Goal: Navigation & Orientation: Find specific page/section

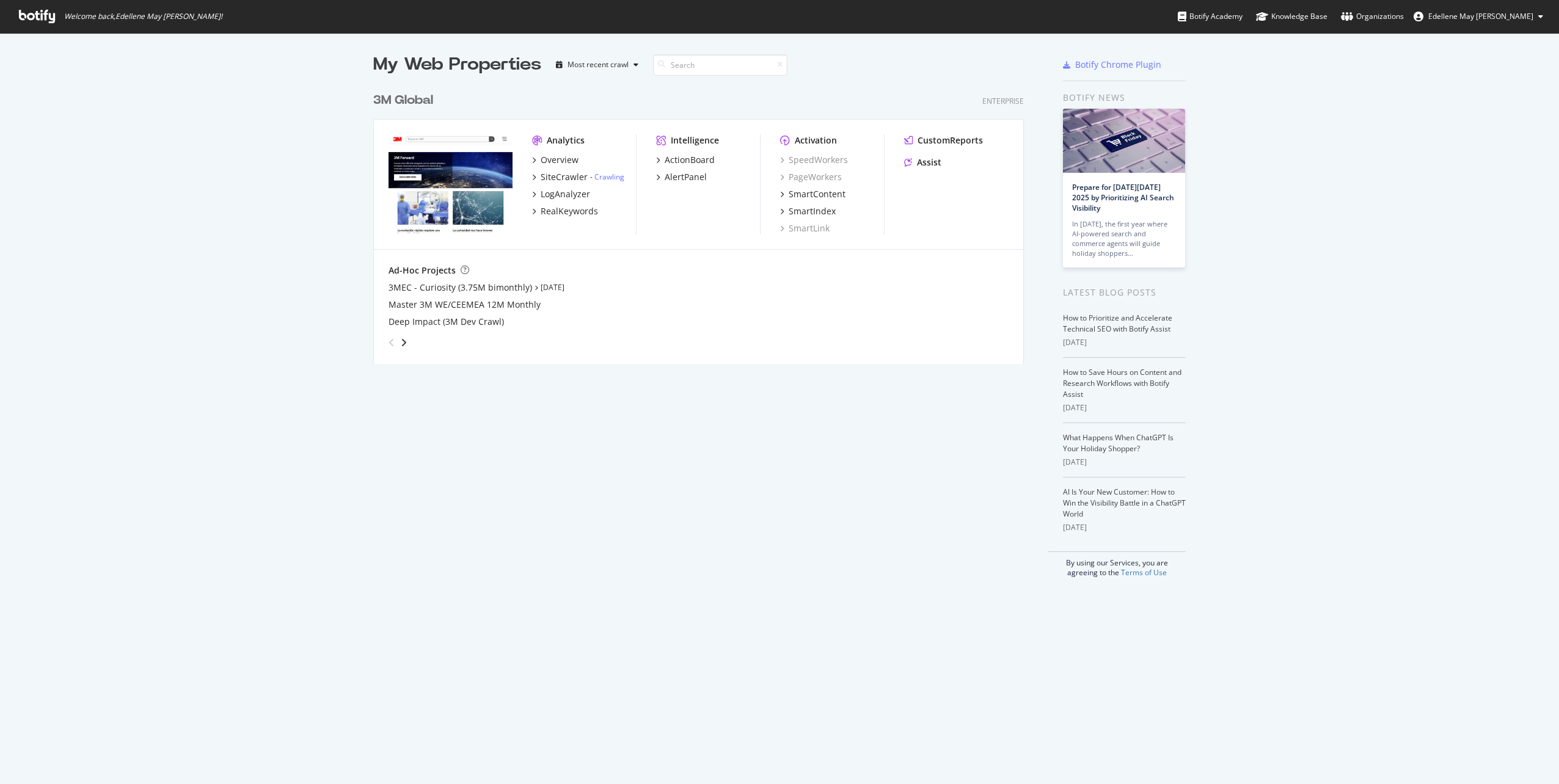
scroll to position [775, 1540]
click at [554, 174] on div "SiteCrawler" at bounding box center [564, 177] width 47 height 12
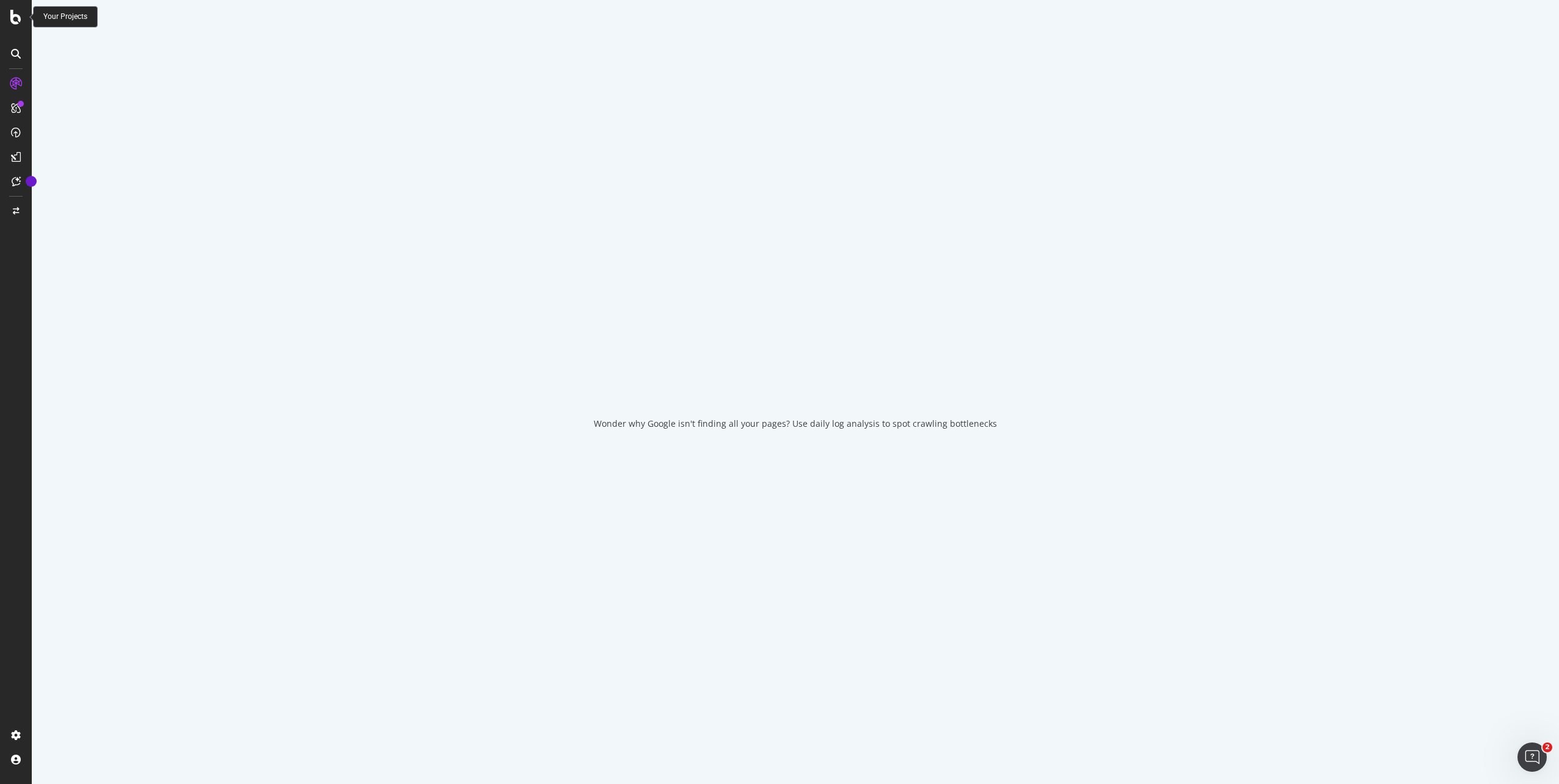
click at [19, 16] on icon at bounding box center [16, 17] width 11 height 15
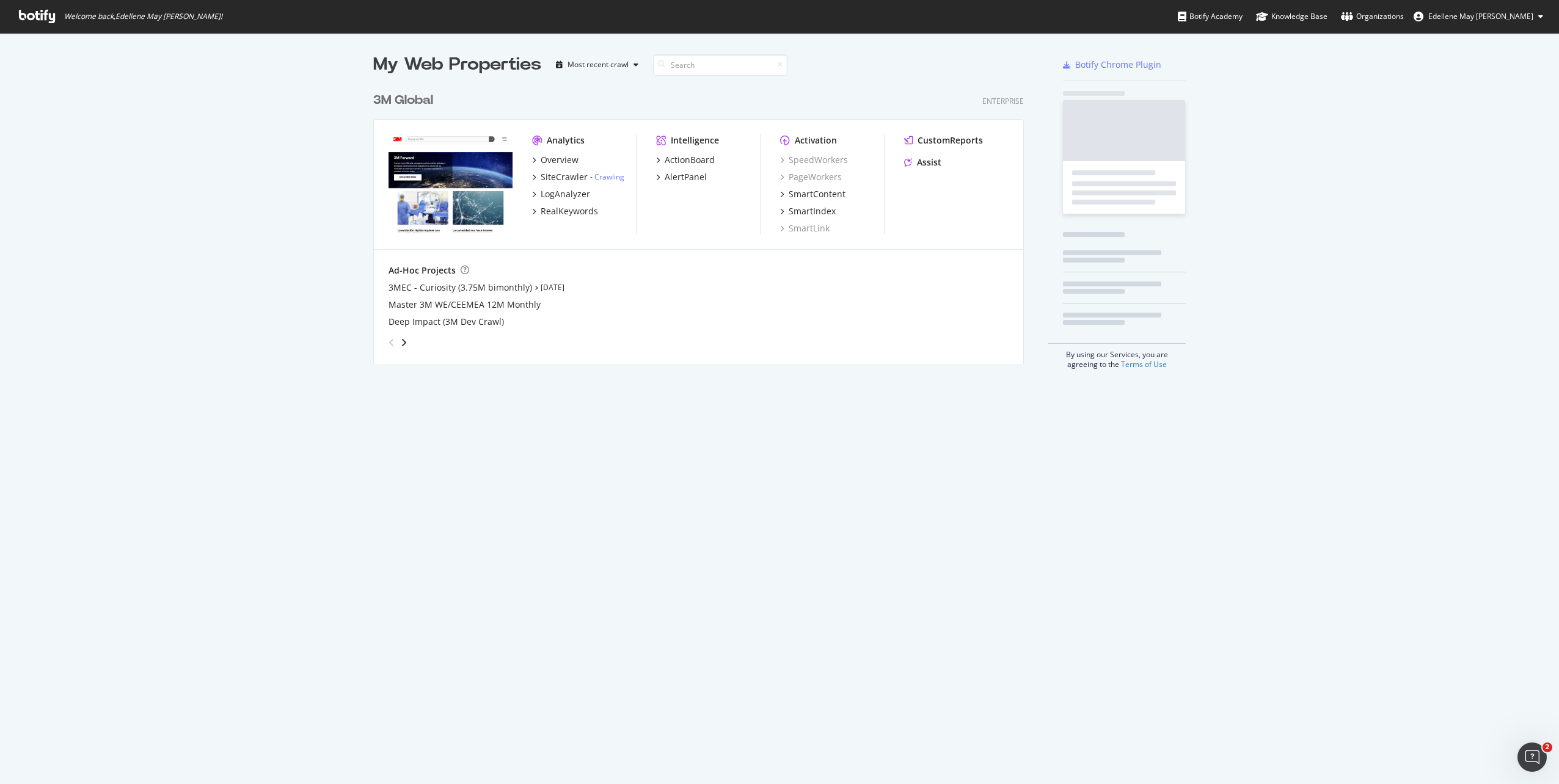
scroll to position [775, 1540]
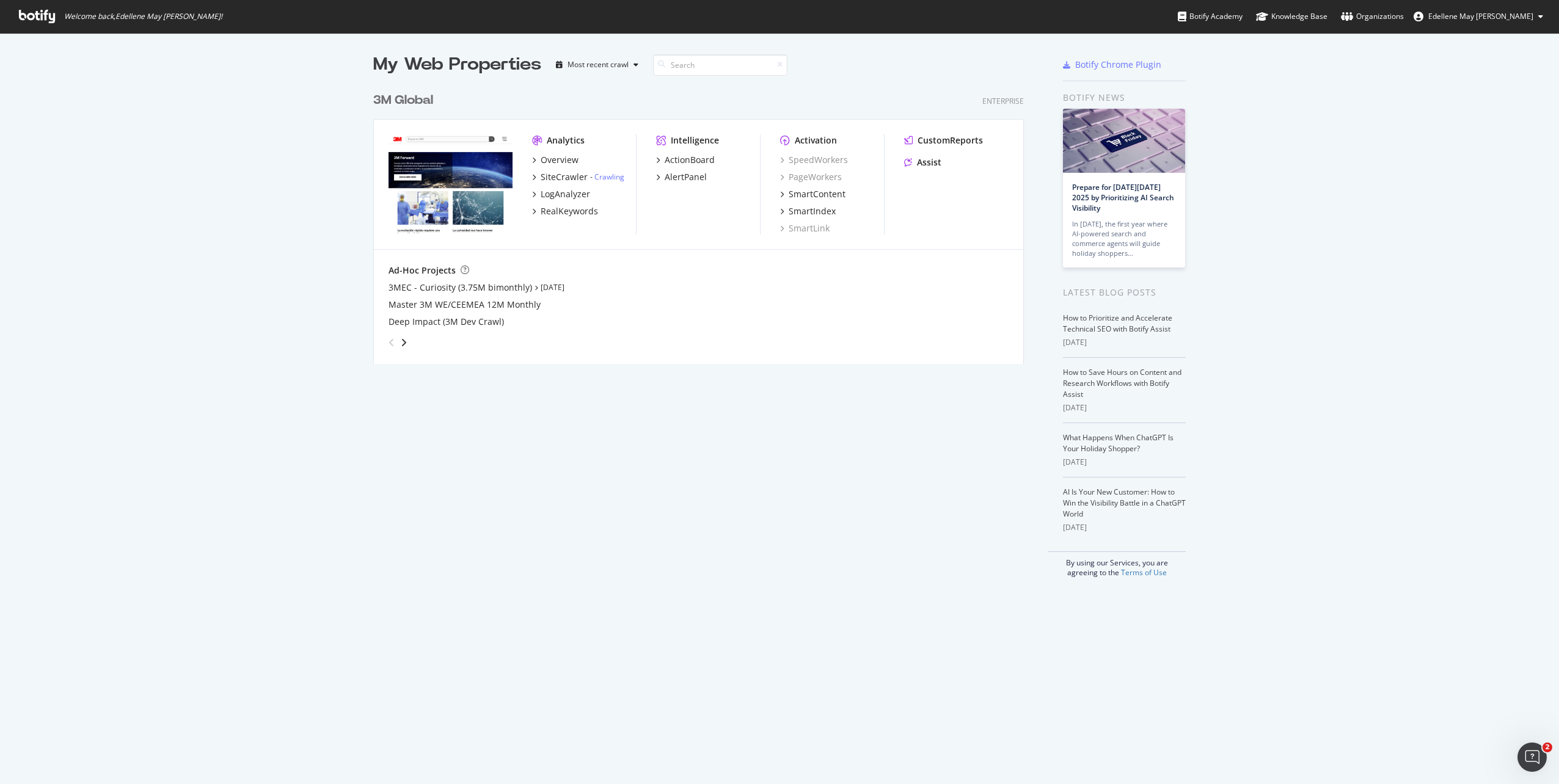
click at [410, 98] on div "3M Global" at bounding box center [403, 100] width 60 height 17
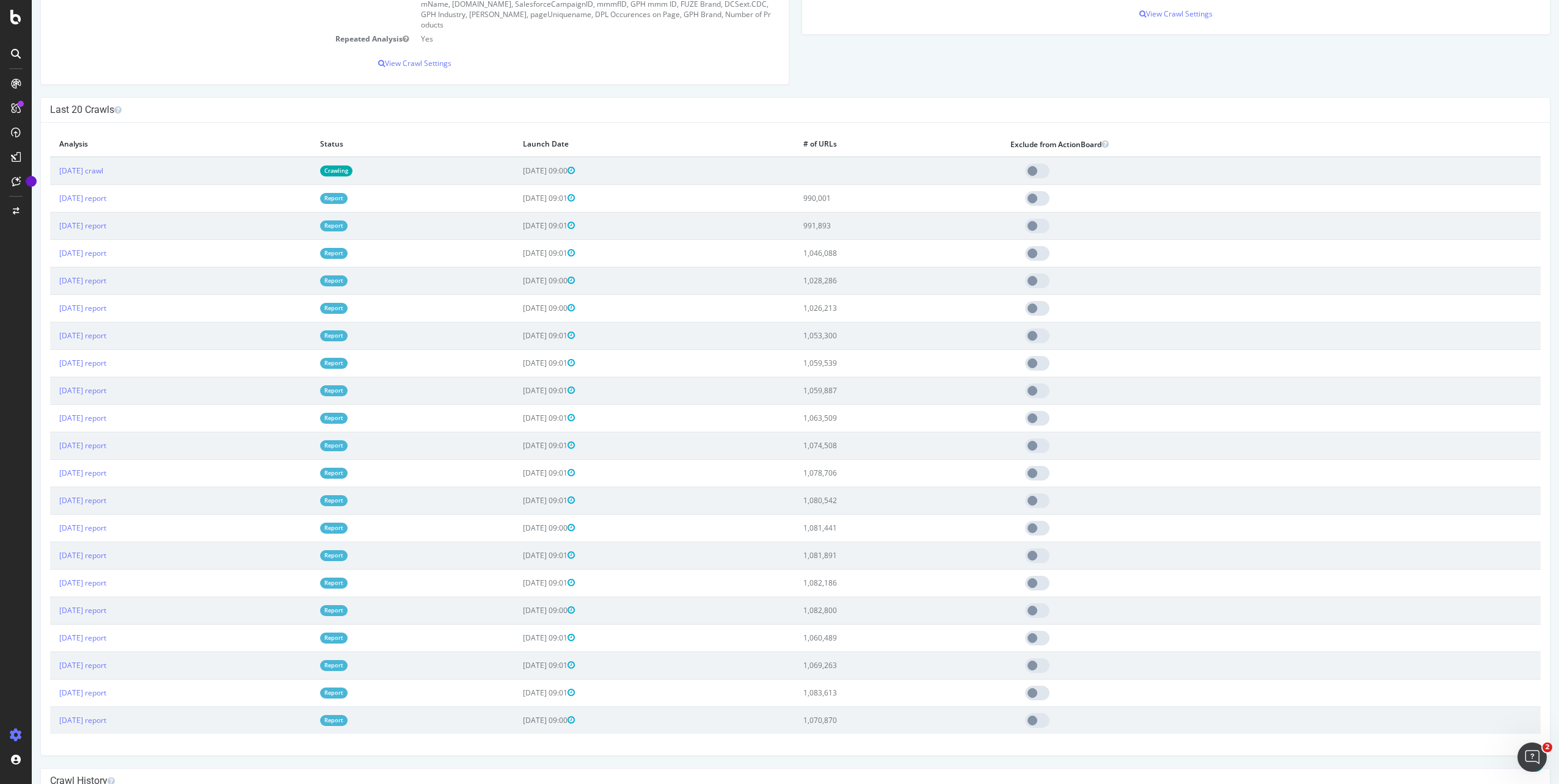
scroll to position [1038, 0]
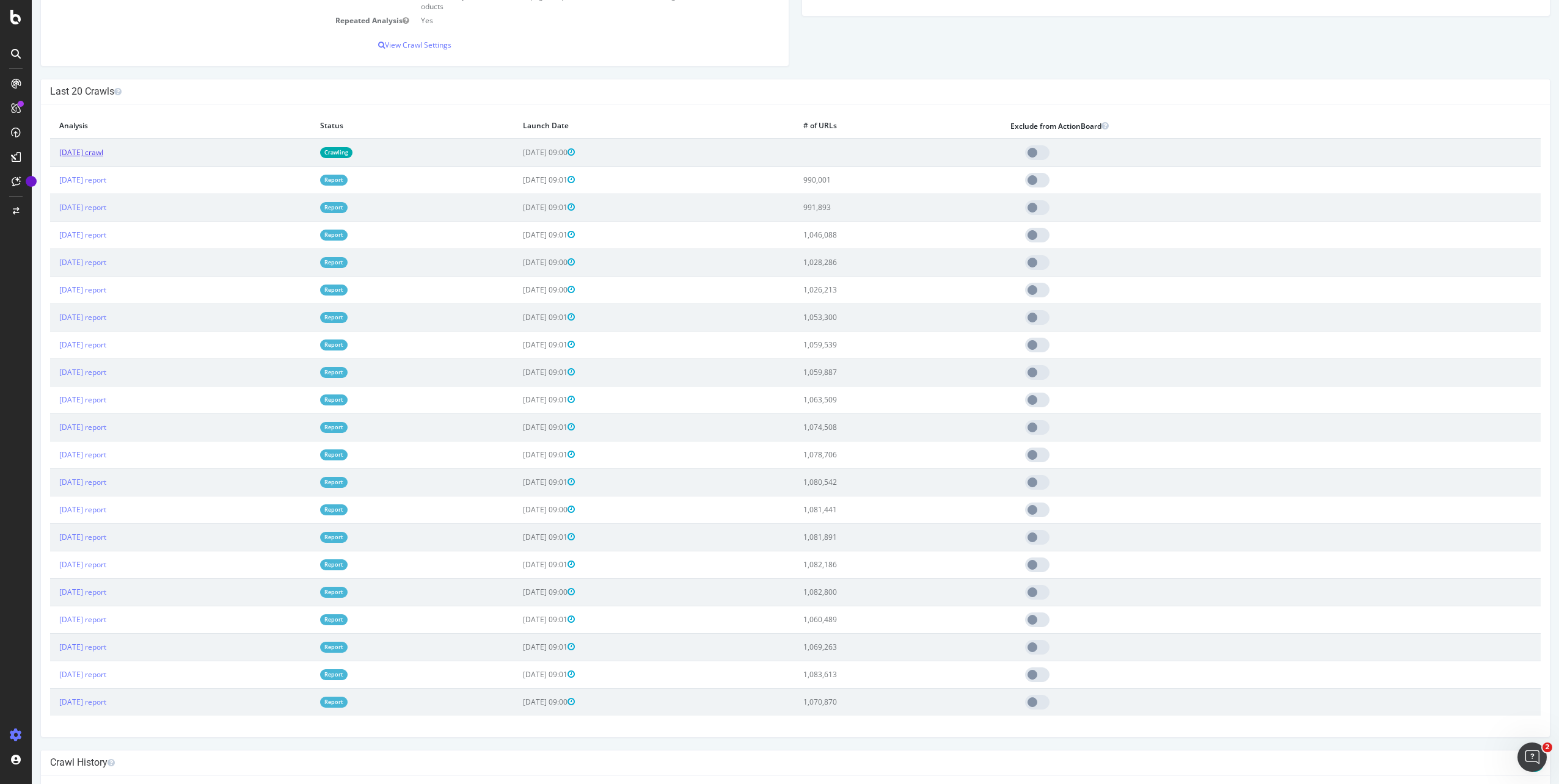
click at [103, 155] on link "[DATE] crawl" at bounding box center [81, 152] width 44 height 11
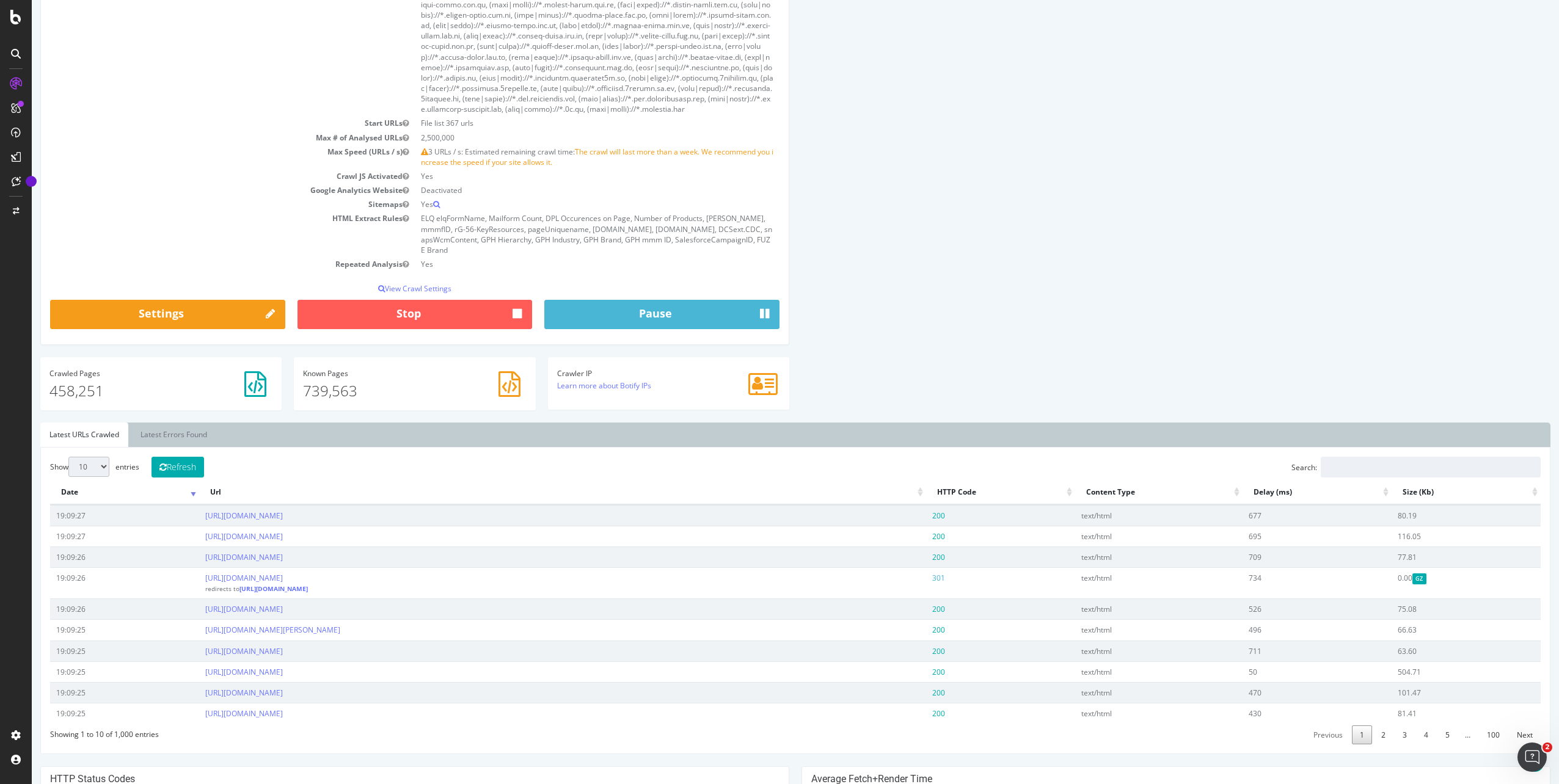
scroll to position [812, 0]
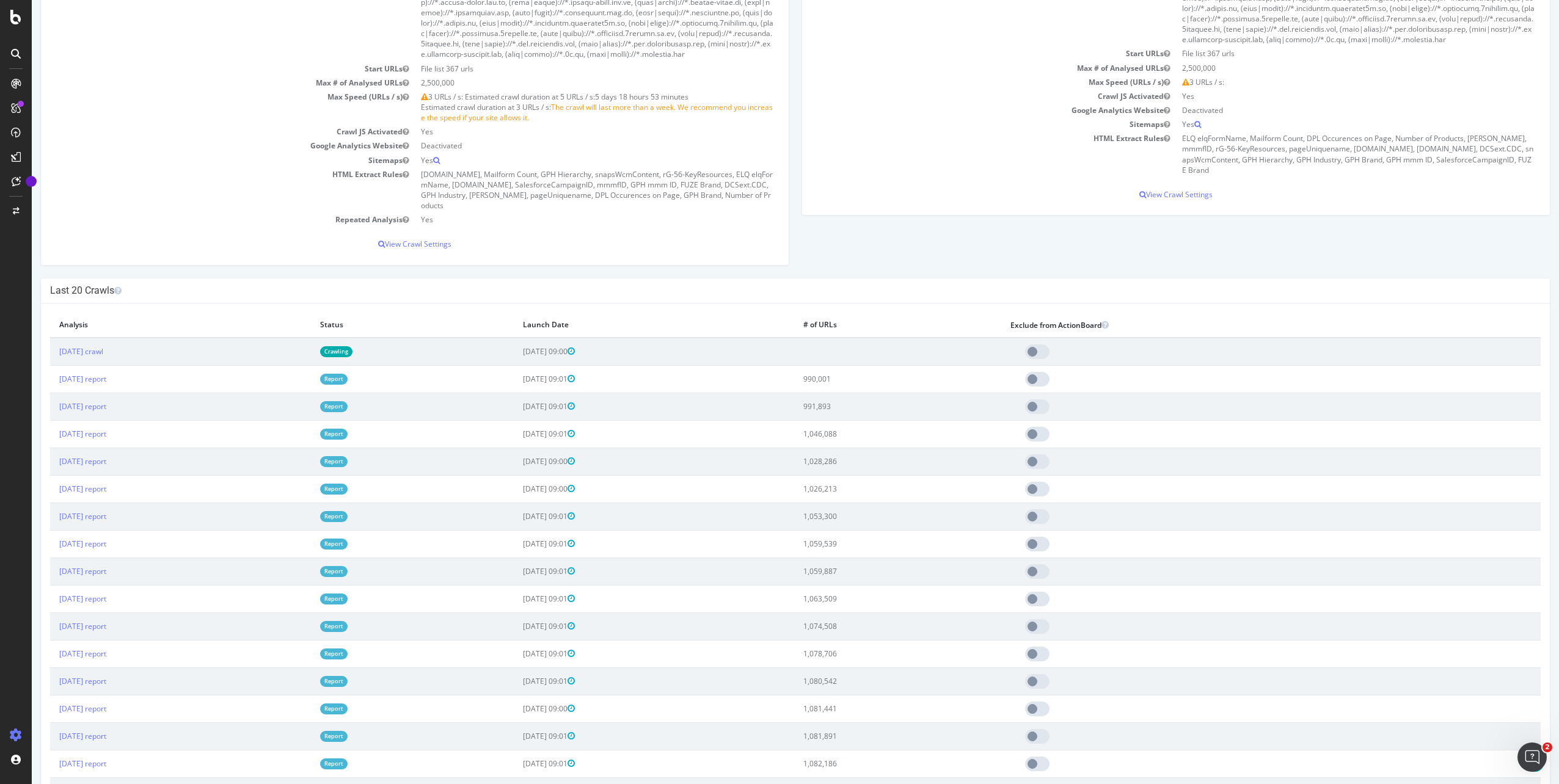
scroll to position [1038, 0]
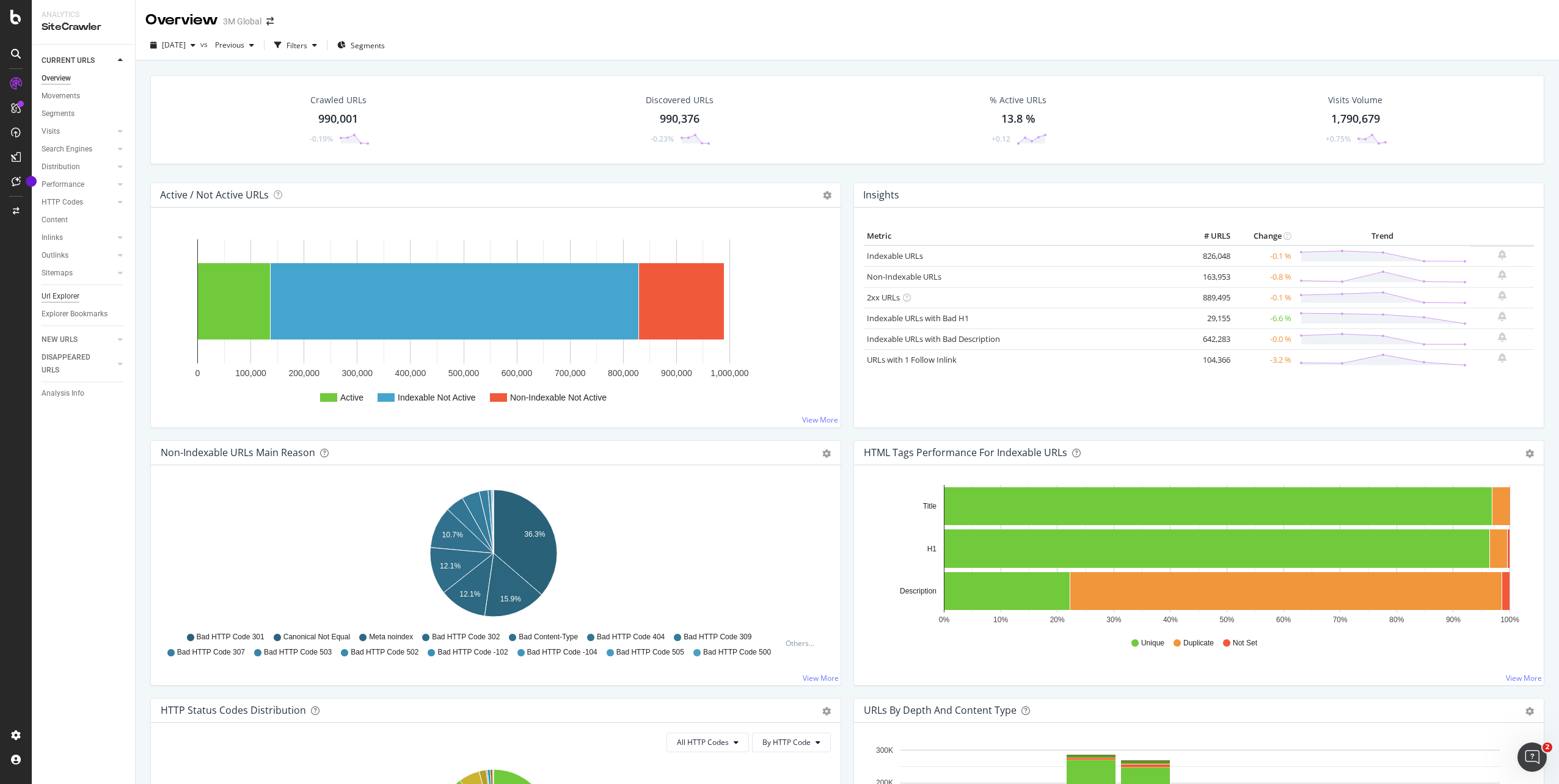
click at [74, 294] on div "Url Explorer" at bounding box center [60, 297] width 38 height 13
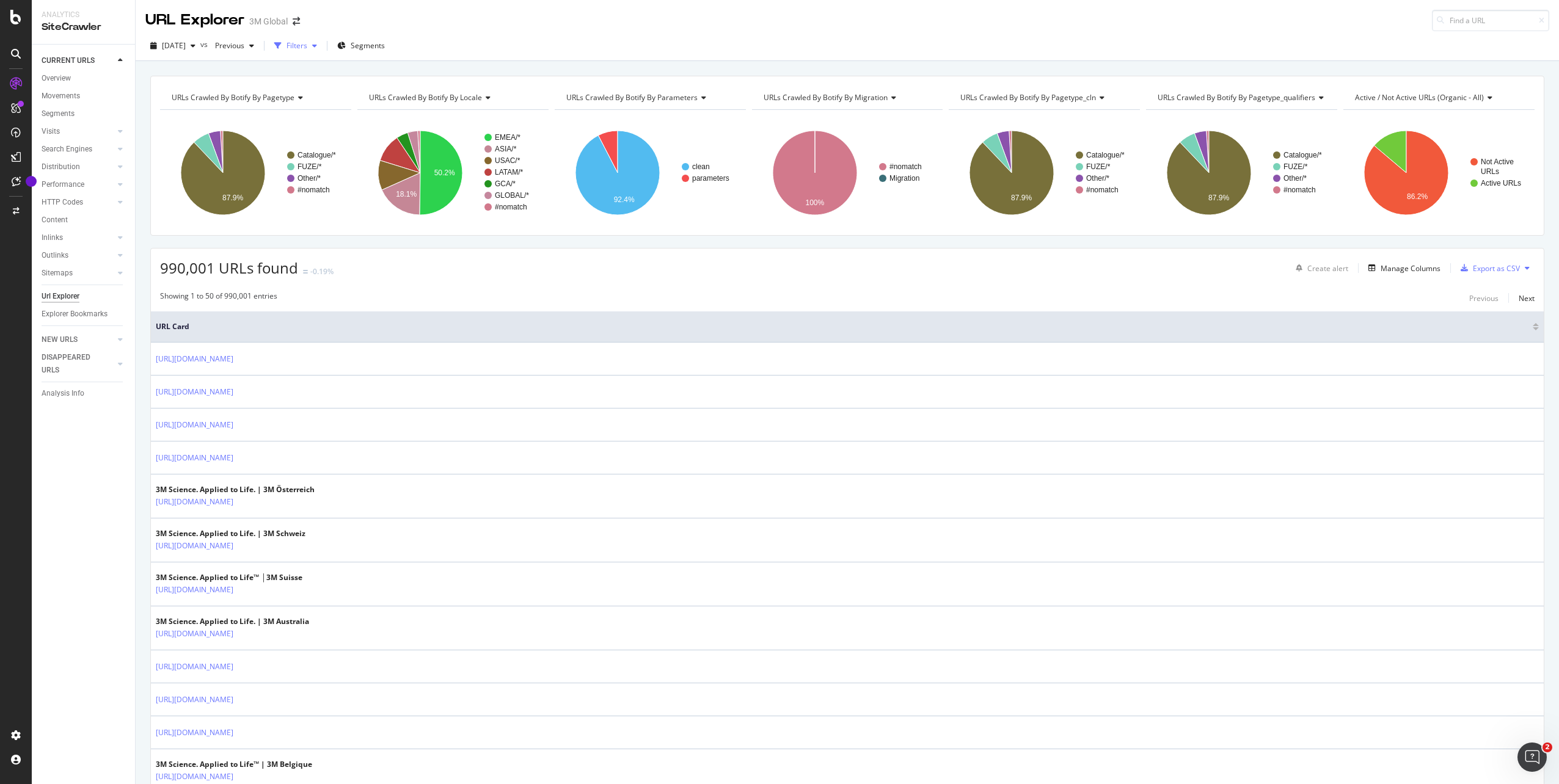
click at [307, 48] on div "Filters" at bounding box center [296, 45] width 21 height 11
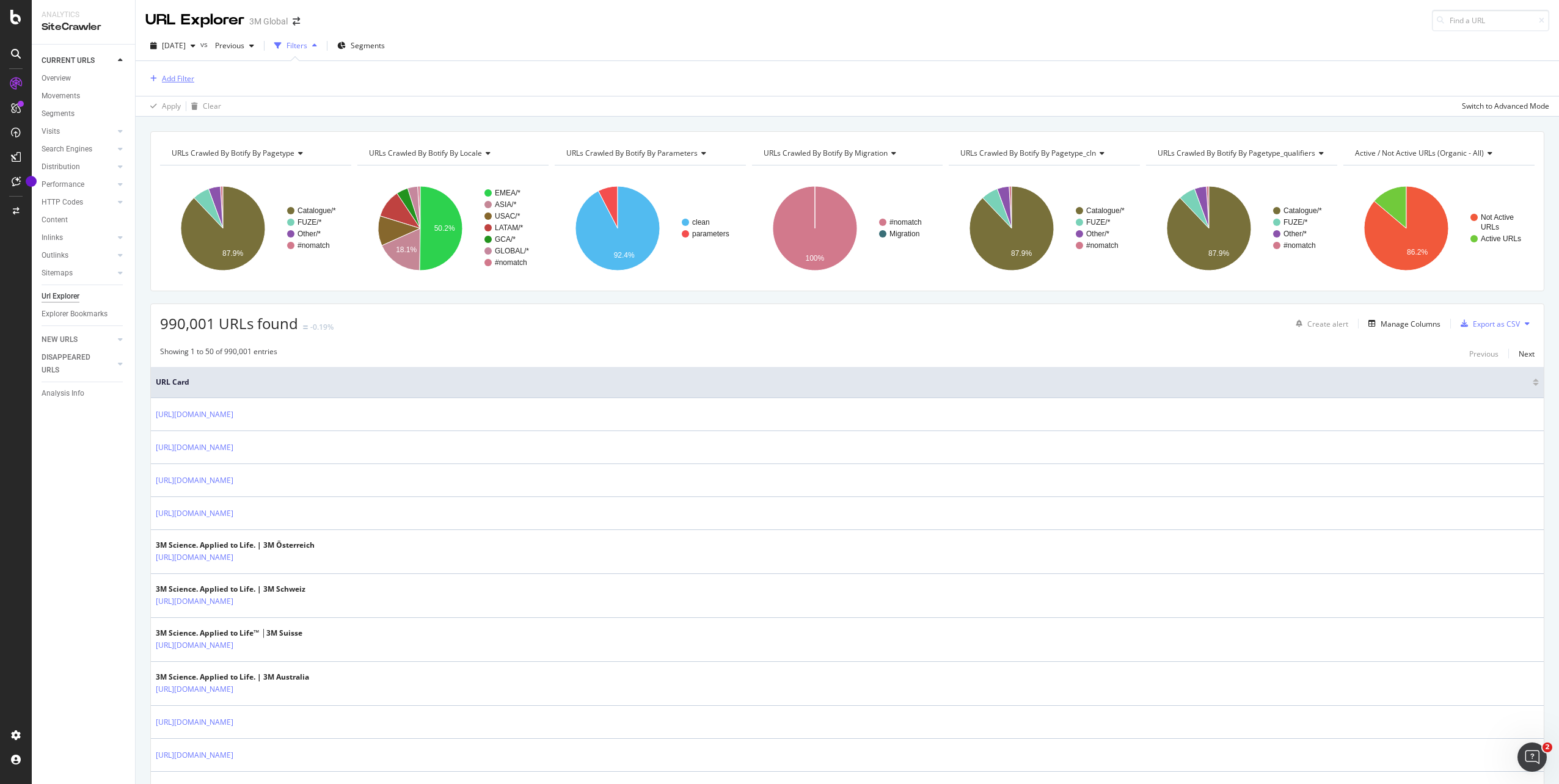
click at [185, 80] on div "Add Filter" at bounding box center [178, 79] width 32 height 11
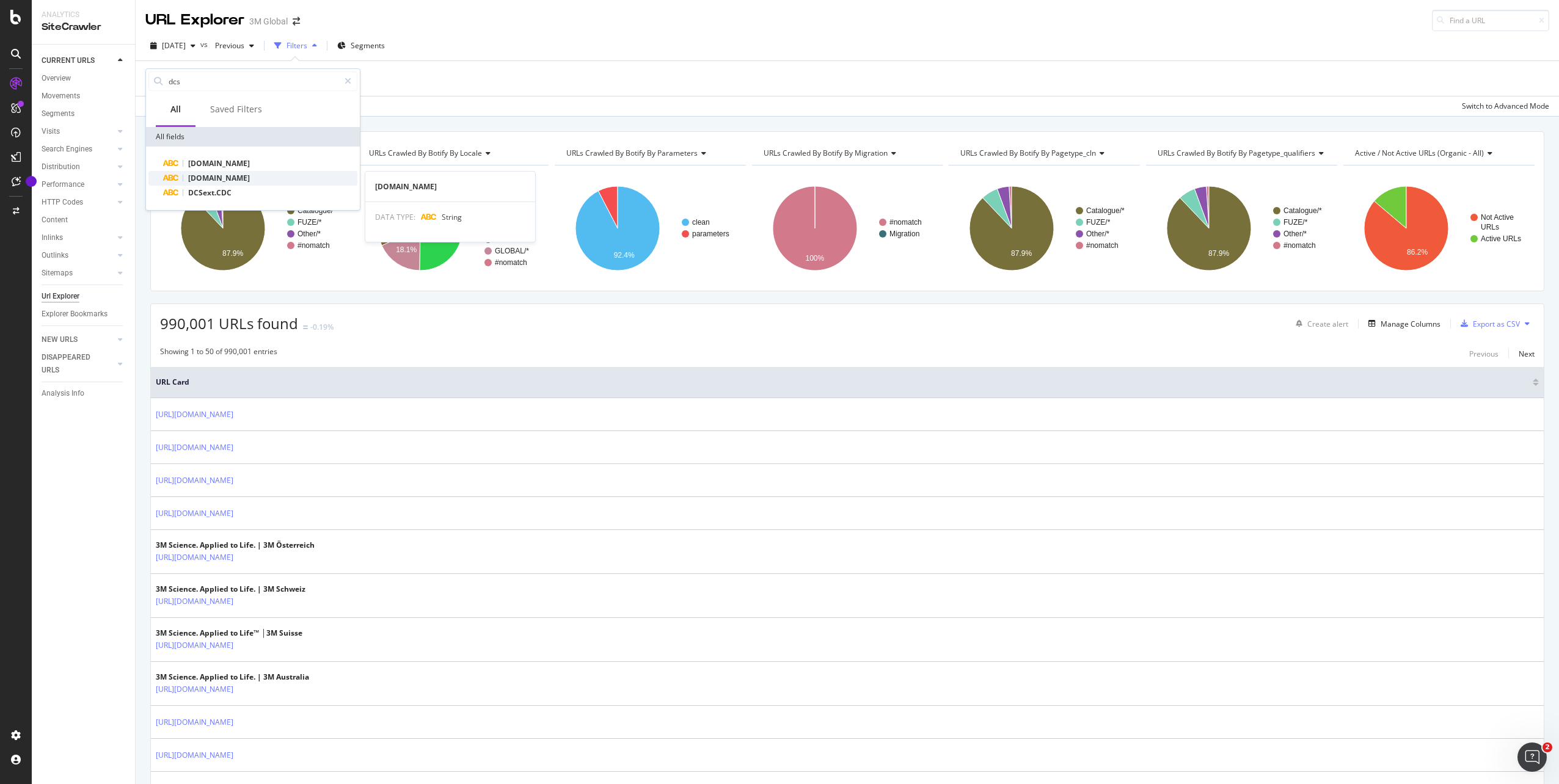
type input "dcs"
click at [216, 182] on span "[DOMAIN_NAME]" at bounding box center [218, 178] width 62 height 11
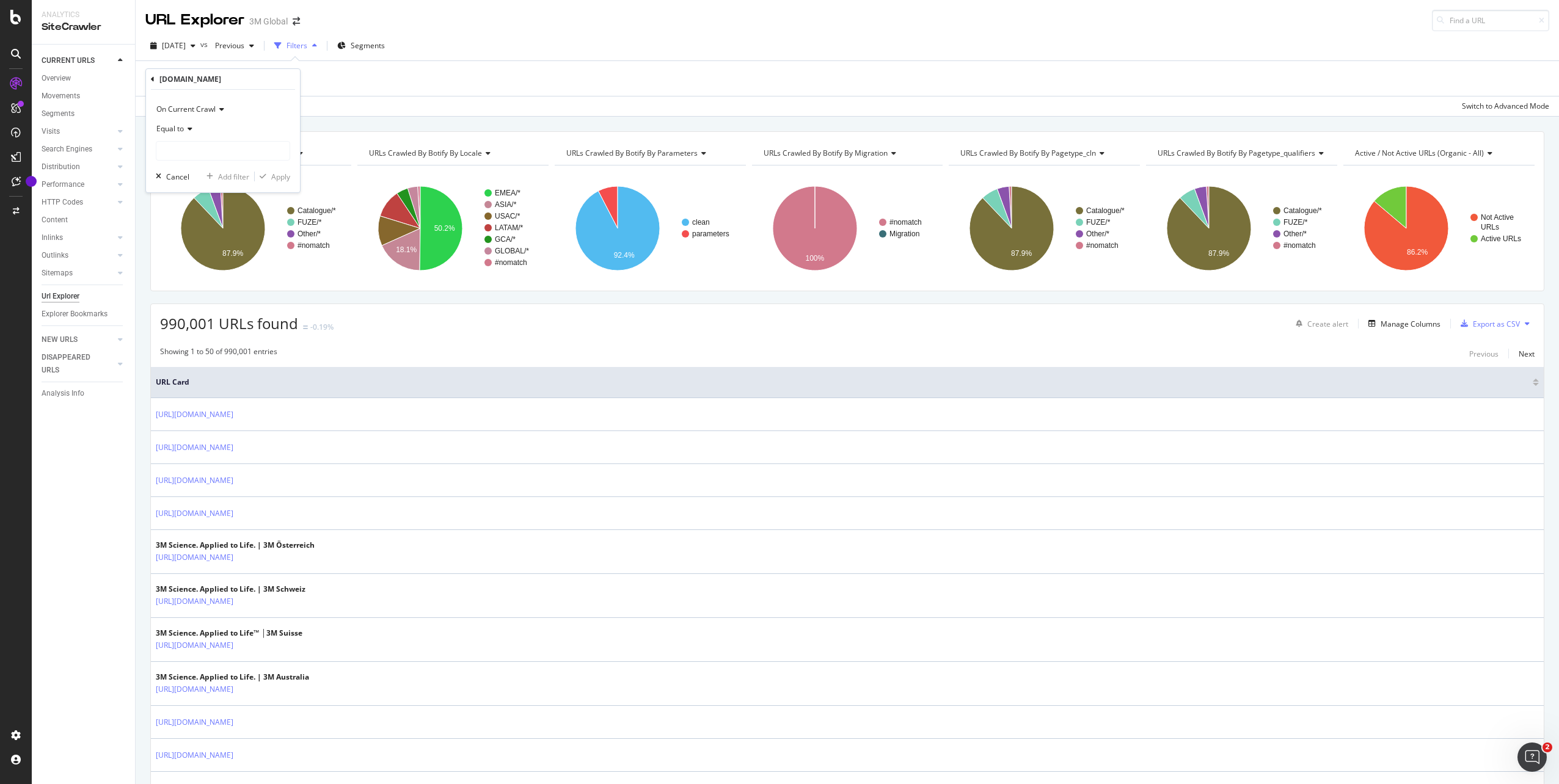
click at [185, 130] on icon at bounding box center [188, 128] width 8 height 7
drag, startPoint x: 176, startPoint y: 248, endPoint x: 181, endPoint y: 232, distance: 16.8
click at [176, 246] on span "Contains" at bounding box center [177, 249] width 30 height 11
click at [209, 162] on div "On Current Crawl Contains Cancel Add filter Apply" at bounding box center [222, 141] width 154 height 103
click at [210, 155] on input "text" at bounding box center [222, 151] width 133 height 20
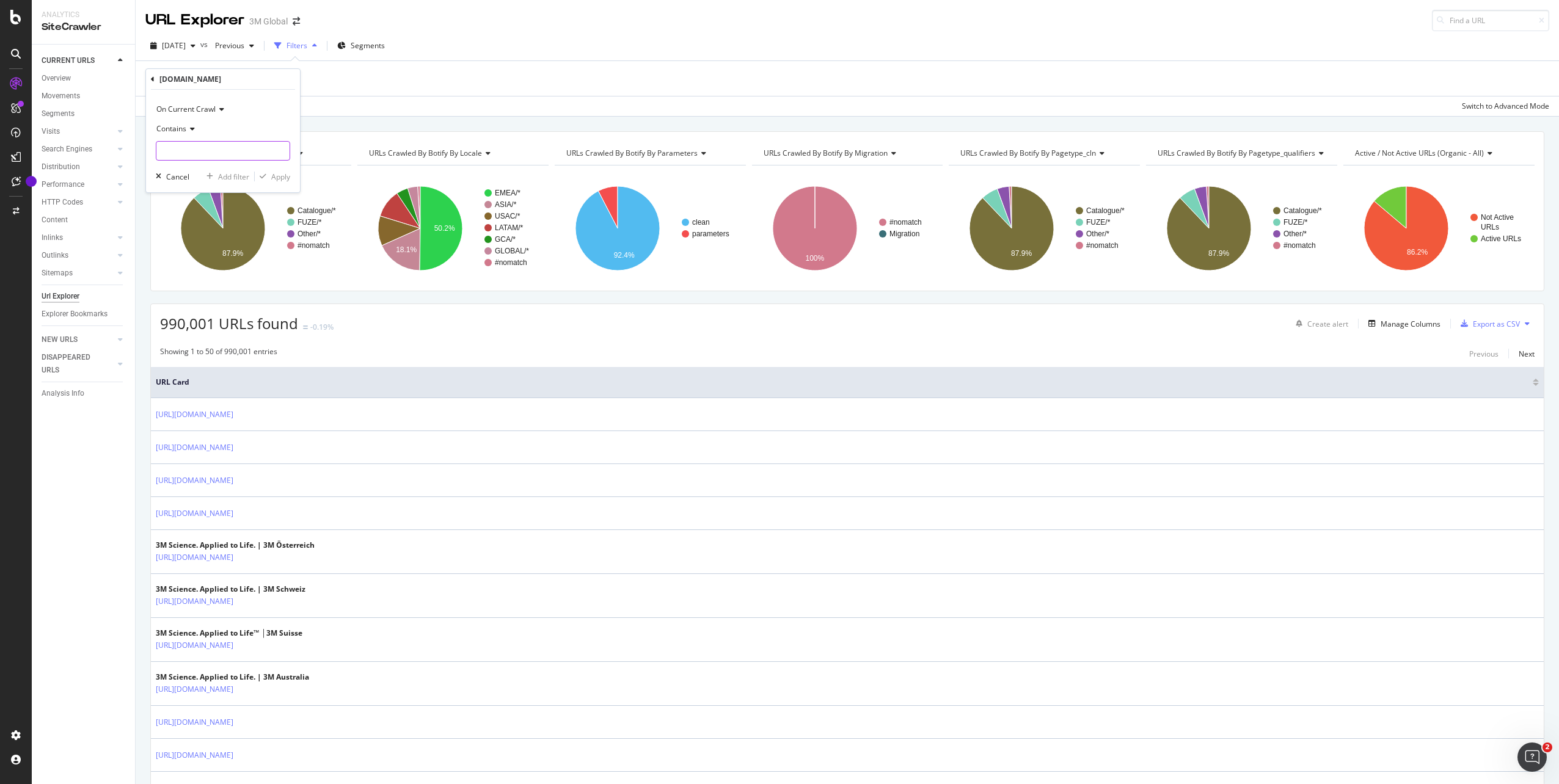
paste input "Transport"
type input "Transport"
click at [270, 174] on div "button" at bounding box center [263, 176] width 17 height 7
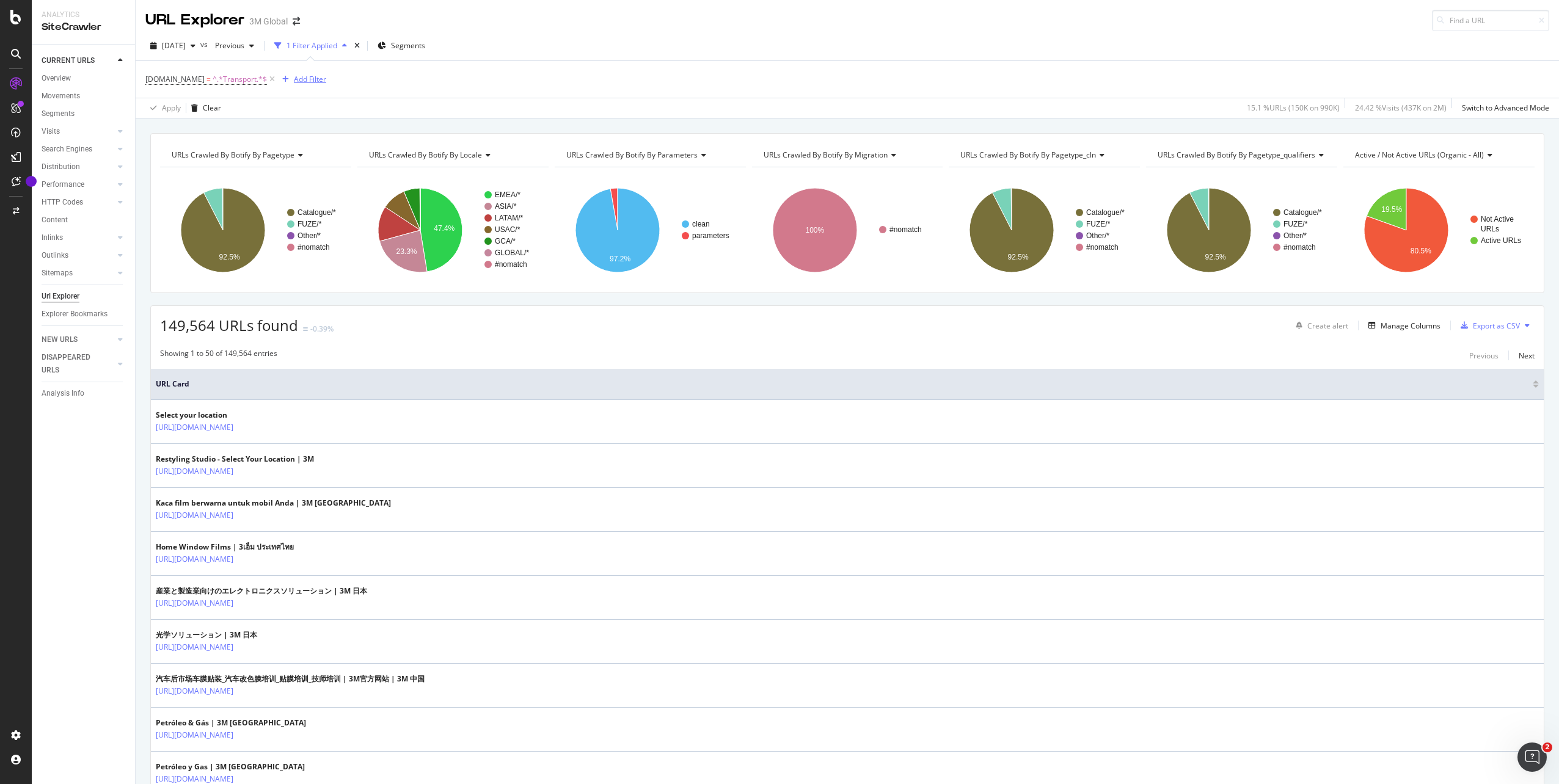
click at [312, 79] on div "Add Filter" at bounding box center [309, 79] width 32 height 11
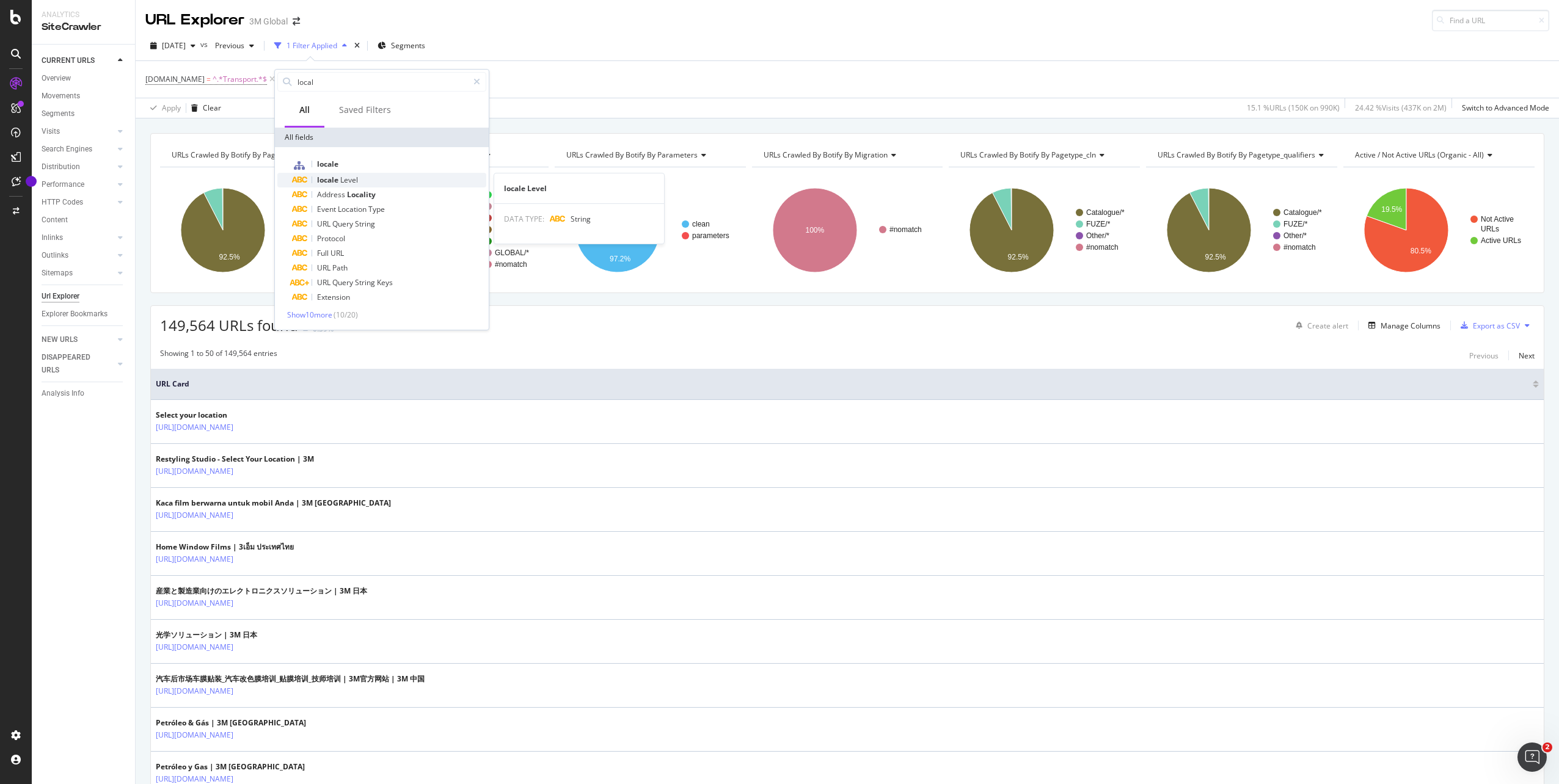
type input "local"
click at [328, 181] on span "locale" at bounding box center [328, 179] width 23 height 11
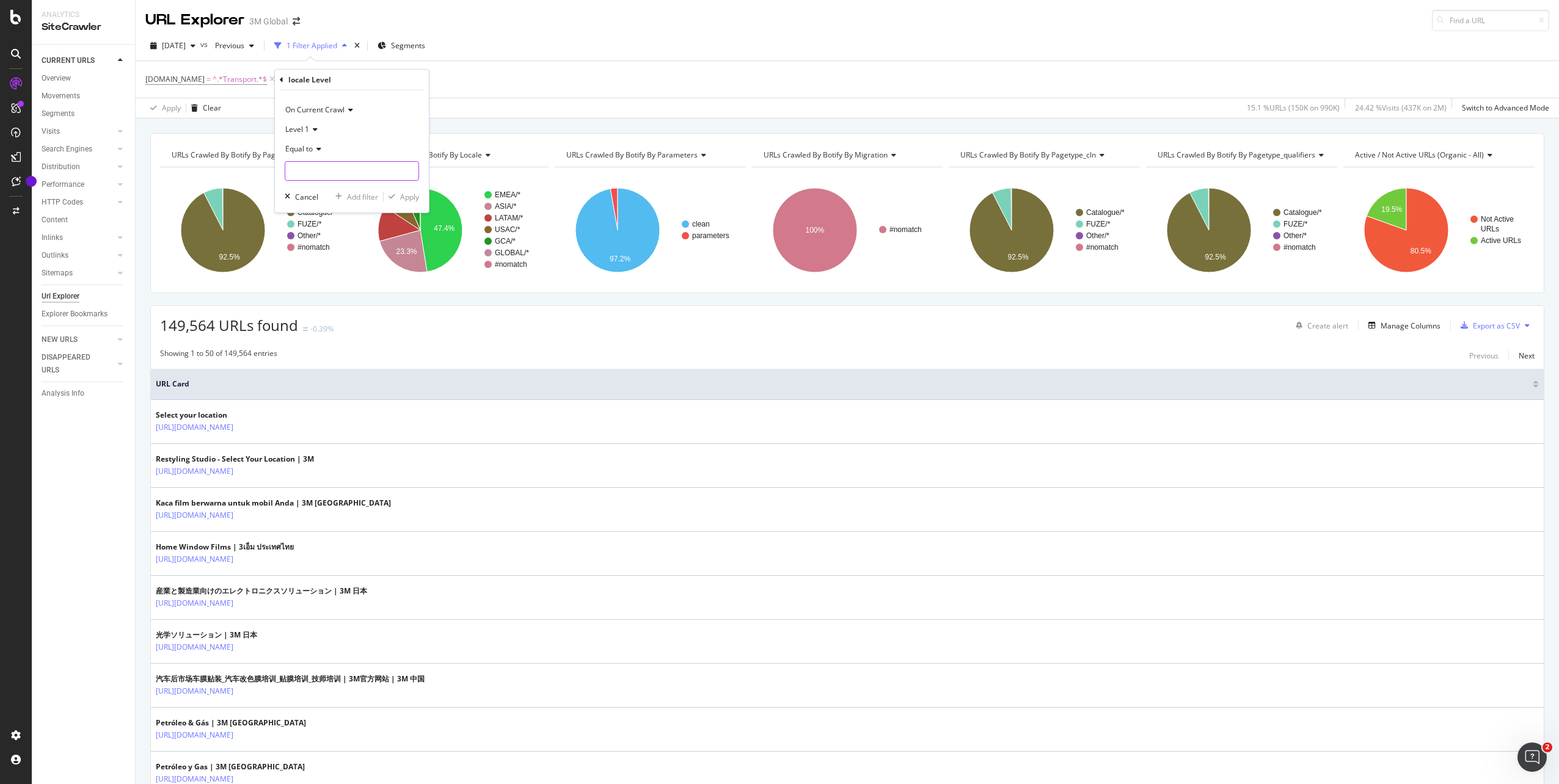
click at [318, 166] on input "text" at bounding box center [351, 171] width 133 height 20
drag, startPoint x: 307, startPoint y: 203, endPoint x: 311, endPoint y: 198, distance: 6.4
click at [307, 201] on span "ASIA" at bounding box center [329, 200] width 81 height 11
type input "ASIA"
click at [405, 194] on div "Apply" at bounding box center [409, 197] width 19 height 11
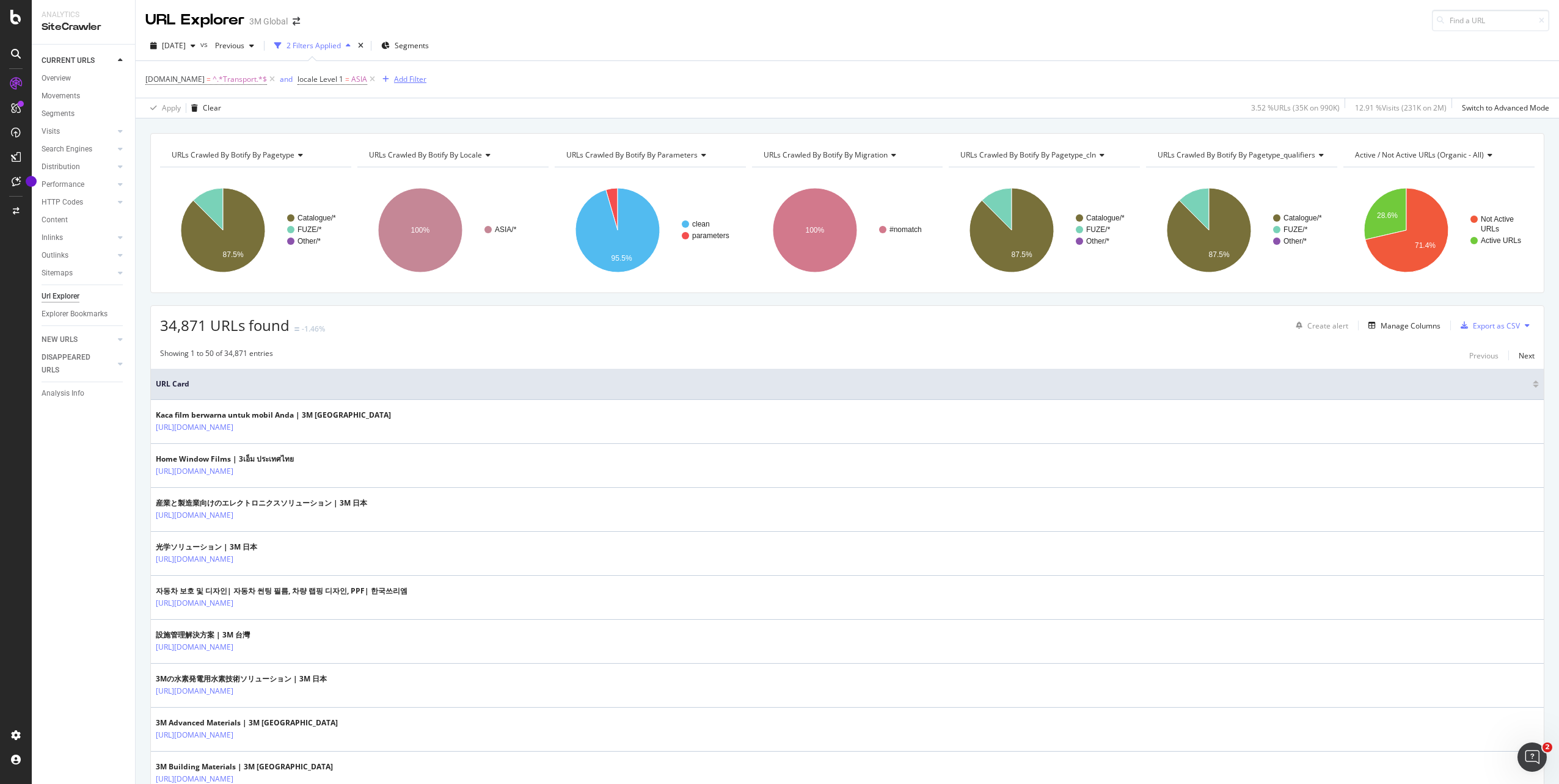
click at [406, 79] on div "Add Filter" at bounding box center [409, 79] width 32 height 11
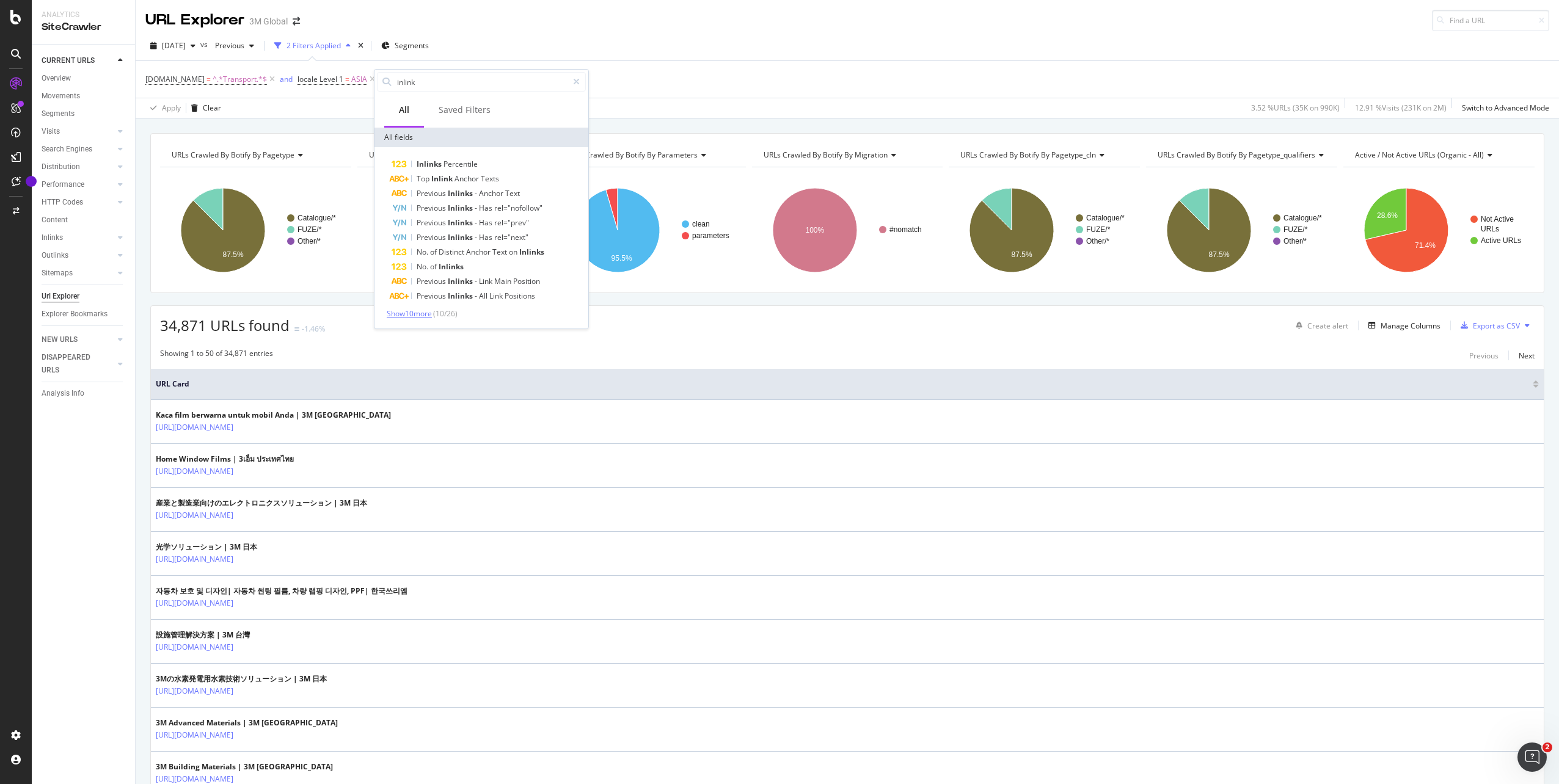
type input "inlink"
click at [419, 314] on span "Show 10 more" at bounding box center [409, 313] width 45 height 11
drag, startPoint x: 468, startPoint y: 160, endPoint x: 509, endPoint y: 151, distance: 42.0
click at [509, 151] on div "Inlinks Percentile Top Inlink Anchor Texts Previous Inlinks - Anchor Text Previ…" at bounding box center [481, 312] width 213 height 329
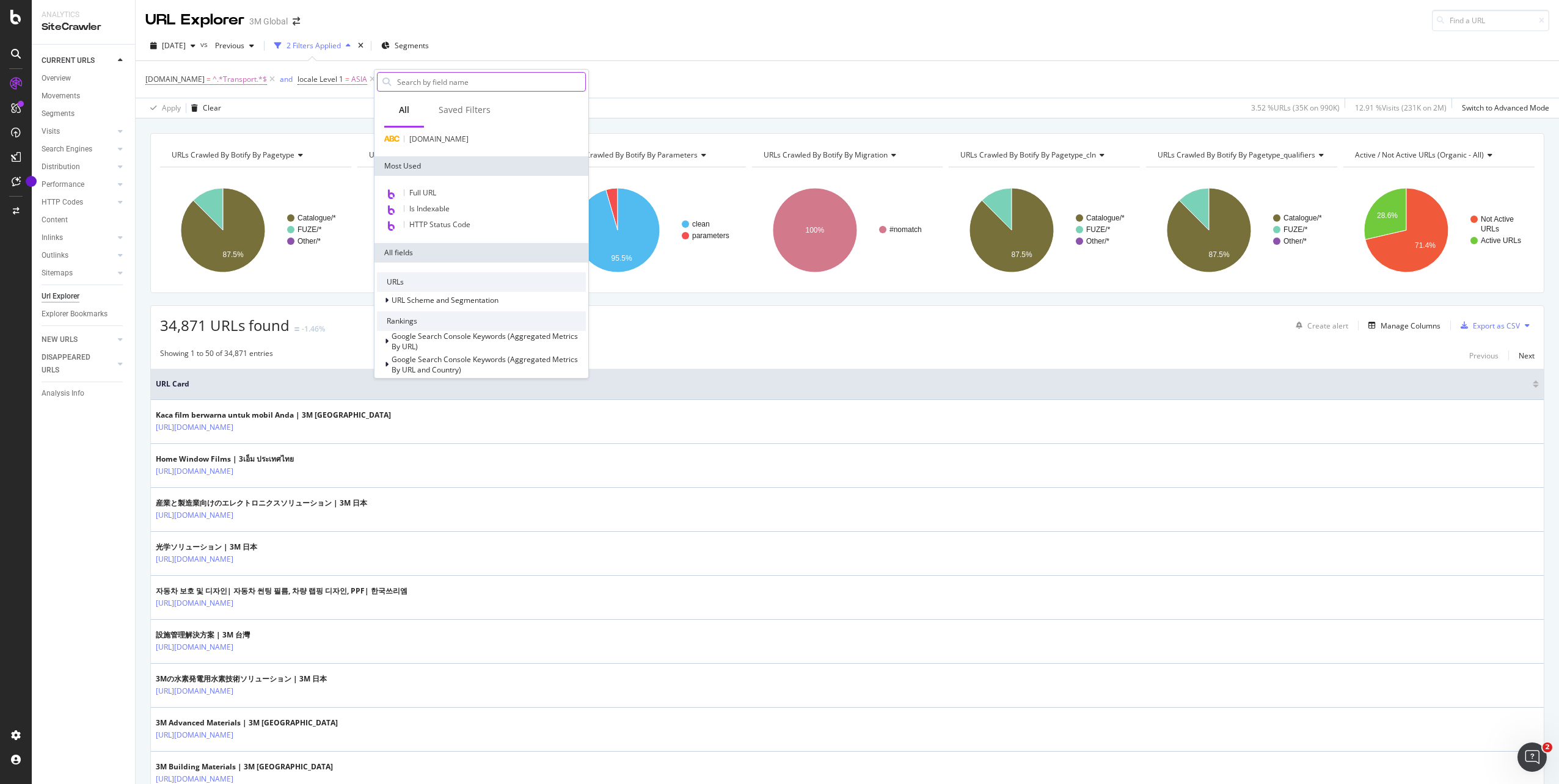
scroll to position [32, 0]
click at [440, 309] on span "URL Scheme and Segmentation" at bounding box center [444, 308] width 107 height 11
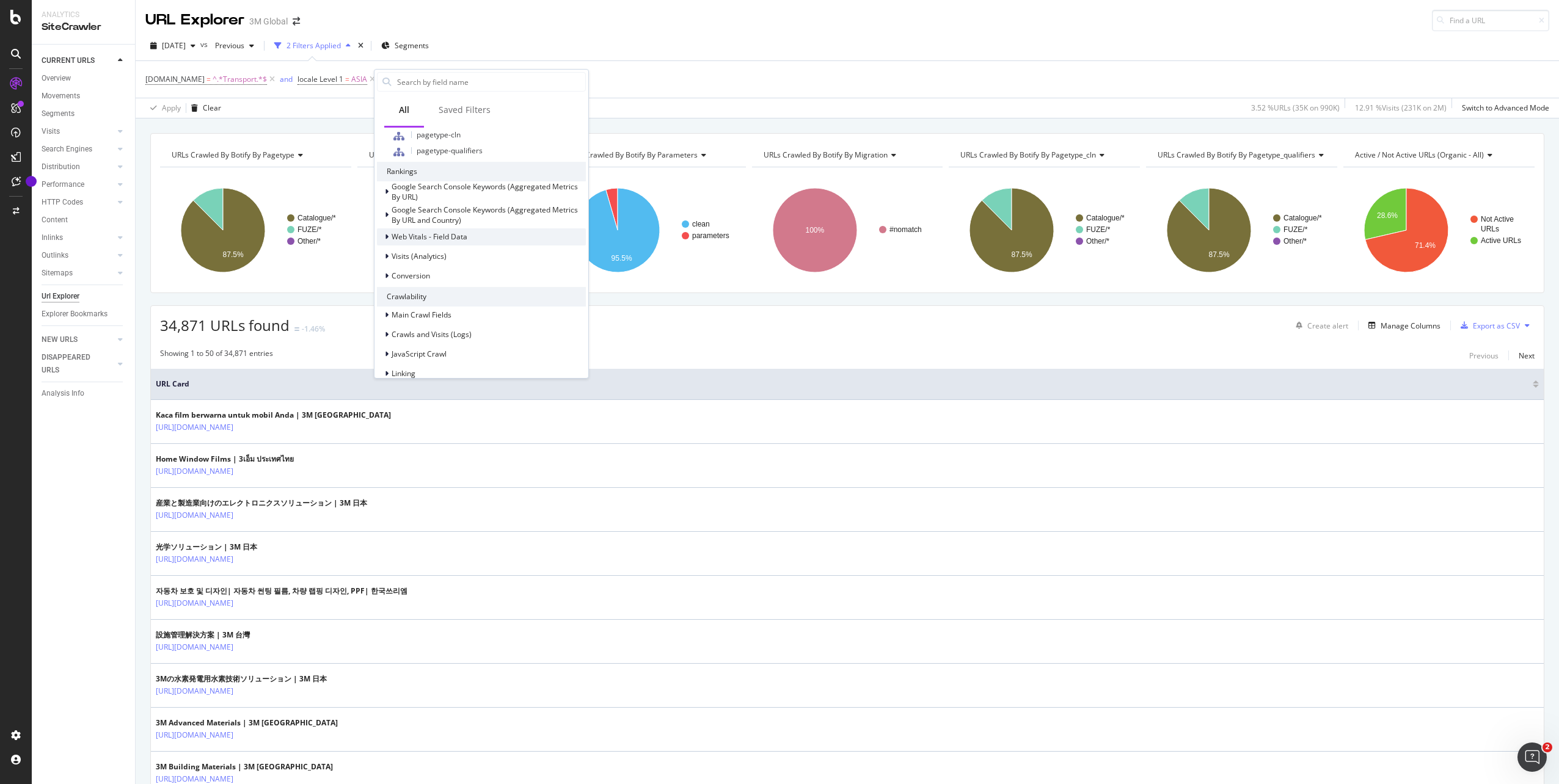
scroll to position [521, 0]
click at [410, 360] on span "Linking" at bounding box center [403, 356] width 24 height 11
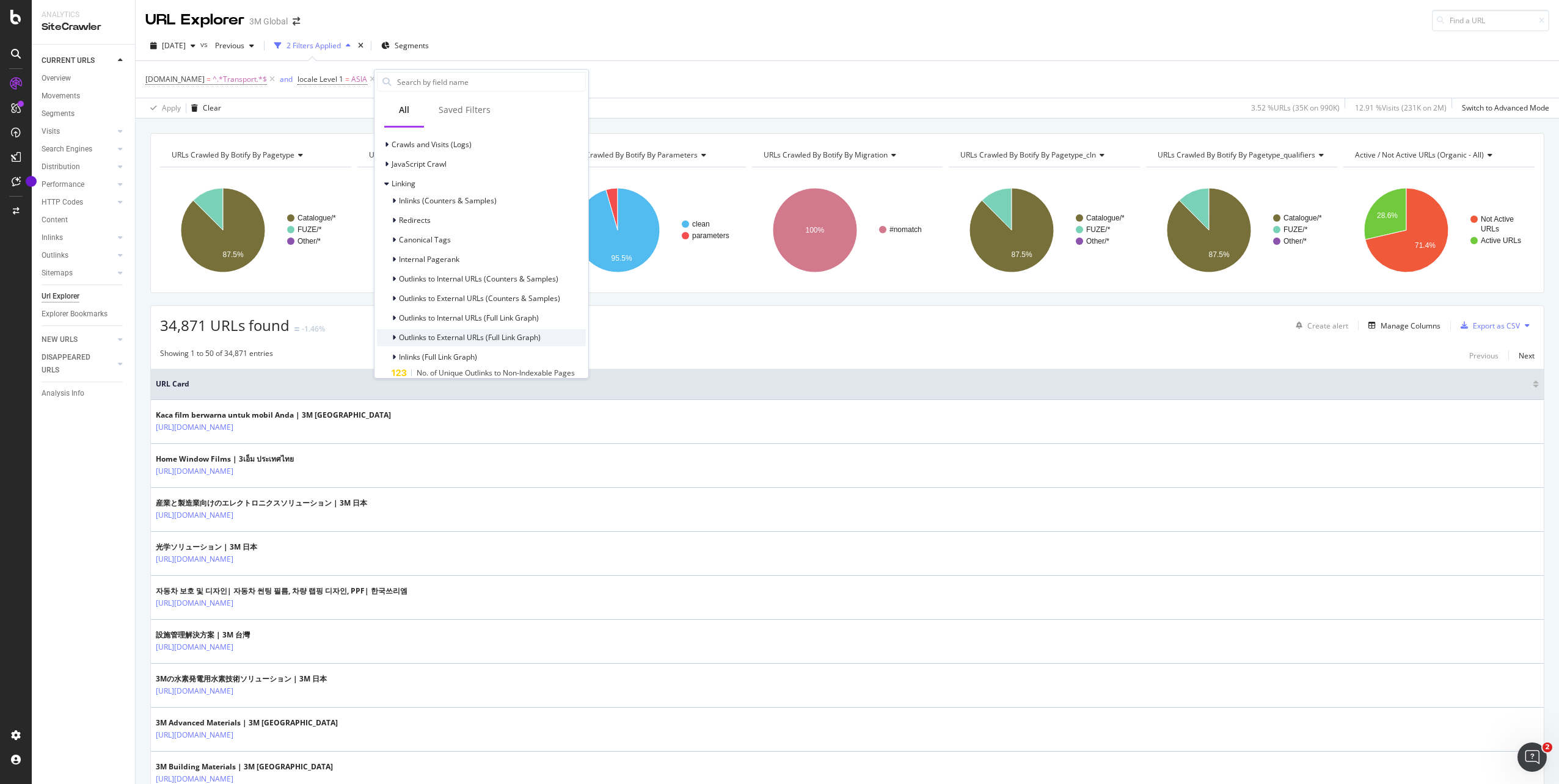
scroll to position [704, 0]
click at [470, 212] on div "Redirects" at bounding box center [481, 210] width 209 height 17
click at [491, 190] on span "Outlinks to Internal URLs (Counters & Samples)" at bounding box center [478, 193] width 160 height 11
click at [452, 286] on span "Outlinks to External URLs (Counters & Samples)" at bounding box center [479, 286] width 161 height 11
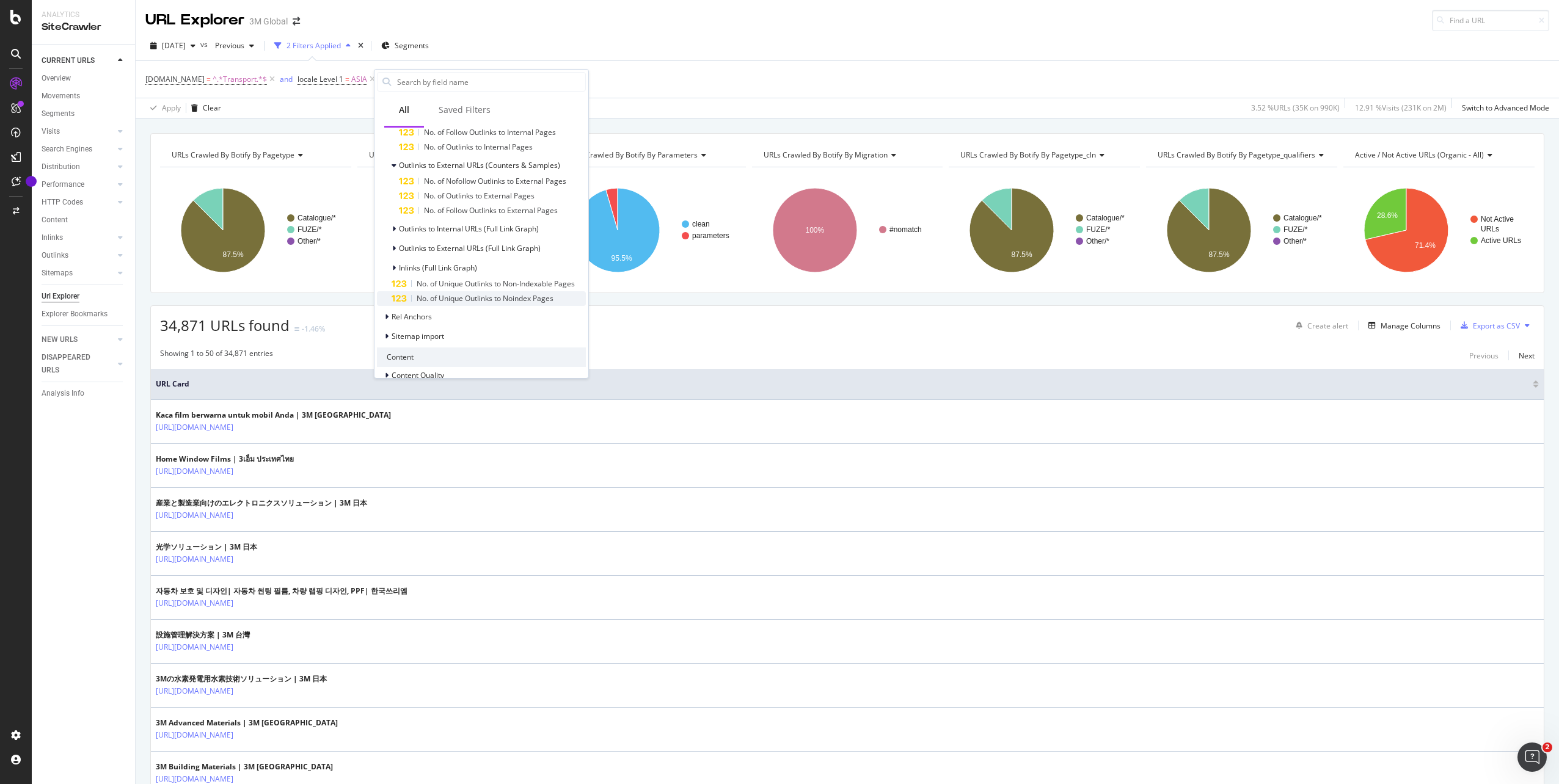
scroll to position [1071, 0]
click at [459, 262] on span "Inlinks (Full Link Graph)" at bounding box center [438, 266] width 79 height 11
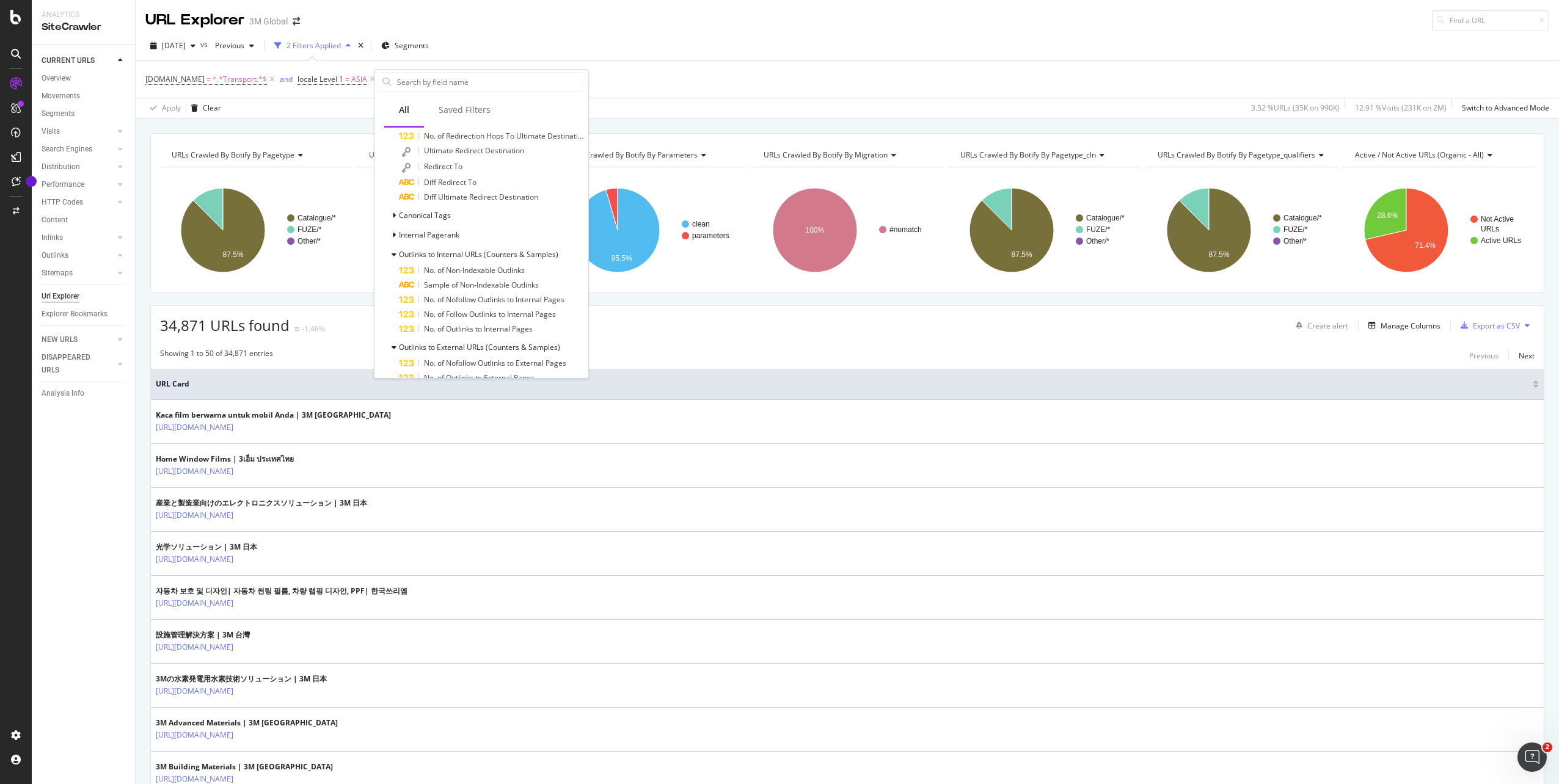
click at [1174, 328] on div "34,871 URLs found -1.46% Create alert Manage Columns Export as CSV" at bounding box center [847, 321] width 1393 height 30
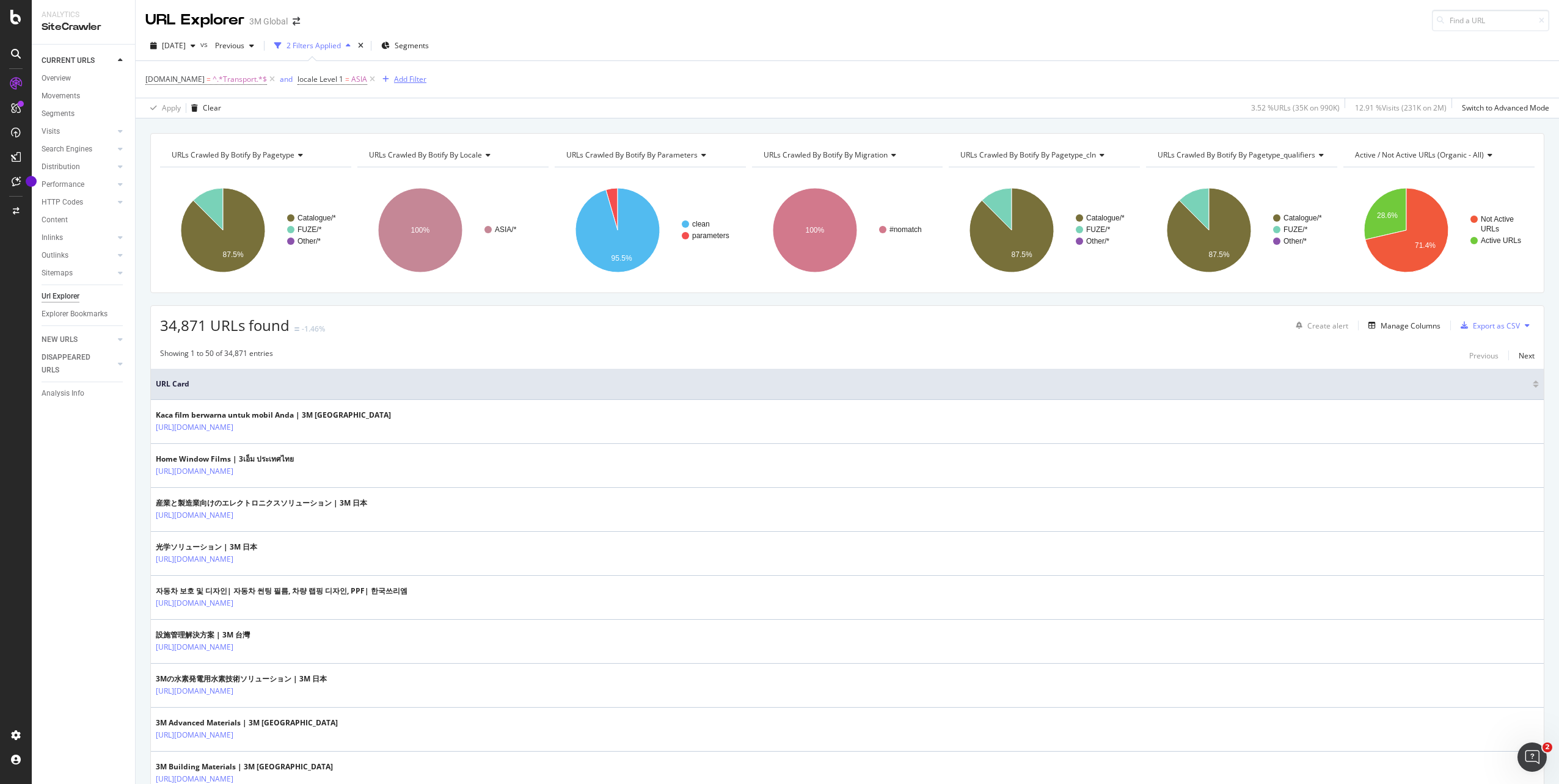
click at [398, 76] on div "Add Filter" at bounding box center [409, 79] width 32 height 11
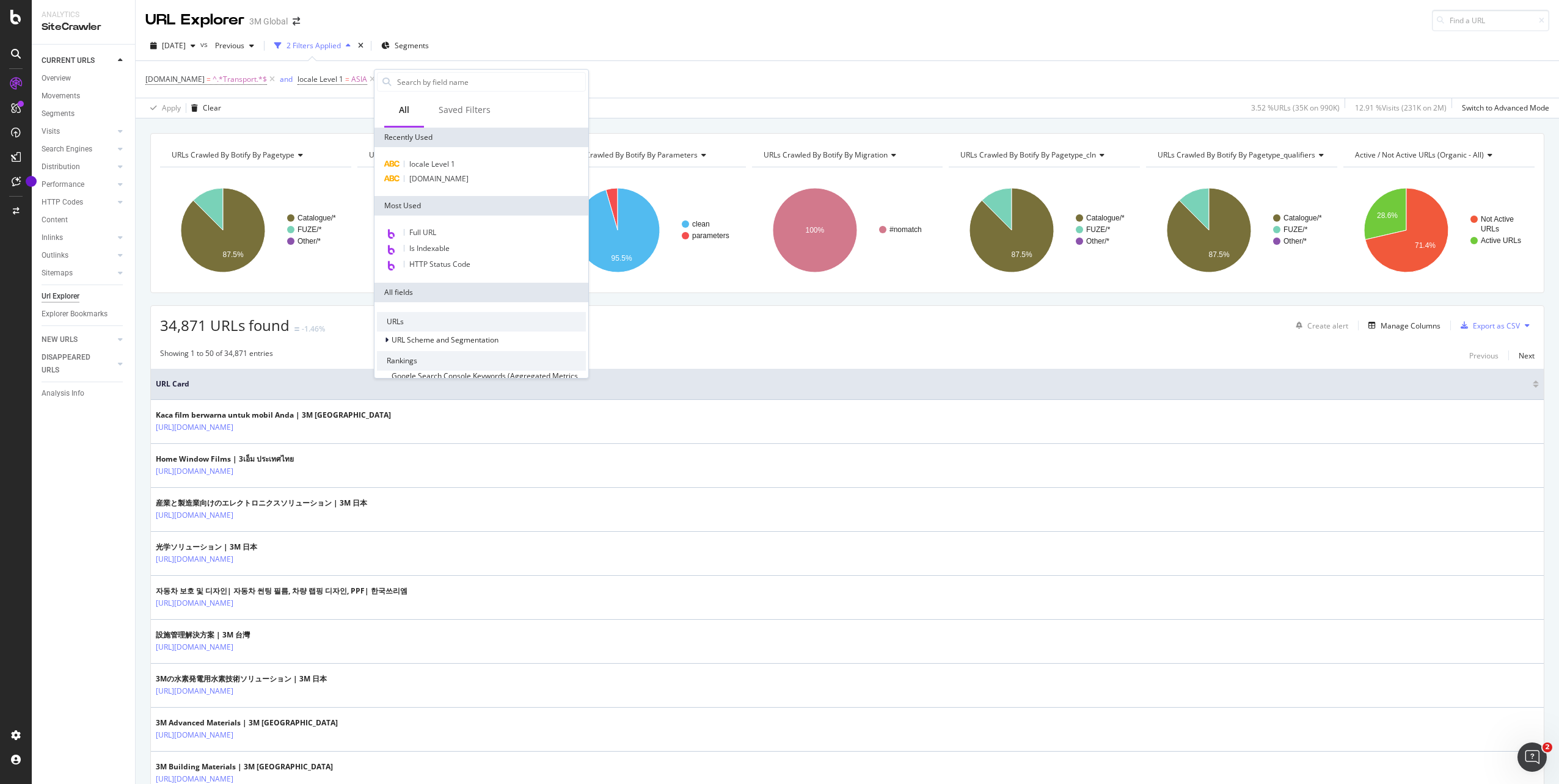
click at [613, 88] on div "DCSext.Business = ^.*Transport.*$ and locale Level 1 = ASIA Add Filter" at bounding box center [847, 79] width 1404 height 36
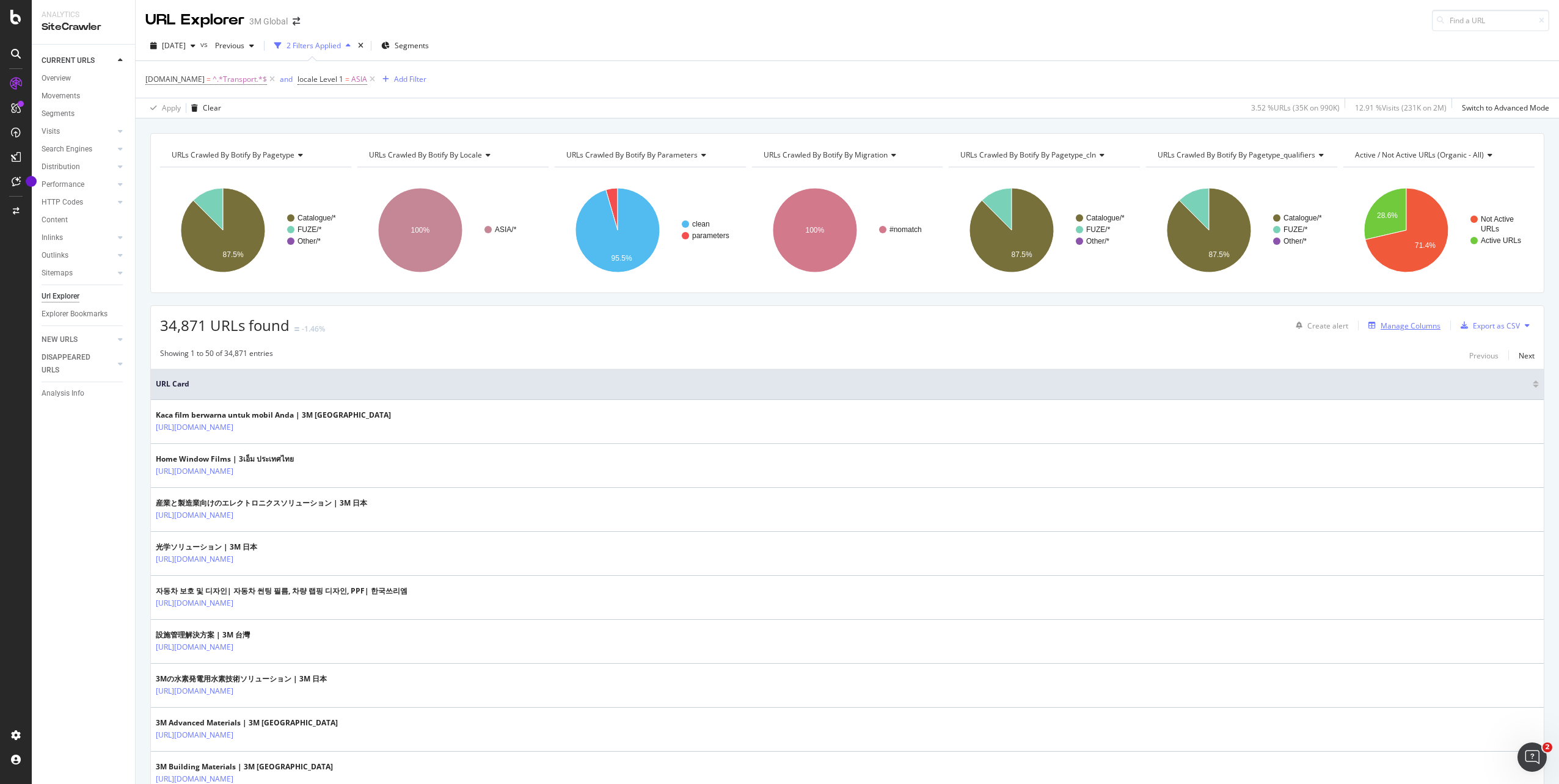
click at [1394, 323] on div "Manage Columns" at bounding box center [1410, 326] width 60 height 11
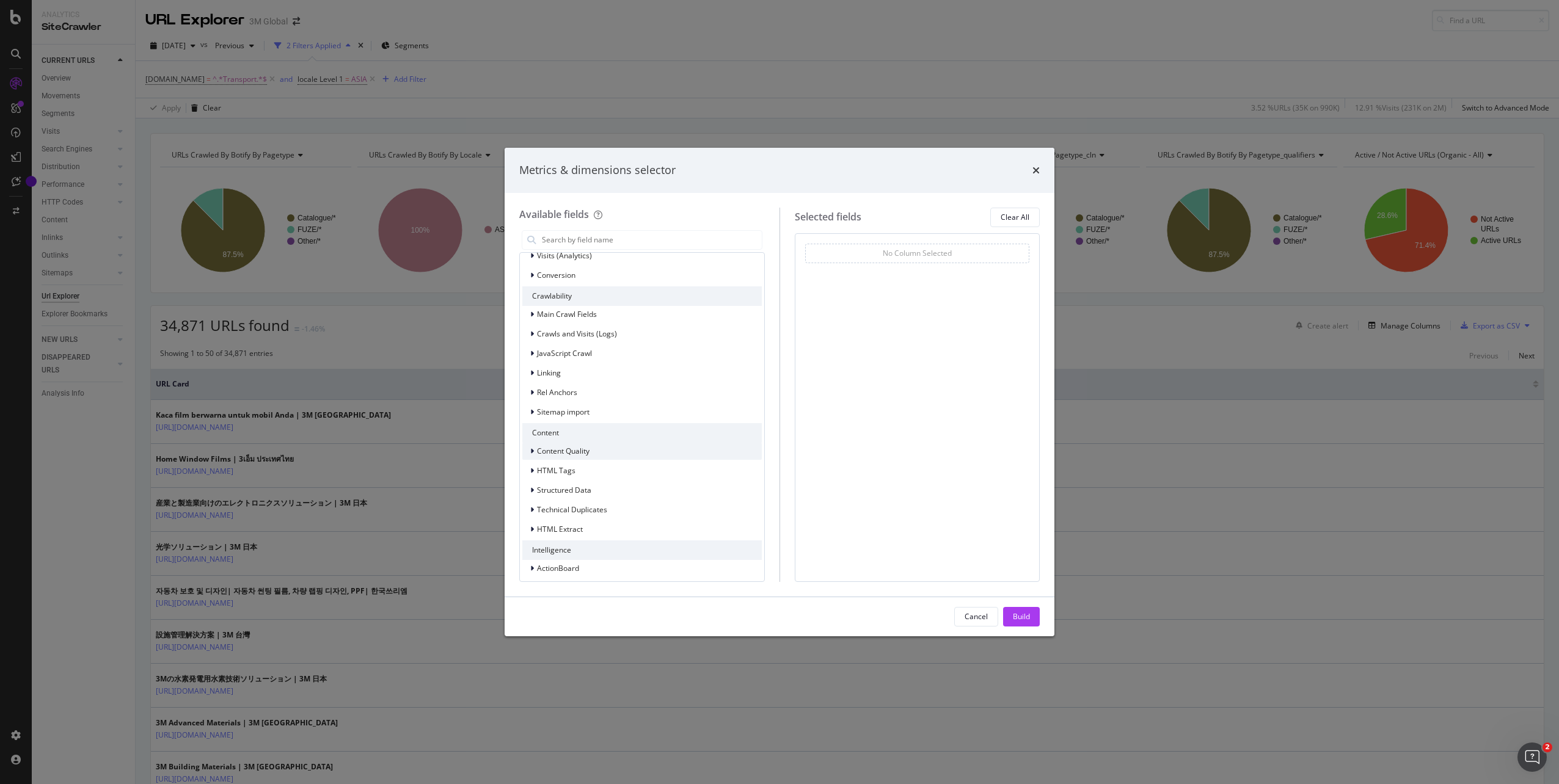
scroll to position [244, 0]
click at [531, 366] on icon "modal" at bounding box center [532, 367] width 3 height 7
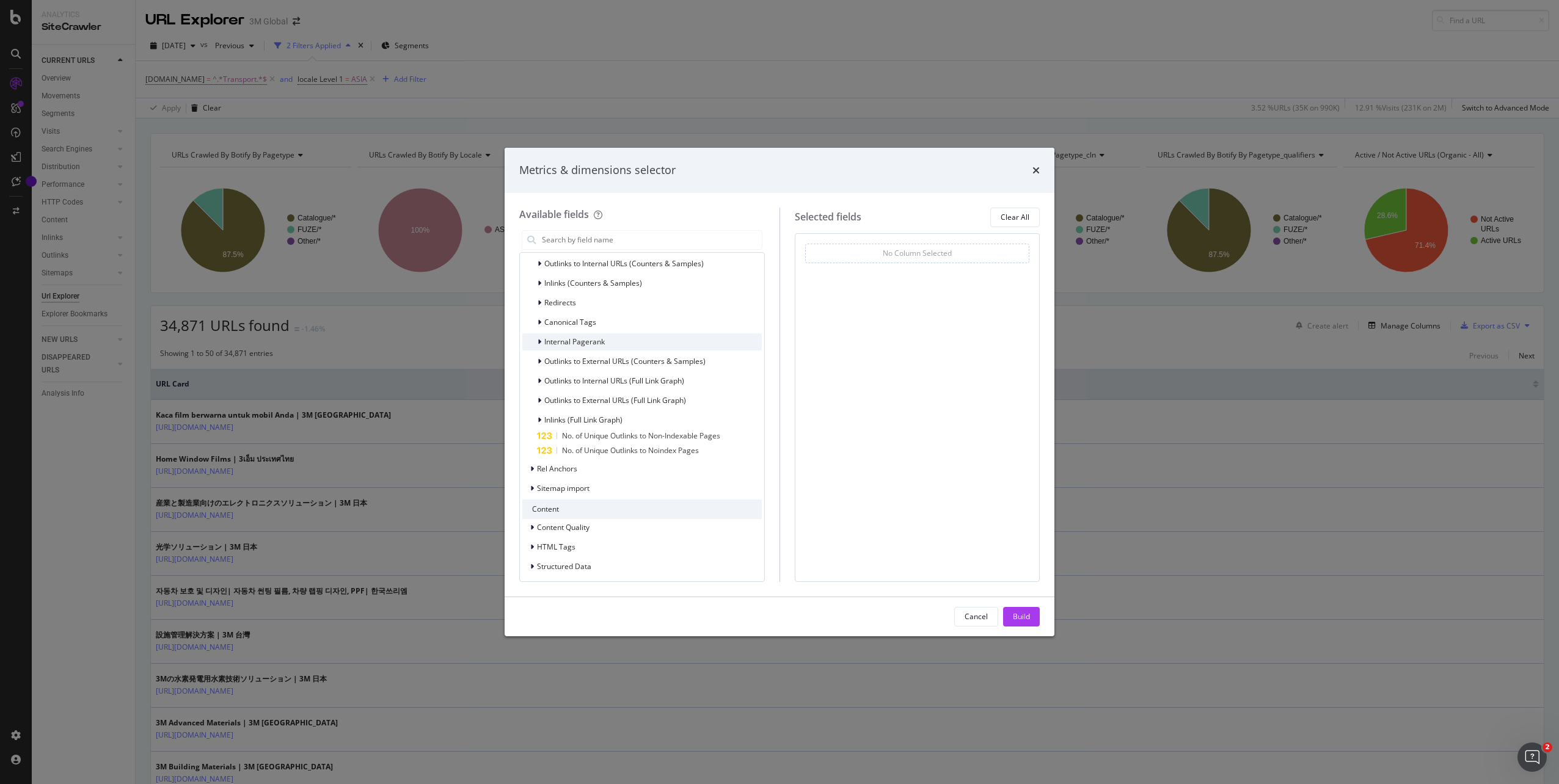
scroll to position [366, 0]
click at [552, 418] on span "Inlinks (Full Link Graph)" at bounding box center [583, 418] width 79 height 11
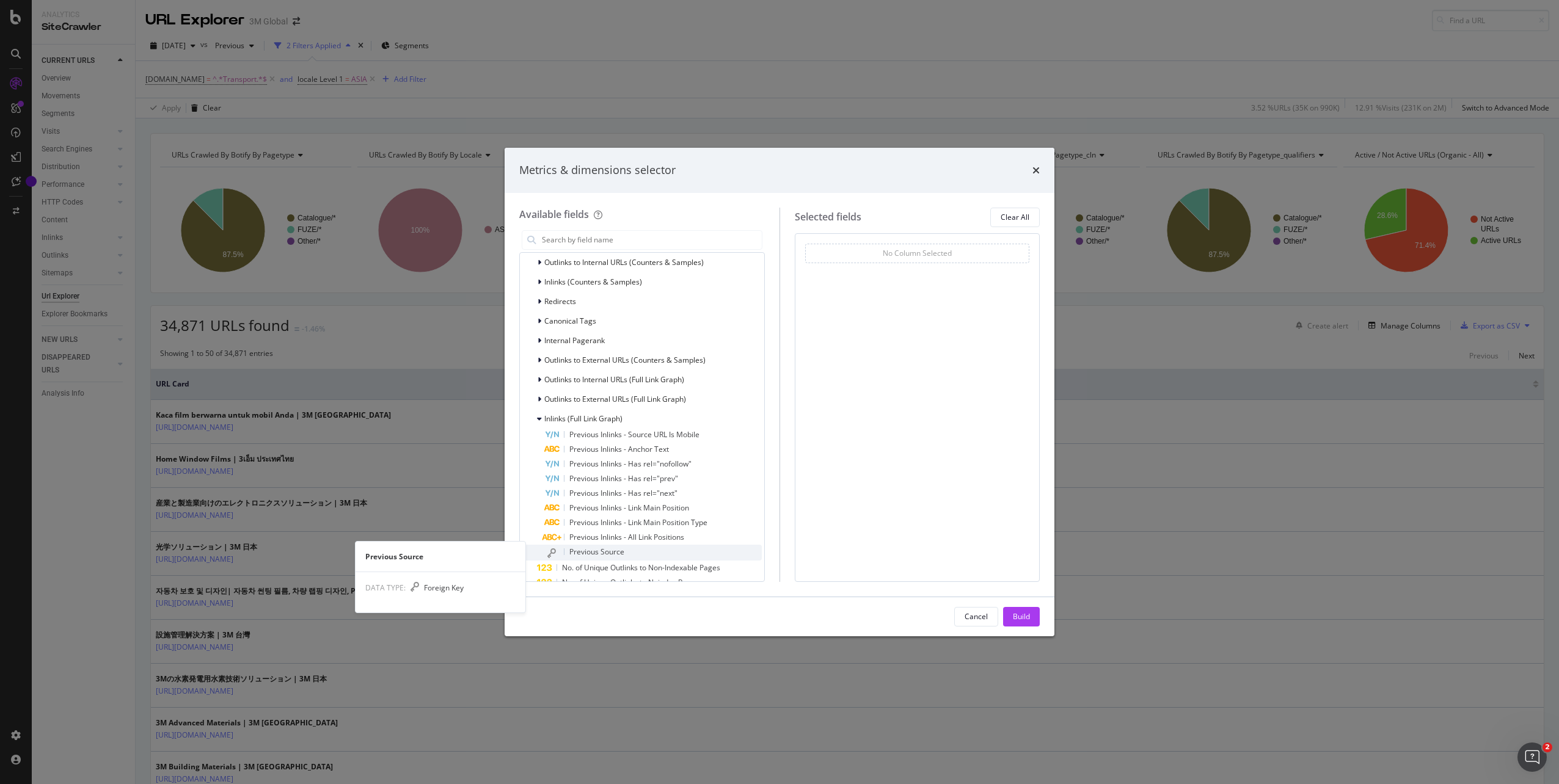
scroll to position [428, 0]
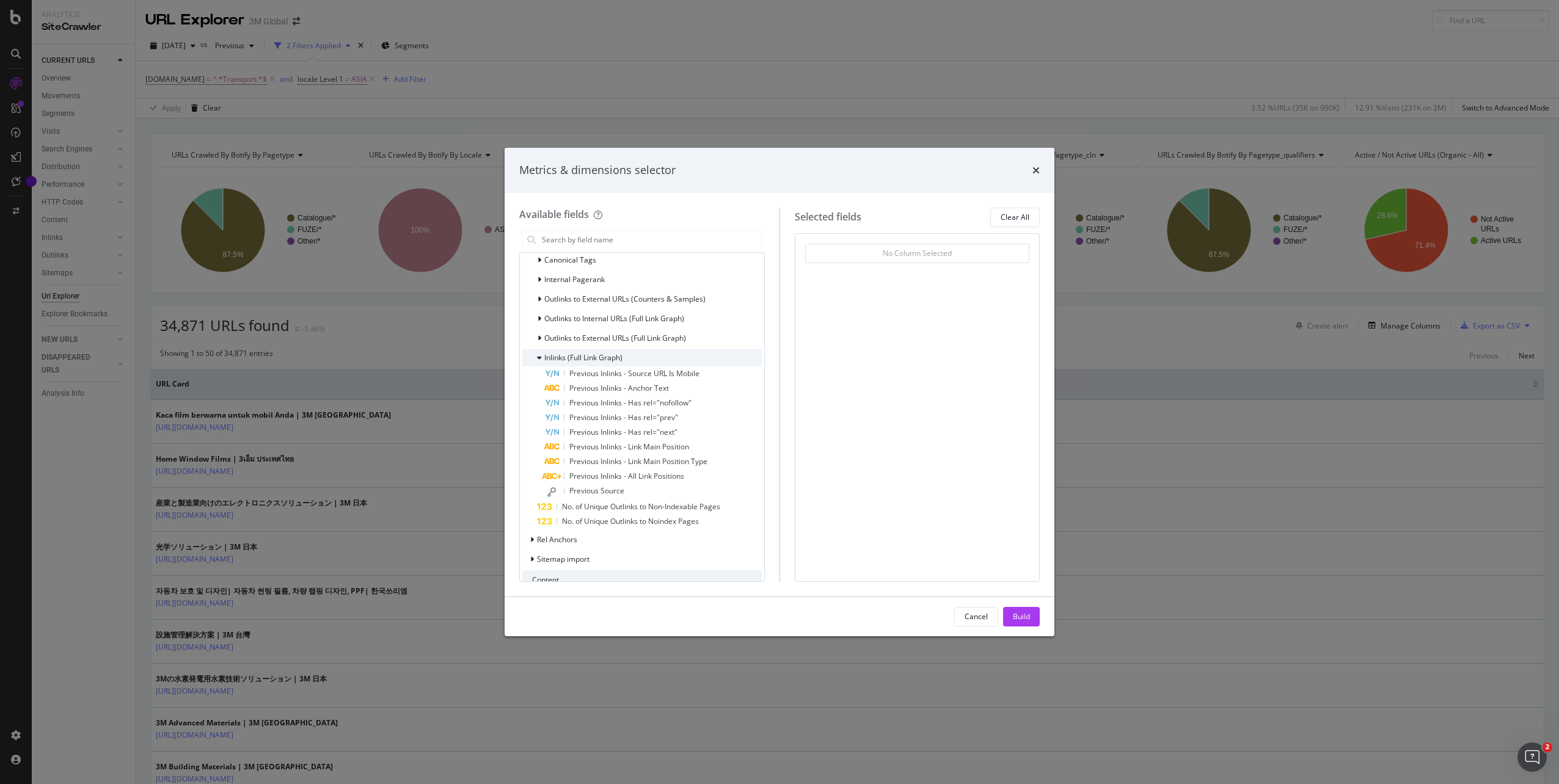
click at [596, 350] on div "Inlinks (Full Link Graph)" at bounding box center [641, 357] width 239 height 17
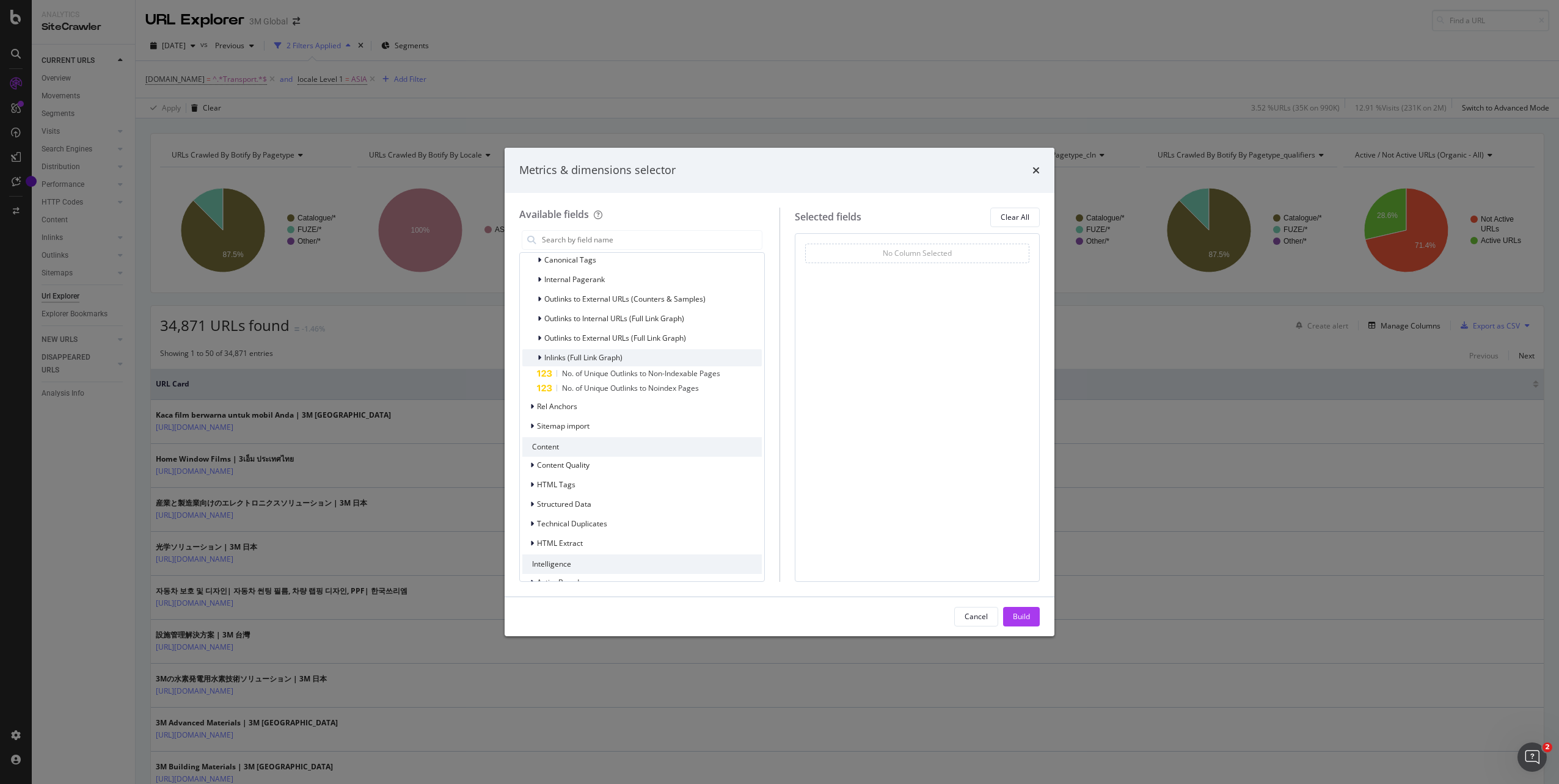
click at [600, 361] on span "Inlinks (Full Link Graph)" at bounding box center [583, 357] width 79 height 11
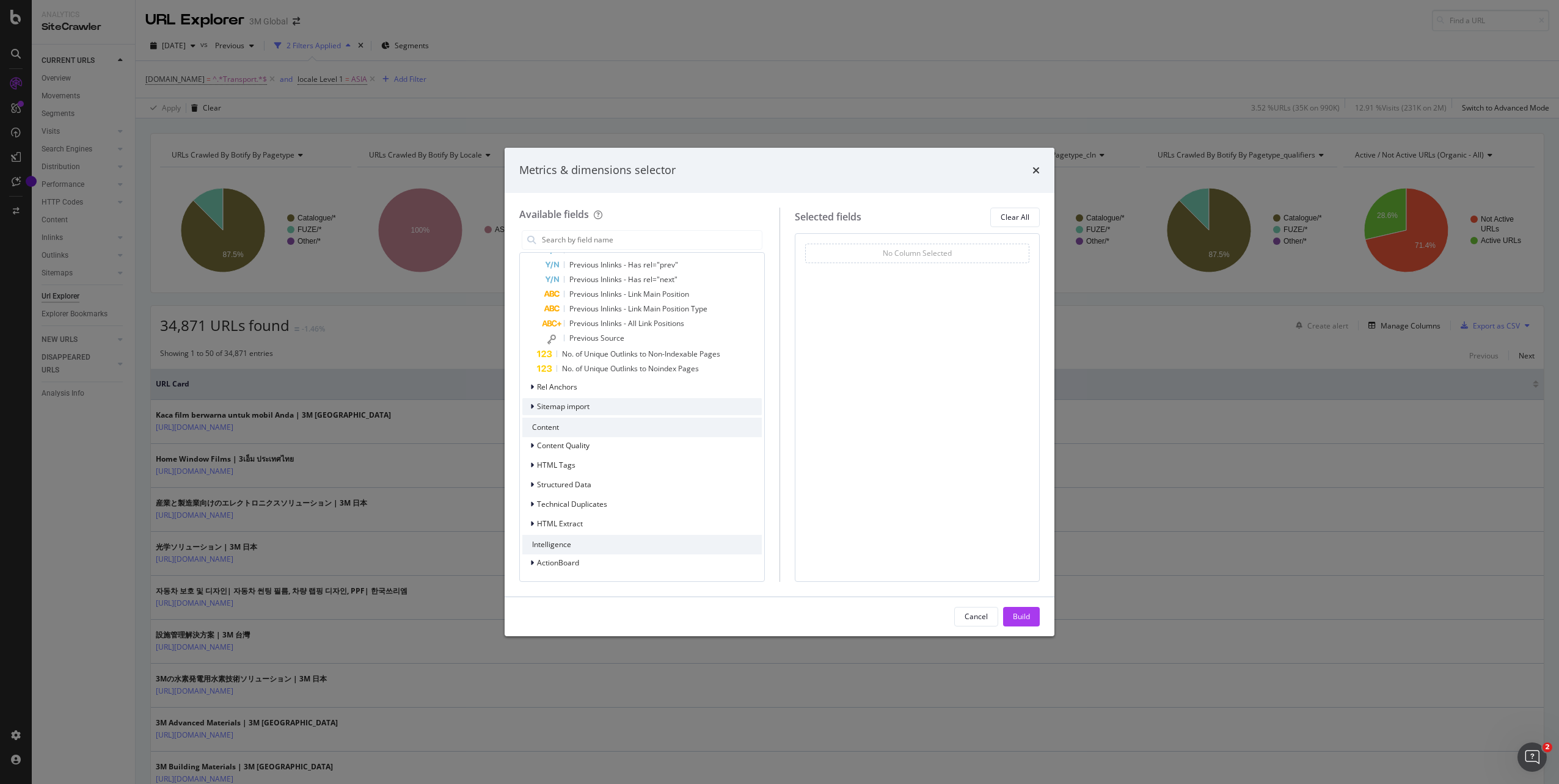
click at [552, 408] on span "Sitemap import" at bounding box center [563, 406] width 53 height 11
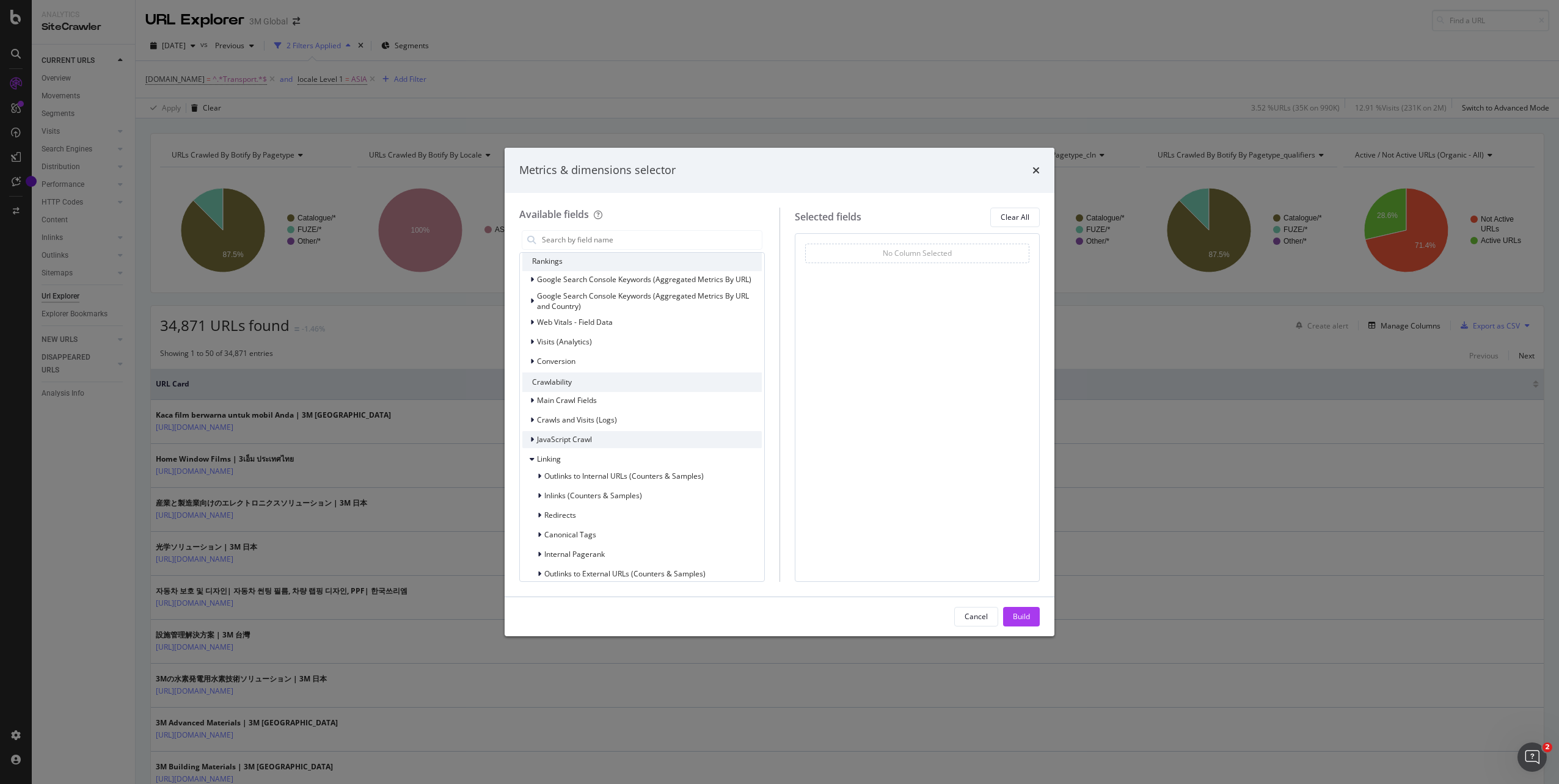
scroll to position [213, 0]
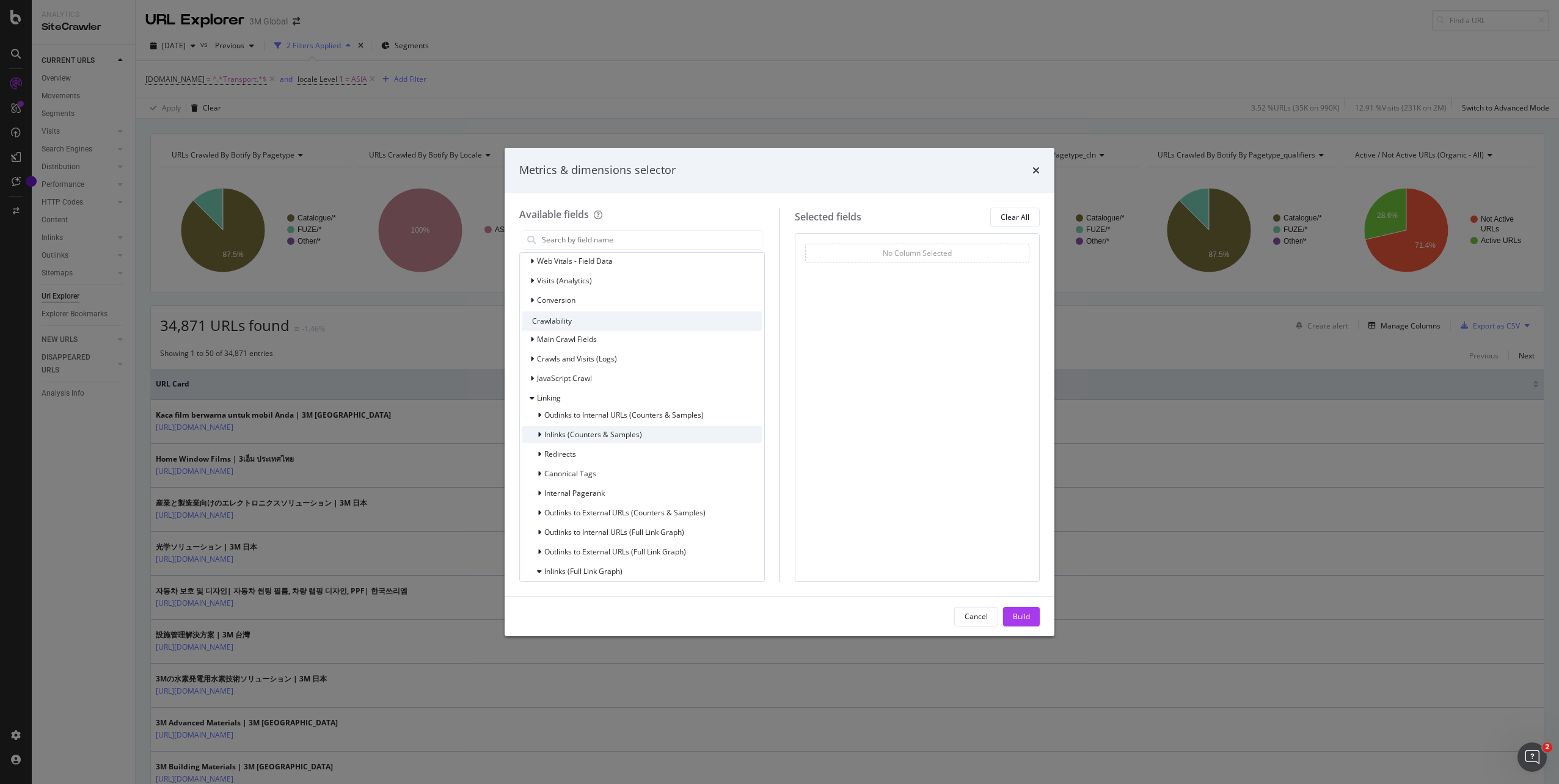
click at [536, 435] on div "Inlinks (Counters & Samples)" at bounding box center [581, 434] width 120 height 12
click at [638, 241] on input "modal" at bounding box center [651, 240] width 221 height 18
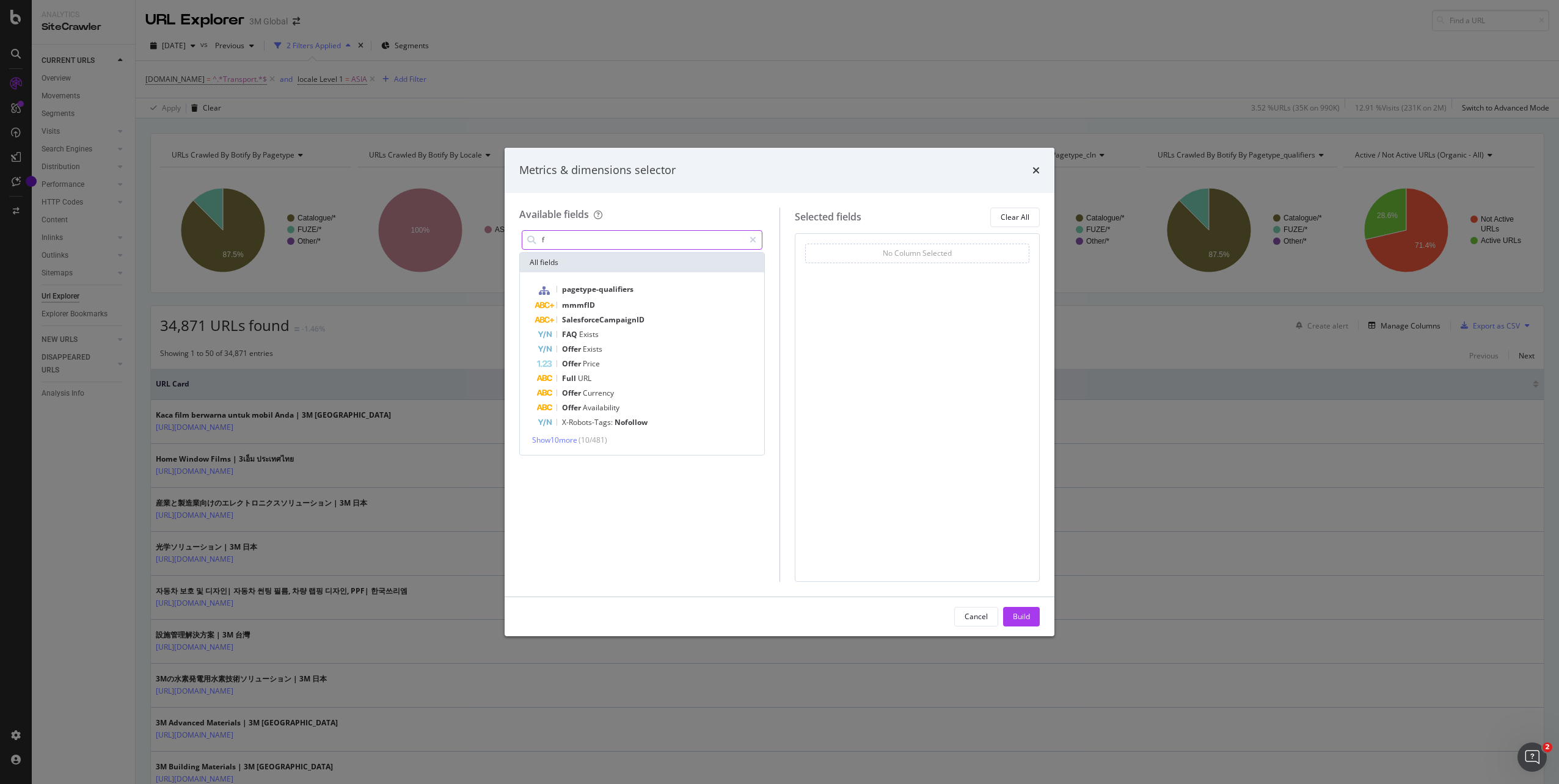
scroll to position [0, 0]
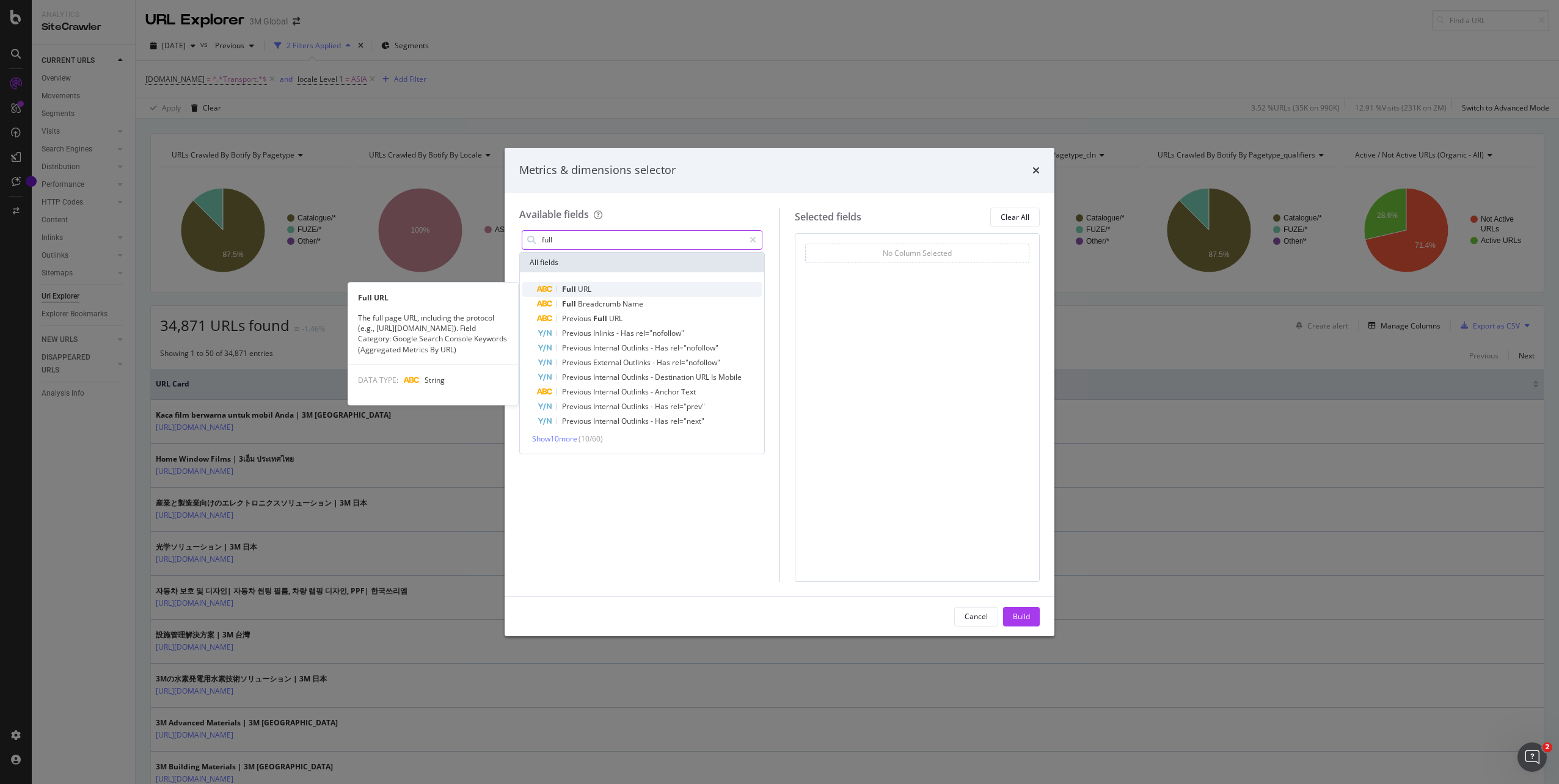
type input "full"
click at [615, 291] on div "Full URL" at bounding box center [649, 289] width 225 height 15
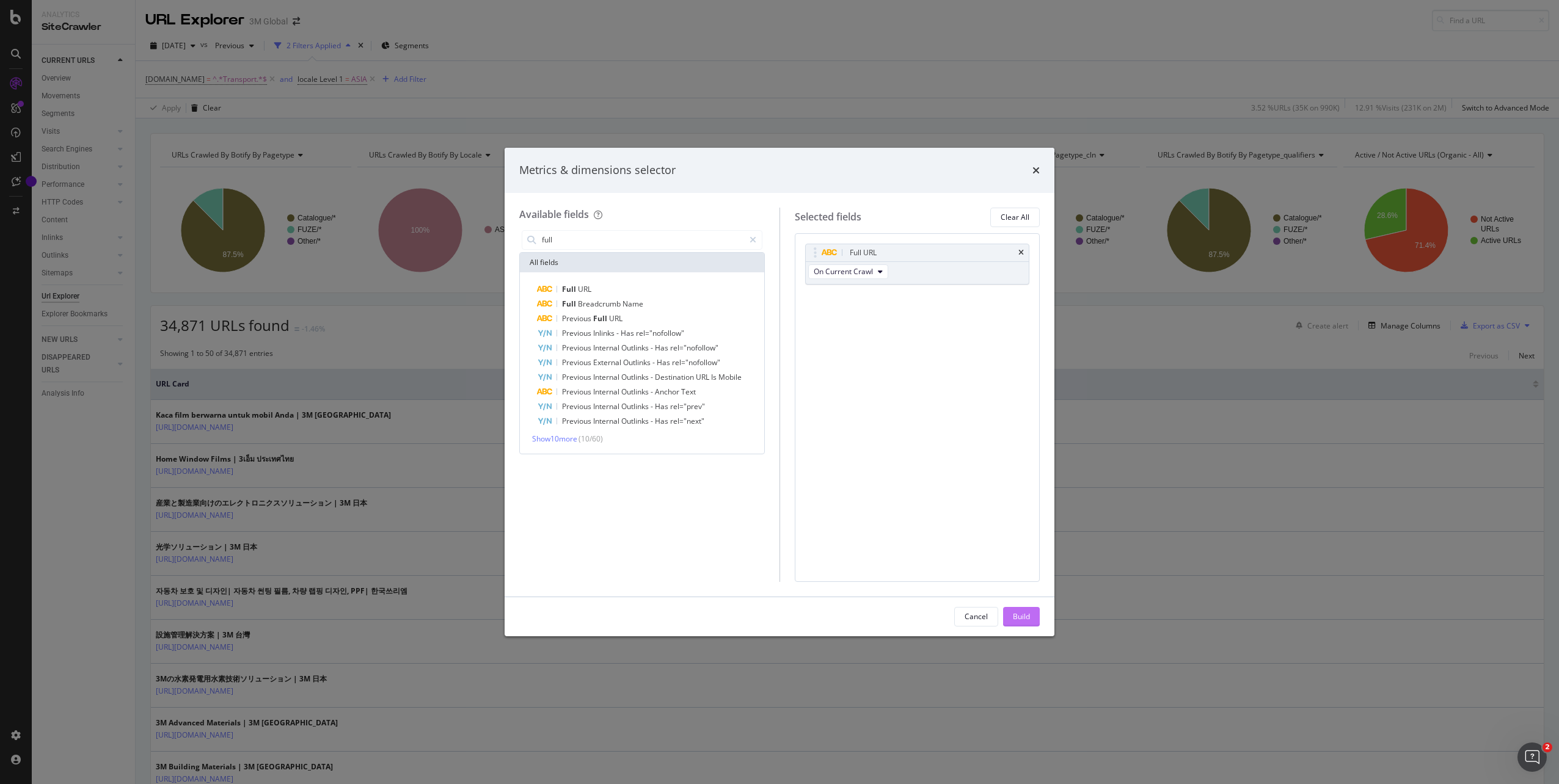
click at [1021, 615] on div "Build" at bounding box center [1021, 616] width 17 height 11
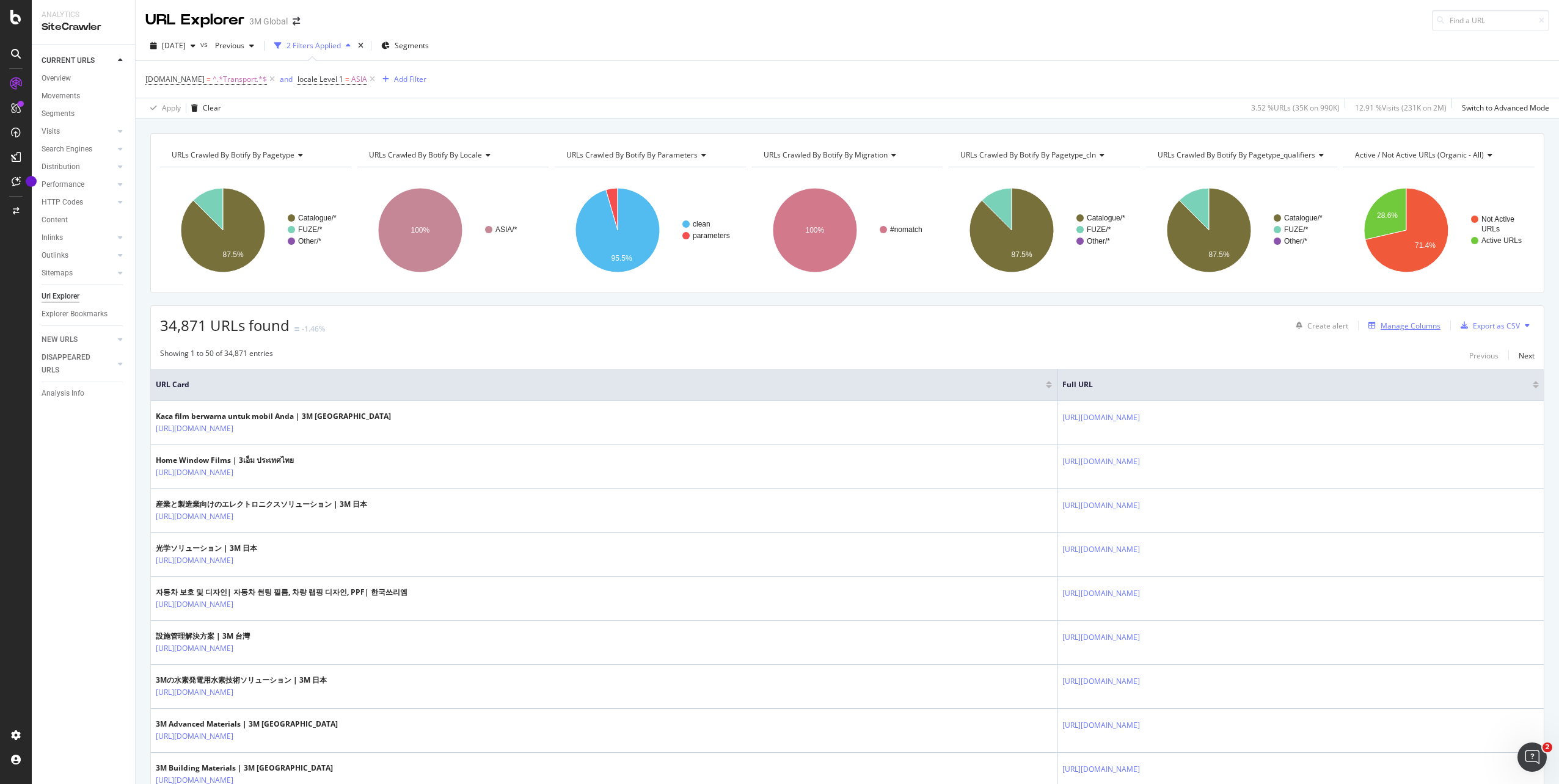
click at [1380, 326] on div "Manage Columns" at bounding box center [1410, 326] width 60 height 11
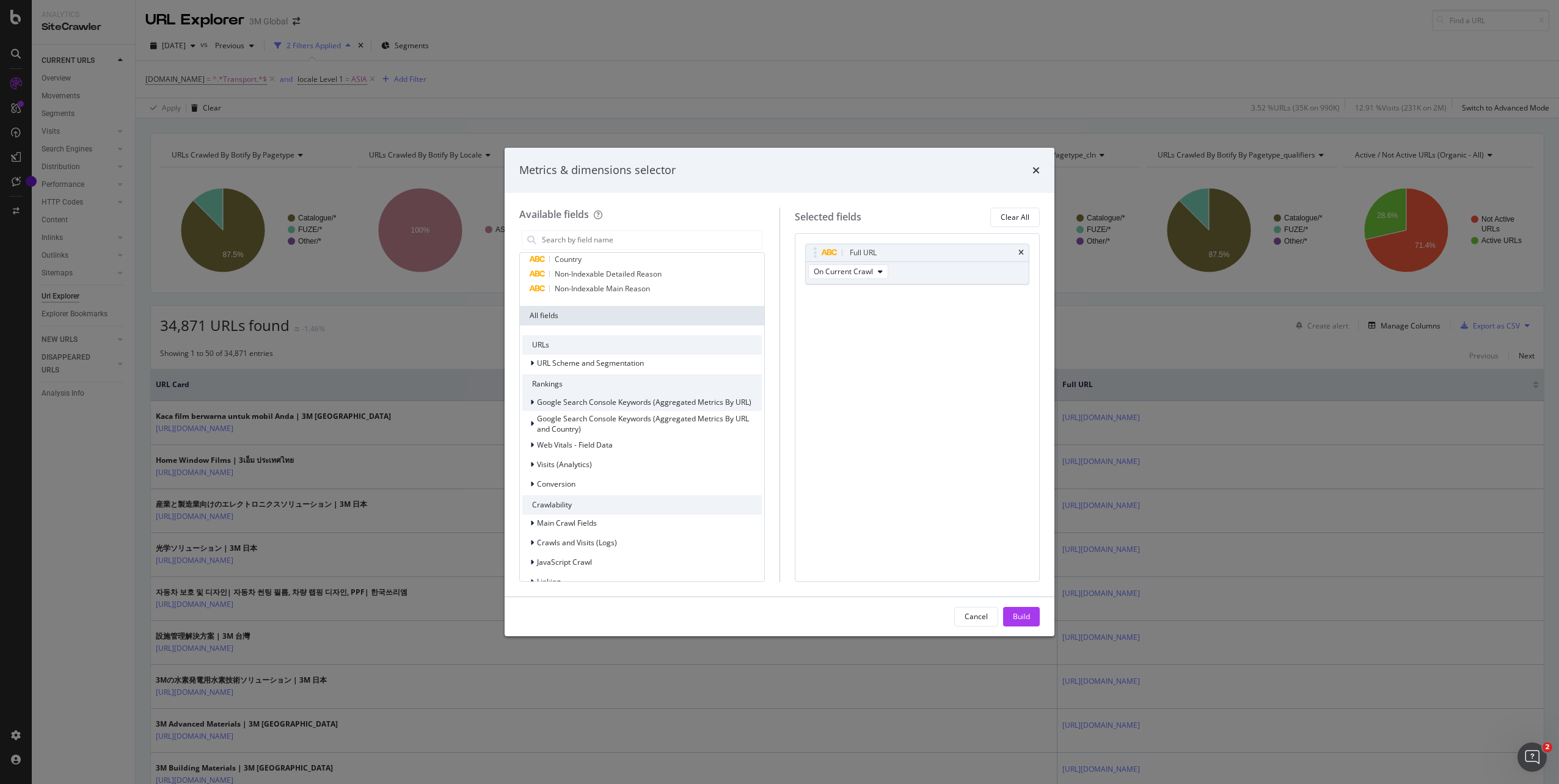
scroll to position [61, 0]
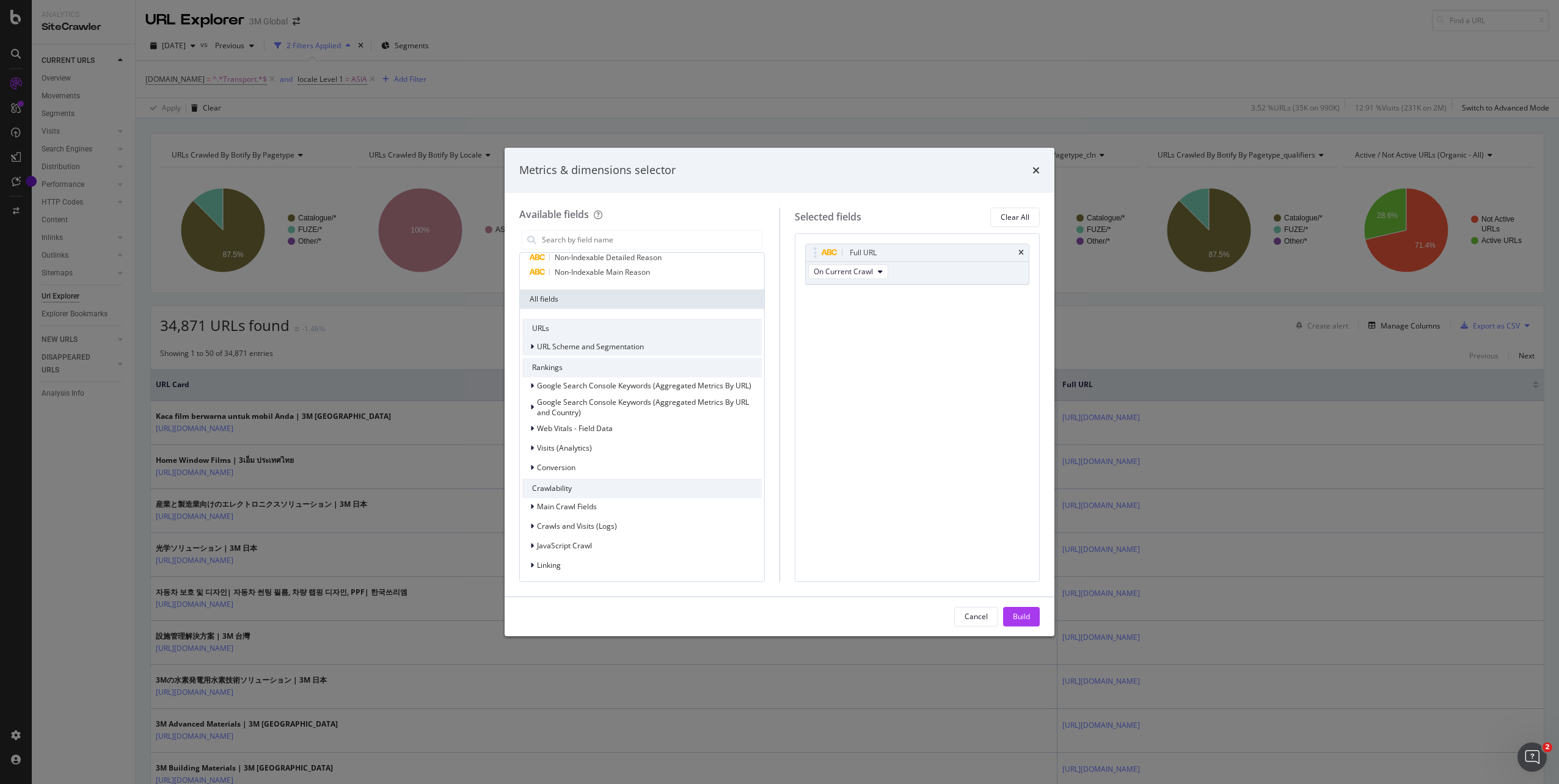
click at [531, 343] on icon "modal" at bounding box center [532, 347] width 3 height 7
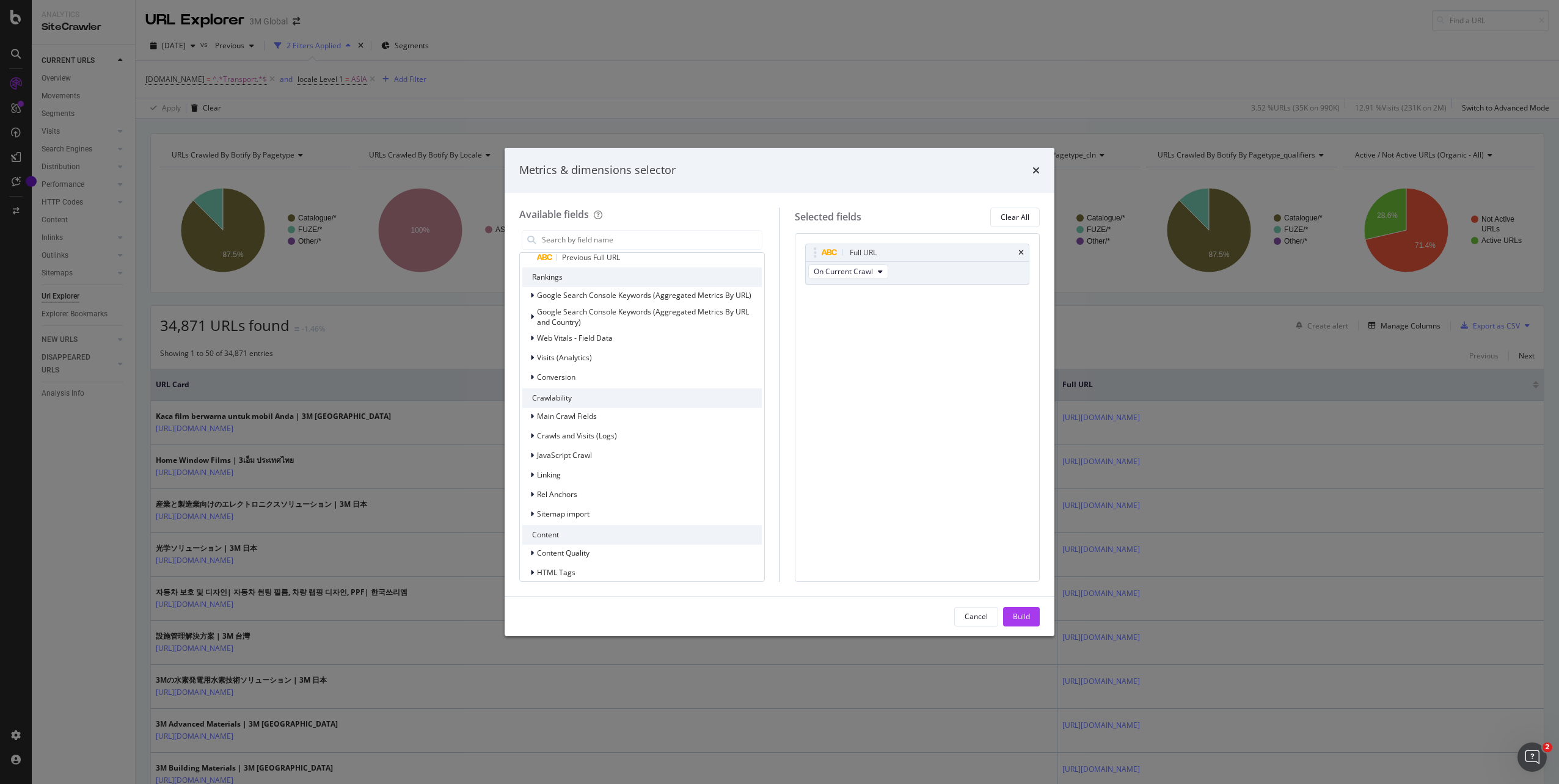
scroll to position [489, 0]
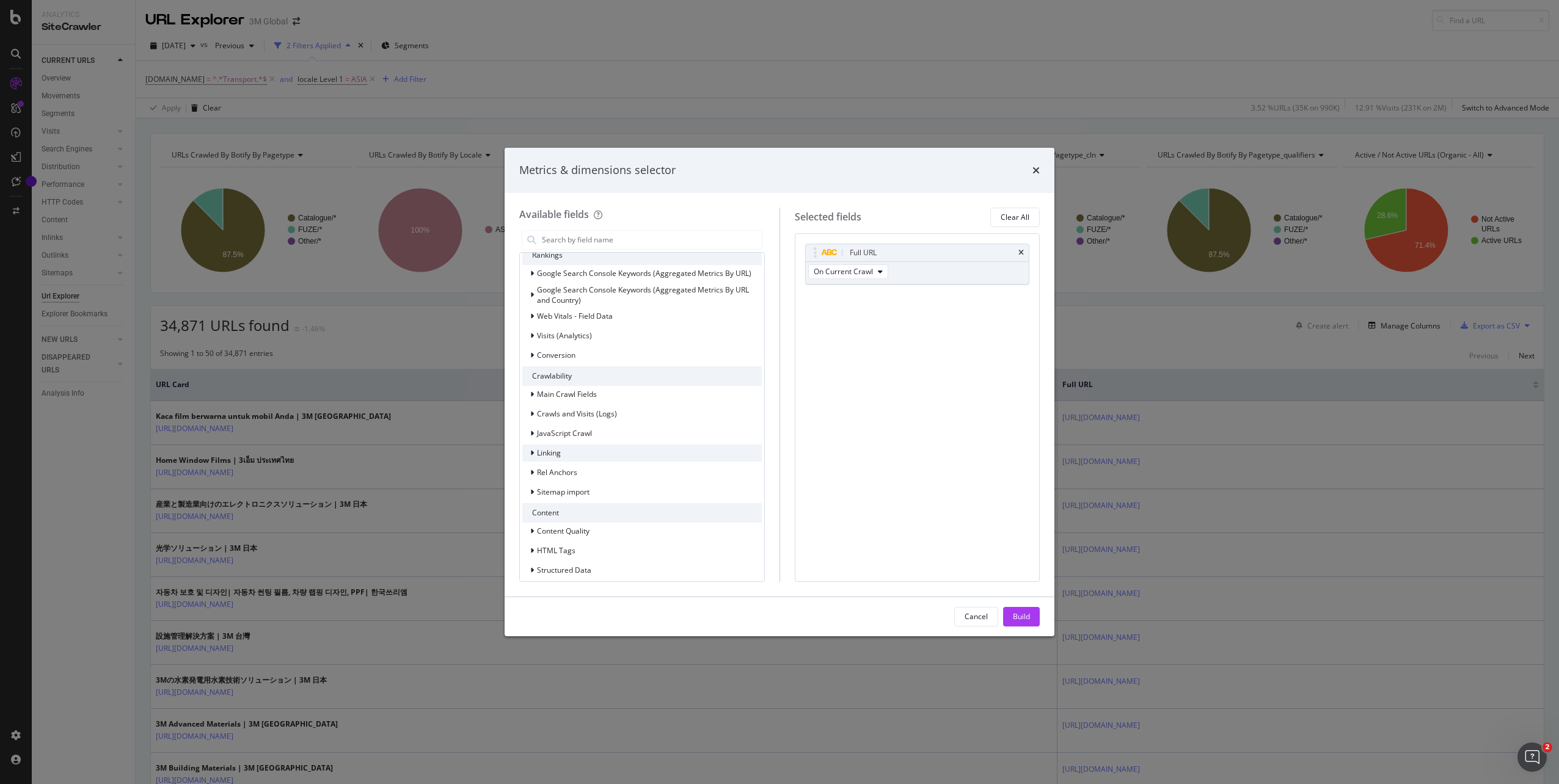
click at [542, 457] on span "Linking" at bounding box center [548, 452] width 24 height 11
click at [648, 470] on span "Outlinks to Internal URLs (Counters & Samples)" at bounding box center [624, 470] width 160 height 11
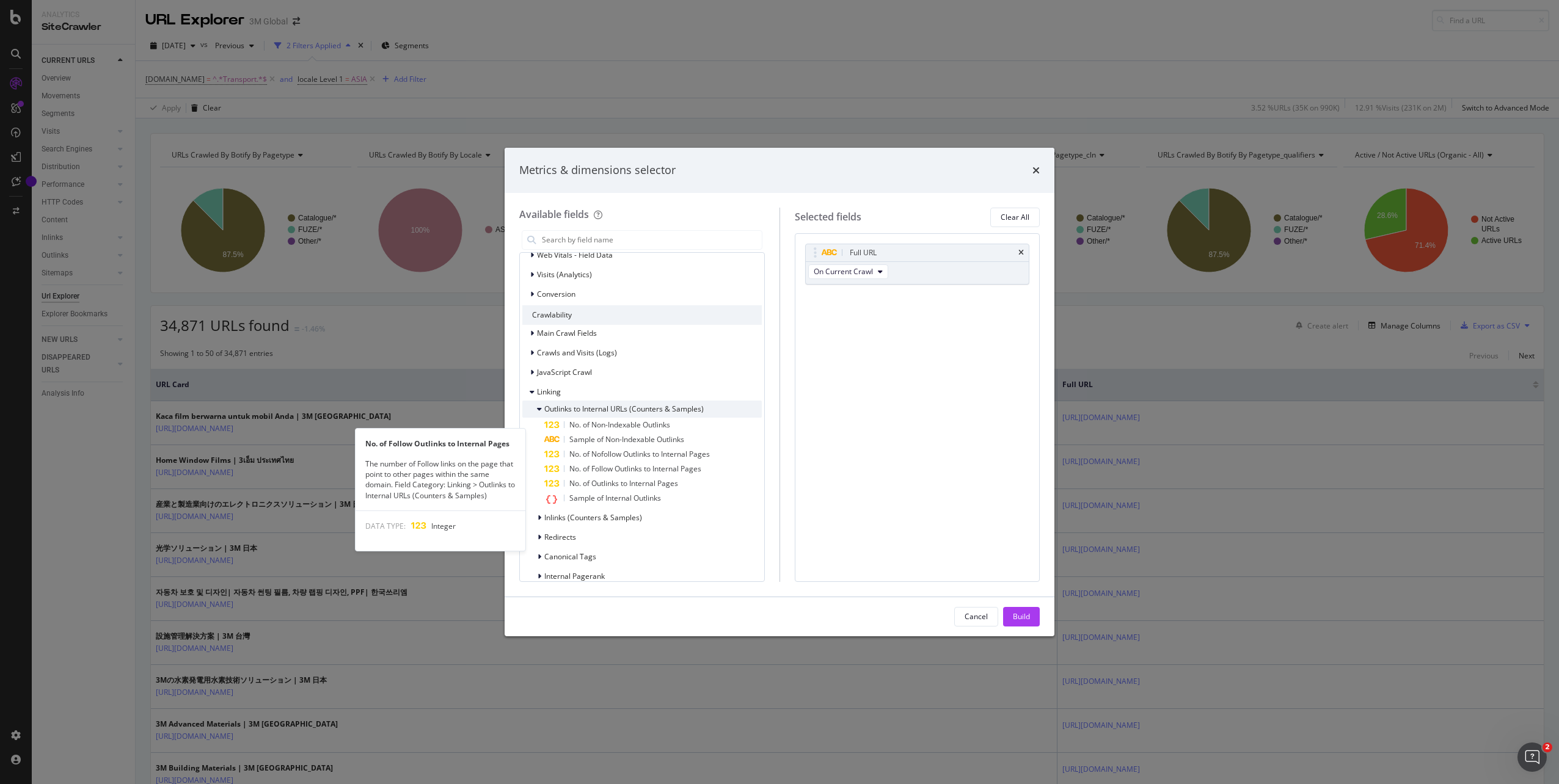
scroll to position [610, 0]
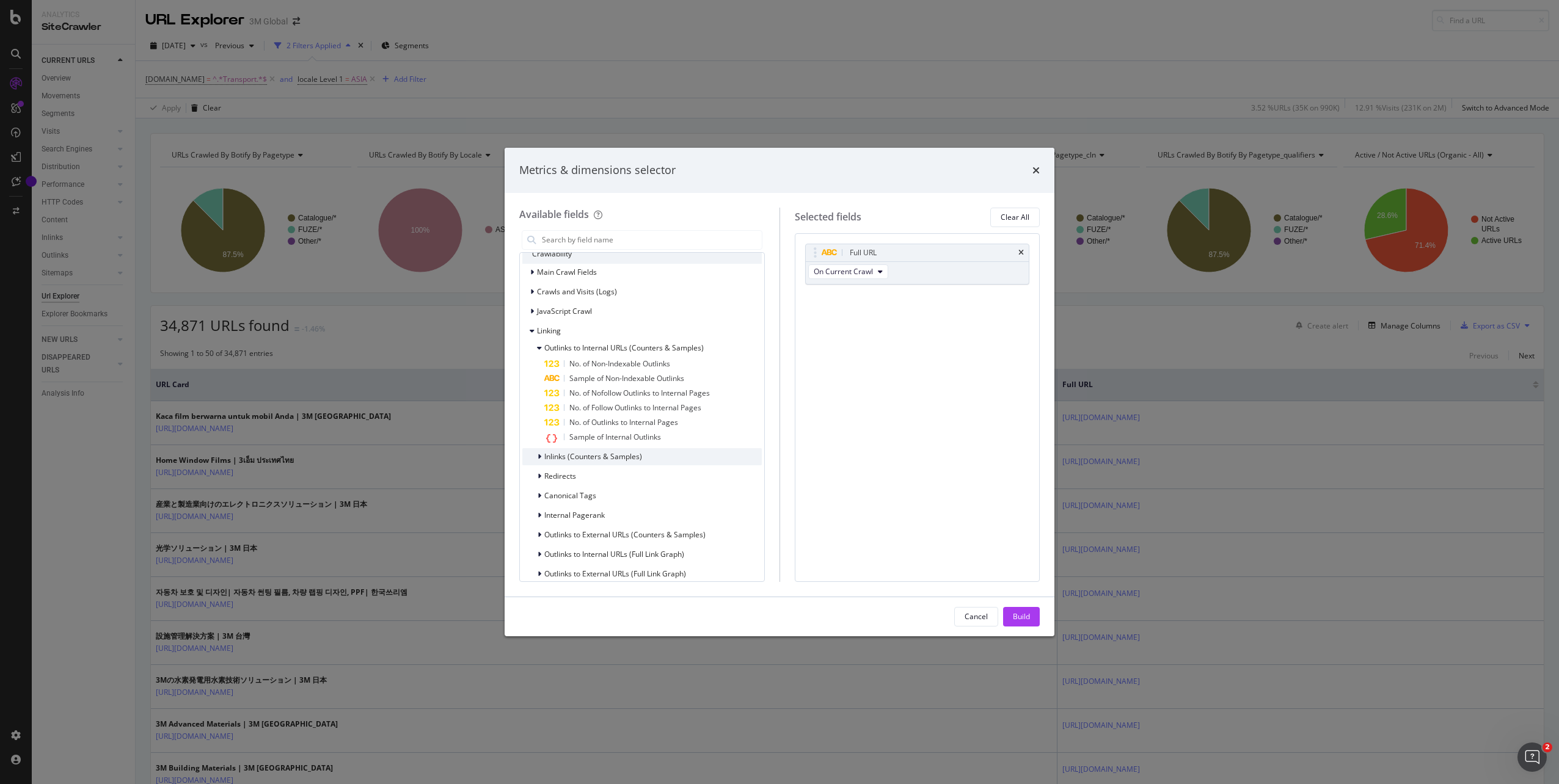
click at [588, 457] on span "Inlinks (Counters & Samples)" at bounding box center [593, 457] width 98 height 11
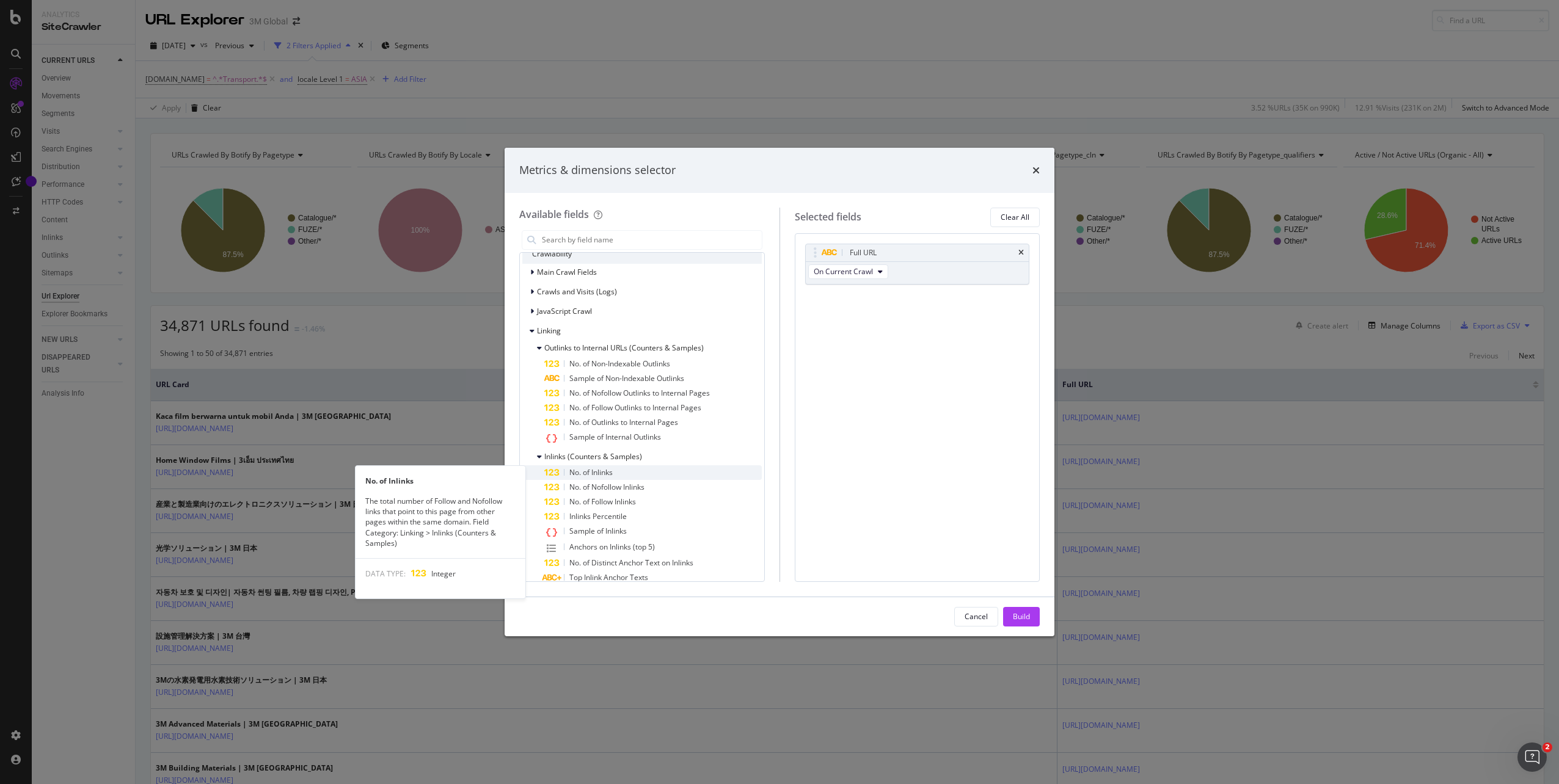
click at [590, 474] on span "No. of Inlinks" at bounding box center [591, 472] width 43 height 11
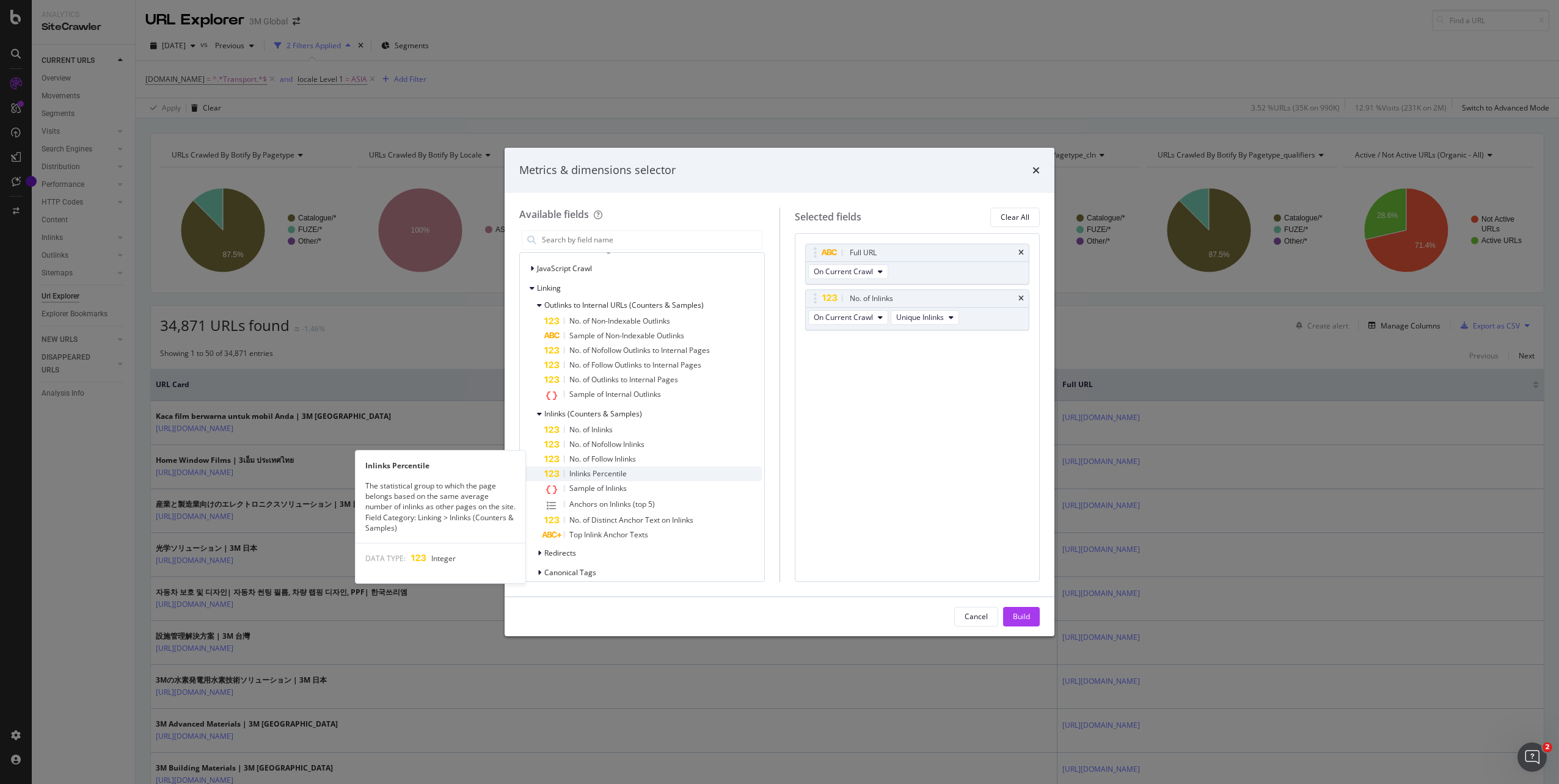
scroll to position [672, 0]
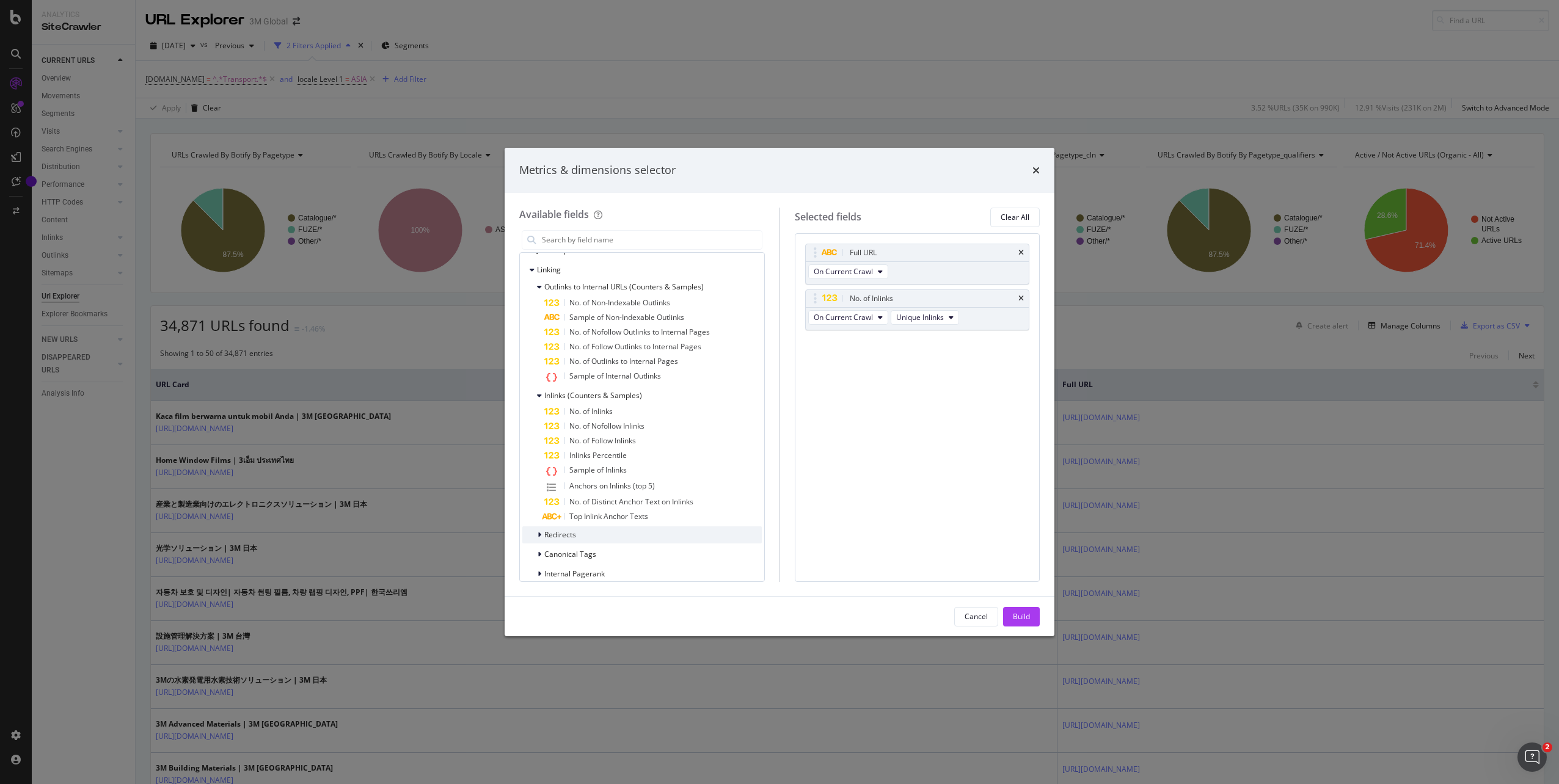
click at [634, 527] on div "Redirects" at bounding box center [641, 535] width 239 height 17
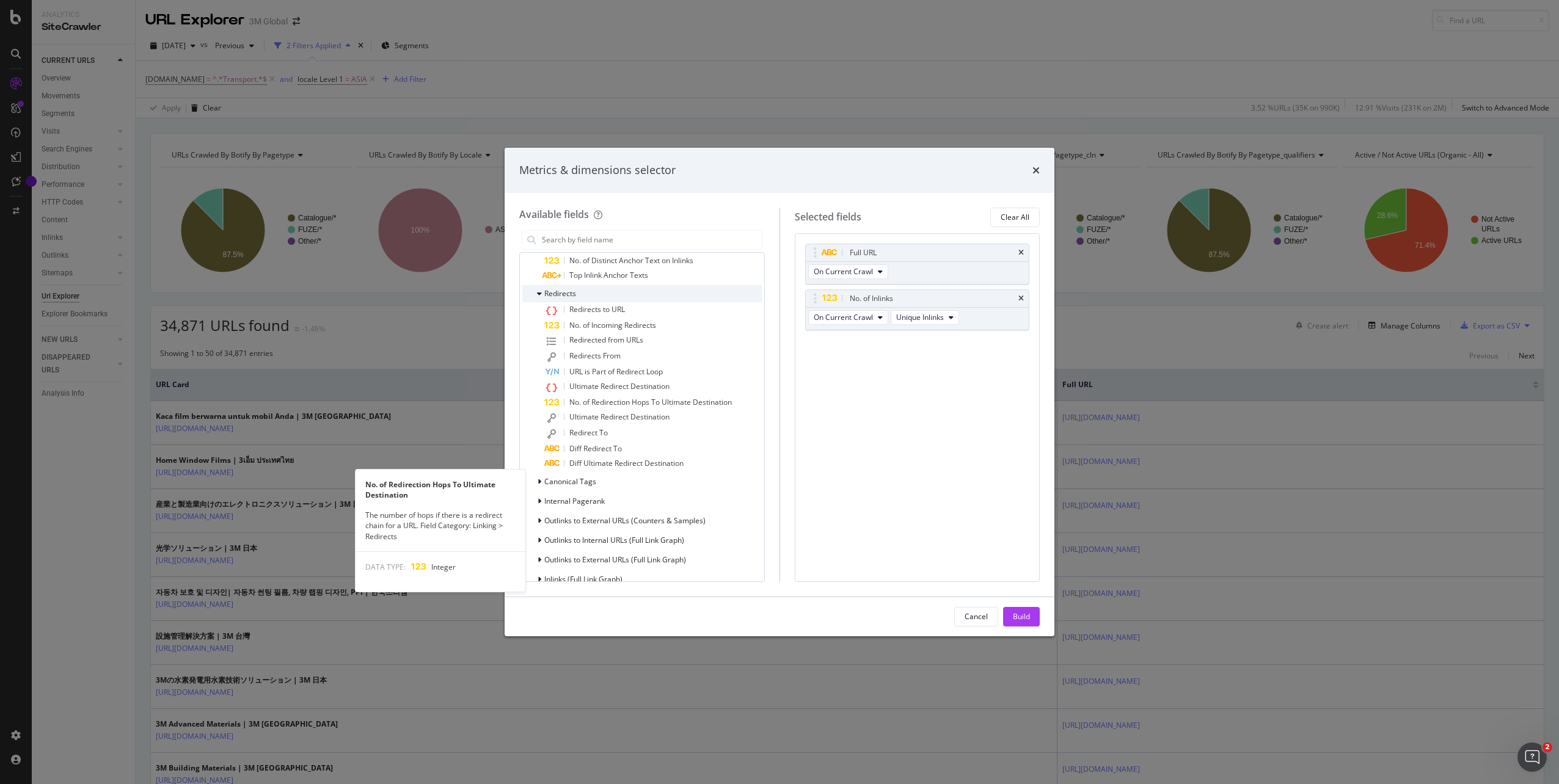
scroll to position [916, 0]
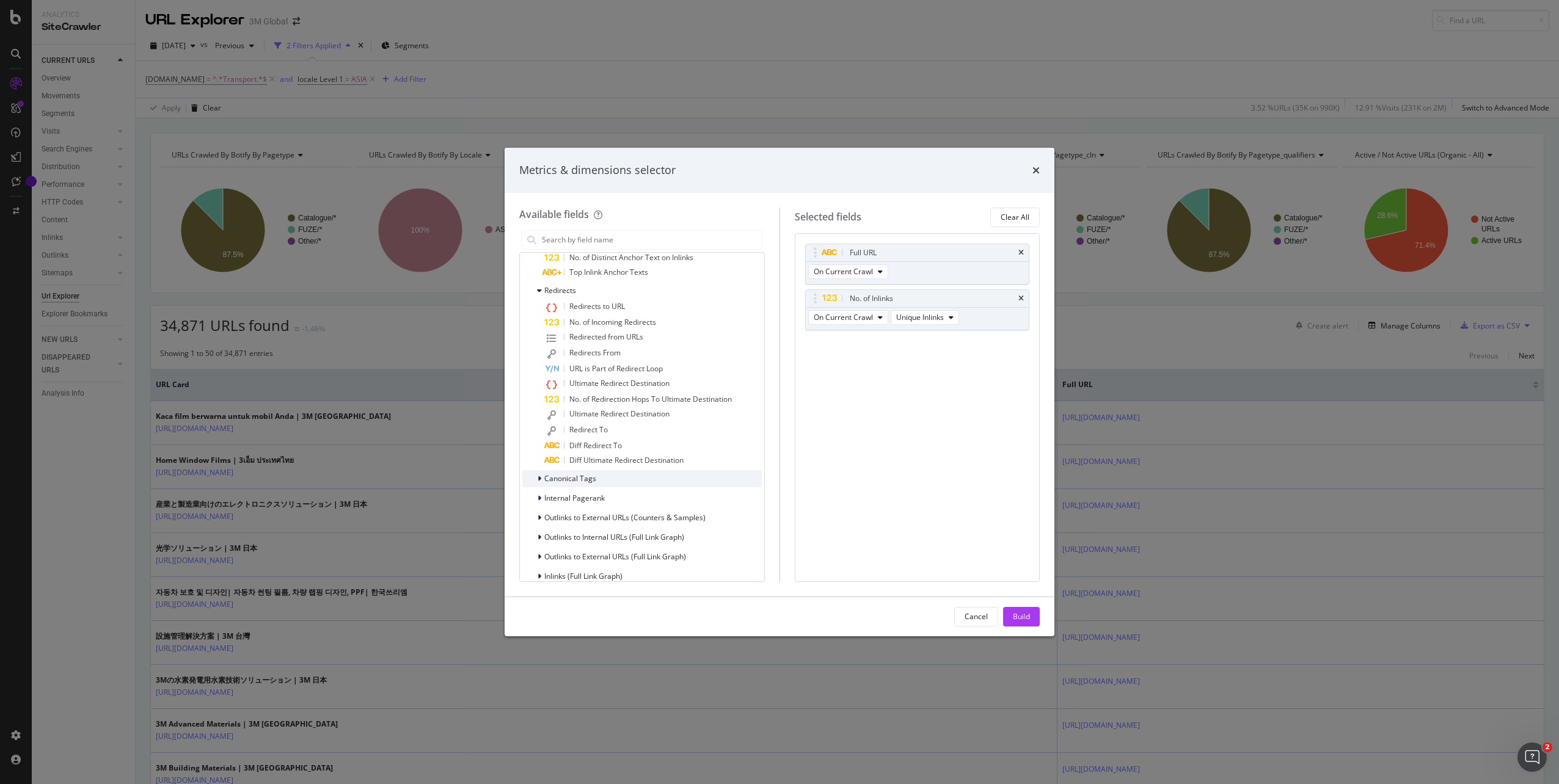
click at [573, 477] on span "Canonical Tags" at bounding box center [570, 478] width 52 height 11
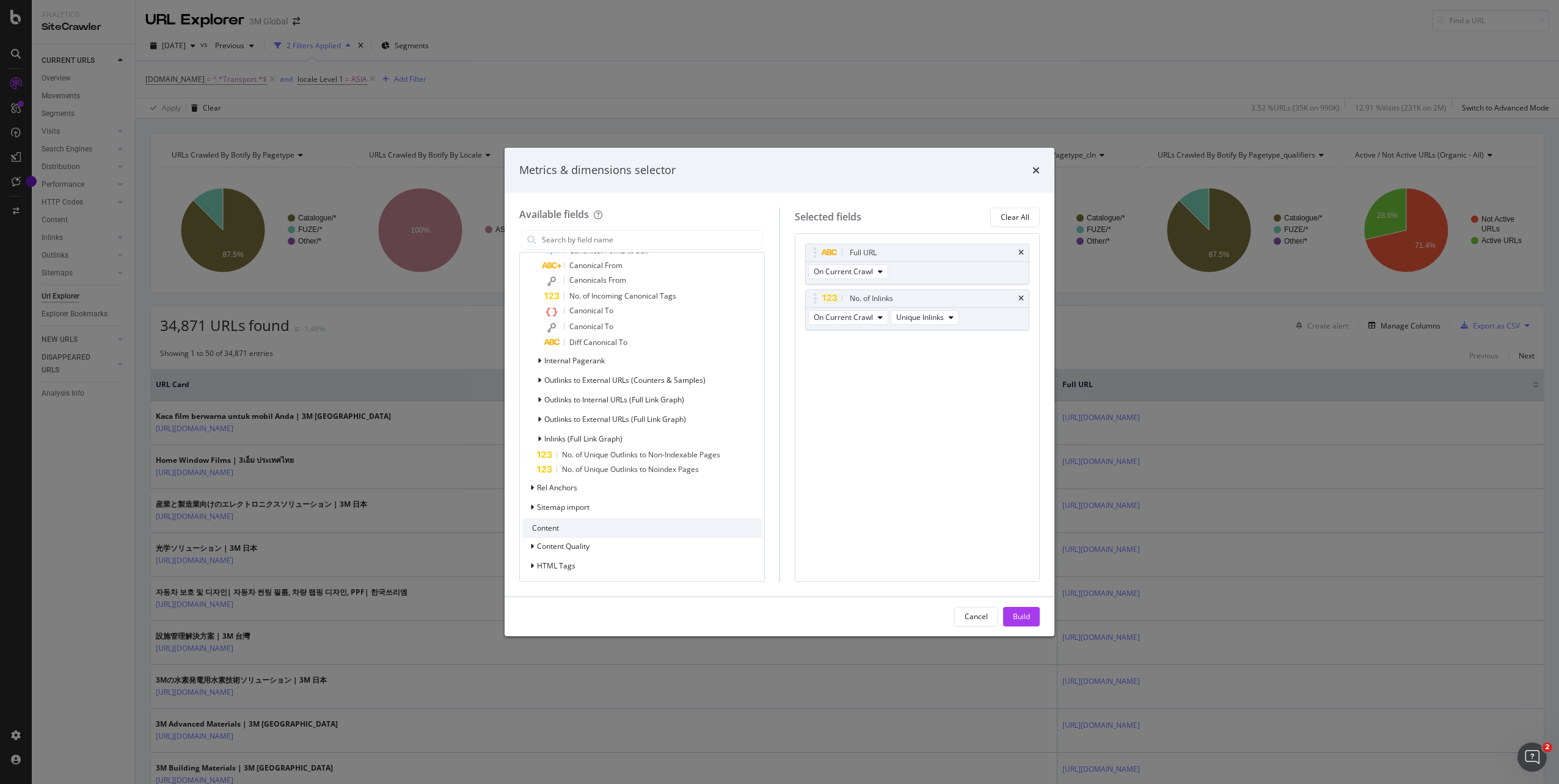
scroll to position [1160, 0]
click at [592, 442] on span "Inlinks (Full Link Graph)" at bounding box center [583, 438] width 79 height 11
click at [609, 472] on span "Previous Inlinks - Anchor Text" at bounding box center [619, 469] width 99 height 11
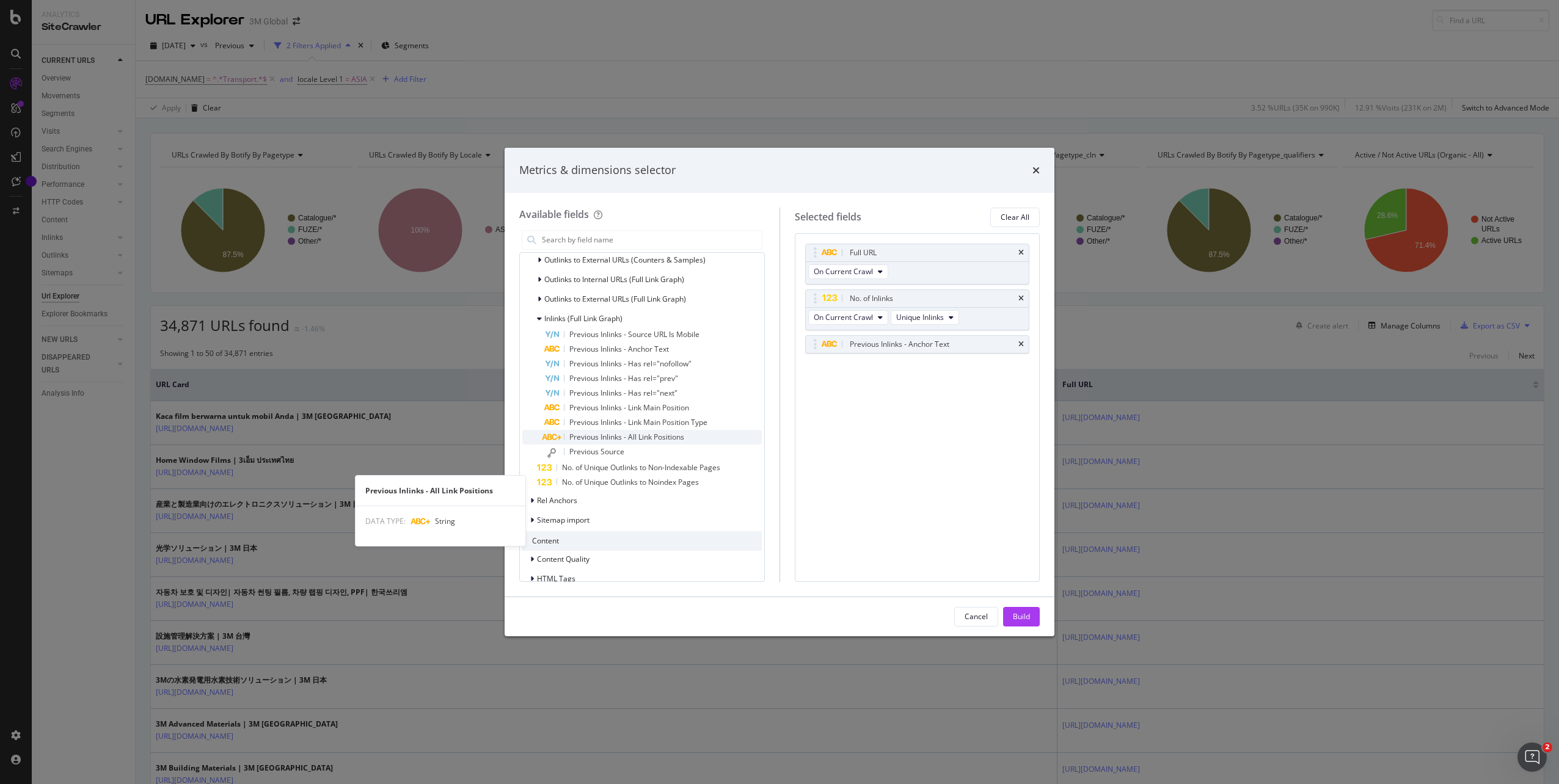
scroll to position [1221, 0]
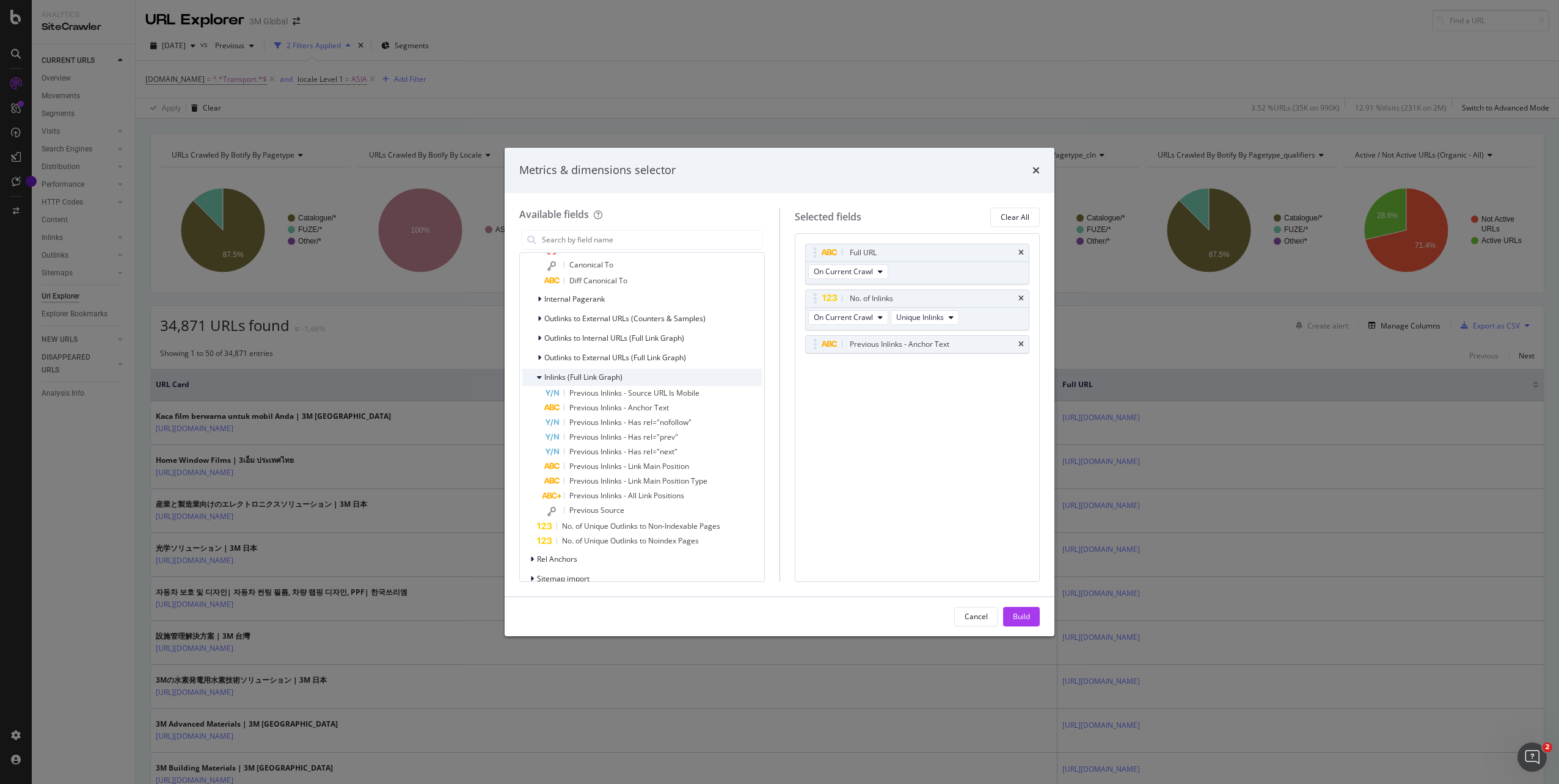
click at [591, 375] on span "Inlinks (Full Link Graph)" at bounding box center [583, 377] width 79 height 11
click at [1034, 620] on button "Build" at bounding box center [1021, 617] width 36 height 20
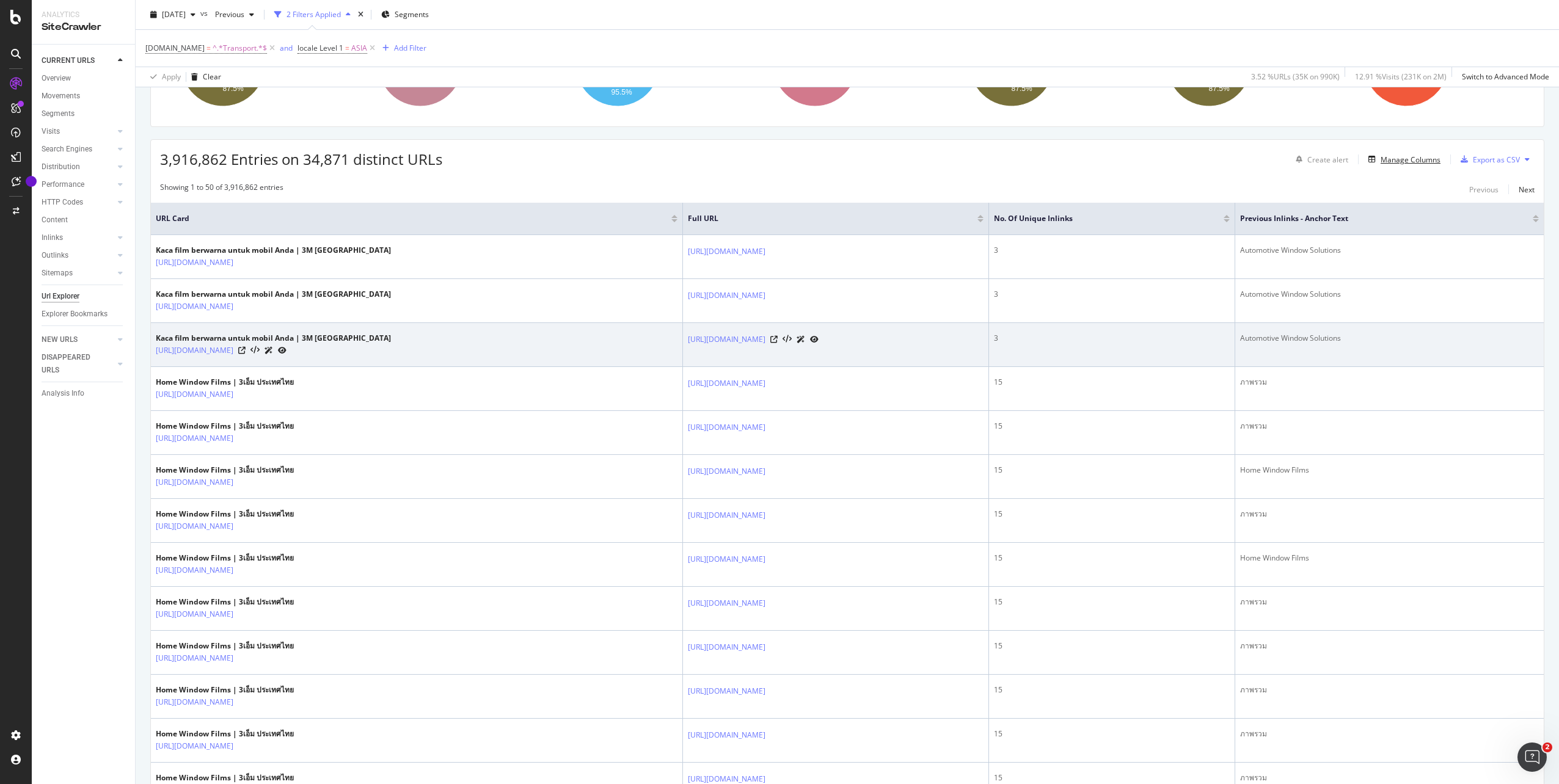
scroll to position [184, 0]
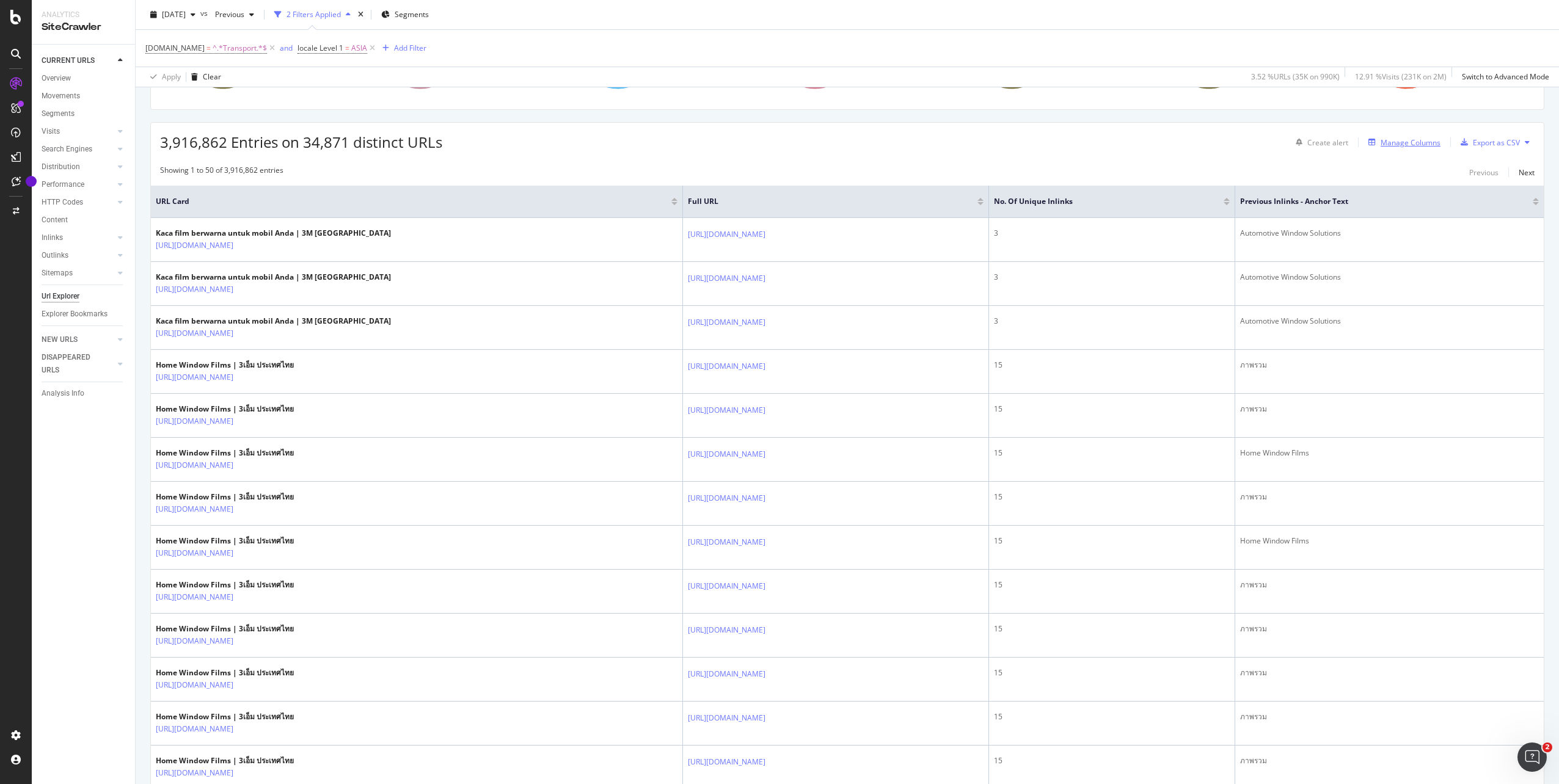
click at [1400, 136] on div "Manage Columns" at bounding box center [1401, 142] width 77 height 13
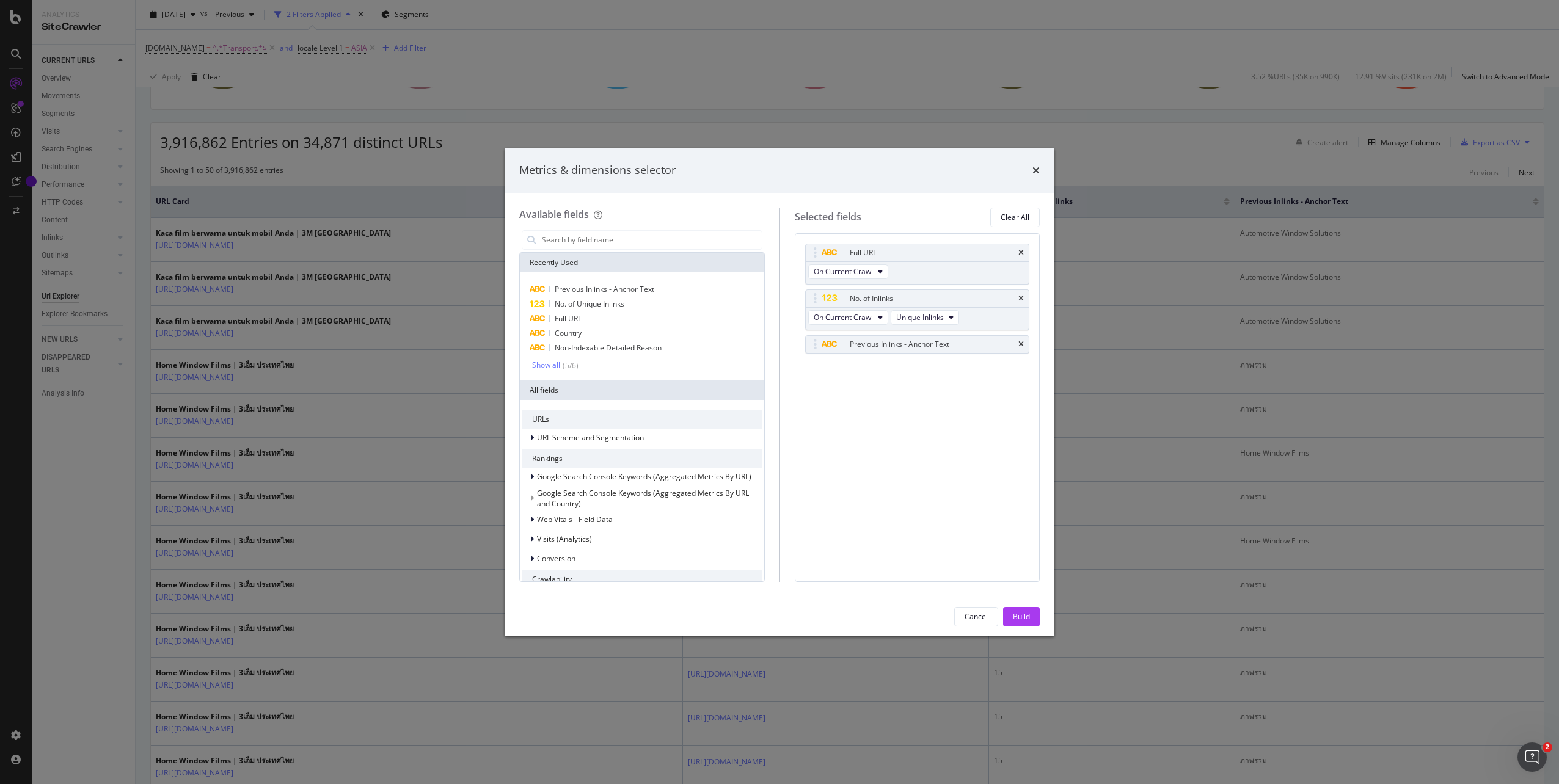
click at [1044, 170] on div "Metrics & dimensions selector" at bounding box center [779, 170] width 550 height 45
click at [1040, 170] on div "Metrics & dimensions selector" at bounding box center [779, 170] width 550 height 45
drag, startPoint x: 418, startPoint y: 80, endPoint x: 305, endPoint y: 53, distance: 116.2
click at [416, 80] on div "Metrics & dimensions selector Available fields Recently Used Previous Inlinks -…" at bounding box center [779, 392] width 1559 height 784
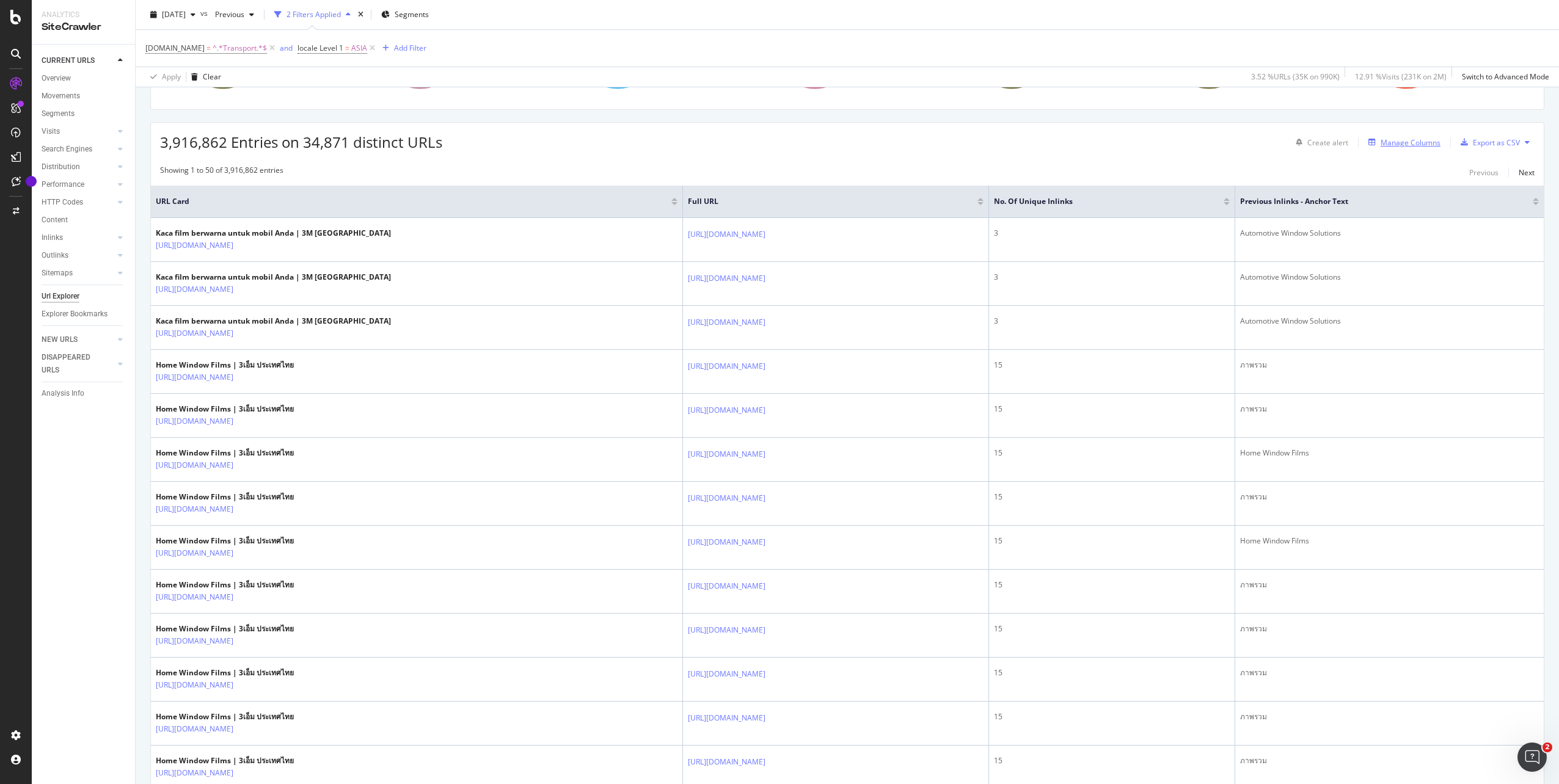
click at [1409, 139] on div "Manage Columns" at bounding box center [1410, 142] width 60 height 11
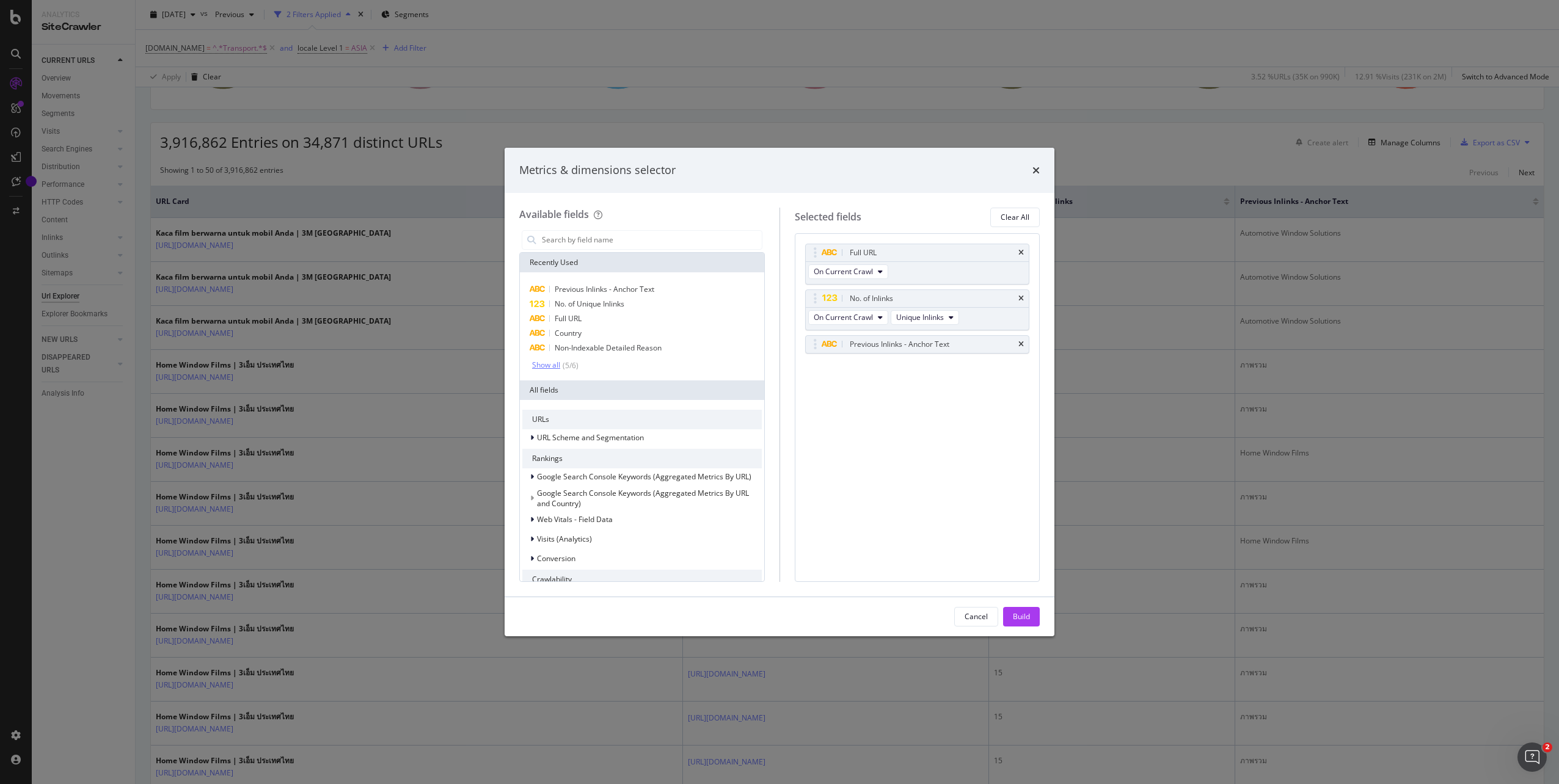
click at [553, 366] on div "Show all" at bounding box center [546, 365] width 28 height 8
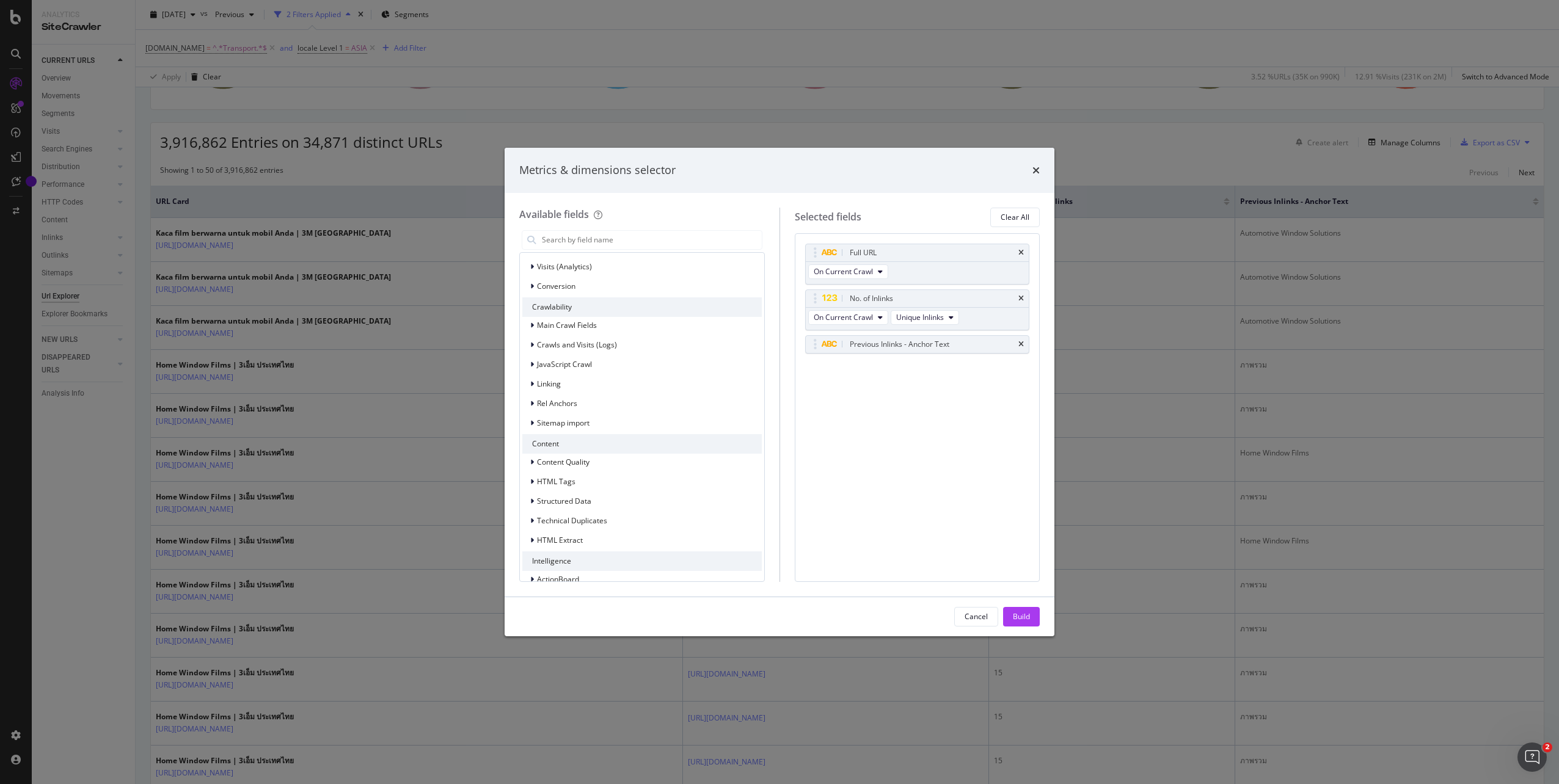
scroll to position [302, 0]
click at [548, 370] on span "Linking" at bounding box center [548, 367] width 24 height 11
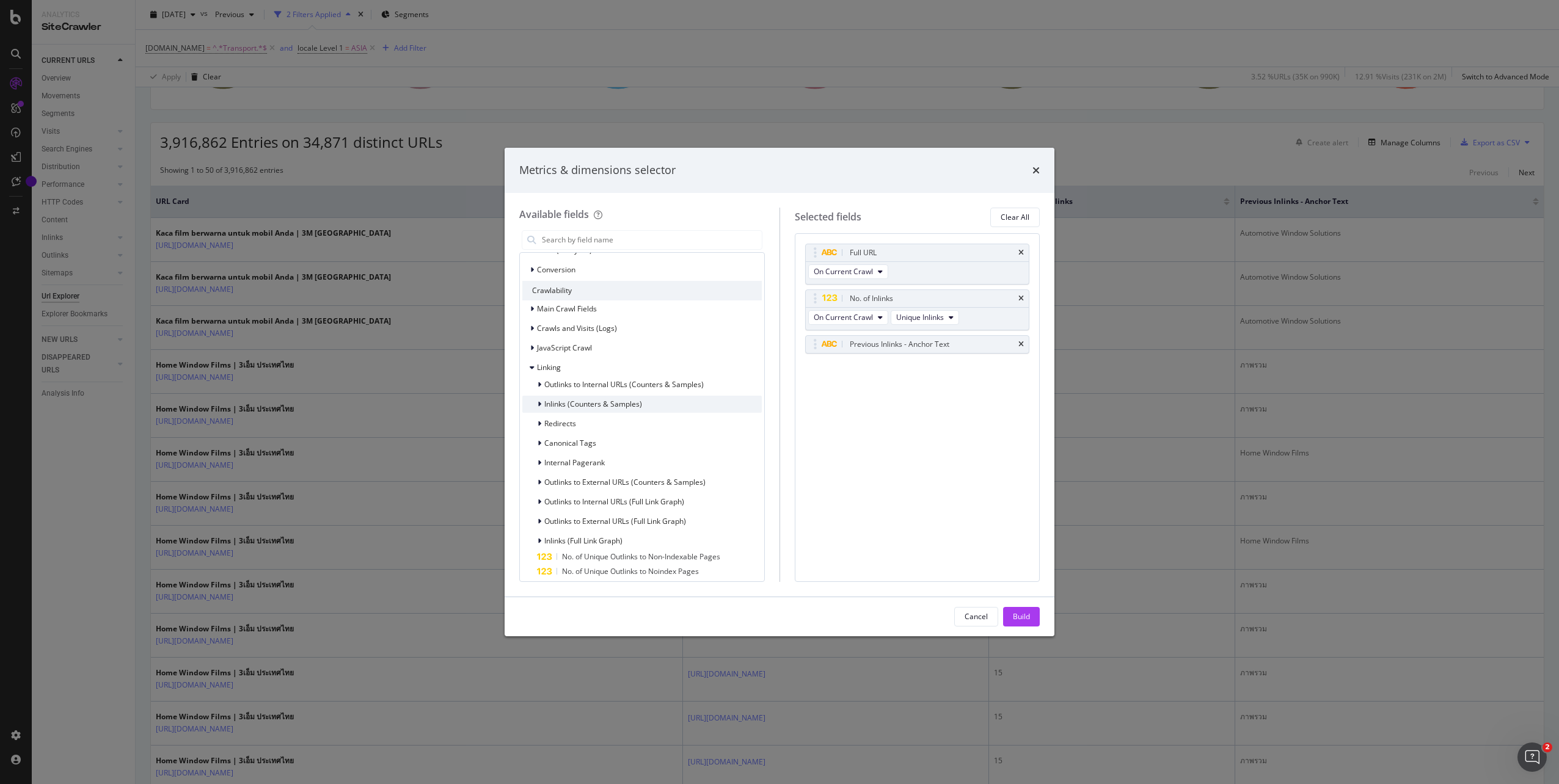
click at [538, 404] on icon "modal" at bounding box center [539, 404] width 3 height 7
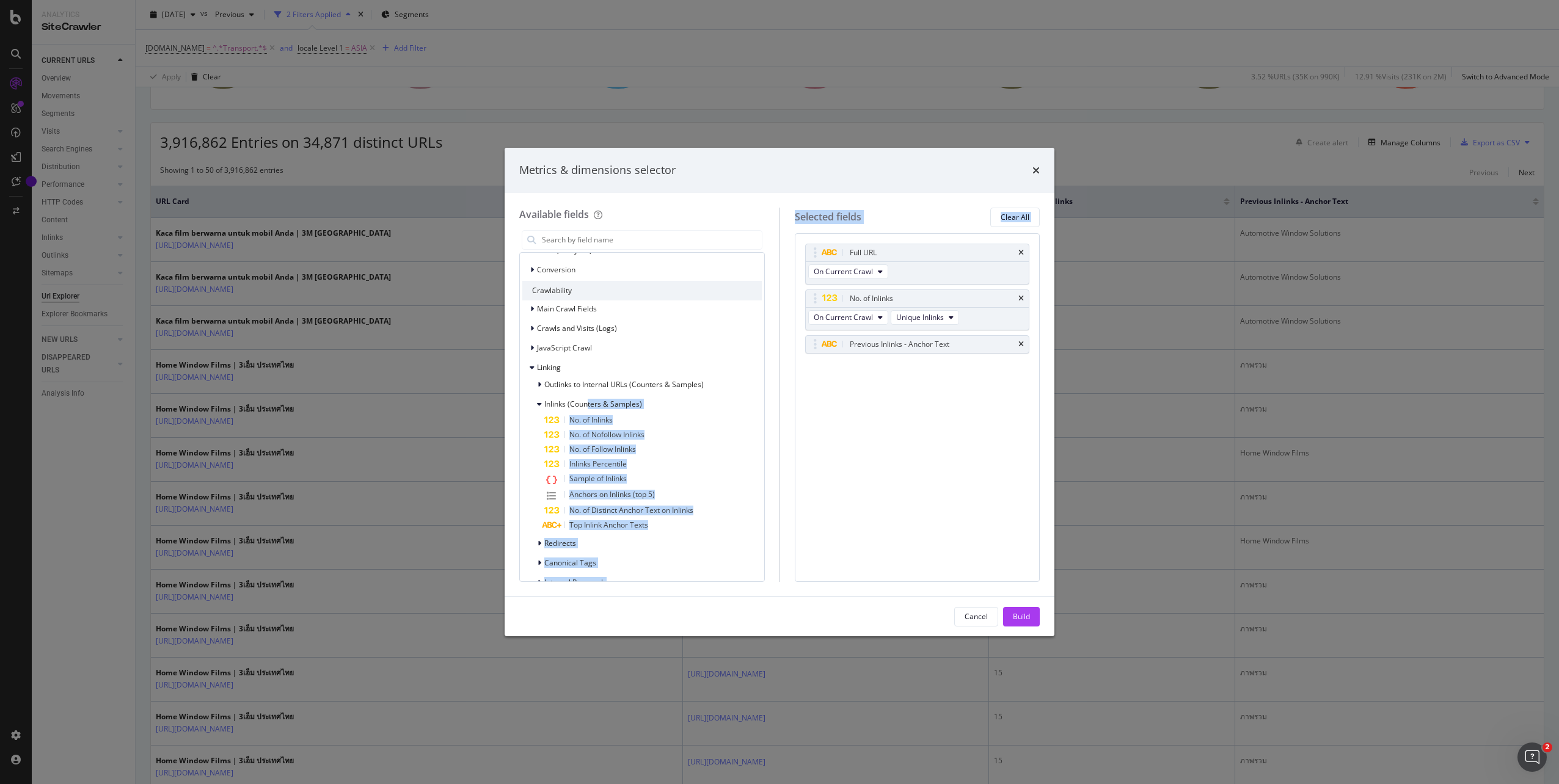
drag, startPoint x: 589, startPoint y: 404, endPoint x: 954, endPoint y: 415, distance: 365.2
click at [954, 415] on div "Available fields Recently Used Previous Inlinks - Anchor Text No. of Unique Inl…" at bounding box center [779, 394] width 520 height 375
click at [695, 424] on div "No. of Inlinks" at bounding box center [653, 420] width 218 height 15
drag, startPoint x: 587, startPoint y: 420, endPoint x: 963, endPoint y: 461, distance: 378.2
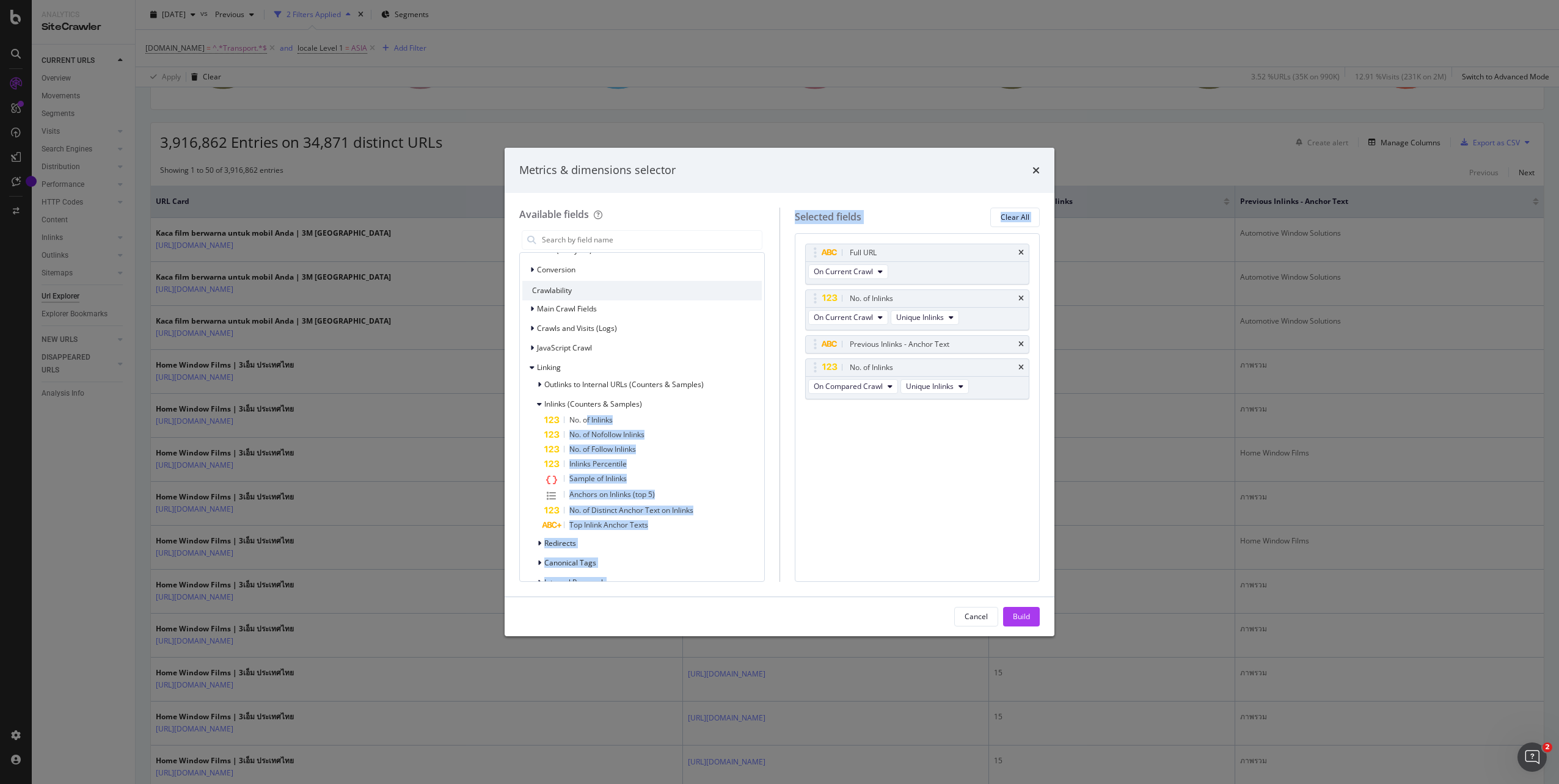
click at [963, 461] on div "Available fields Recently Used Previous Inlinks - Anchor Text No. of Unique Inl…" at bounding box center [779, 394] width 520 height 375
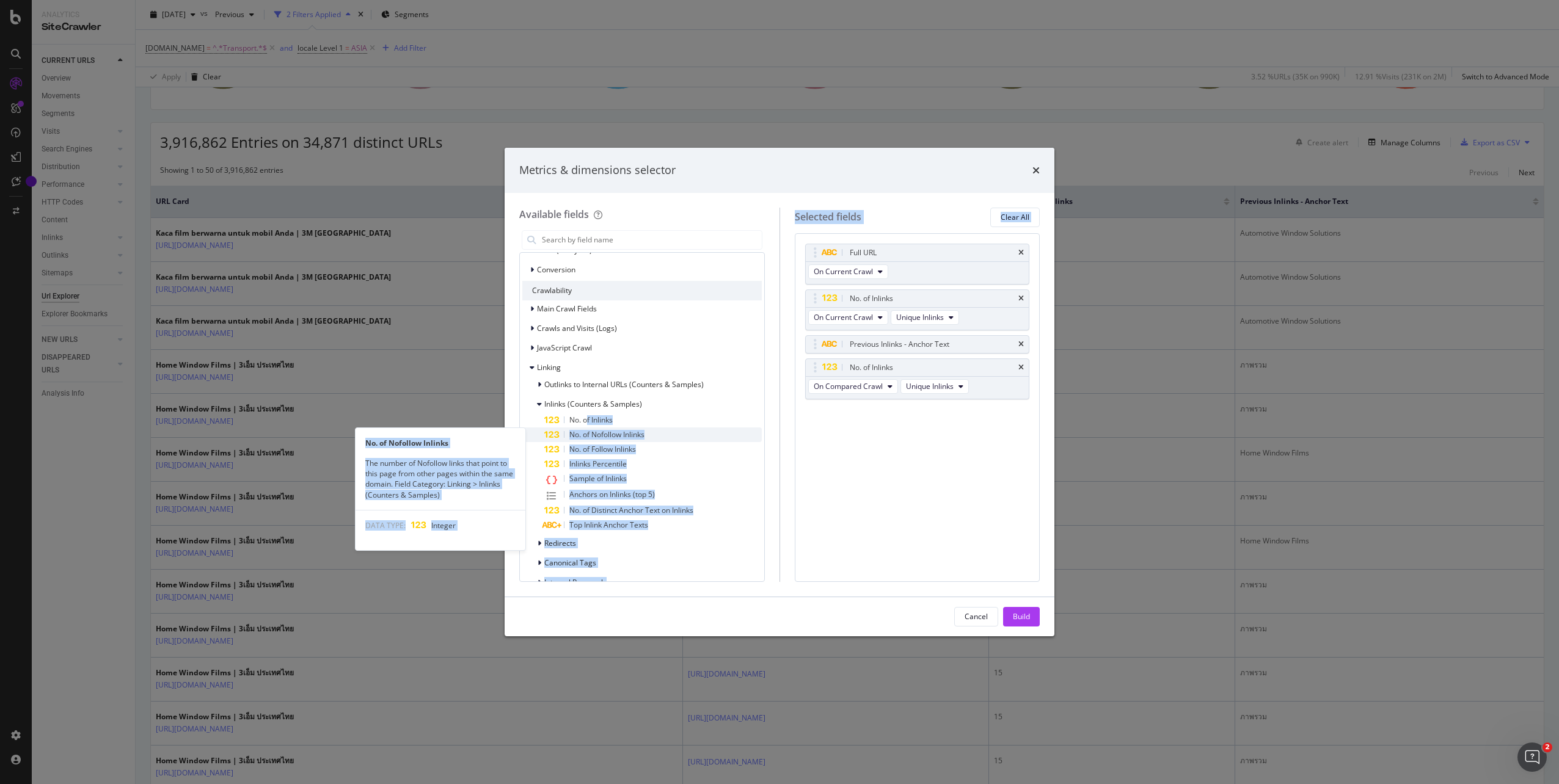
click at [604, 431] on span "No. of Nofollow Inlinks" at bounding box center [606, 434] width 75 height 11
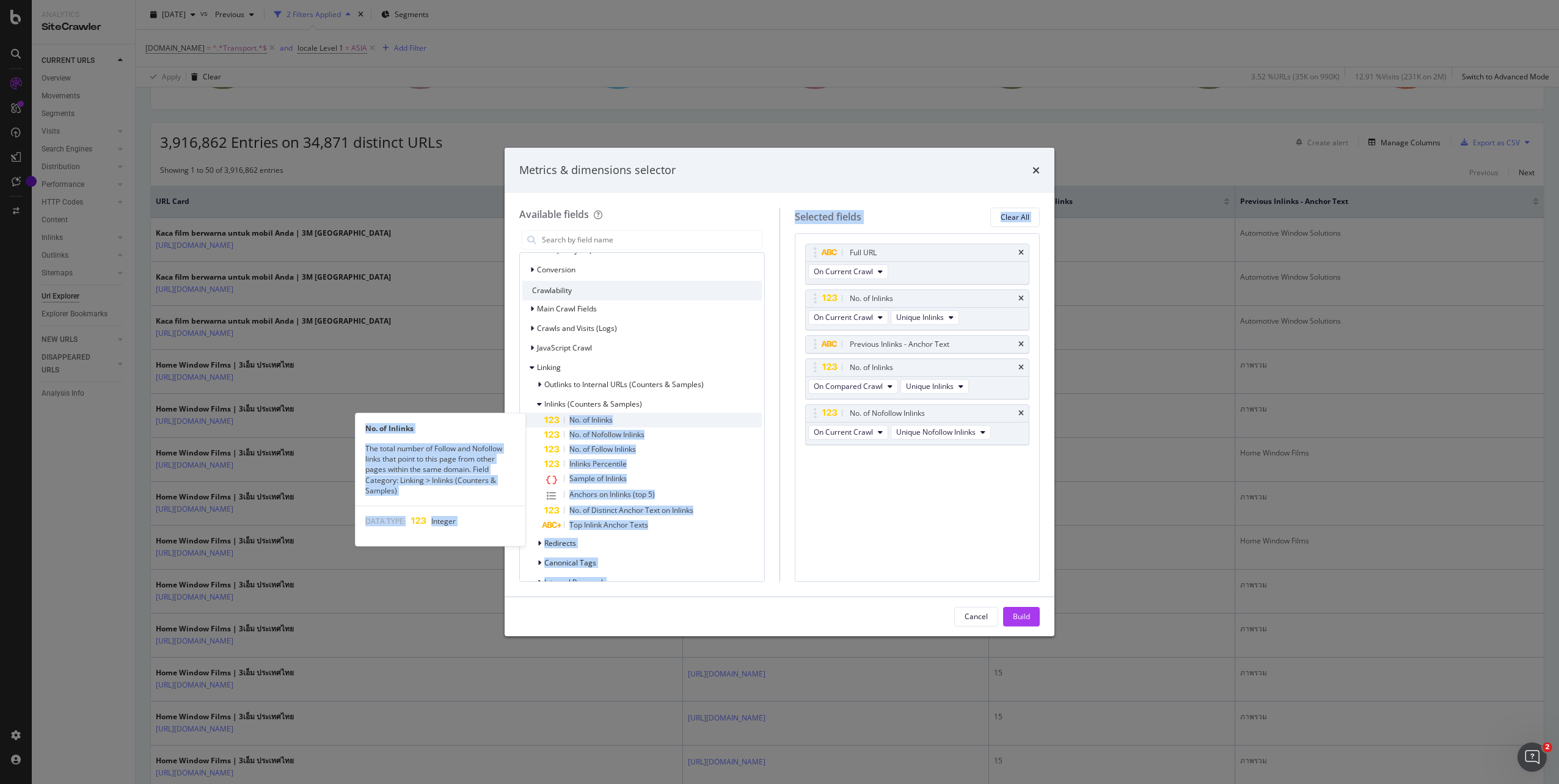
click at [592, 417] on span "No. of Inlinks" at bounding box center [591, 419] width 43 height 11
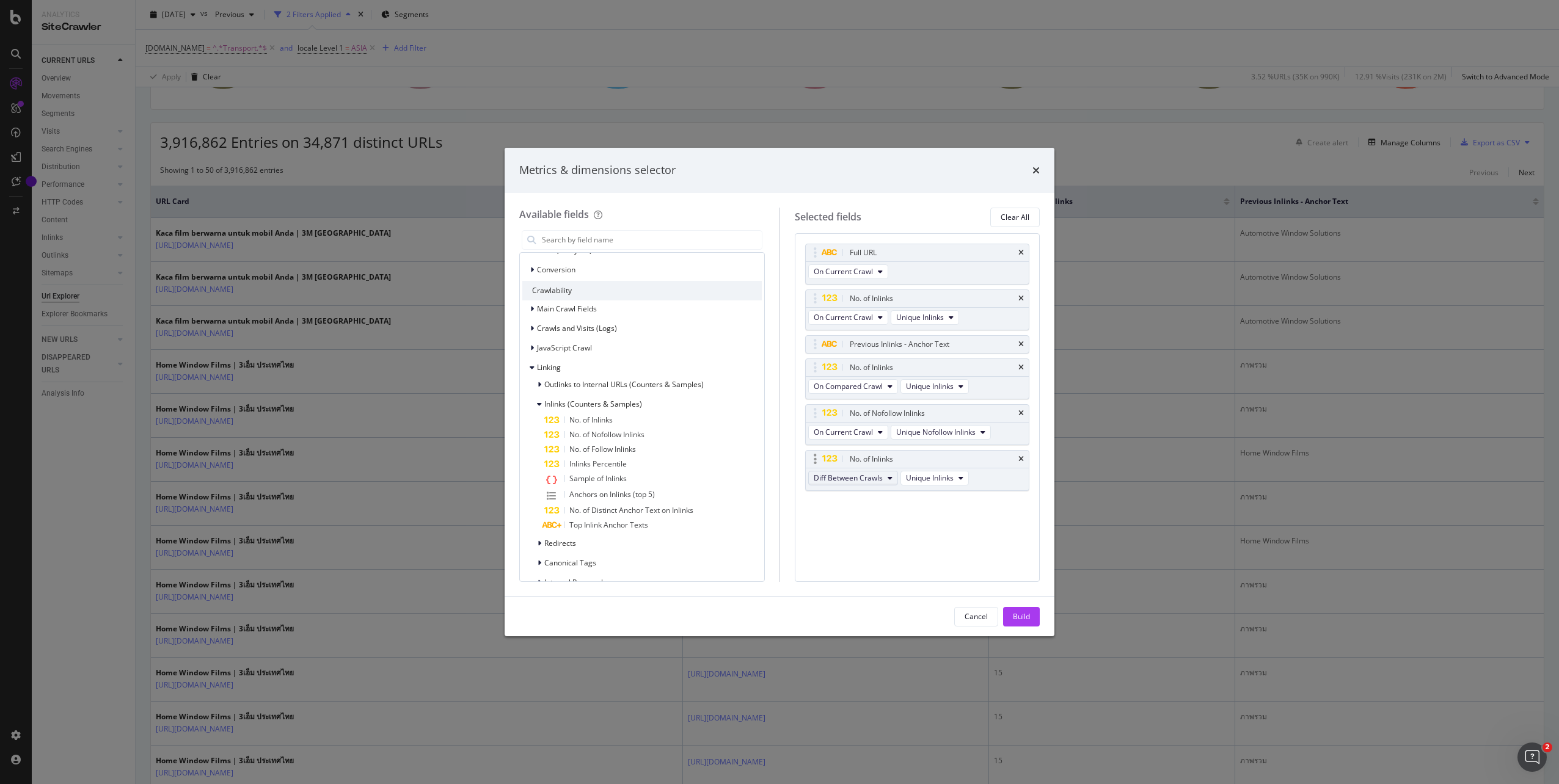
click at [873, 476] on span "Diff Between Crawls" at bounding box center [848, 478] width 69 height 11
click at [927, 483] on span "Unique Inlinks" at bounding box center [930, 478] width 48 height 11
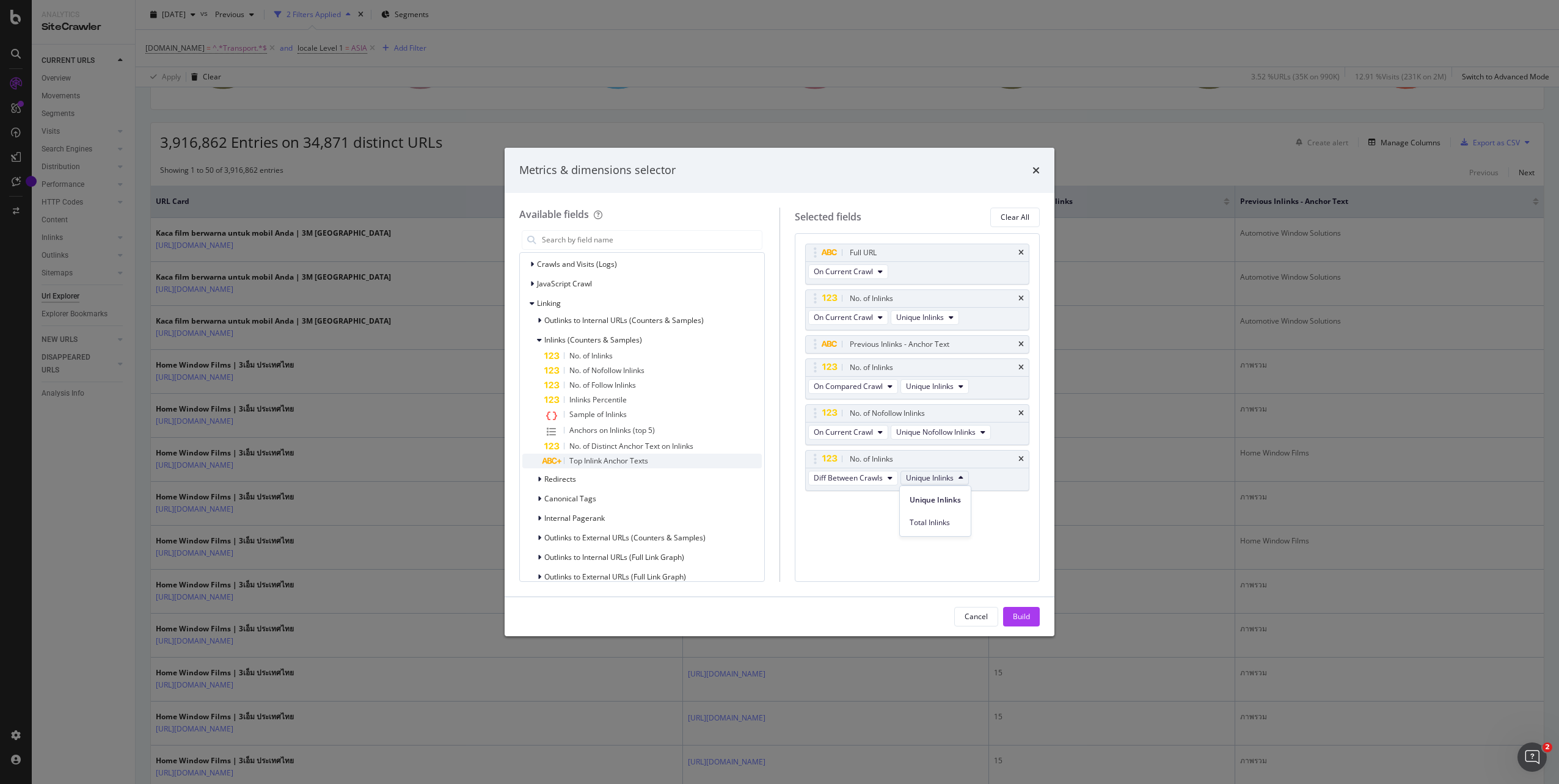
scroll to position [424, 0]
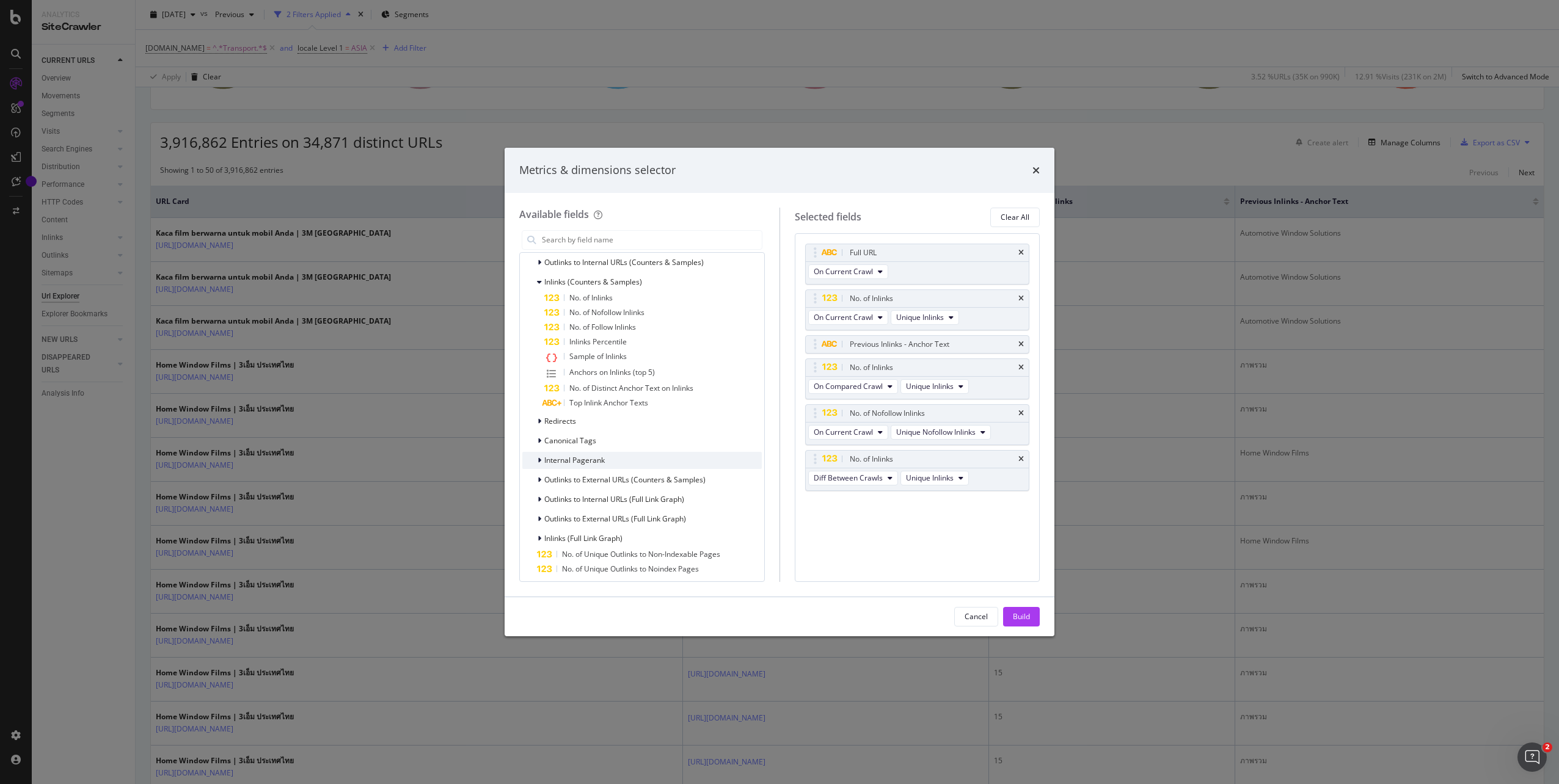
click at [596, 461] on span "Internal Pagerank" at bounding box center [574, 460] width 60 height 11
click at [598, 459] on span "Internal Pagerank" at bounding box center [574, 460] width 60 height 11
click at [606, 501] on span "Outlinks to Internal URLs (Full Link Graph)" at bounding box center [614, 499] width 140 height 11
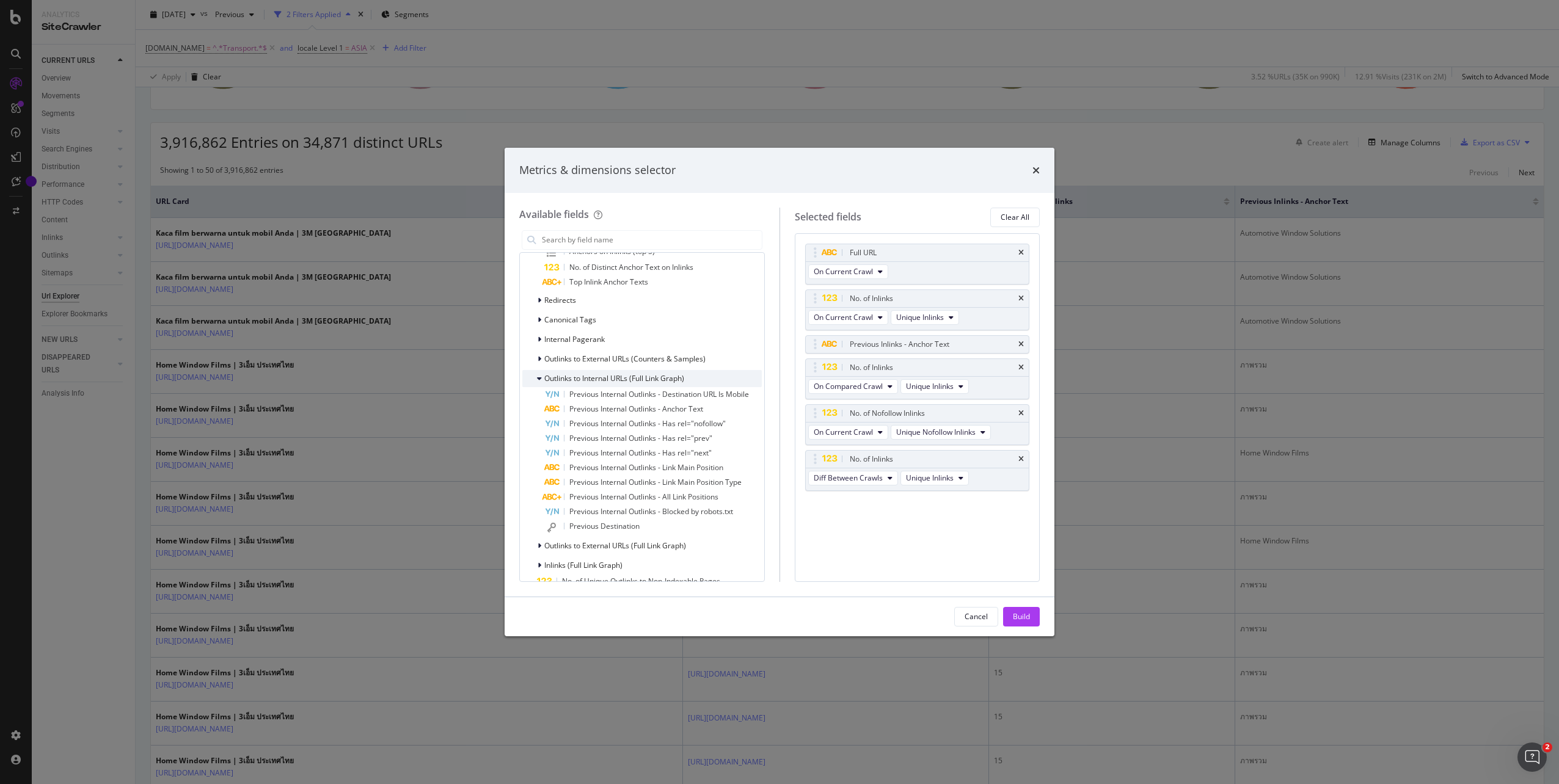
scroll to position [546, 0]
click at [609, 544] on span "Outlinks to External URLs (Full Link Graph)" at bounding box center [615, 544] width 141 height 11
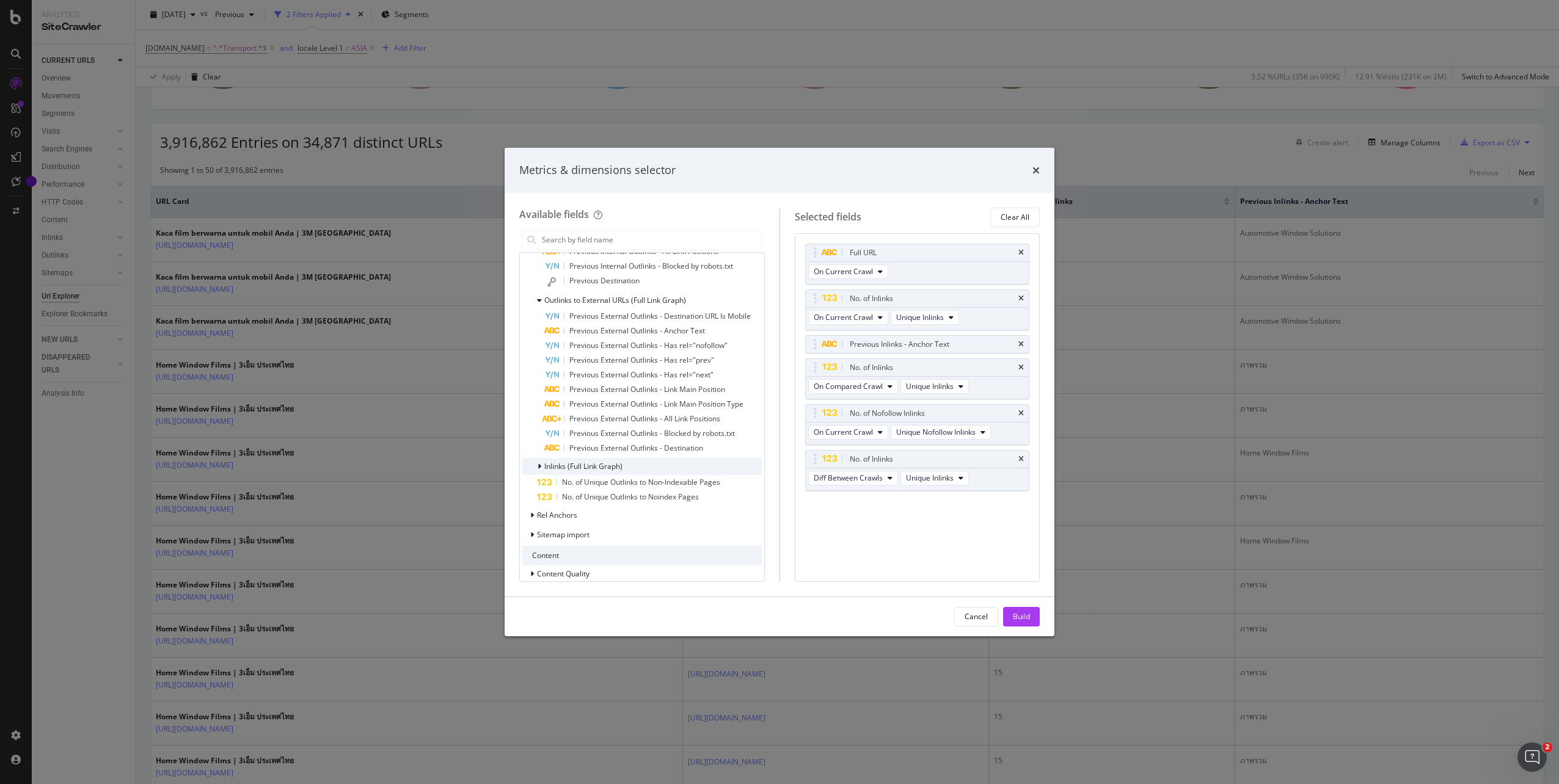
click at [604, 467] on span "Inlinks (Full Link Graph)" at bounding box center [583, 466] width 79 height 11
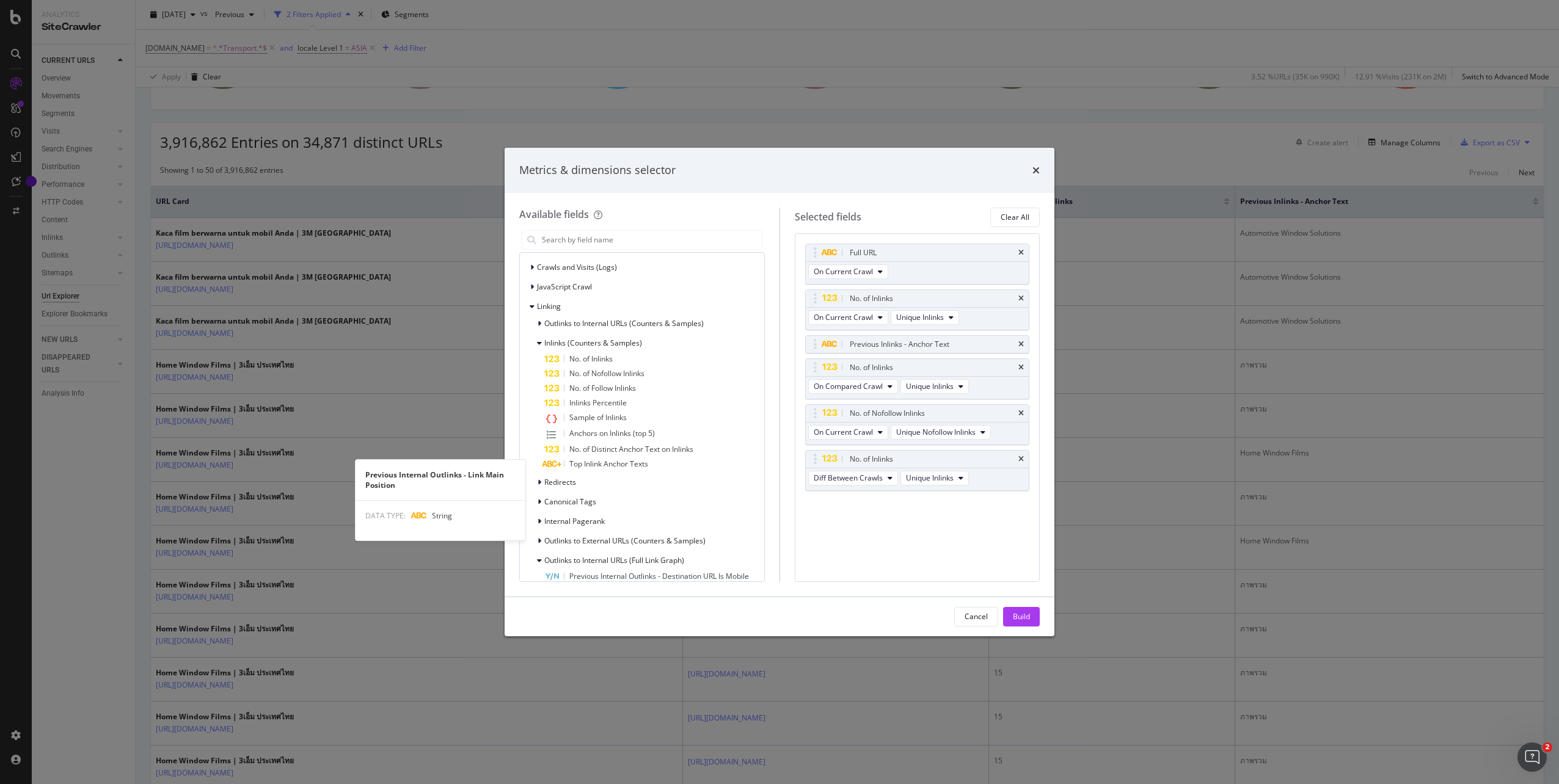
scroll to position [241, 0]
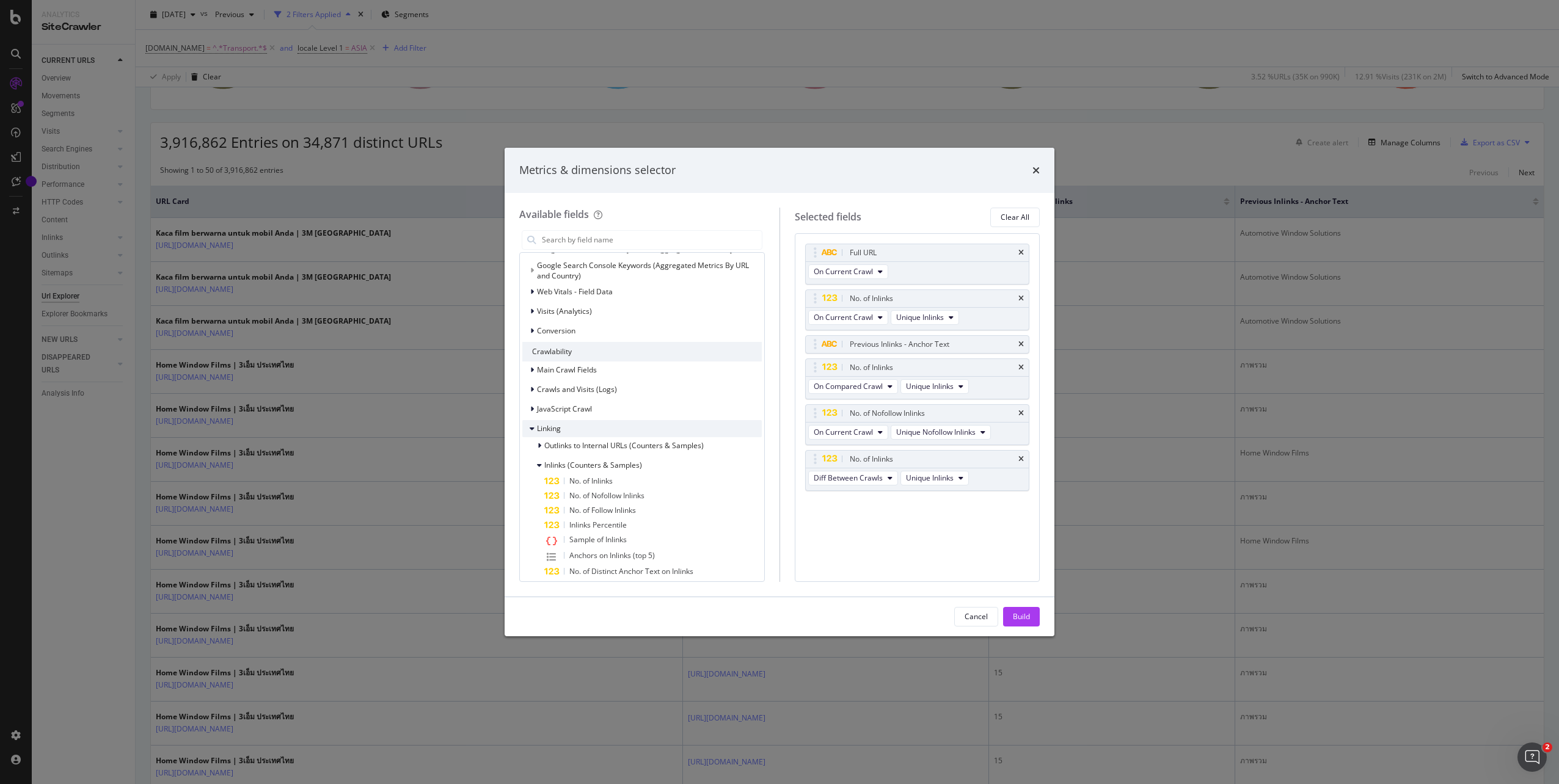
click at [559, 428] on span "Linking" at bounding box center [548, 428] width 24 height 11
click at [567, 446] on span "Outlinks to Internal URLs (Counters & Samples)" at bounding box center [624, 445] width 160 height 11
drag, startPoint x: 625, startPoint y: 536, endPoint x: 968, endPoint y: 566, distance: 344.3
click at [968, 566] on div "Available fields Recently Used Previous Inlinks - Anchor Text No. of Unique Inl…" at bounding box center [779, 394] width 520 height 375
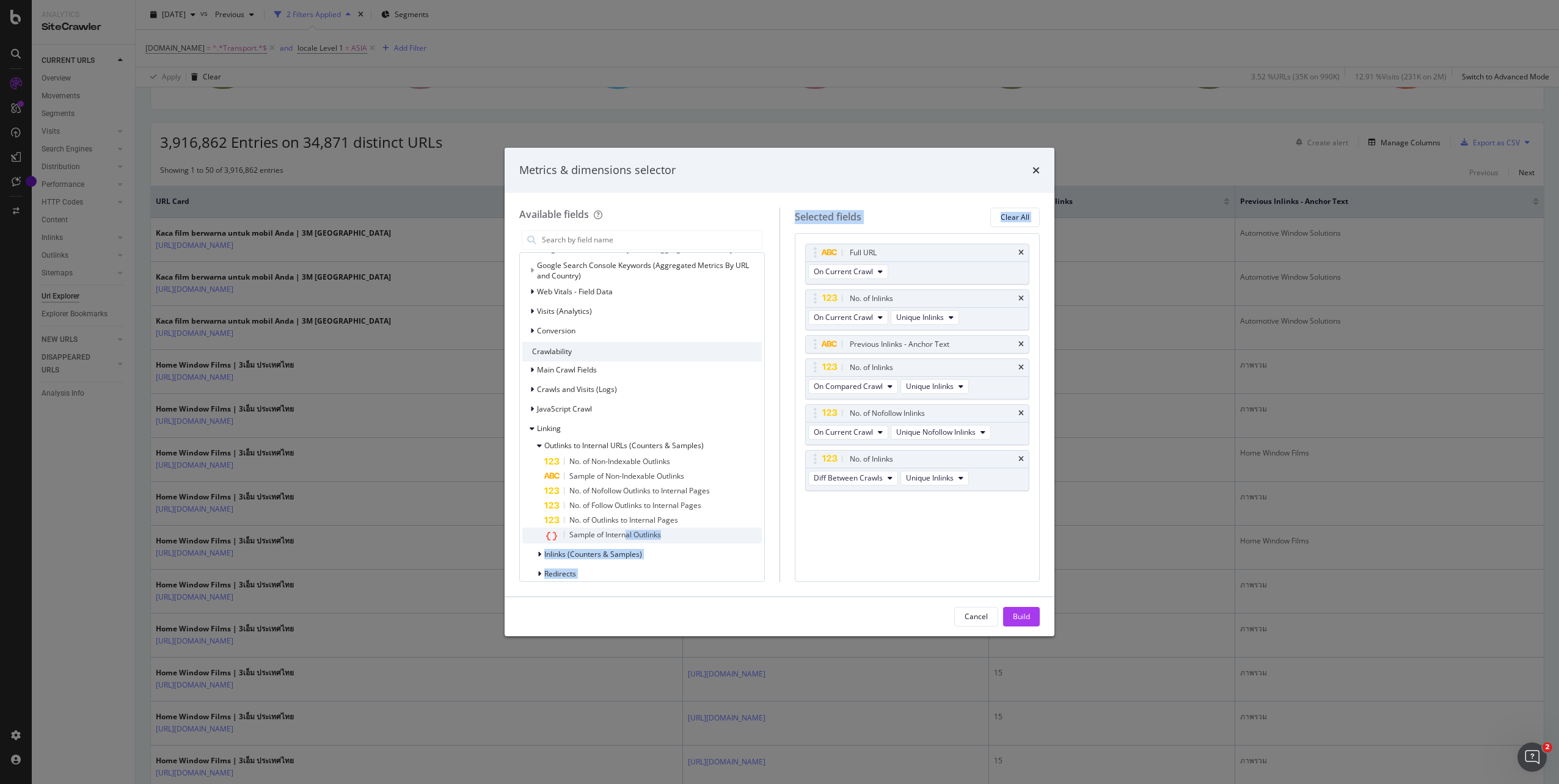
scroll to position [0, 0]
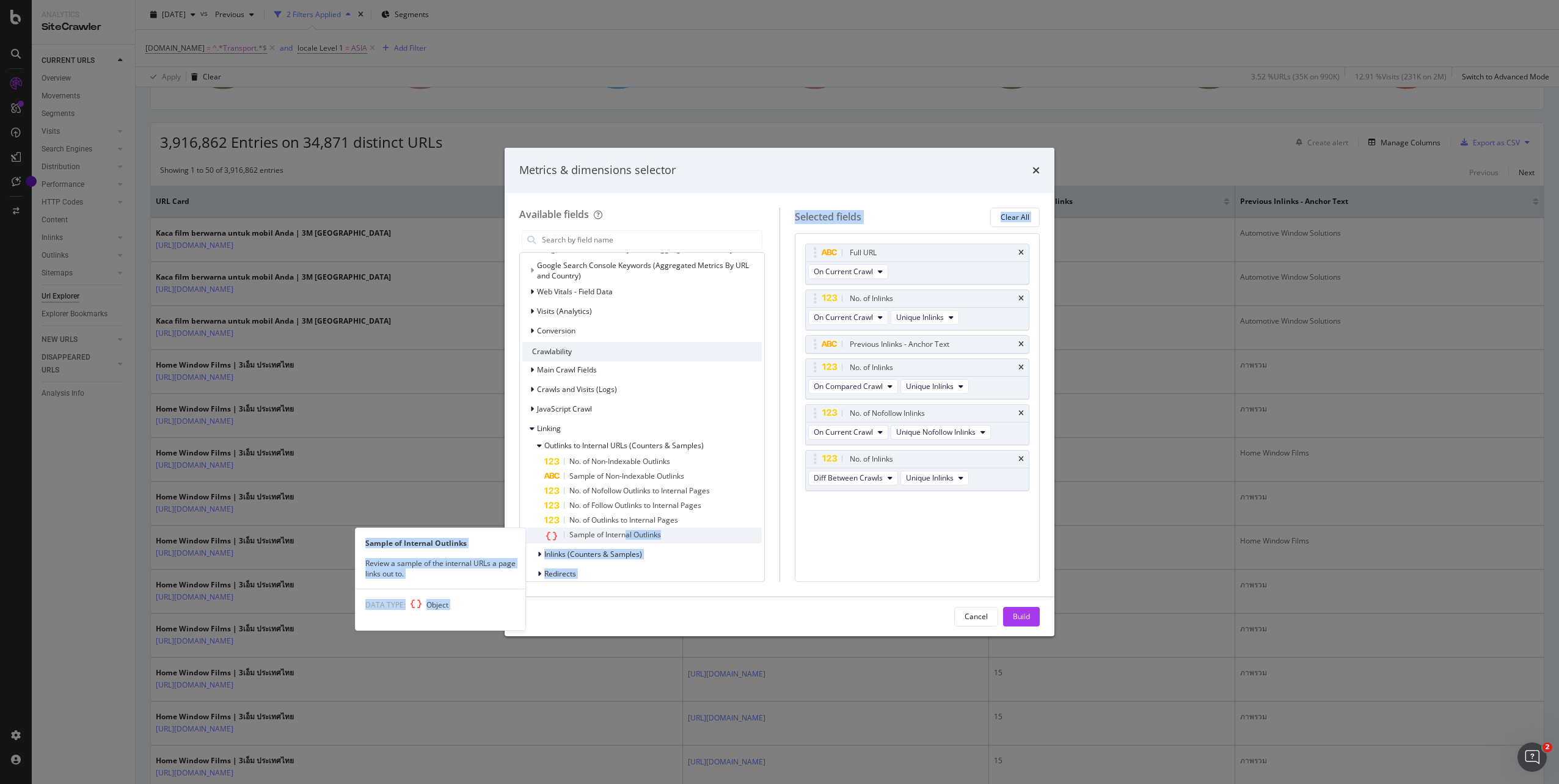
click at [648, 535] on span "Sample of Internal Outlinks" at bounding box center [615, 534] width 92 height 11
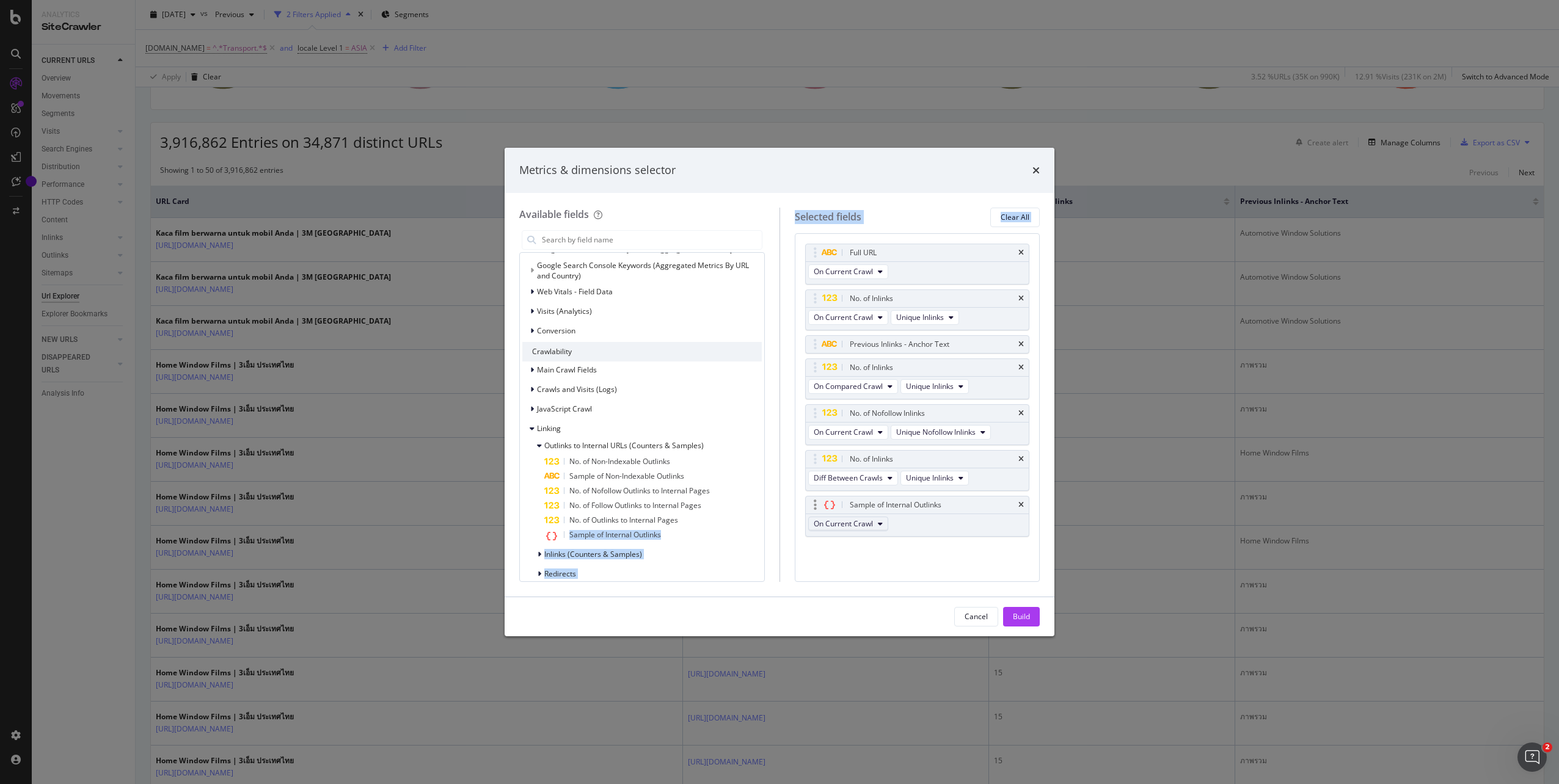
click at [858, 524] on span "On Current Crawl" at bounding box center [844, 523] width 60 height 11
click at [1011, 614] on button "Build" at bounding box center [1021, 617] width 36 height 20
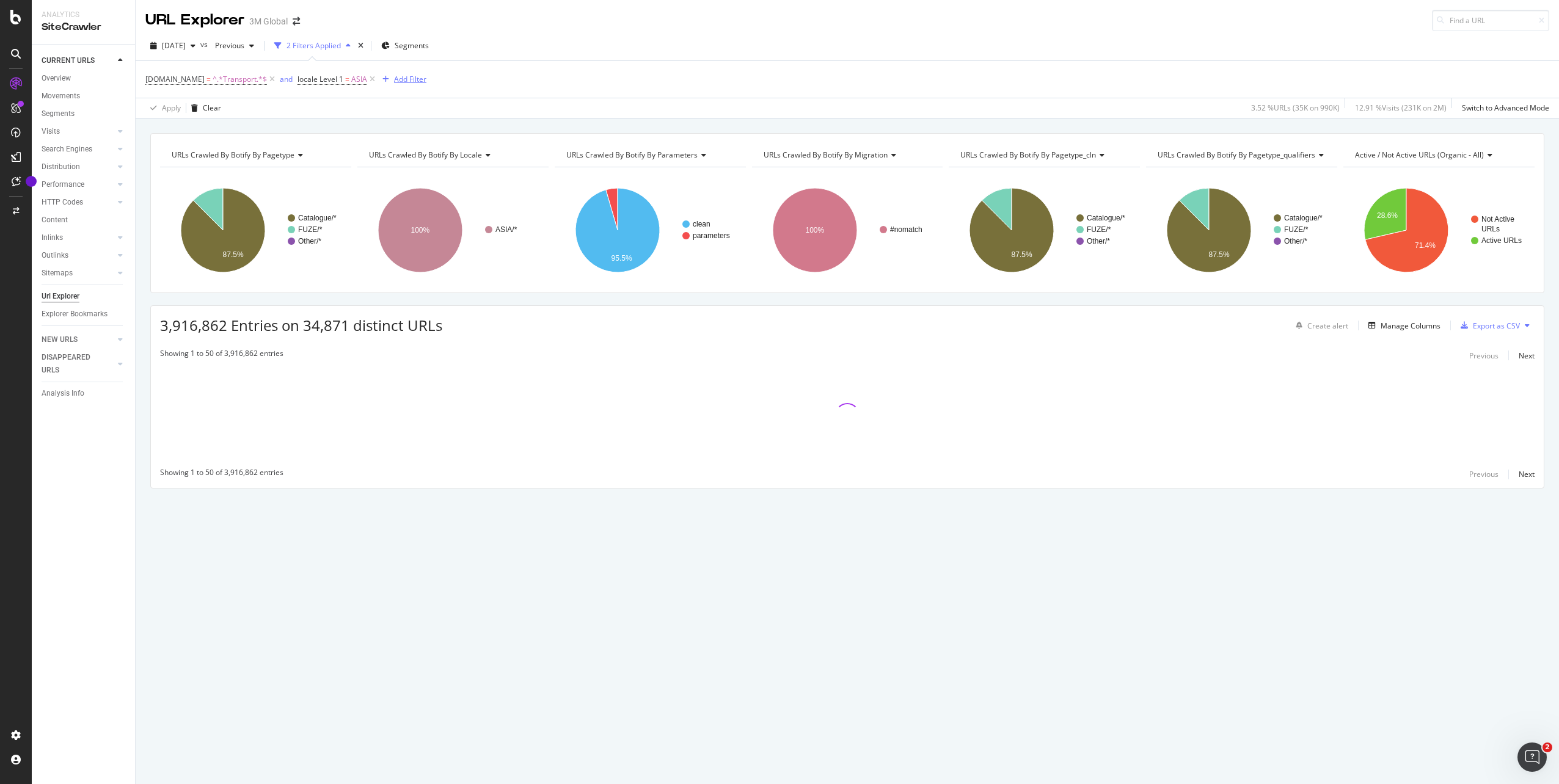
click at [409, 78] on div "Add Filter" at bounding box center [409, 79] width 32 height 11
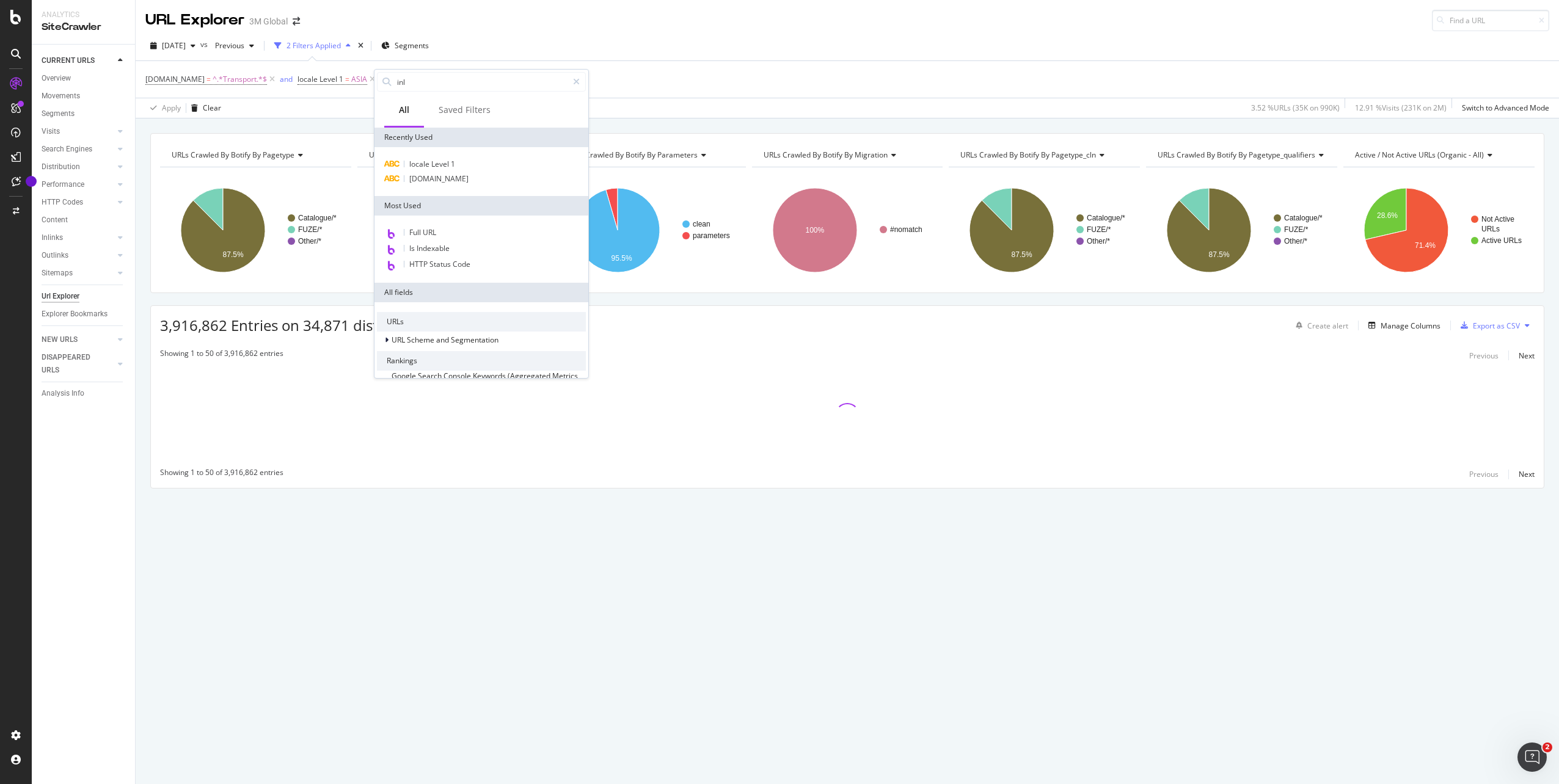
type input "inli"
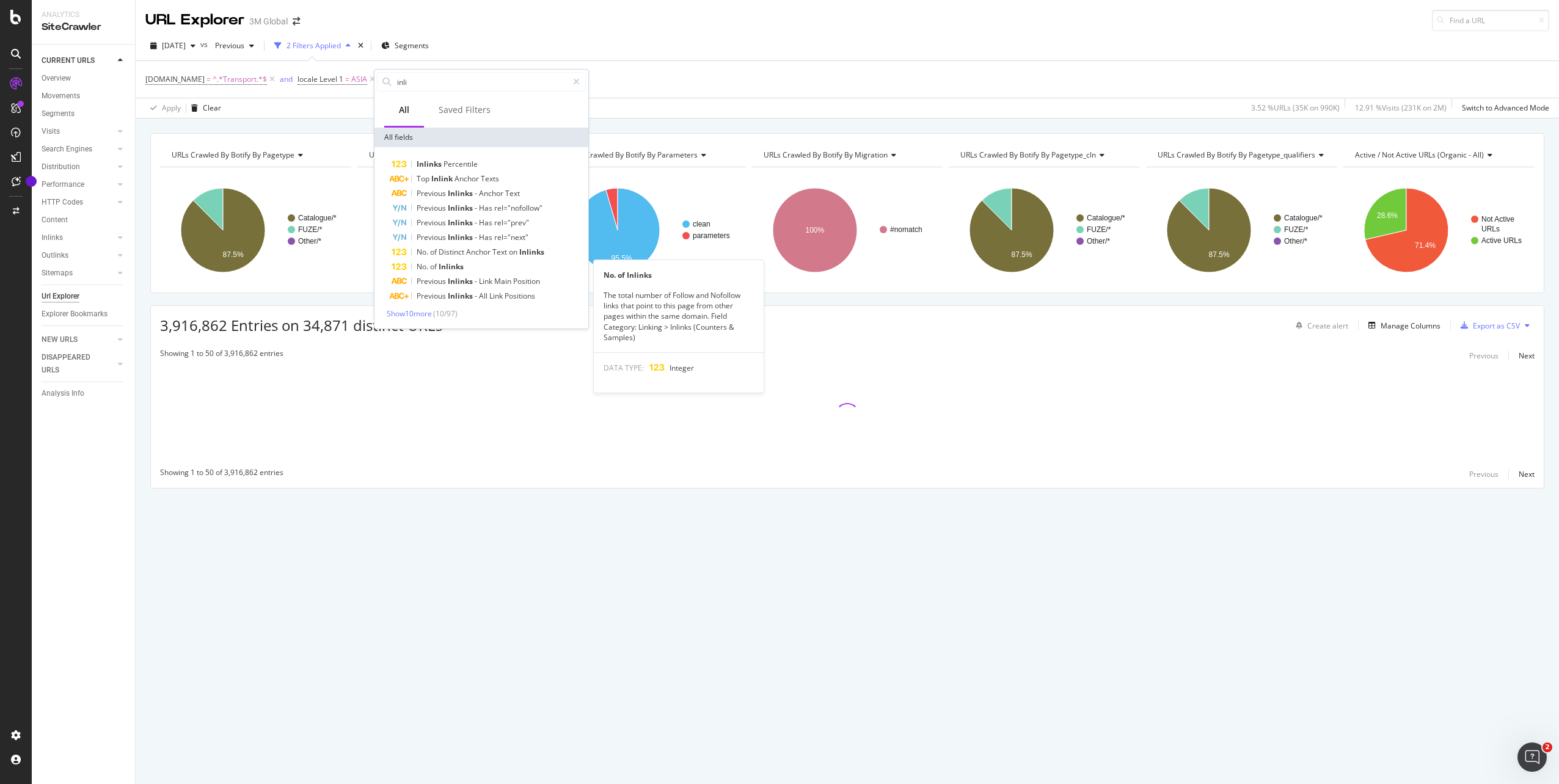
click at [430, 313] on span "Show 10 more" at bounding box center [409, 313] width 45 height 11
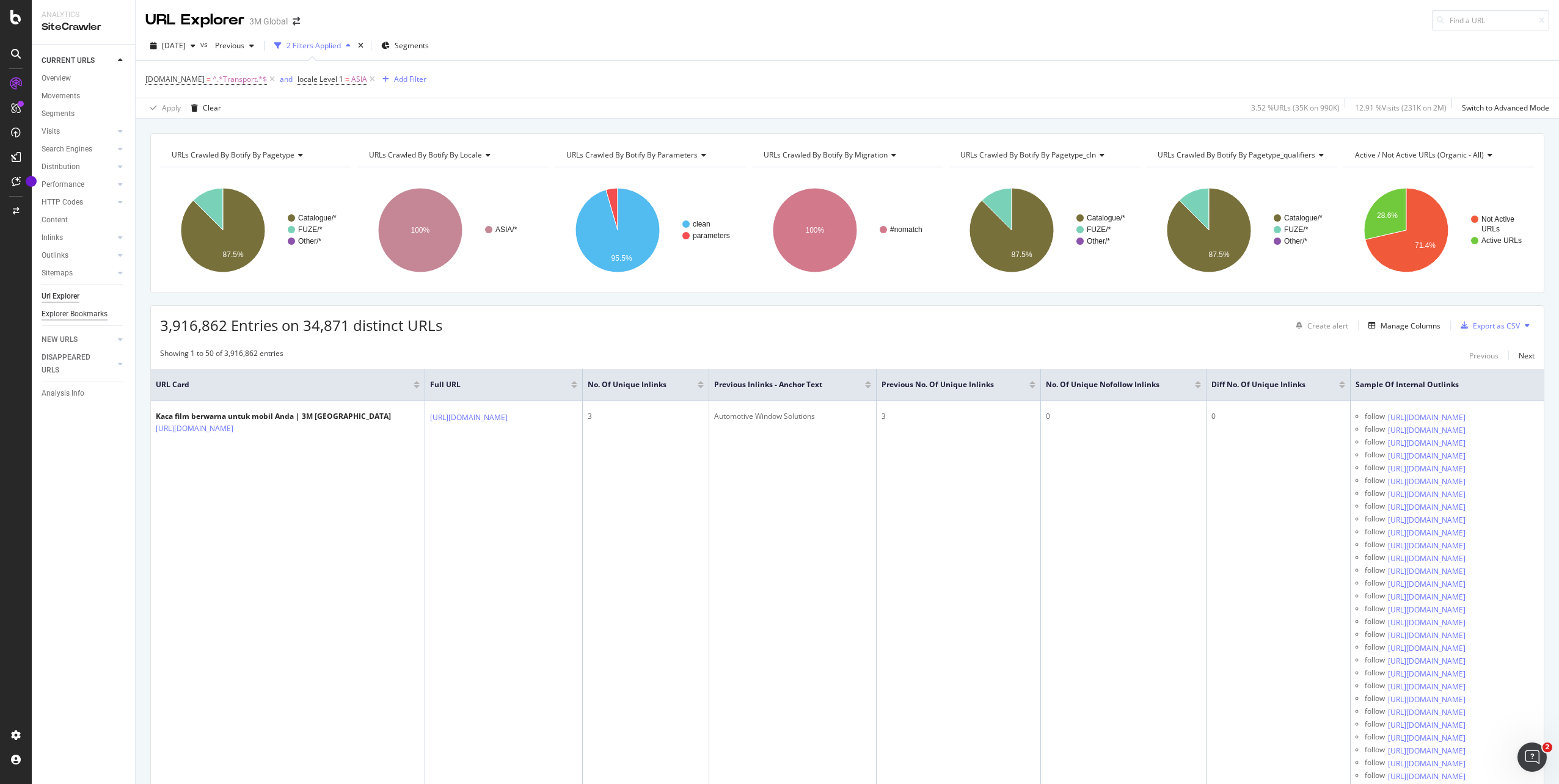
click at [84, 318] on div "Explorer Bookmarks" at bounding box center [74, 314] width 66 height 13
click at [1383, 323] on div "Manage Columns" at bounding box center [1410, 326] width 60 height 11
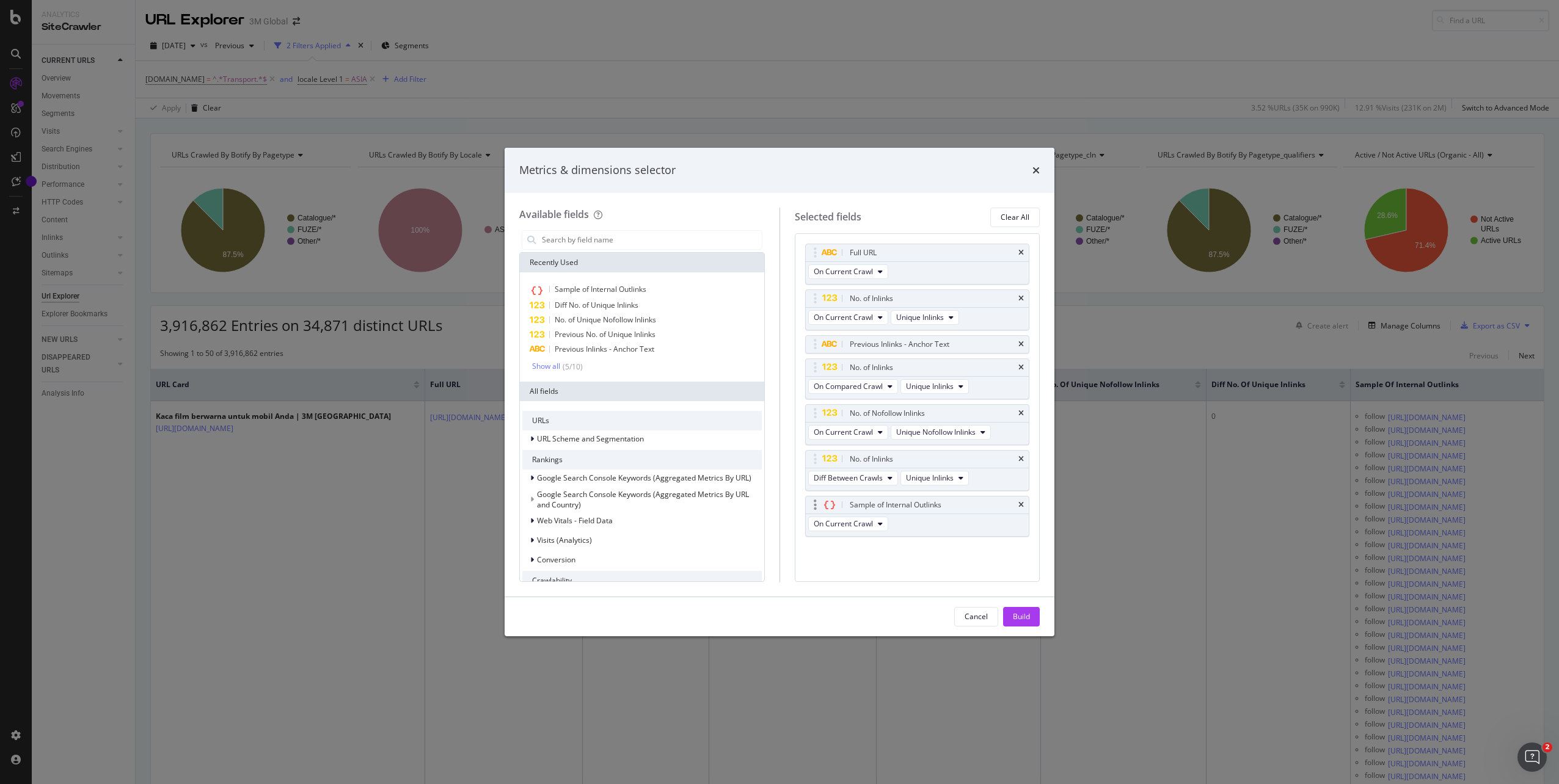
click at [1026, 503] on div "Sample of Internal Outlinks" at bounding box center [917, 504] width 223 height 17
click at [1017, 504] on div "Sample of Internal Outlinks" at bounding box center [917, 504] width 223 height 17
click at [1019, 501] on icon "times" at bounding box center [1021, 504] width 6 height 7
click at [1021, 459] on icon "times" at bounding box center [1021, 459] width 6 height 7
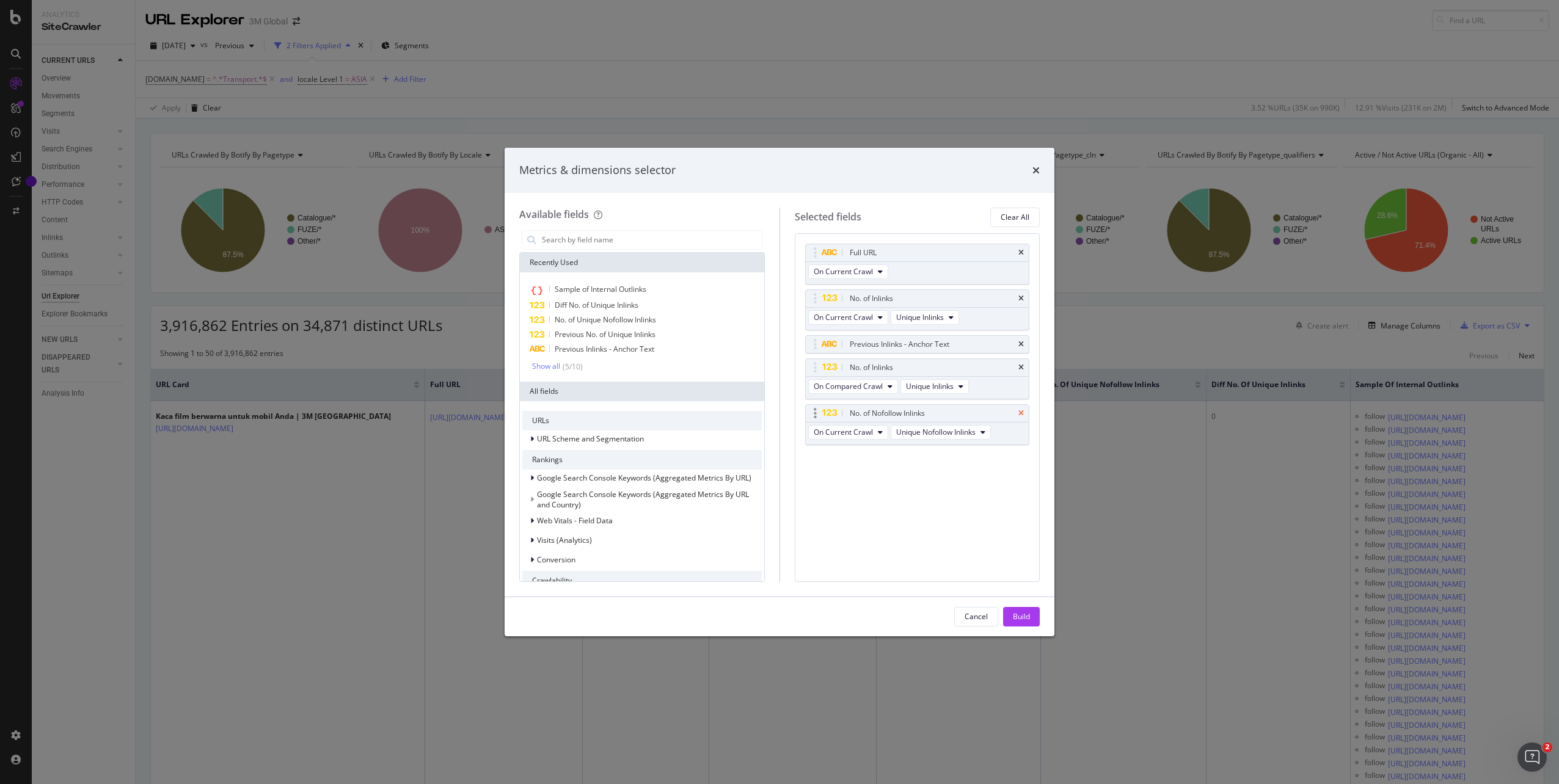
click at [1021, 416] on icon "times" at bounding box center [1021, 414] width 6 height 7
click at [1022, 370] on icon "times" at bounding box center [1021, 367] width 6 height 7
click at [1022, 347] on icon "times" at bounding box center [1021, 344] width 6 height 7
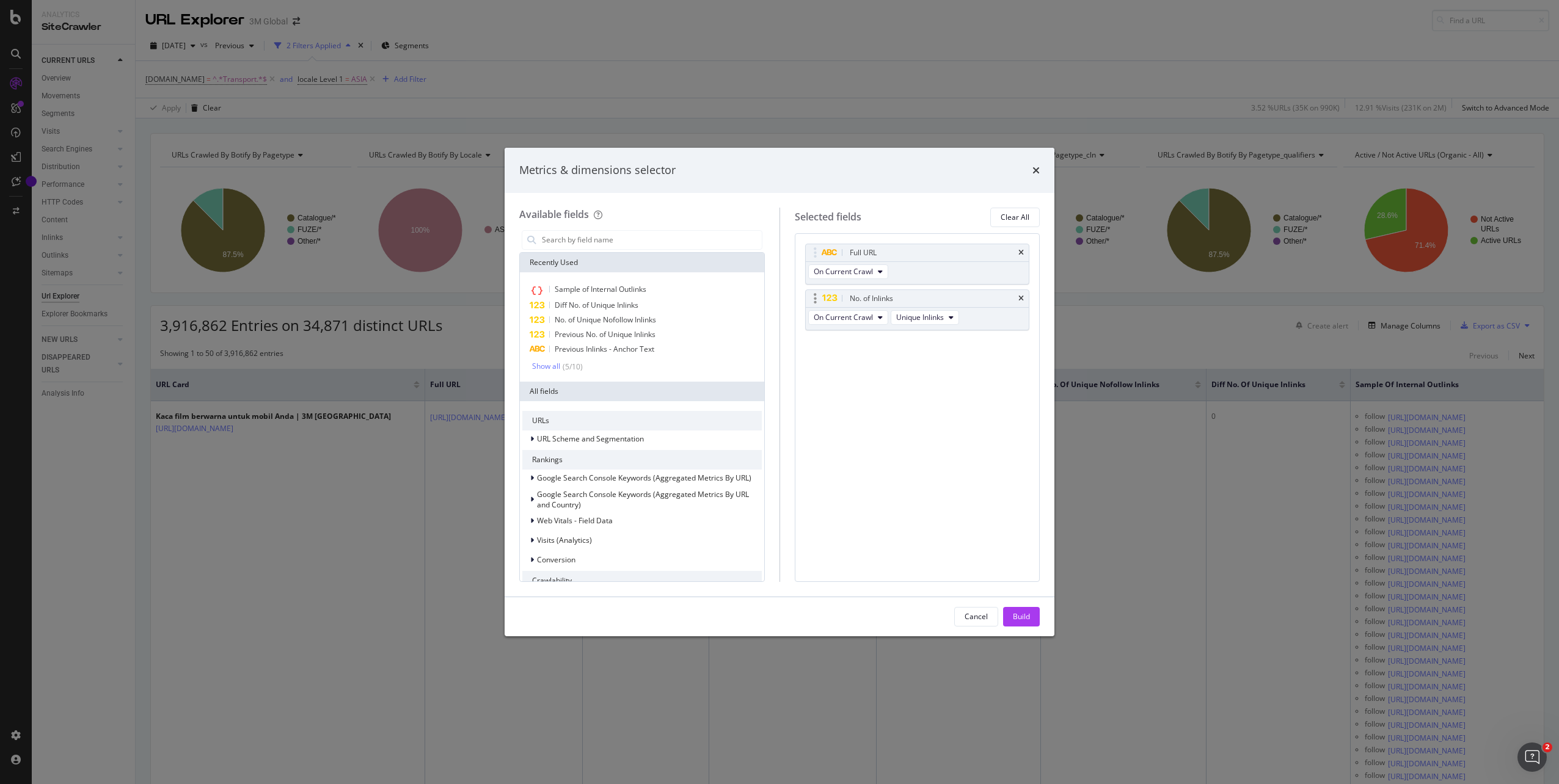
click at [1020, 304] on div "No. of Inlinks" at bounding box center [917, 299] width 223 height 17
click at [1024, 293] on div "No. of Inlinks" at bounding box center [917, 299] width 223 height 17
click at [1021, 296] on icon "times" at bounding box center [1021, 299] width 6 height 7
click at [1021, 253] on icon "times" at bounding box center [1021, 252] width 6 height 7
click at [629, 241] on input "modal" at bounding box center [651, 240] width 221 height 18
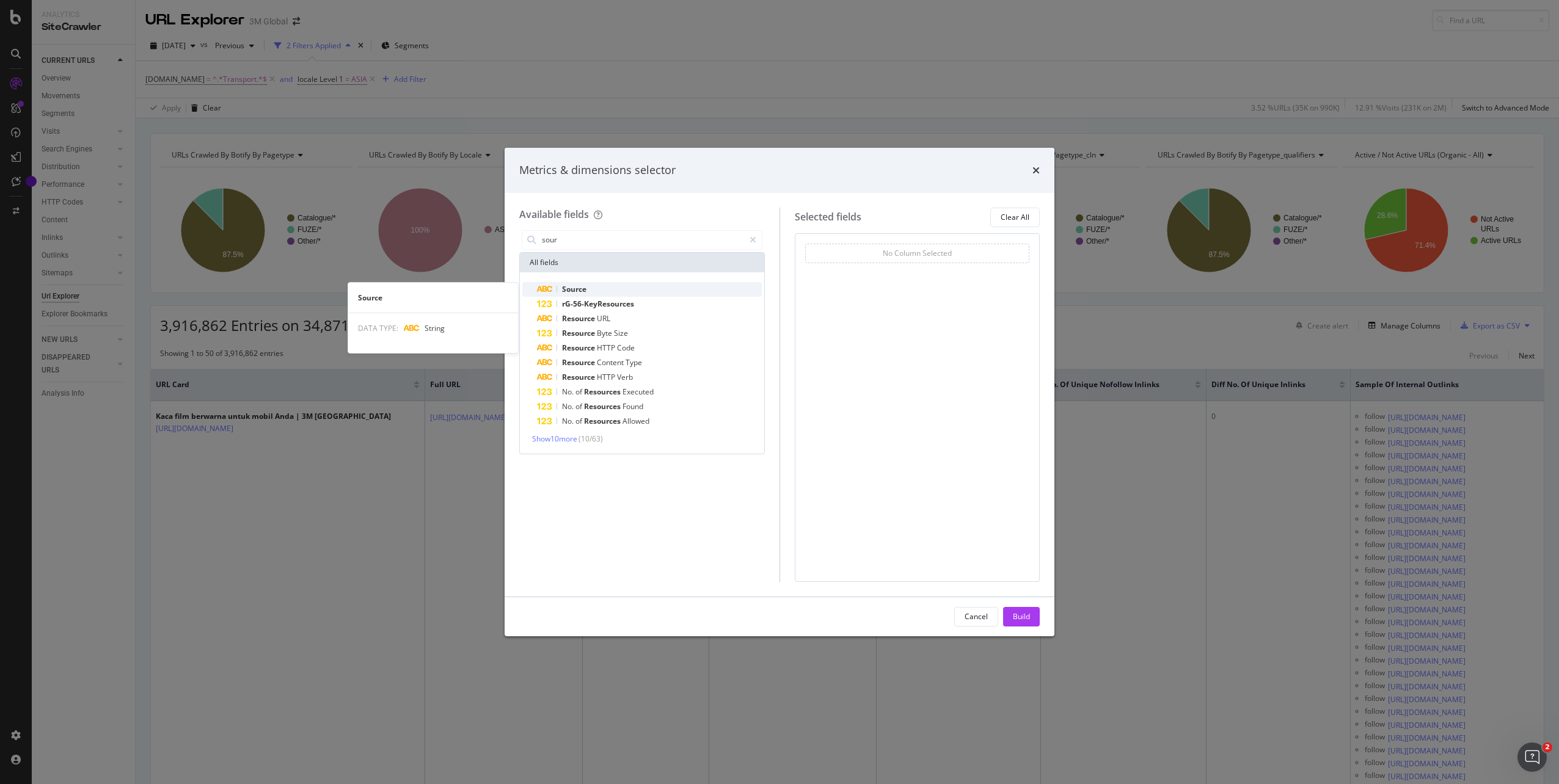
click at [581, 293] on span "Source" at bounding box center [574, 289] width 25 height 11
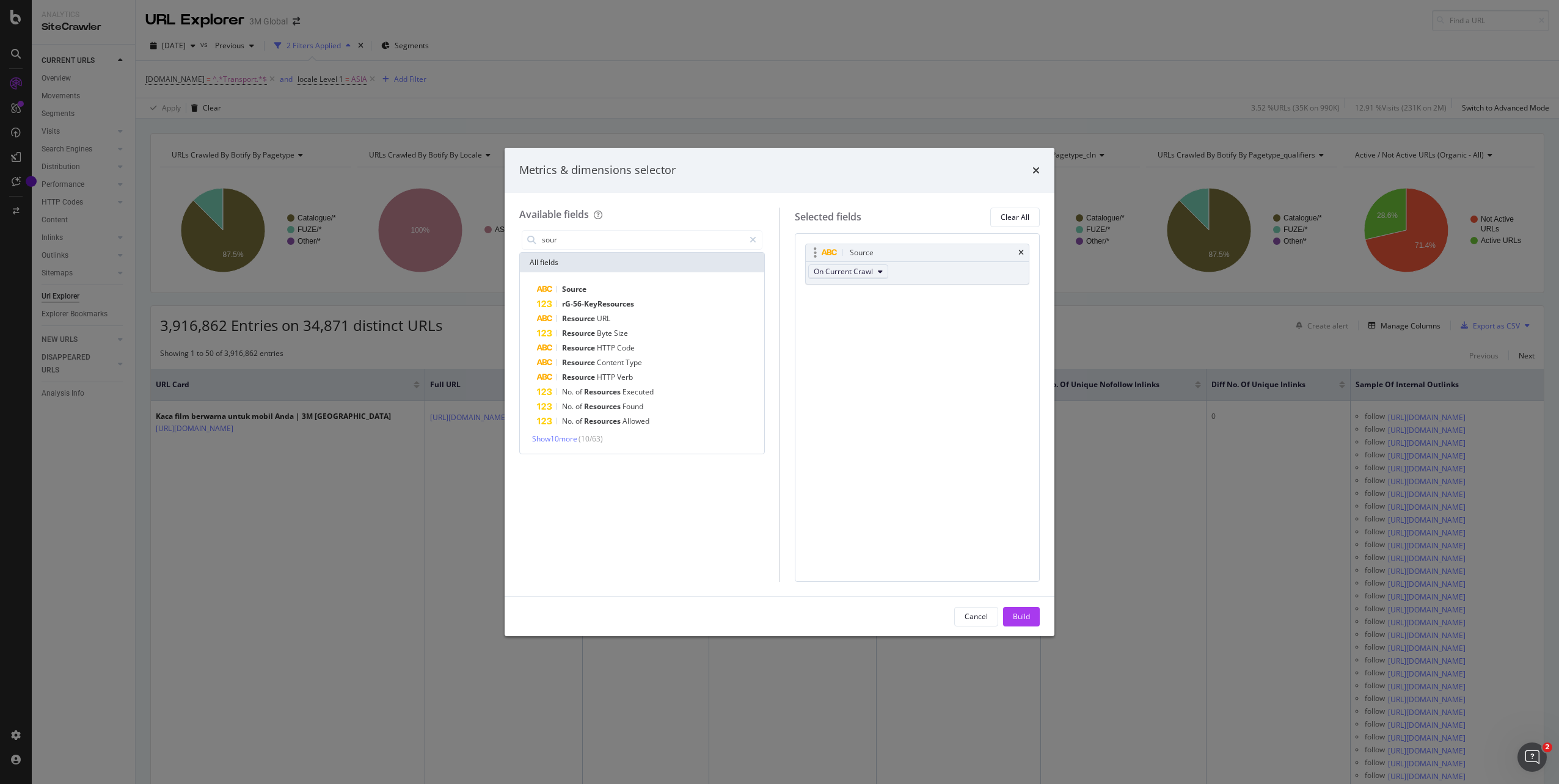
click at [863, 275] on span "On Current Crawl" at bounding box center [844, 271] width 60 height 11
click at [559, 436] on span "Show 10 more" at bounding box center [554, 438] width 45 height 11
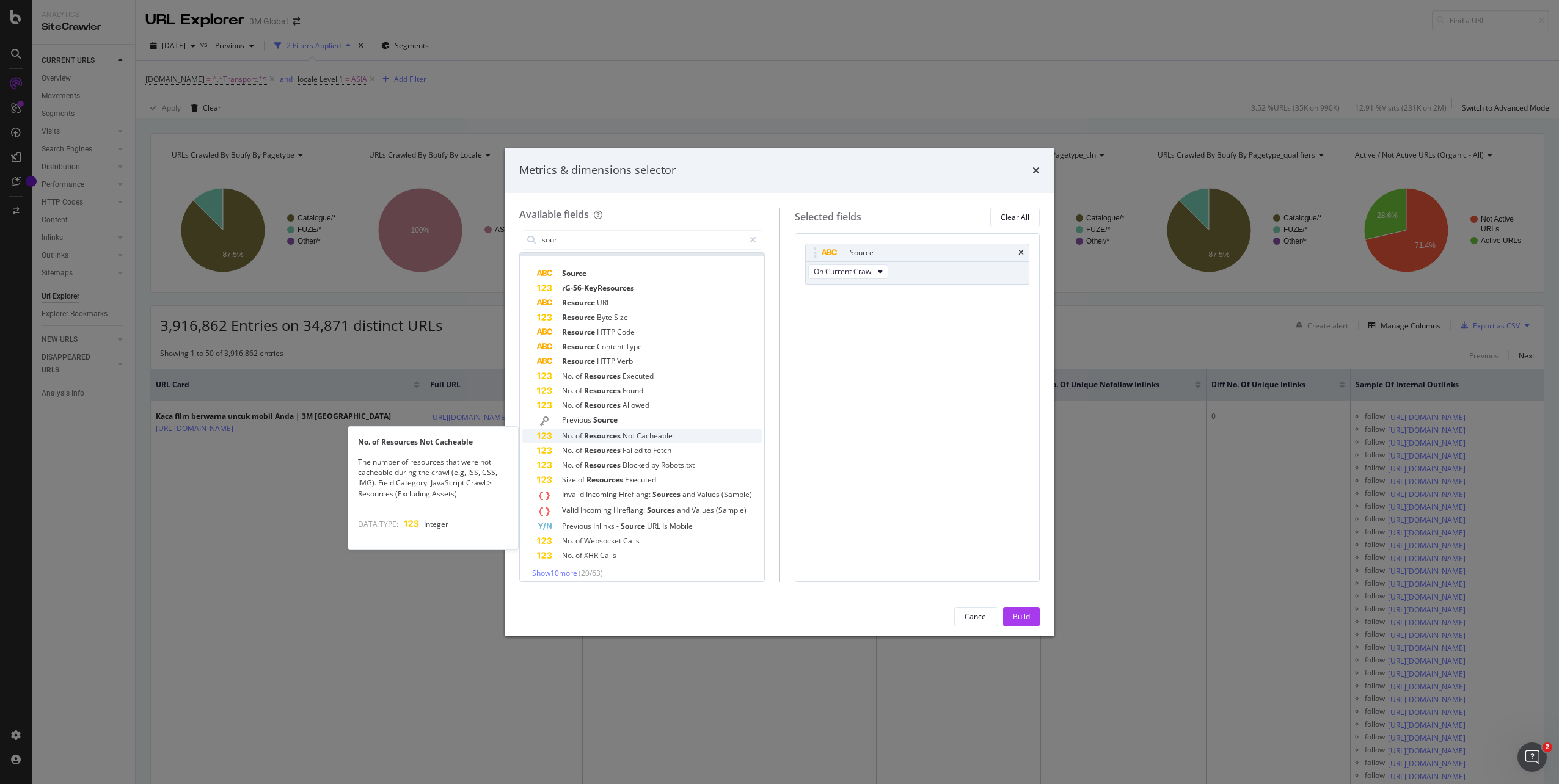
scroll to position [22, 0]
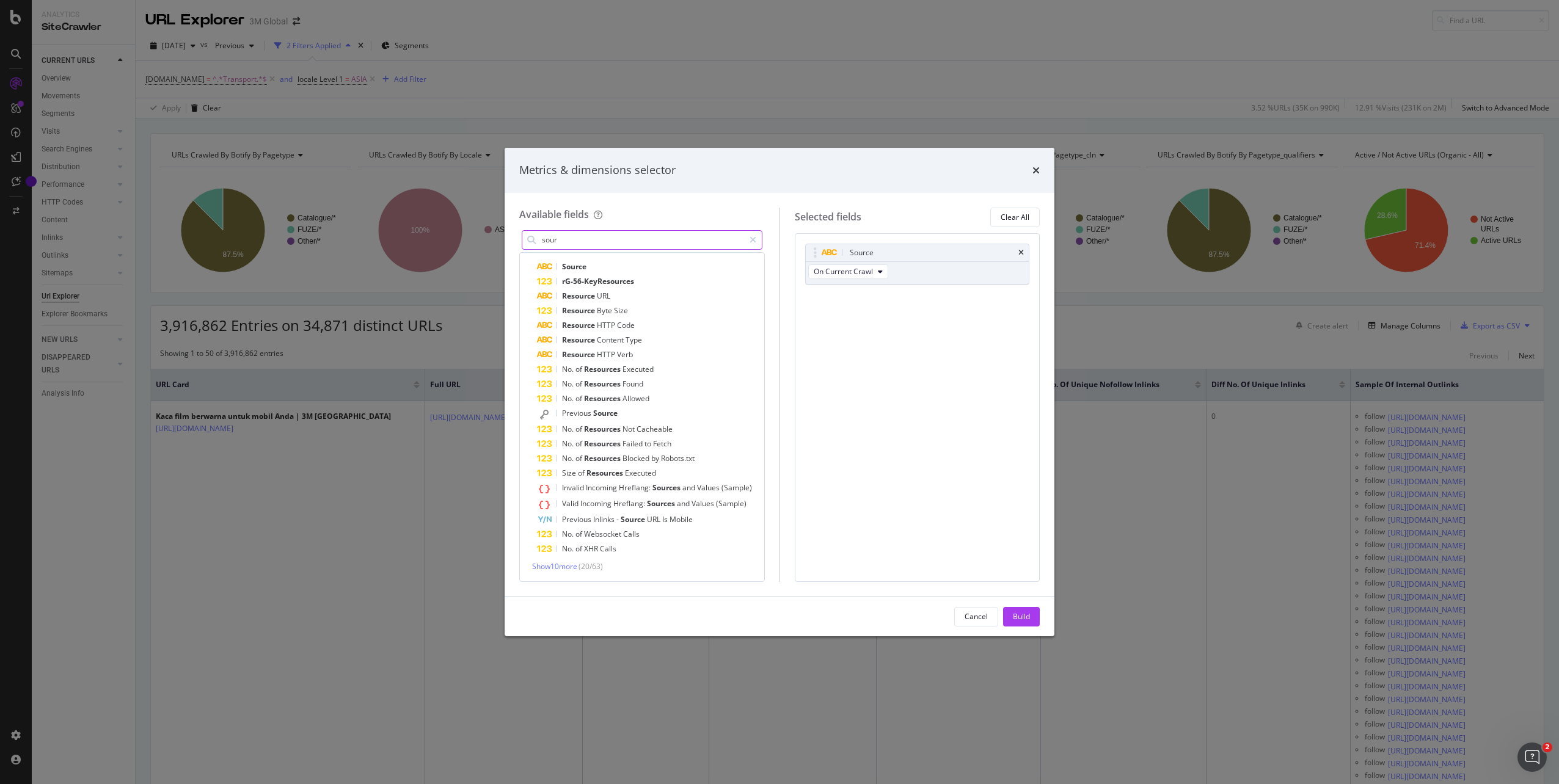
click at [571, 235] on input "sour" at bounding box center [643, 240] width 203 height 18
click at [567, 241] on input "sour" at bounding box center [643, 240] width 203 height 18
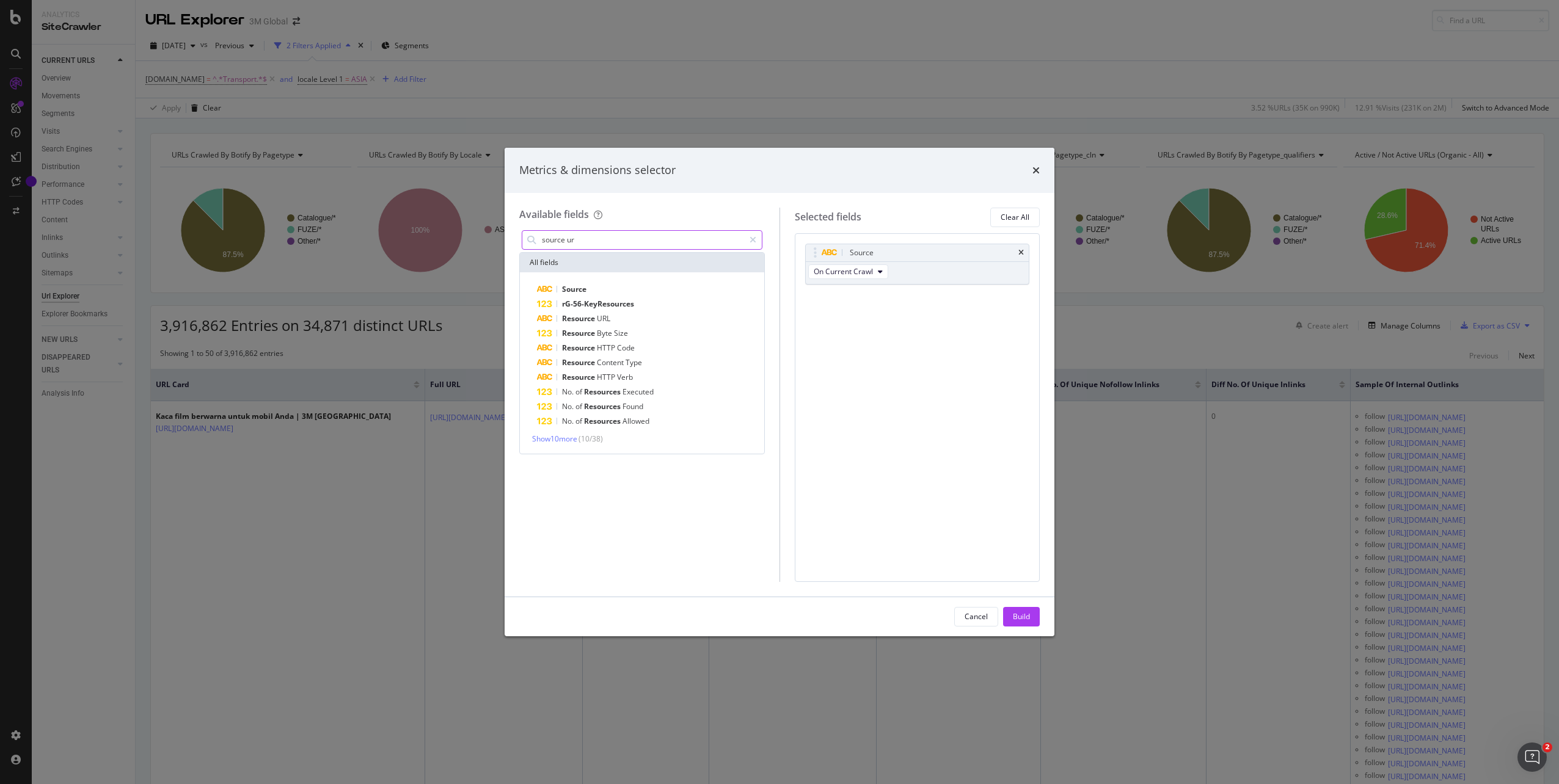
scroll to position [0, 0]
type input "source url"
click at [755, 240] on icon "modal" at bounding box center [753, 240] width 7 height 8
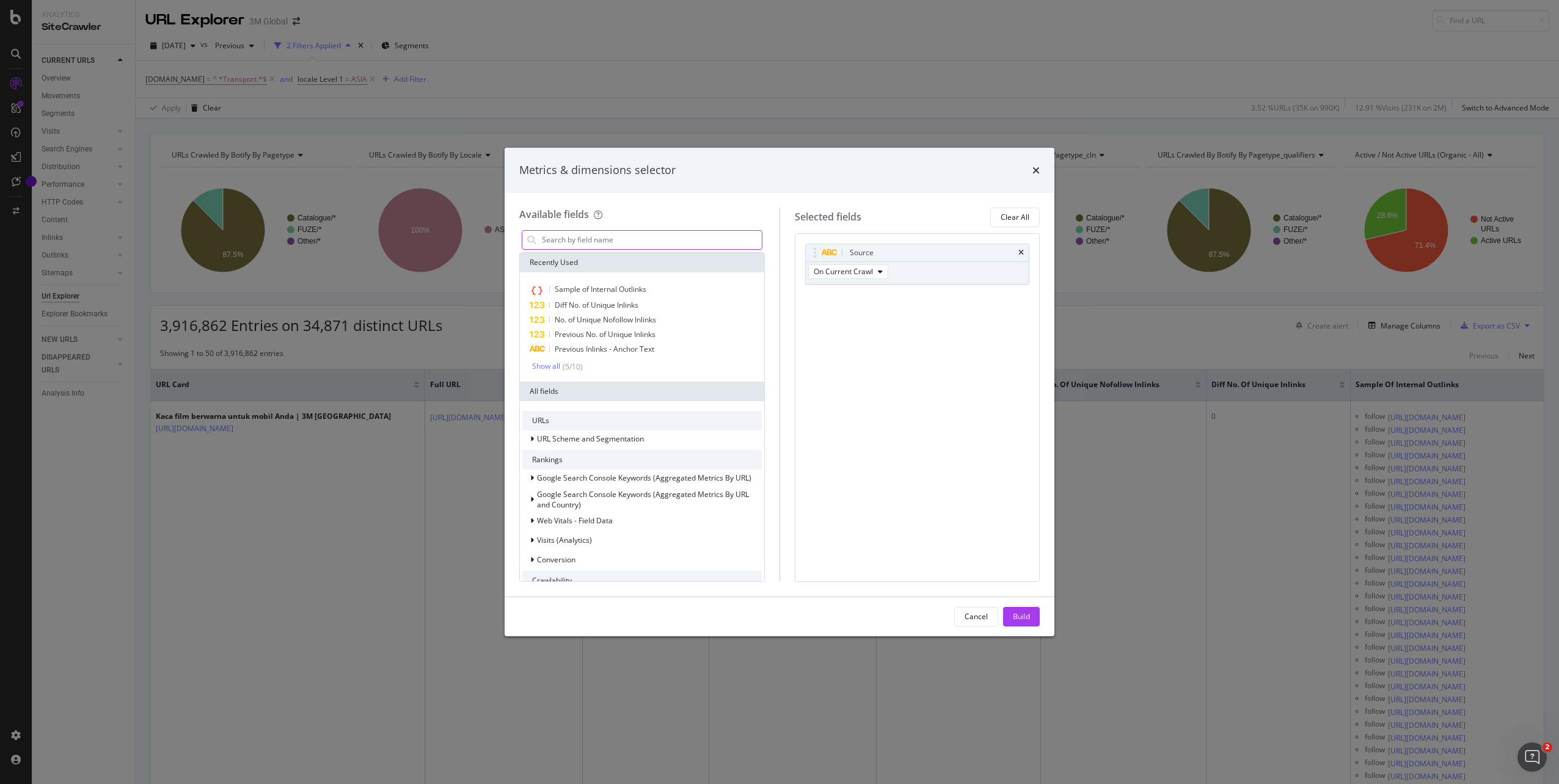
click at [634, 237] on input "modal" at bounding box center [651, 240] width 221 height 18
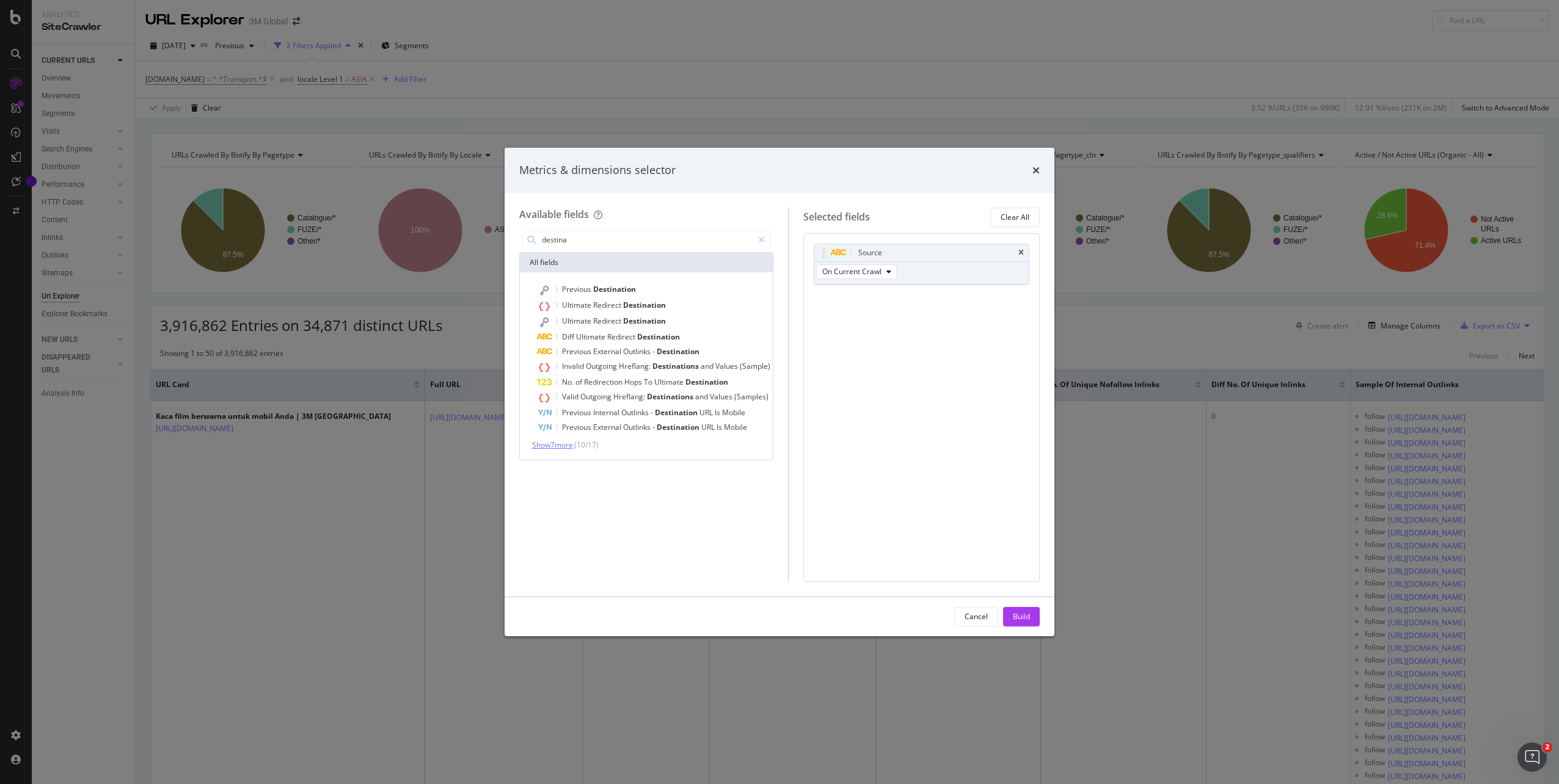
click at [552, 442] on span "Show 7 more" at bounding box center [552, 445] width 41 height 11
click at [604, 241] on input "destina" at bounding box center [647, 240] width 212 height 18
click at [606, 240] on input "destina" at bounding box center [647, 240] width 212 height 18
type input "destination url"
click at [759, 237] on icon "modal" at bounding box center [761, 240] width 7 height 8
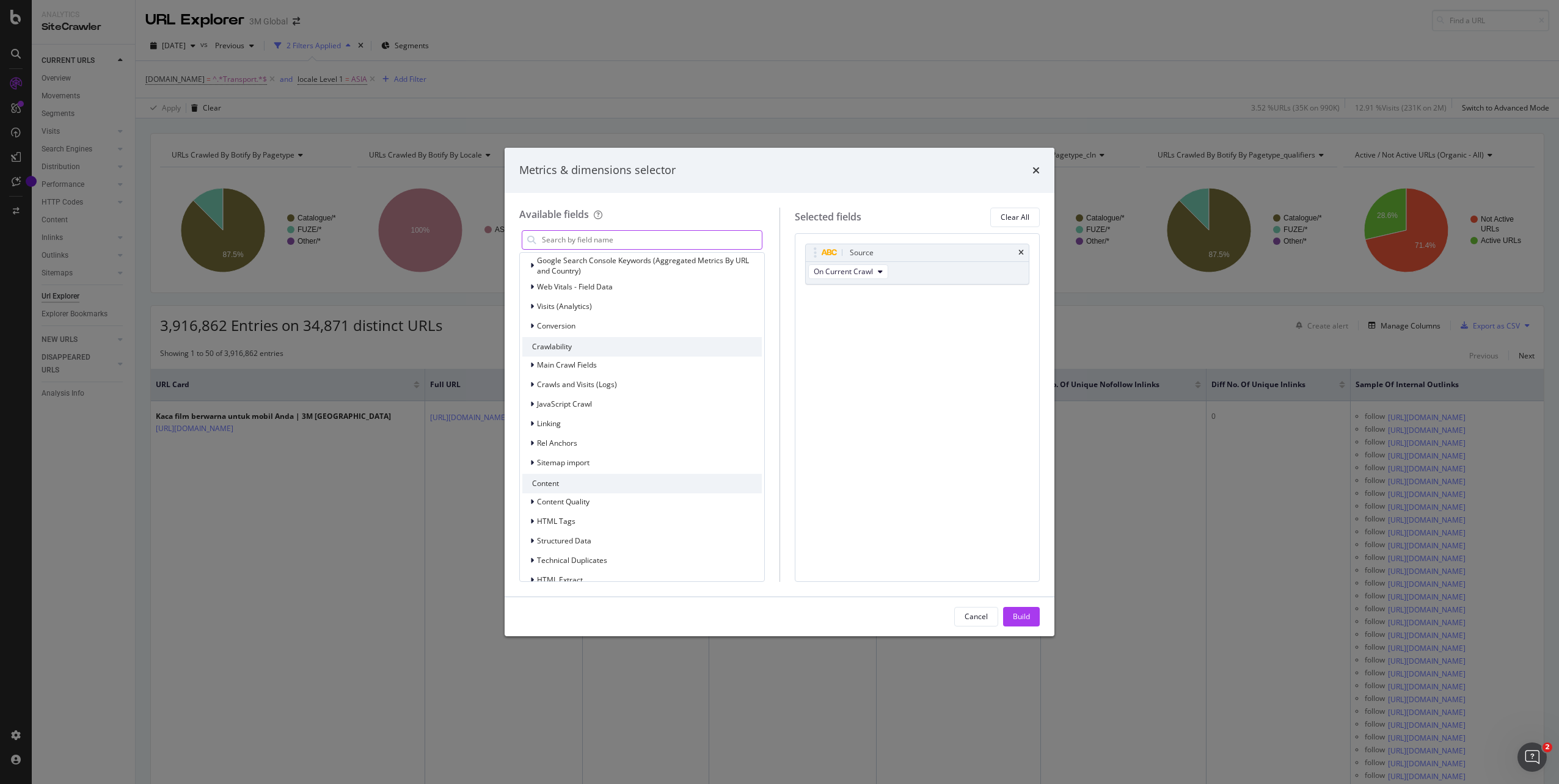
scroll to position [290, 0]
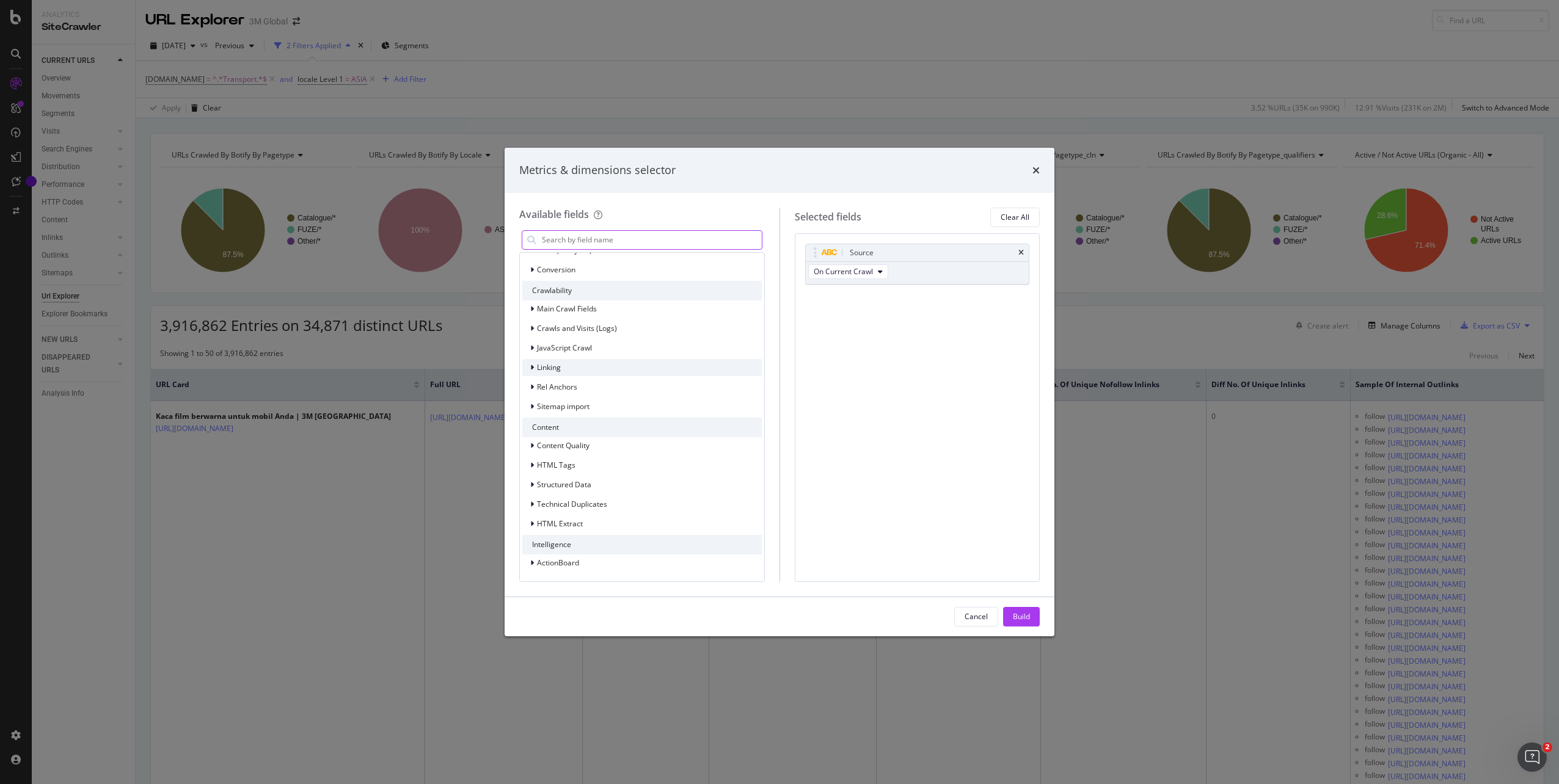
click at [528, 367] on div "Linking" at bounding box center [541, 367] width 39 height 12
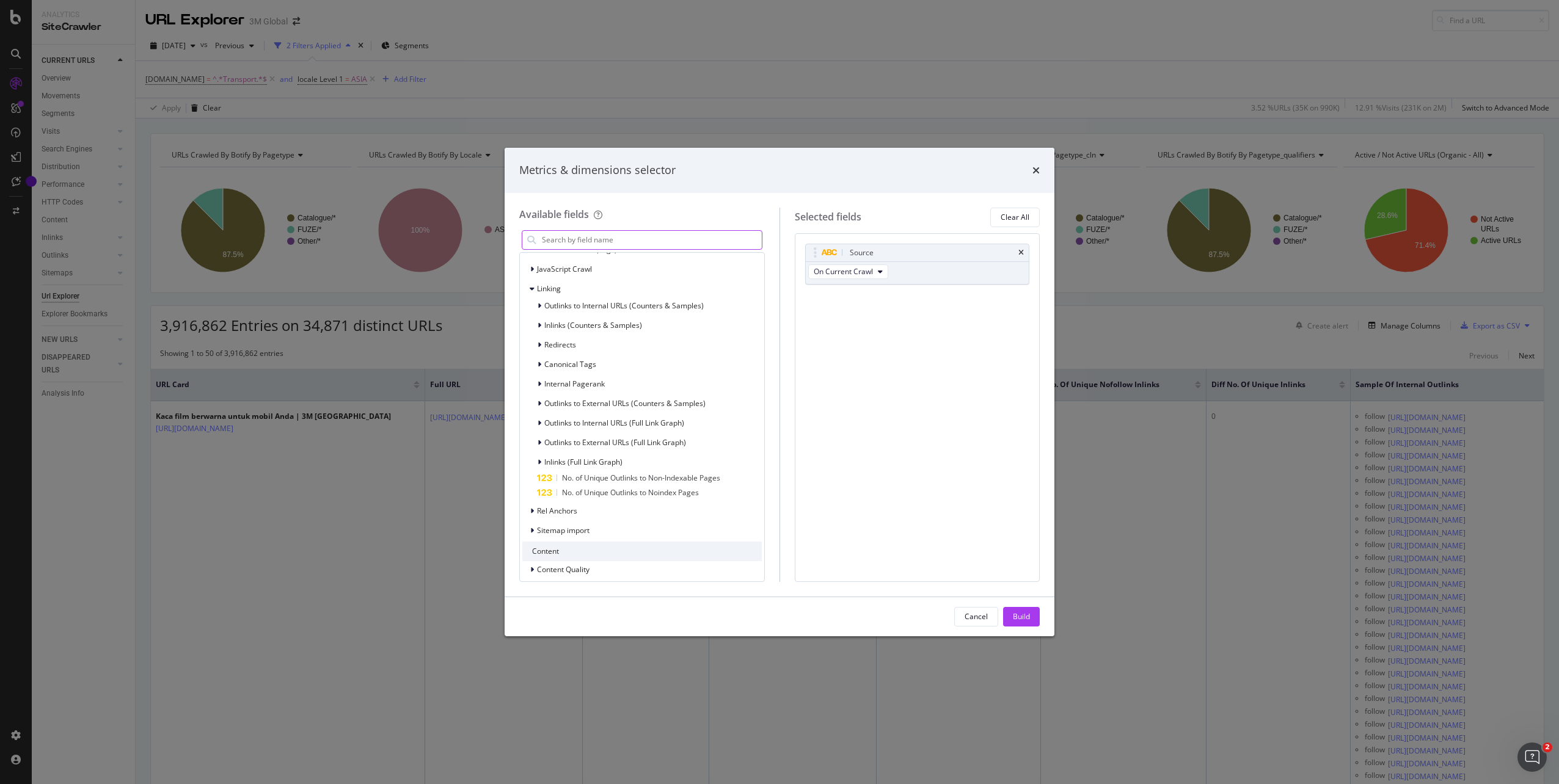
scroll to position [351, 0]
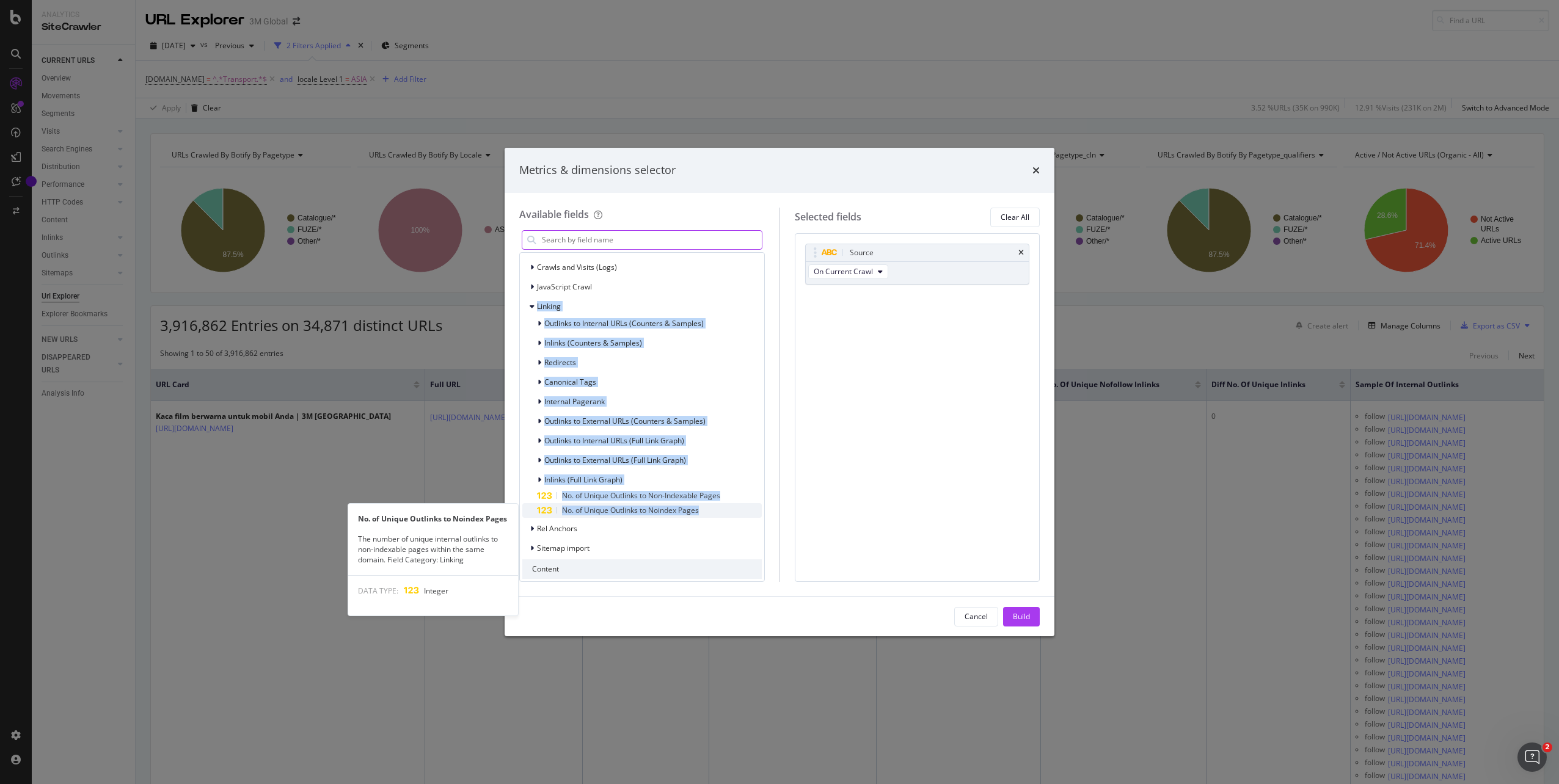
drag, startPoint x: 522, startPoint y: 298, endPoint x: 710, endPoint y: 507, distance: 281.1
click at [710, 507] on div "URLs URL Scheme and Segmentation Rankings Google Search Console Keywords (Aggre…" at bounding box center [641, 387] width 244 height 673
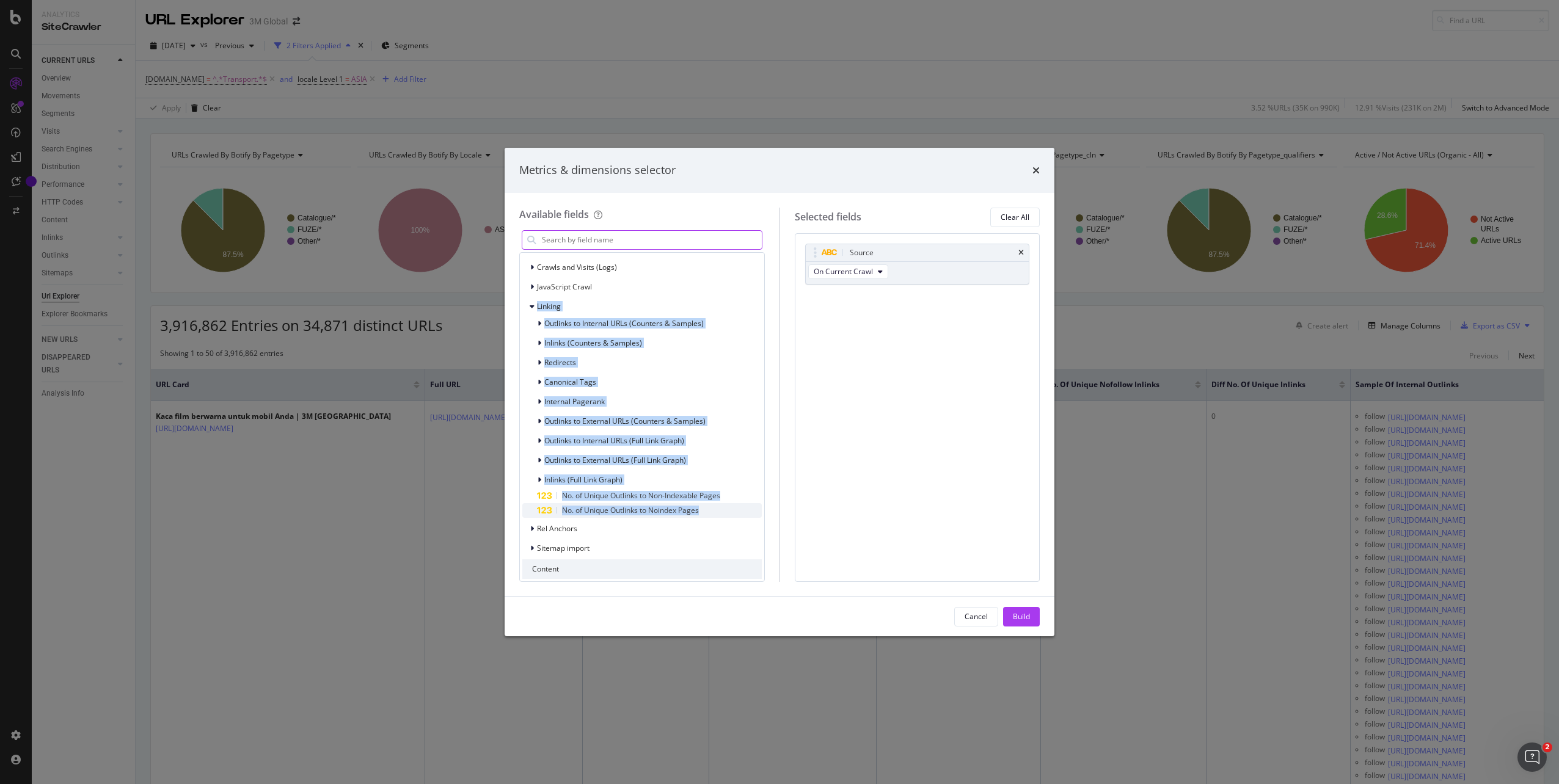
scroll to position [0, 0]
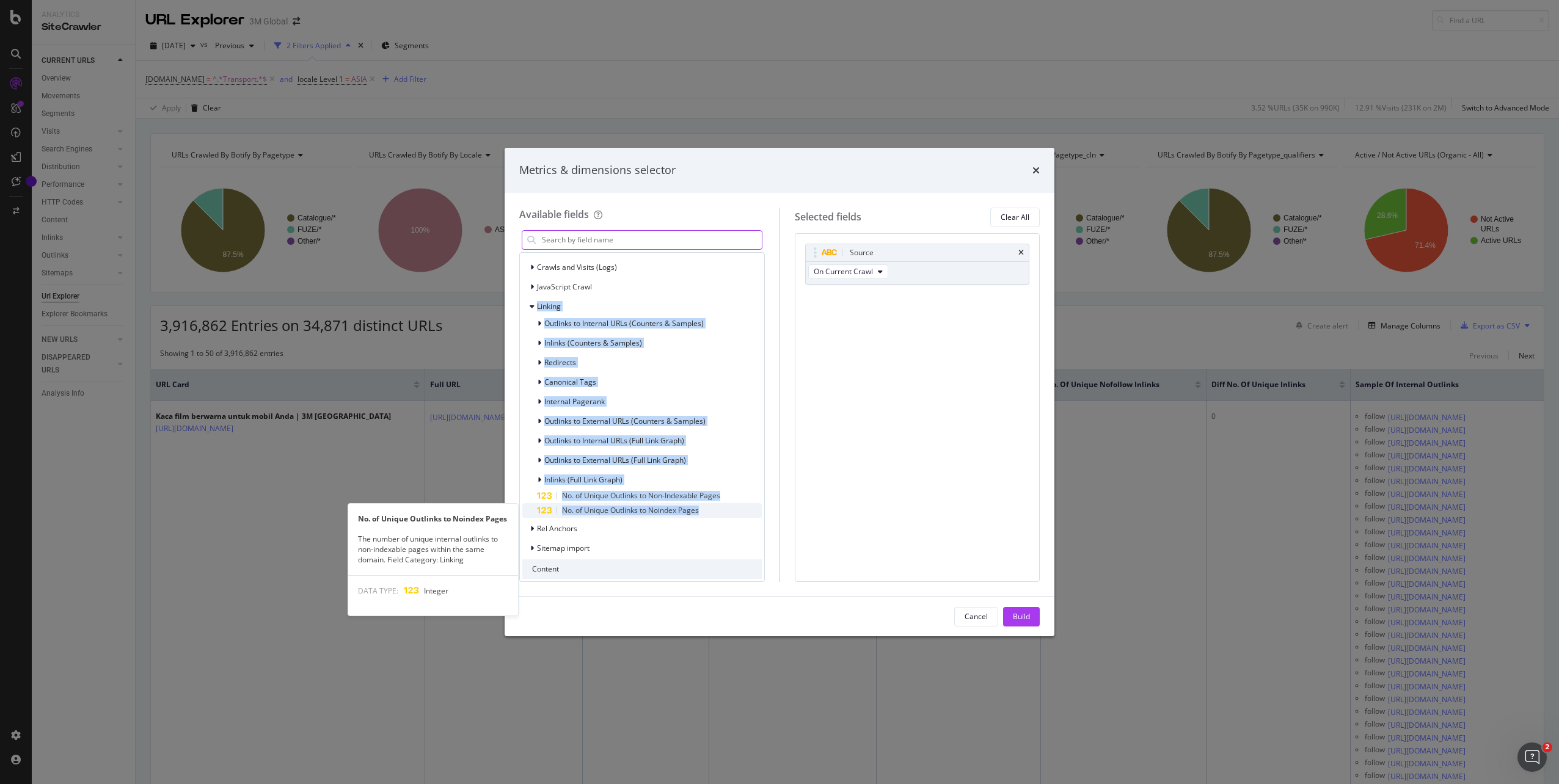
copy div "Linking Outlinks to Internal URLs (Counters & Samples) Inlinks (Counters & Samp…"
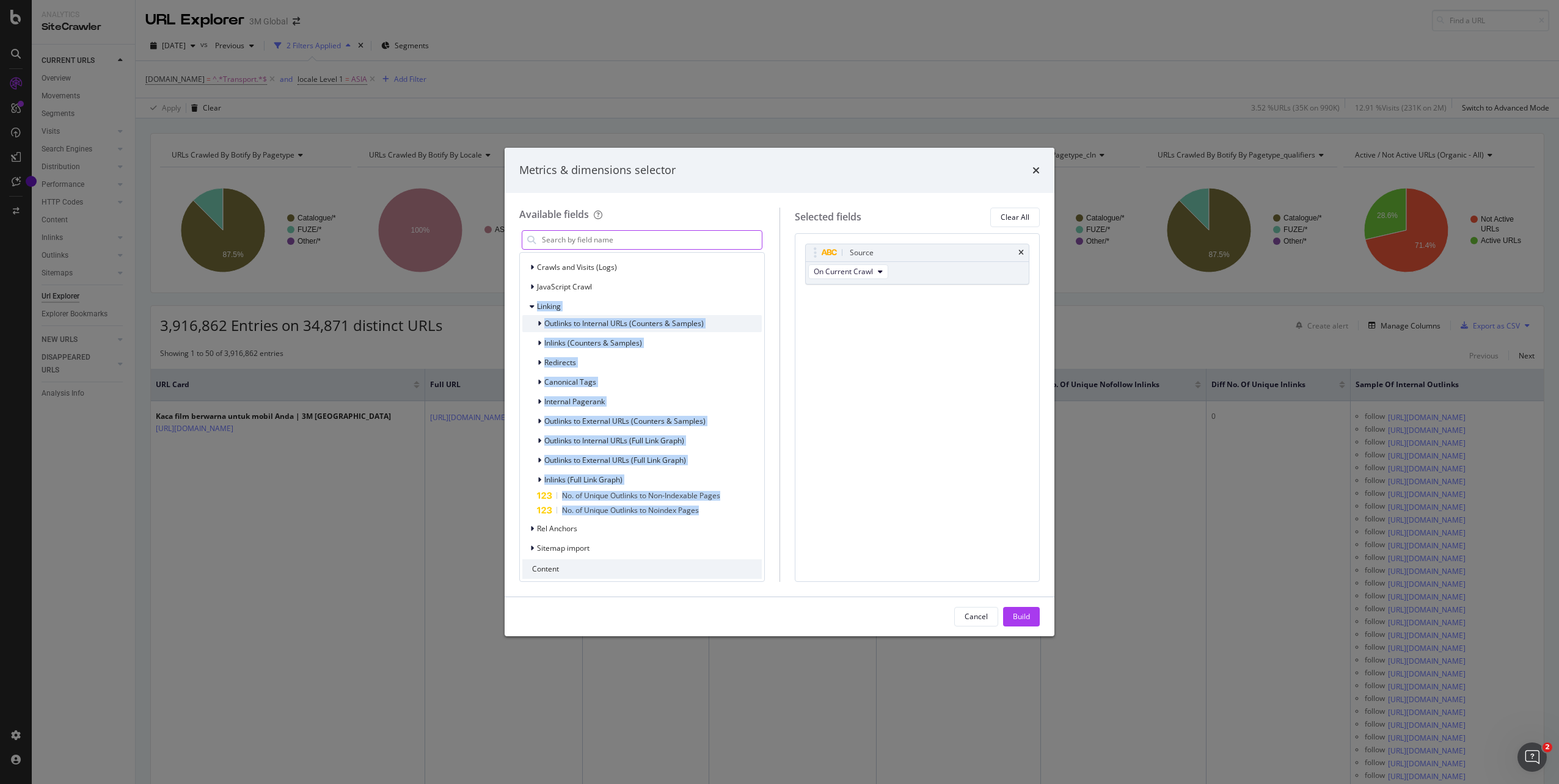
click at [653, 322] on span "Outlinks to Internal URLs (Counters & Samples)" at bounding box center [624, 323] width 160 height 11
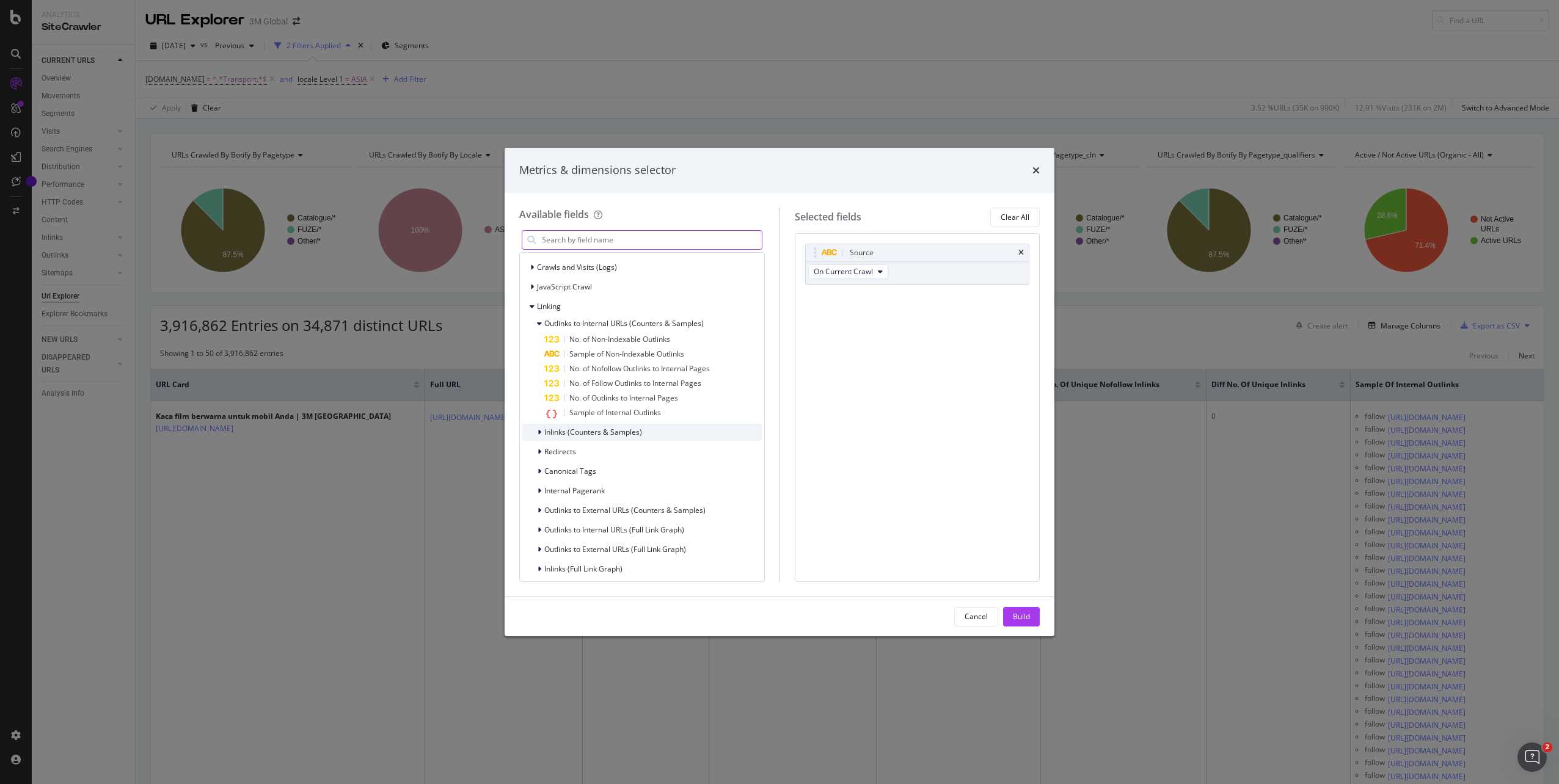
click at [629, 432] on span "Inlinks (Counters & Samples)" at bounding box center [593, 432] width 98 height 11
click at [984, 618] on div "Cancel" at bounding box center [976, 616] width 23 height 11
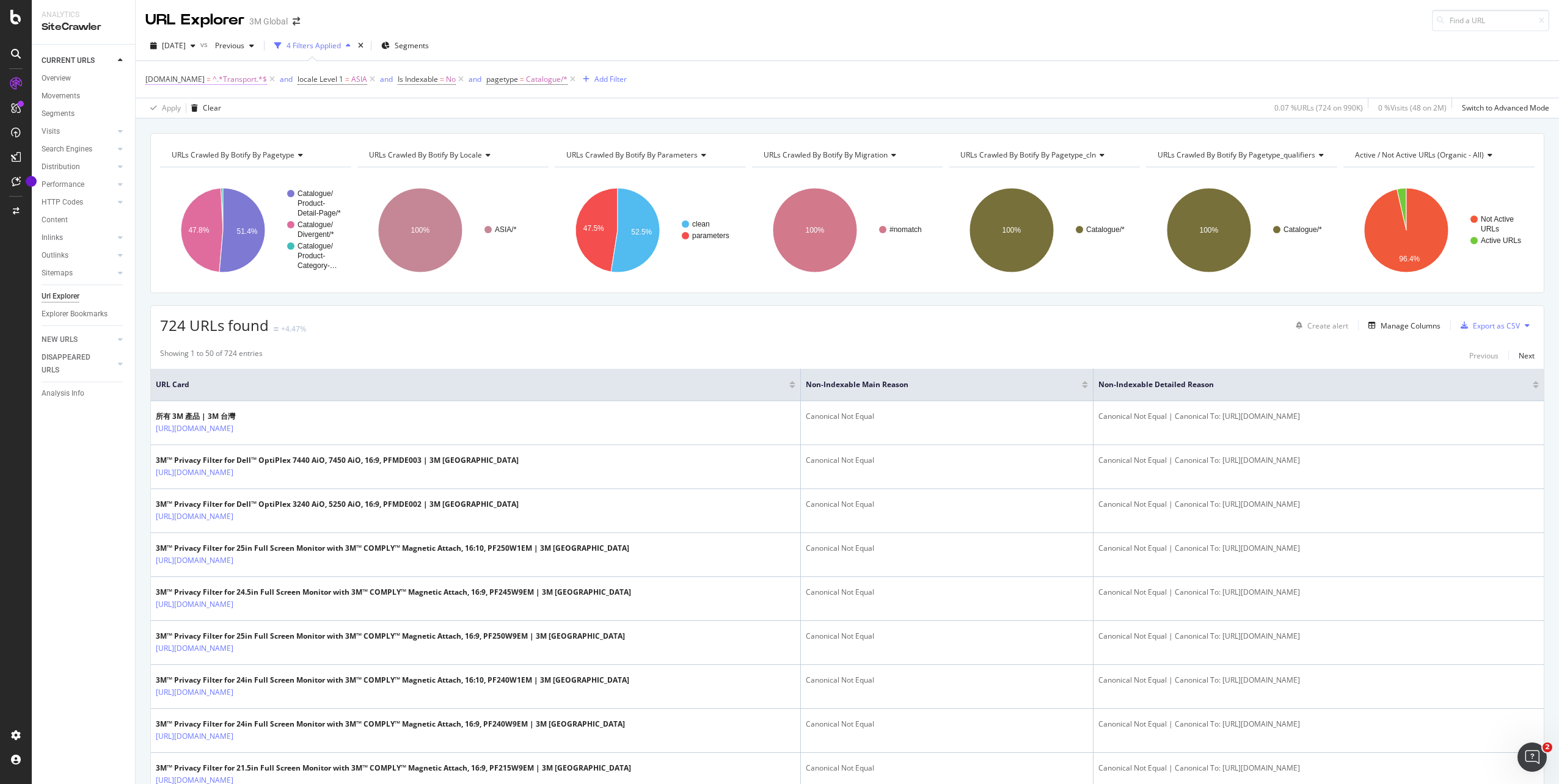
click at [222, 80] on span "^.*Transport.*$" at bounding box center [240, 79] width 55 height 17
click at [354, 19] on div "URL Explorer 3M Global" at bounding box center [847, 16] width 1423 height 31
click at [345, 79] on span "=" at bounding box center [347, 79] width 4 height 11
click at [480, 30] on div "URL Explorer 3M Global" at bounding box center [847, 16] width 1423 height 31
click at [93, 315] on div "Explorer Bookmarks" at bounding box center [74, 314] width 66 height 13
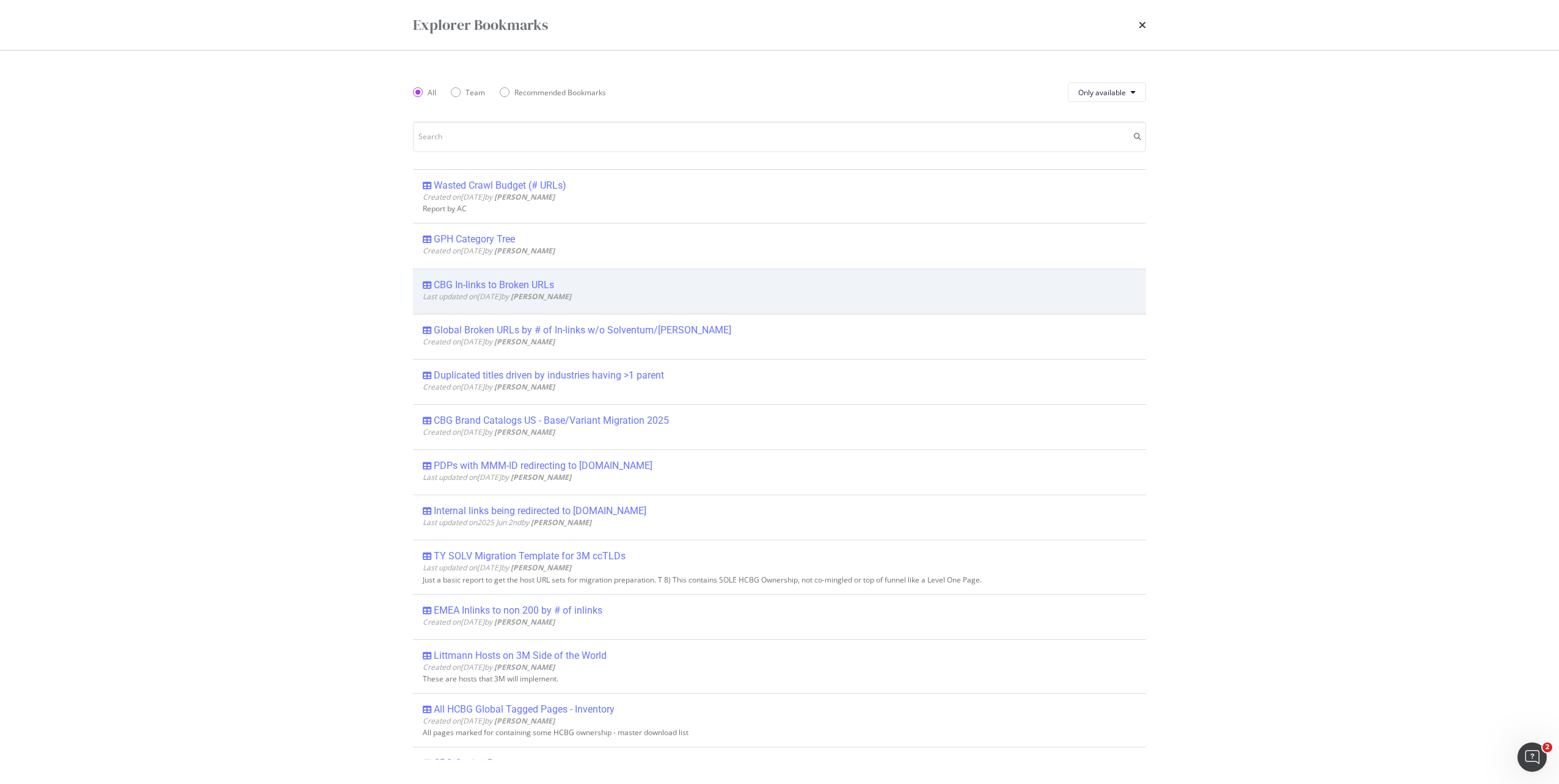
click at [511, 284] on div "CBG In-links to Broken URLs" at bounding box center [493, 284] width 120 height 12
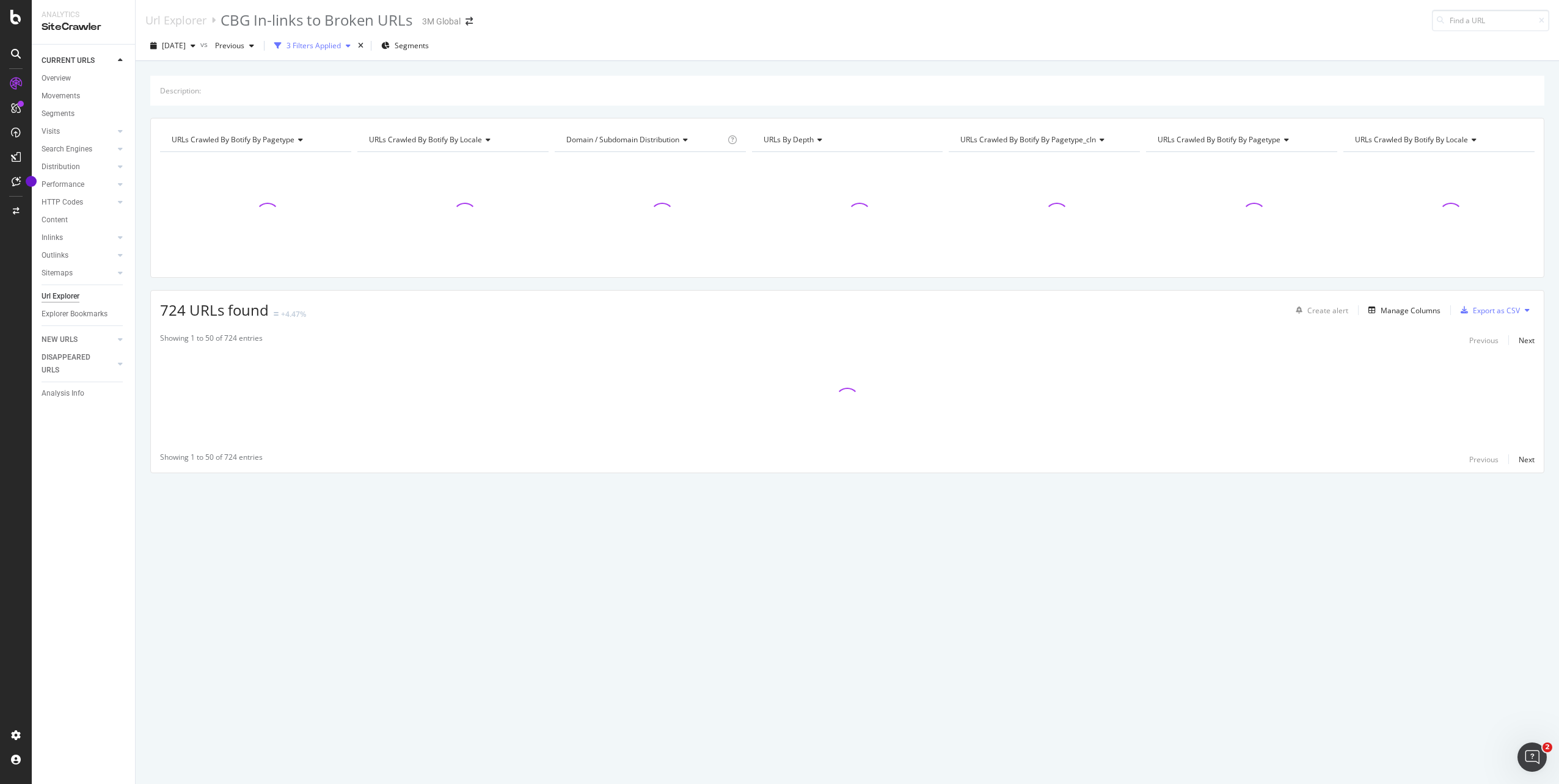
click at [340, 45] on div "3 Filters Applied" at bounding box center [313, 45] width 55 height 11
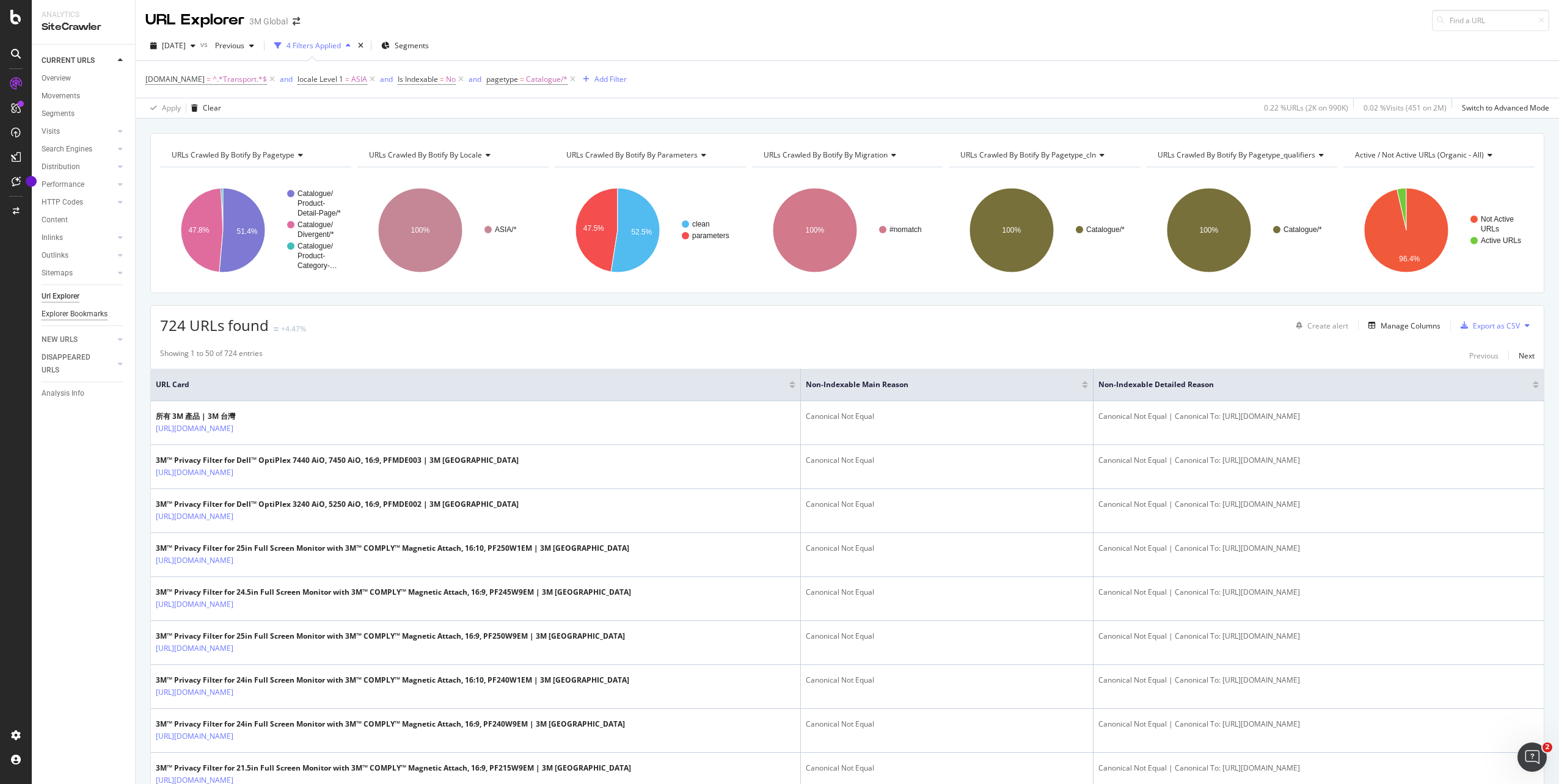
click at [65, 313] on div "Explorer Bookmarks" at bounding box center [74, 314] width 66 height 13
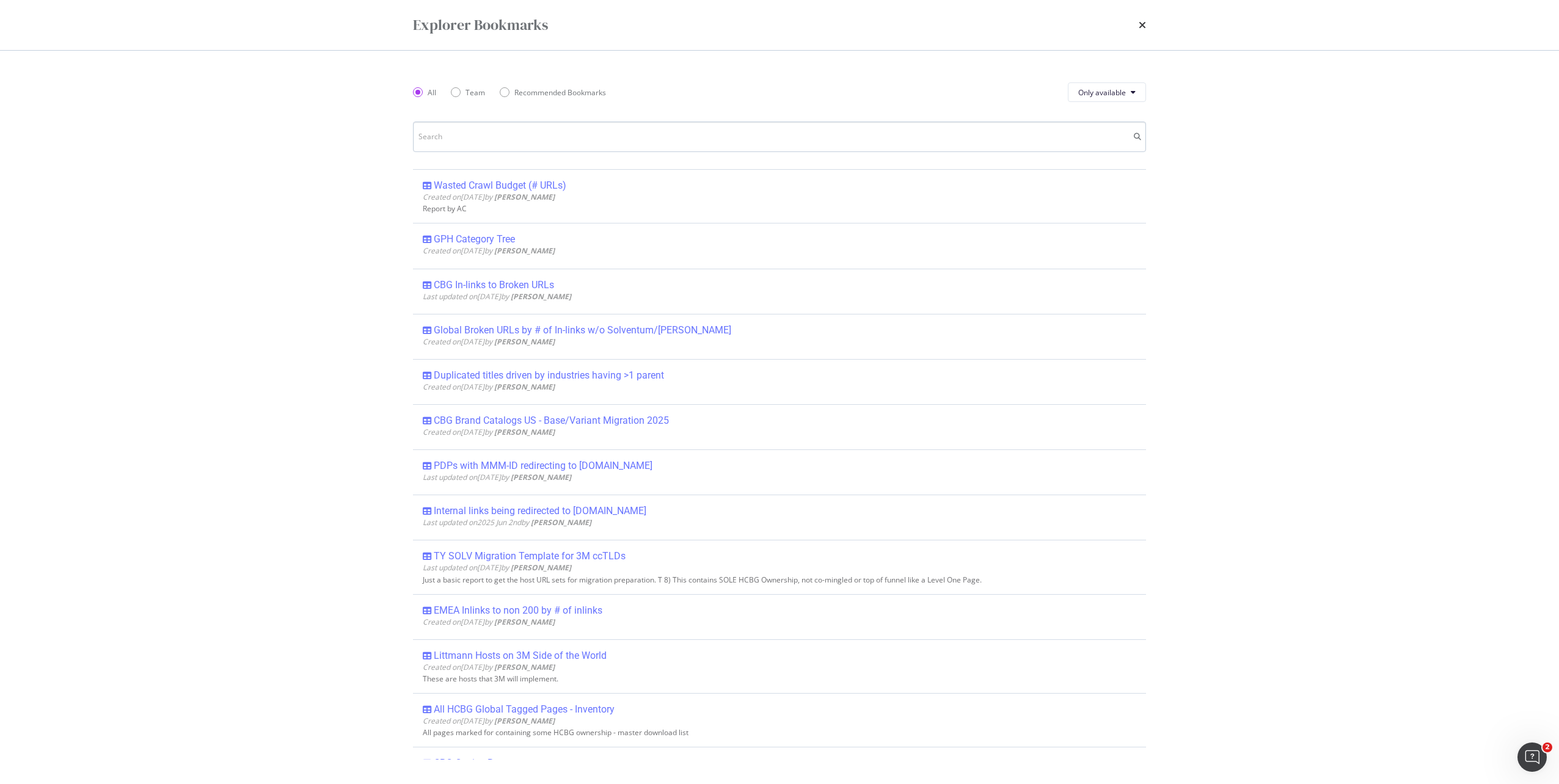
click at [548, 134] on input "modal" at bounding box center [779, 136] width 733 height 31
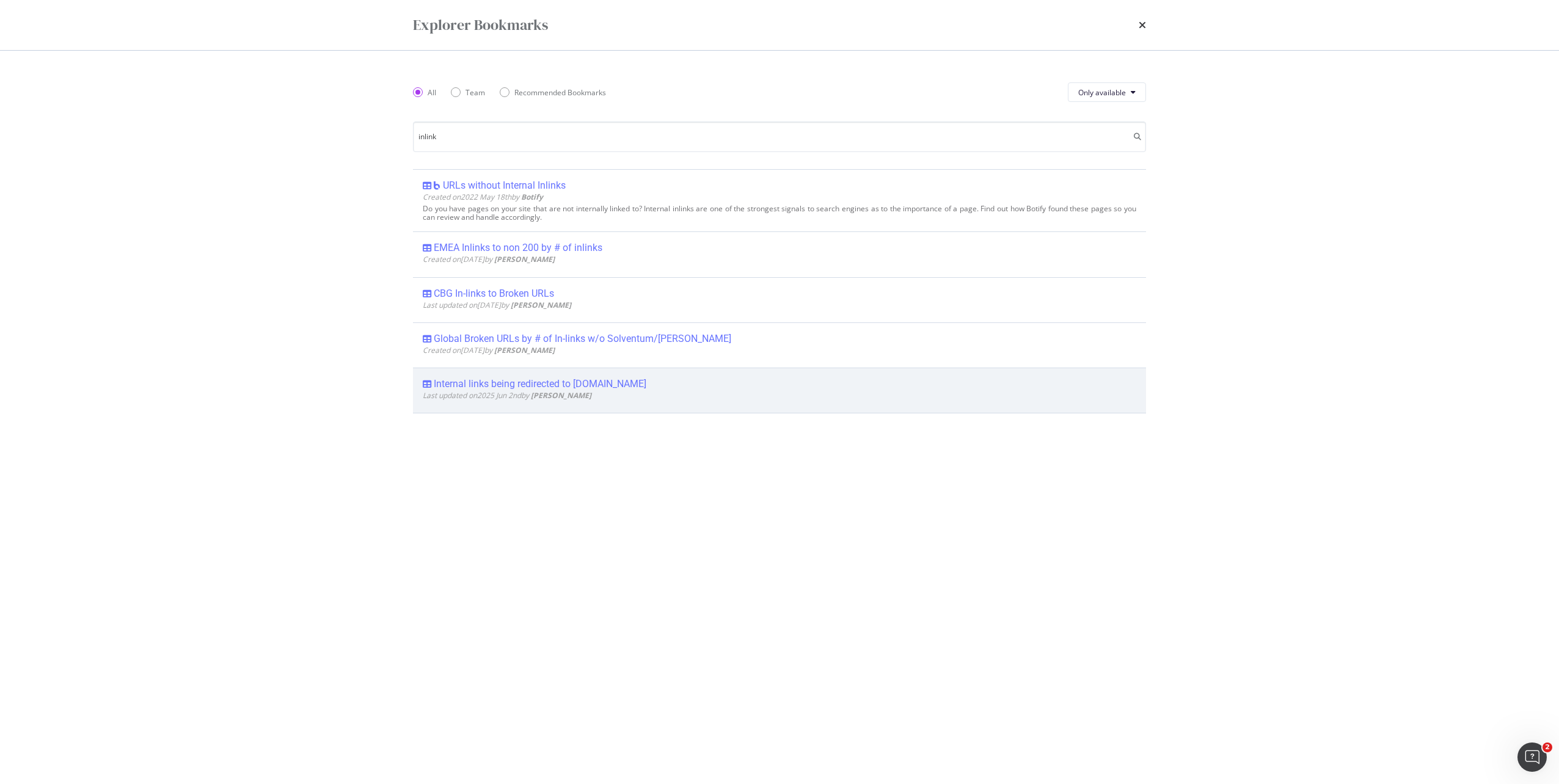
type input "inlink"
click at [620, 384] on div "Internal links being redirected to [DOMAIN_NAME]" at bounding box center [539, 384] width 213 height 12
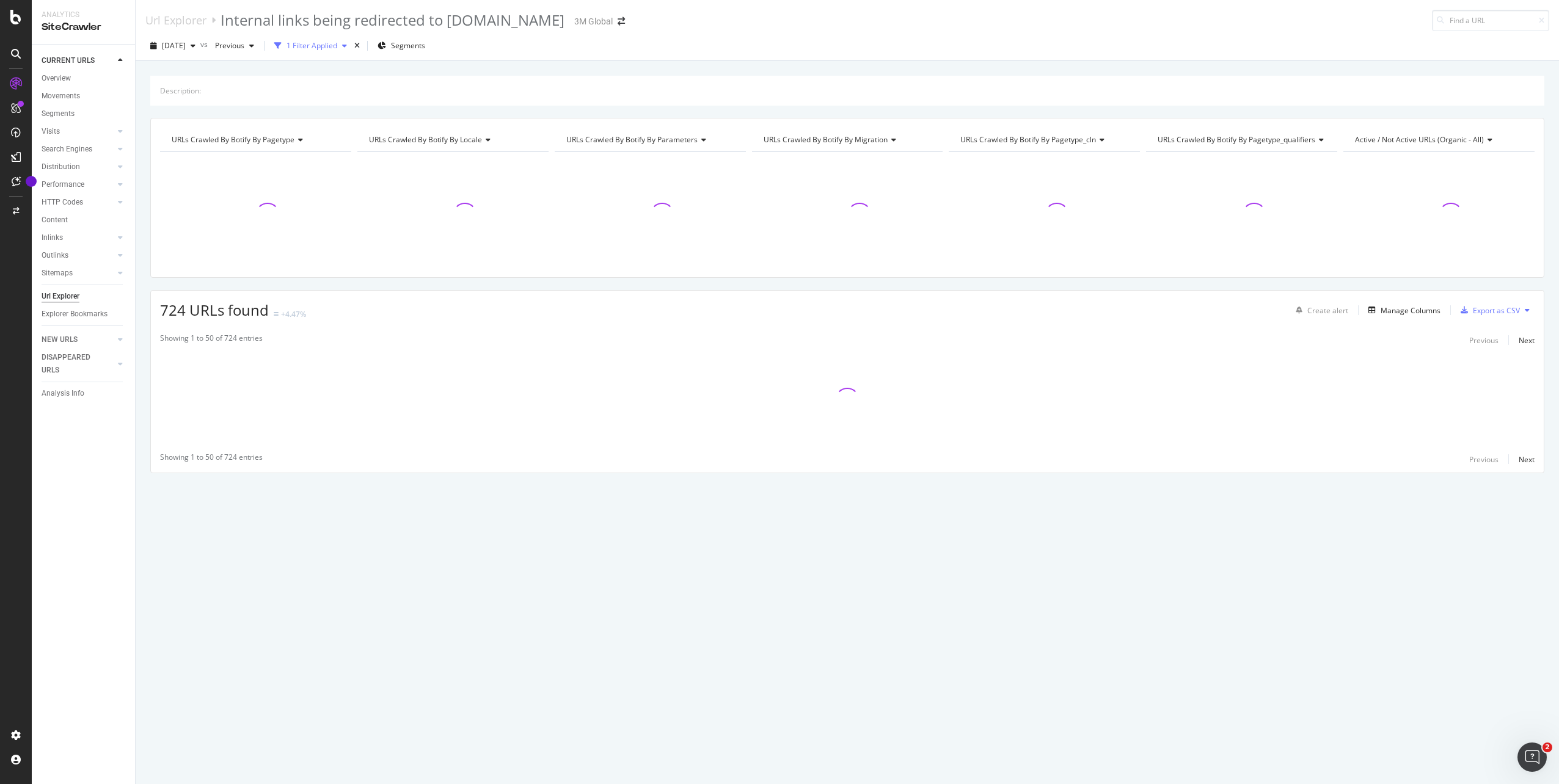
click at [331, 48] on div "1 Filter Applied" at bounding box center [311, 45] width 50 height 11
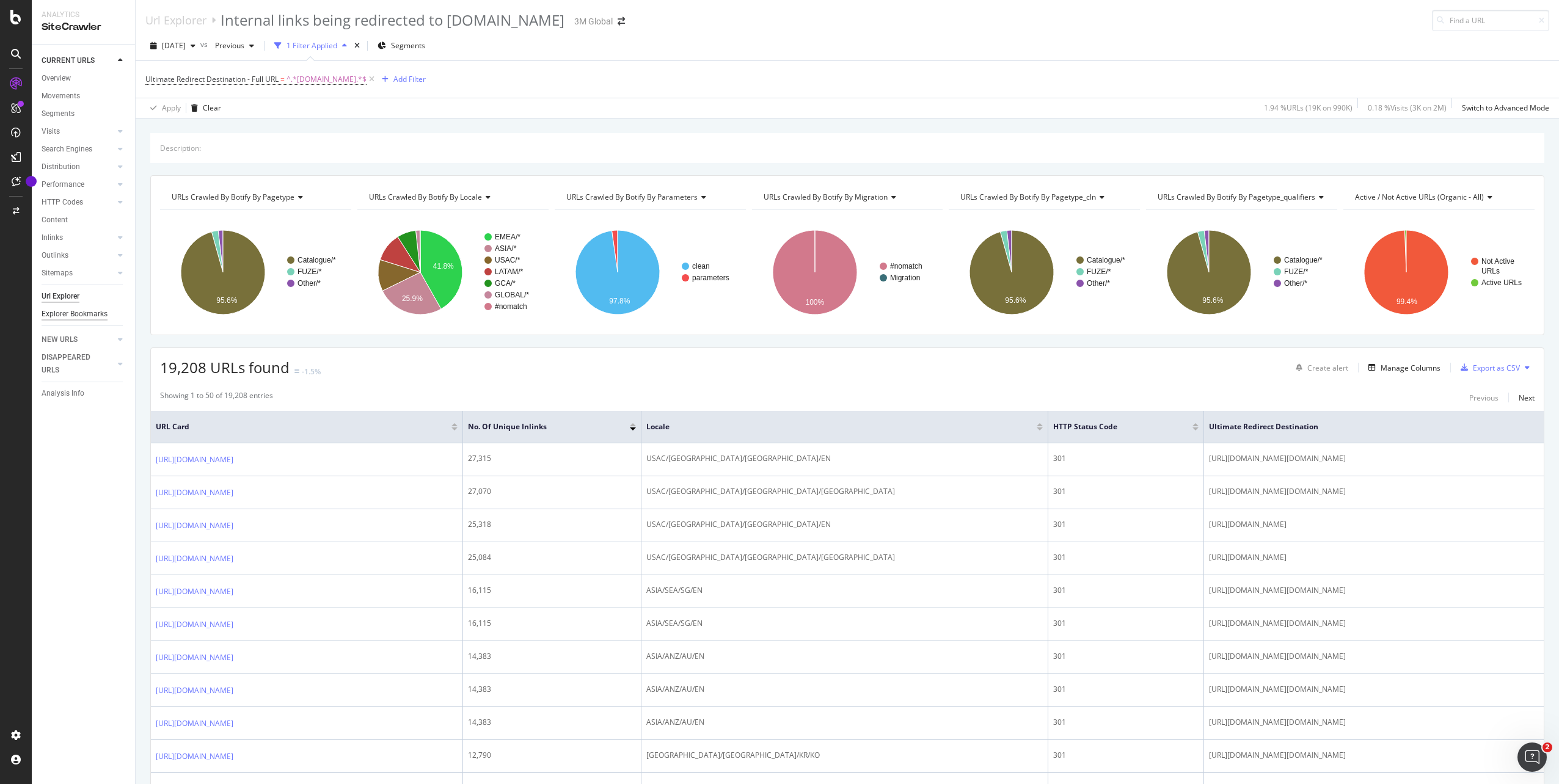
click at [97, 313] on div "Explorer Bookmarks" at bounding box center [74, 314] width 66 height 13
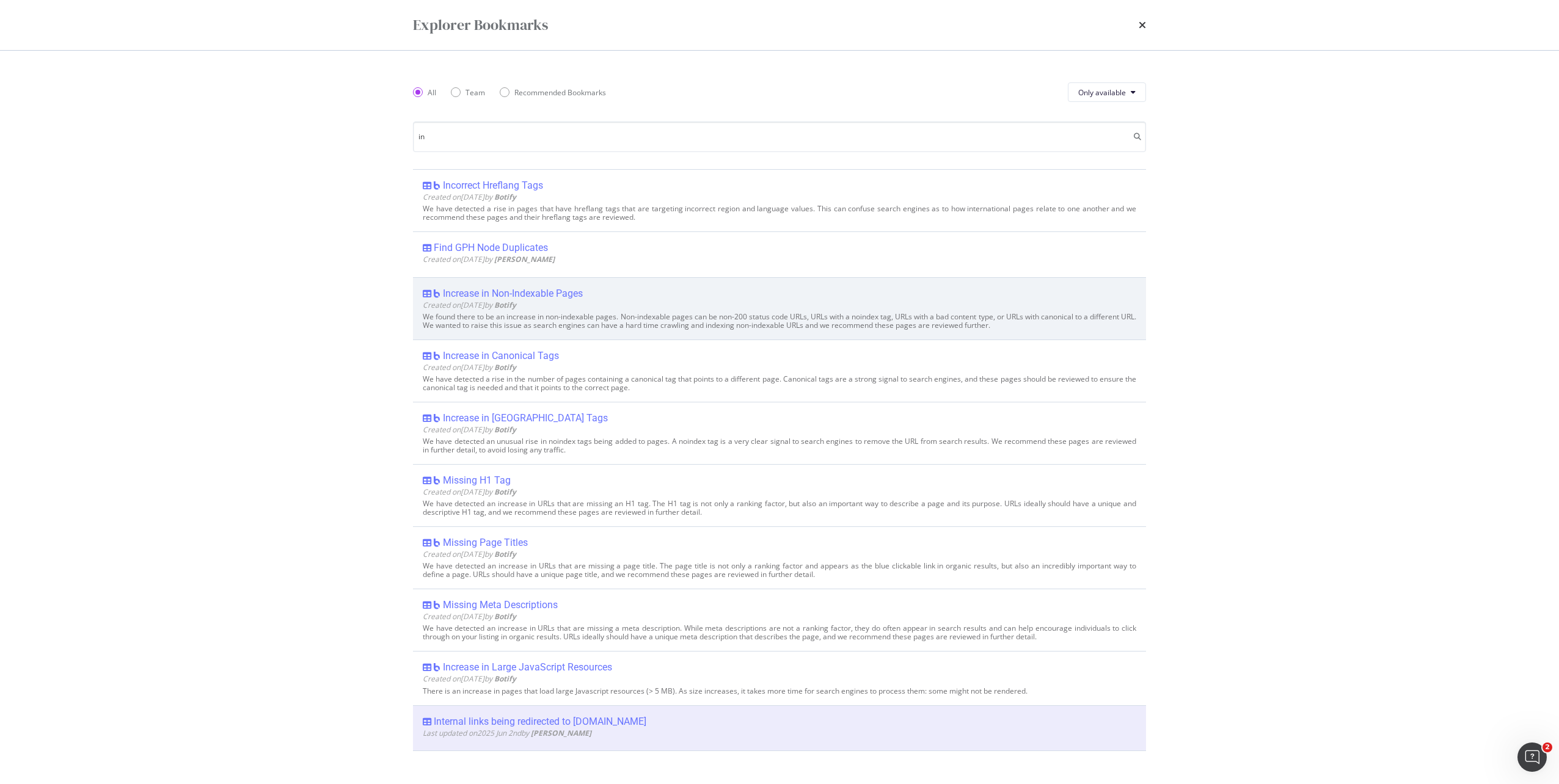
type input "in"
click at [562, 293] on div "Increase in Non-Indexable Pages" at bounding box center [512, 294] width 140 height 12
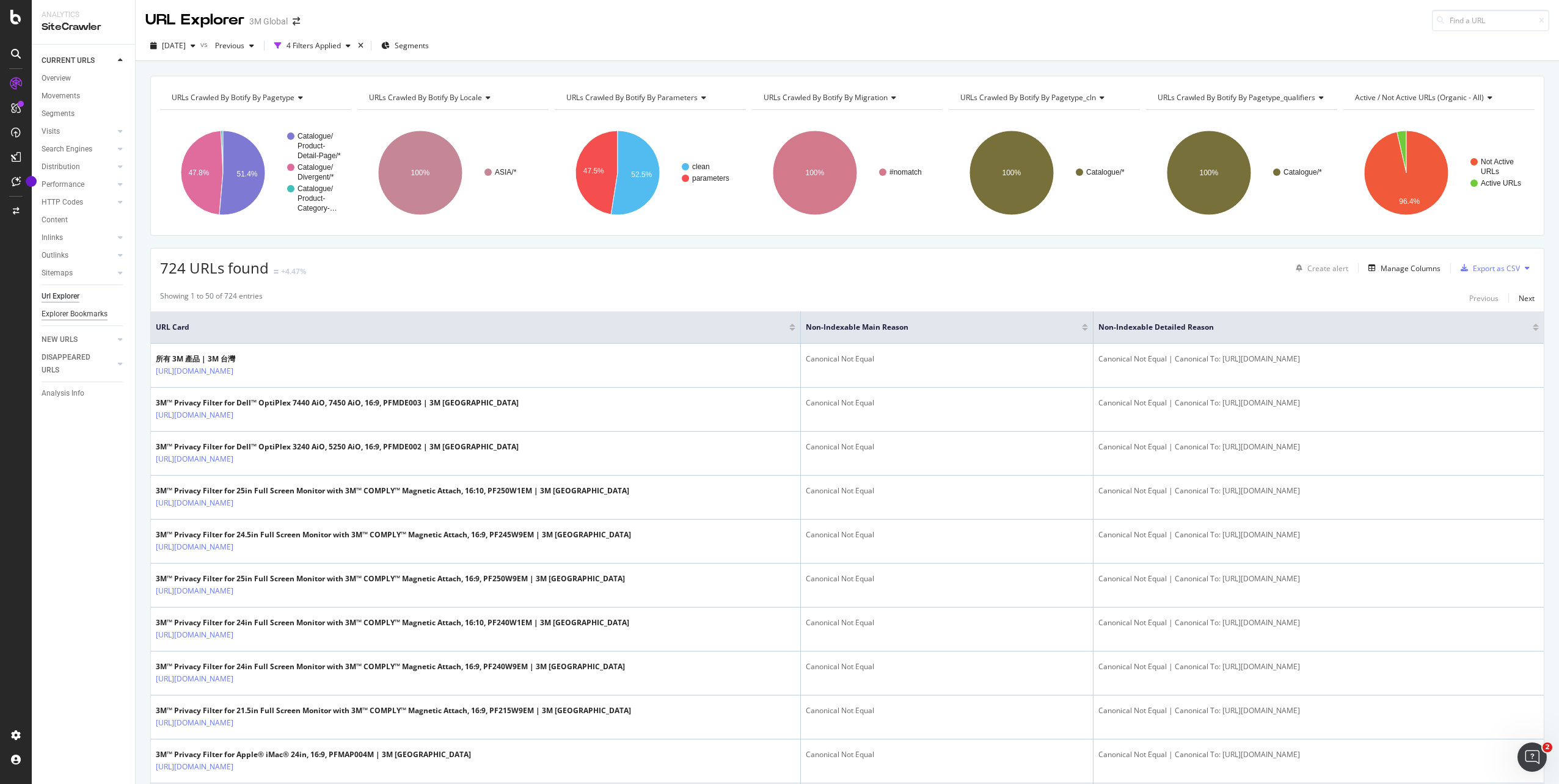
click at [79, 312] on div "Explorer Bookmarks" at bounding box center [74, 314] width 66 height 13
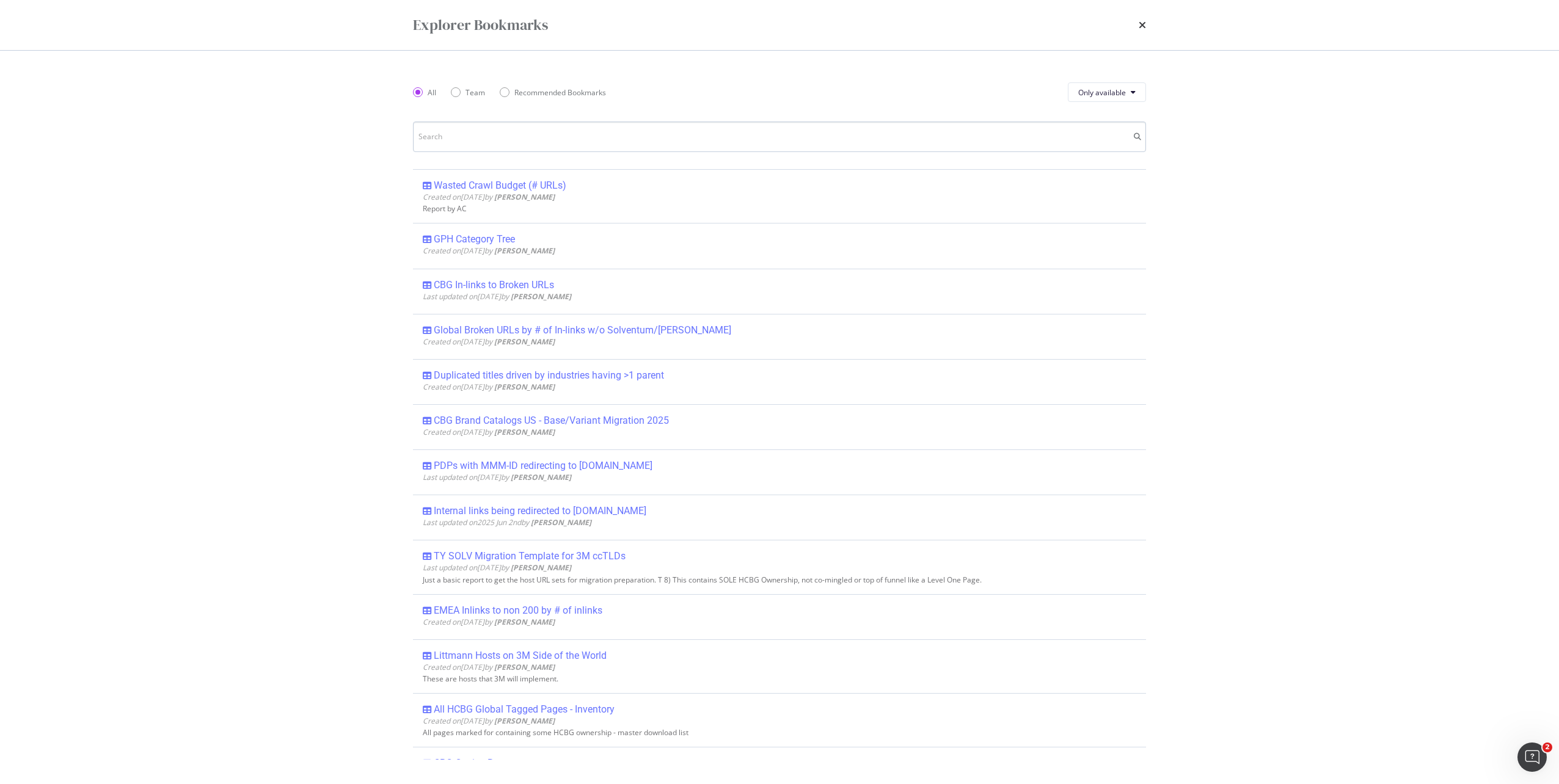
click at [495, 133] on input "modal" at bounding box center [779, 136] width 733 height 31
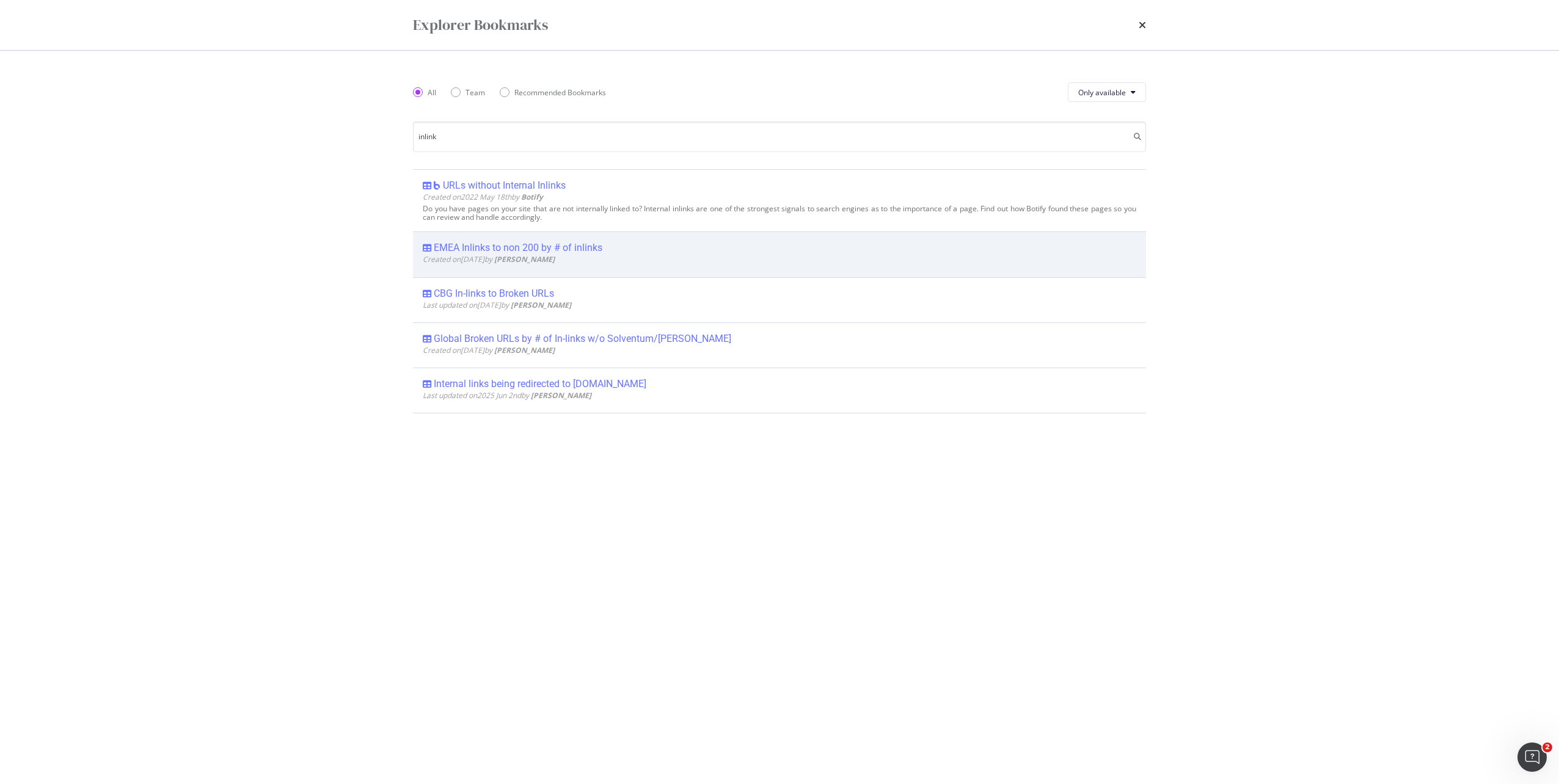
type input "inlink"
click at [528, 246] on div "EMEA Inlinks to non 200 by # of inlinks" at bounding box center [518, 247] width 169 height 12
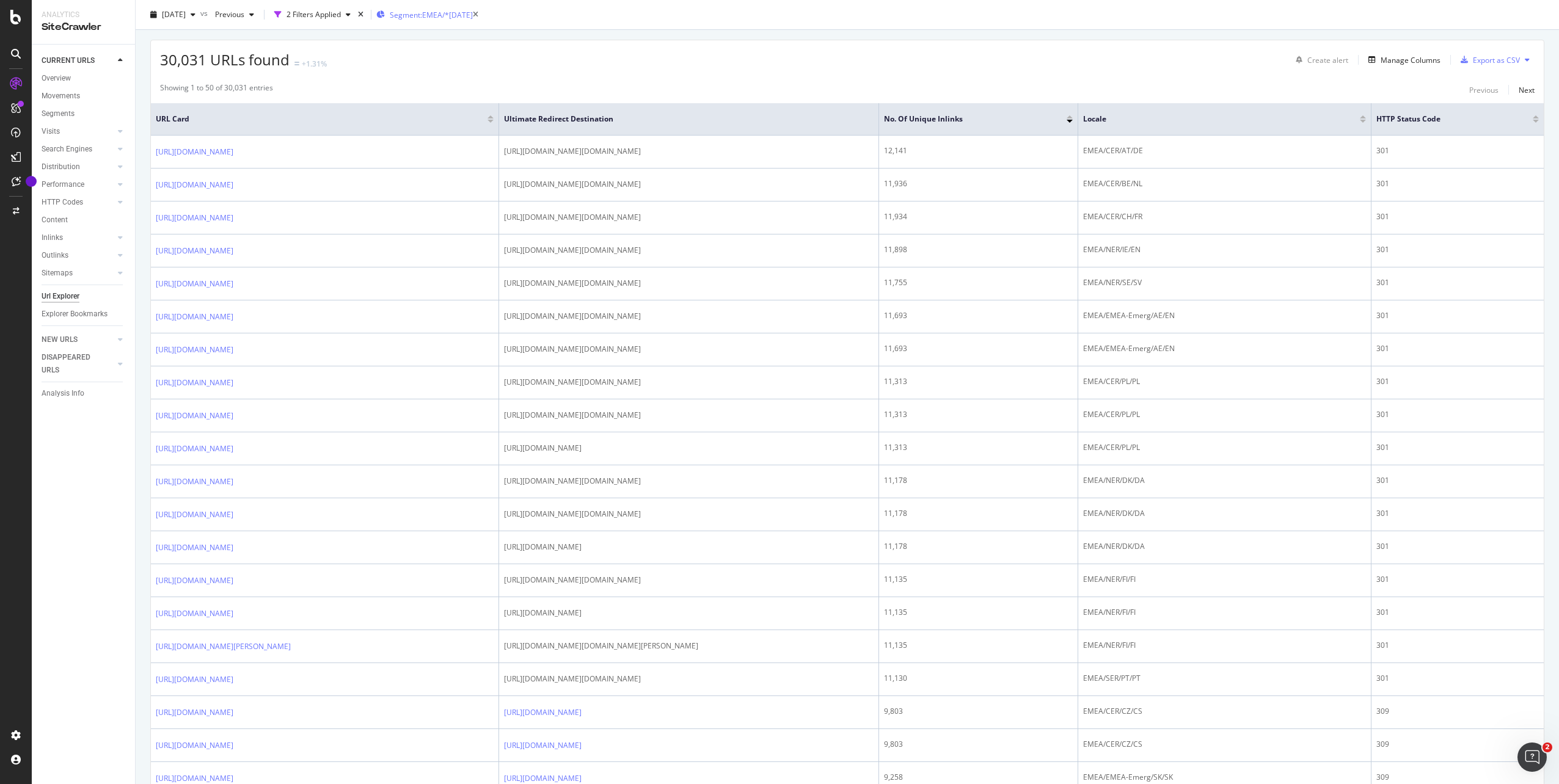
scroll to position [244, 0]
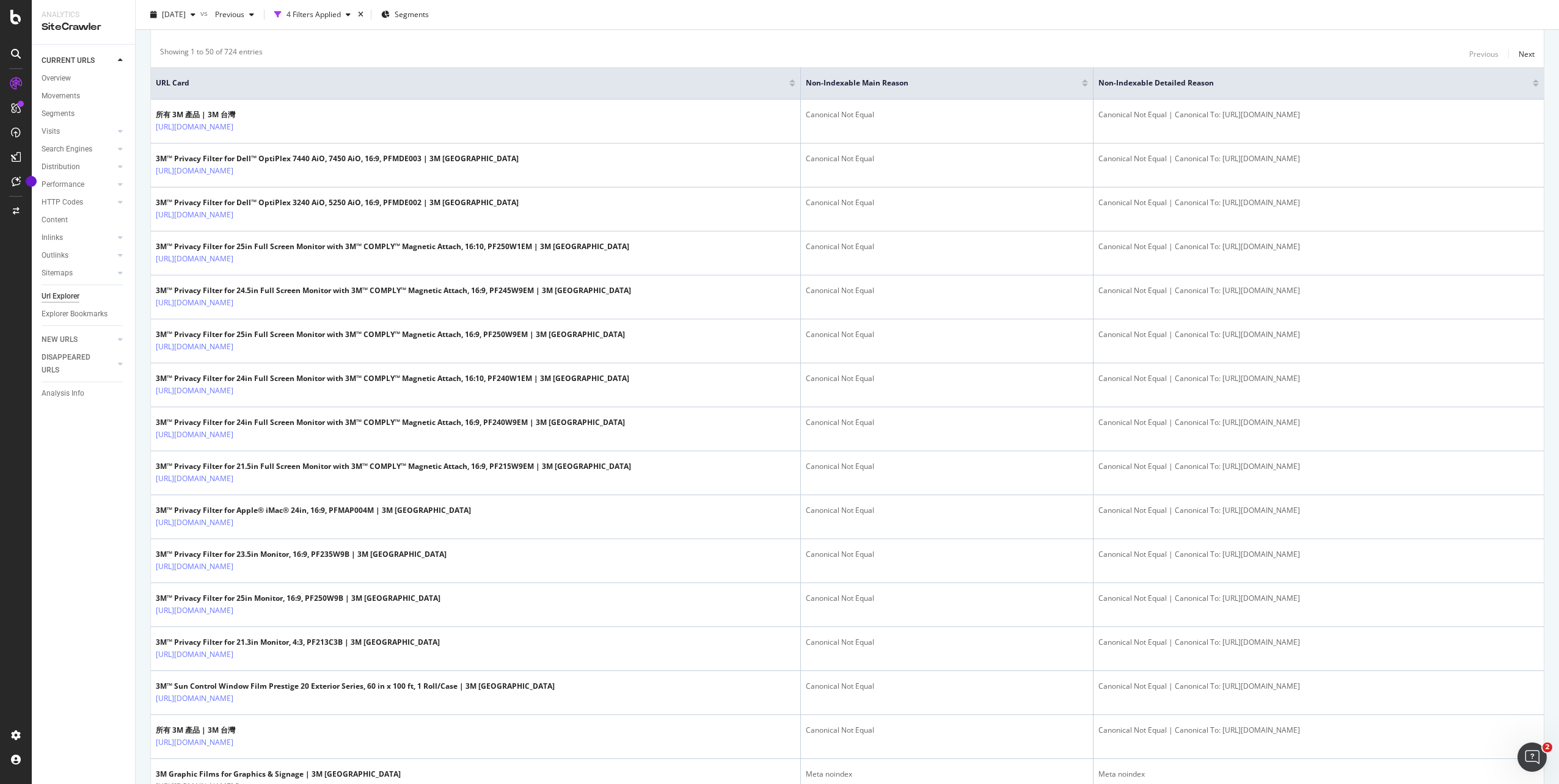
scroll to position [202, 0]
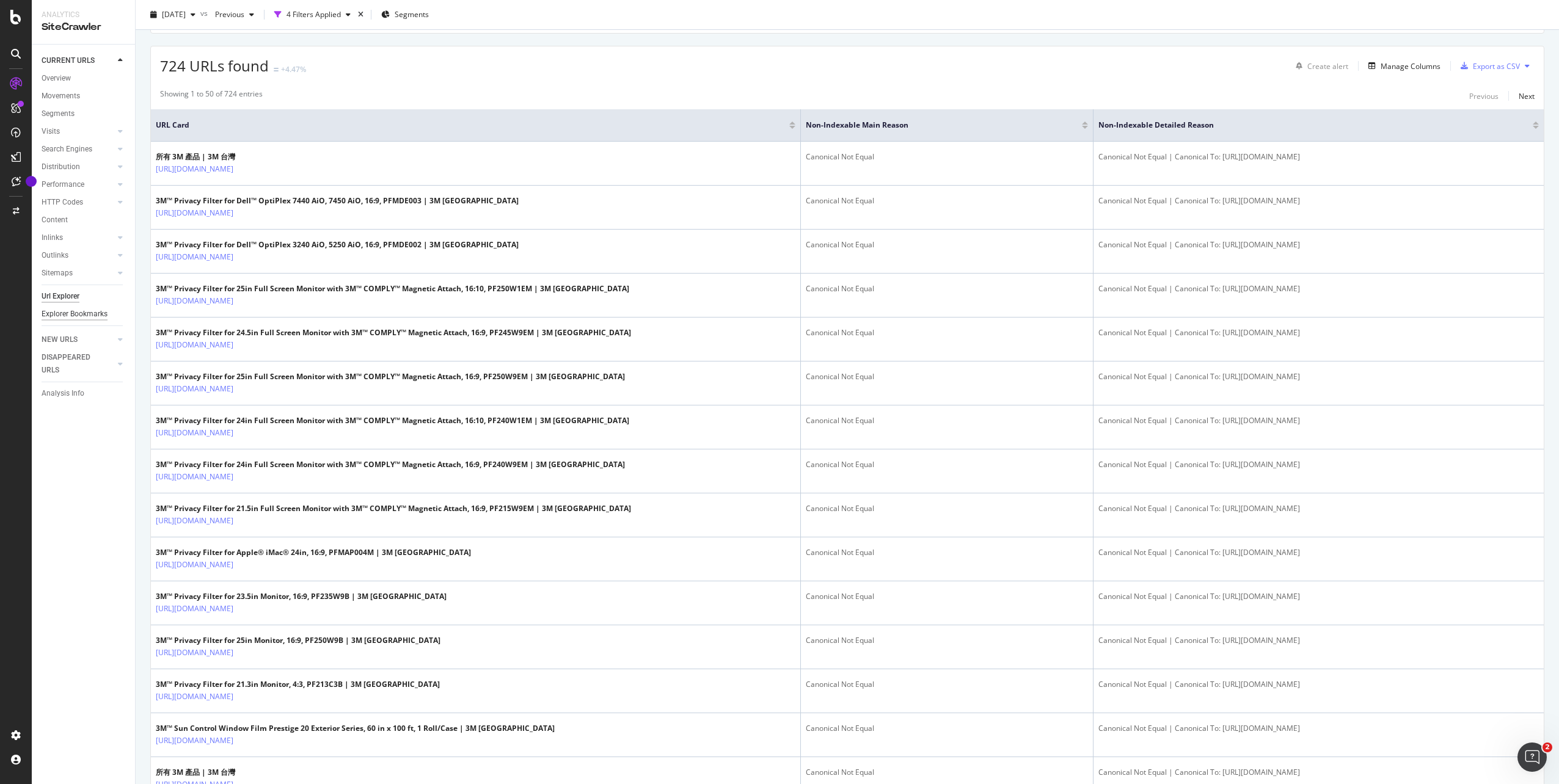
click at [80, 314] on div "Explorer Bookmarks" at bounding box center [74, 314] width 66 height 13
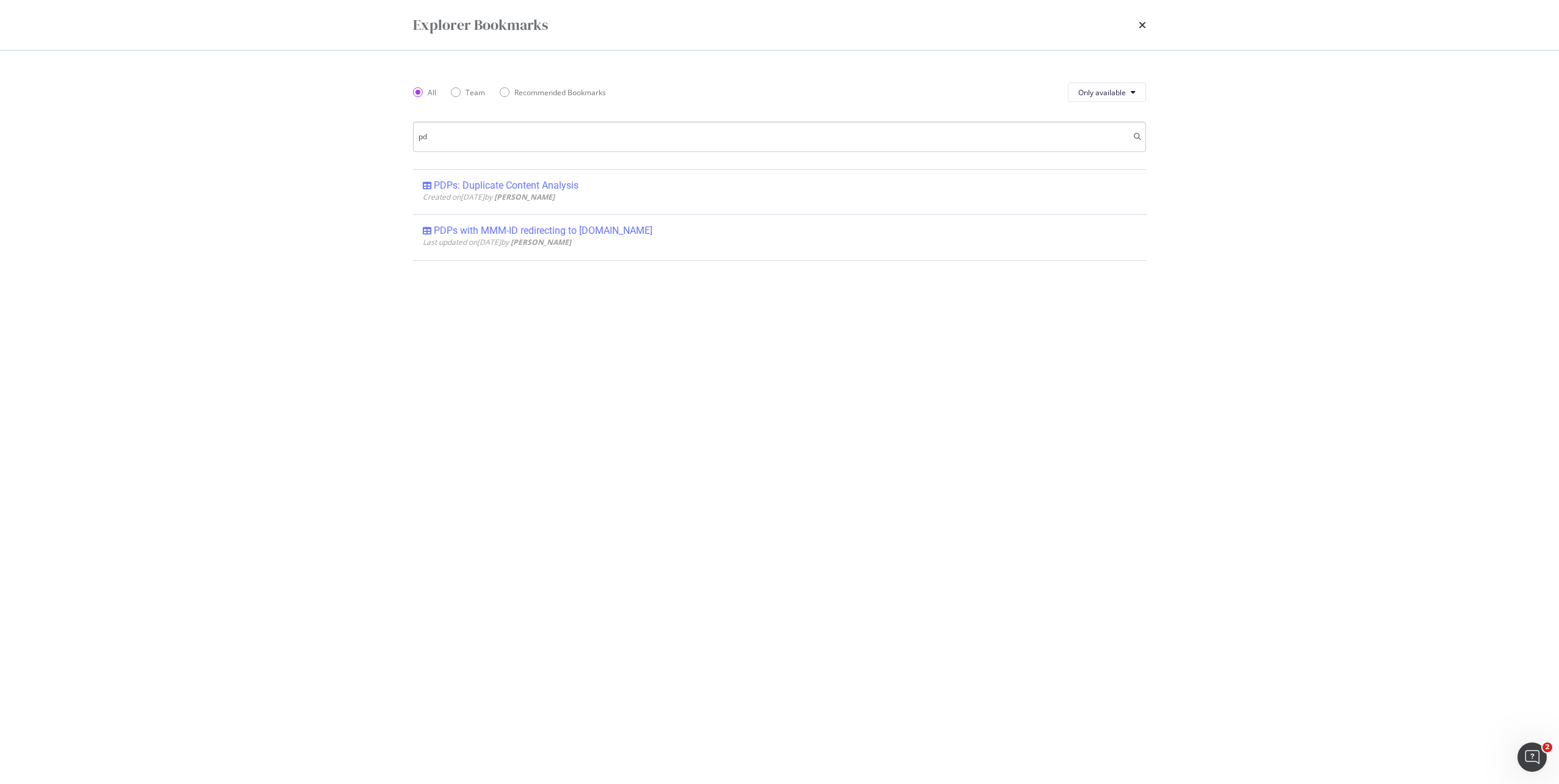
type input "p"
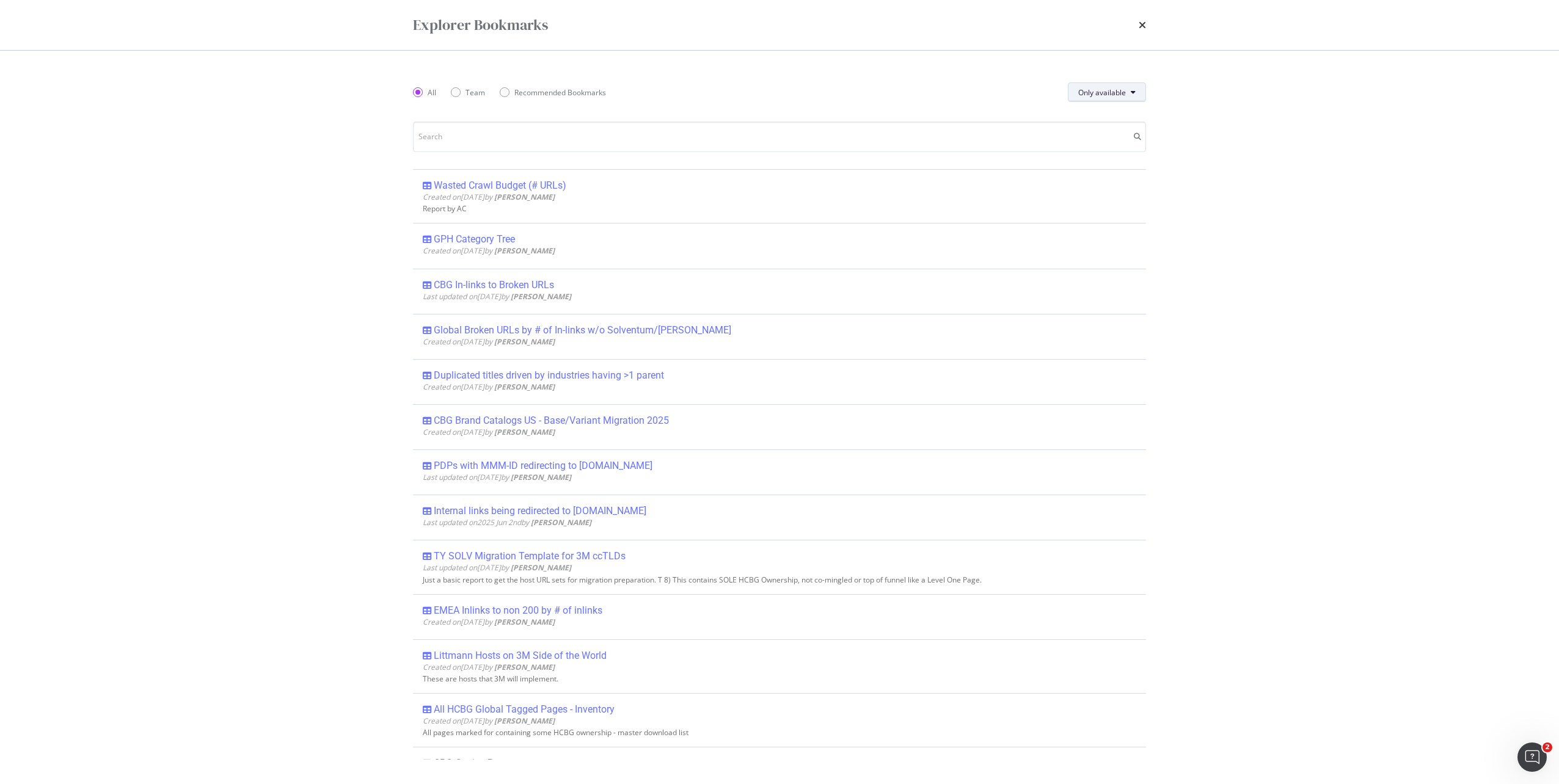
click at [1099, 93] on span "Only available" at bounding box center [1102, 93] width 48 height 11
click at [1085, 115] on span "All" at bounding box center [1102, 116] width 48 height 11
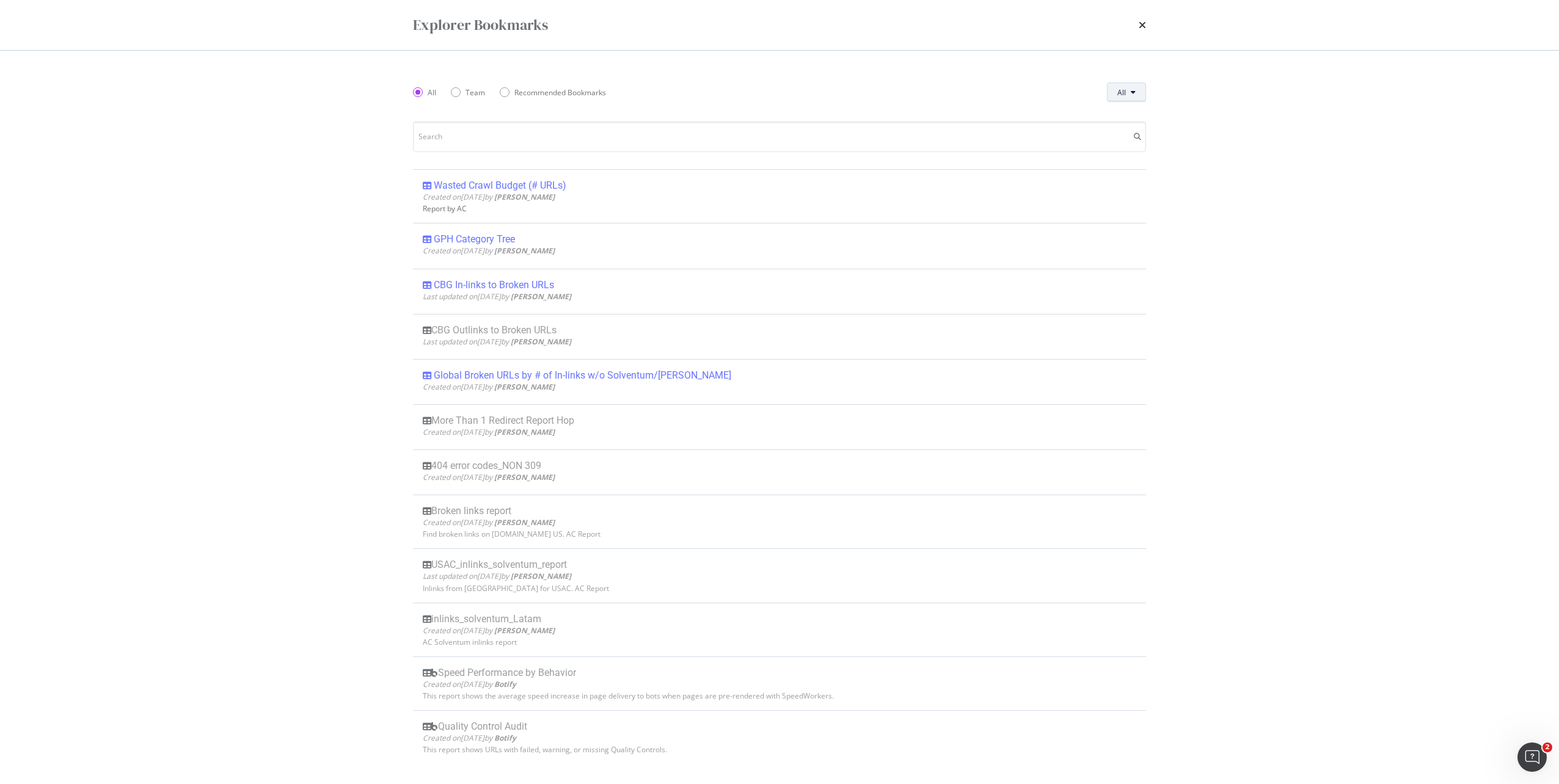
click at [1126, 93] on button "All" at bounding box center [1126, 93] width 39 height 20
drag, startPoint x: 1125, startPoint y: 139, endPoint x: 1117, endPoint y: 145, distance: 10.0
click at [1125, 141] on span "Only available" at bounding box center [1141, 139] width 48 height 11
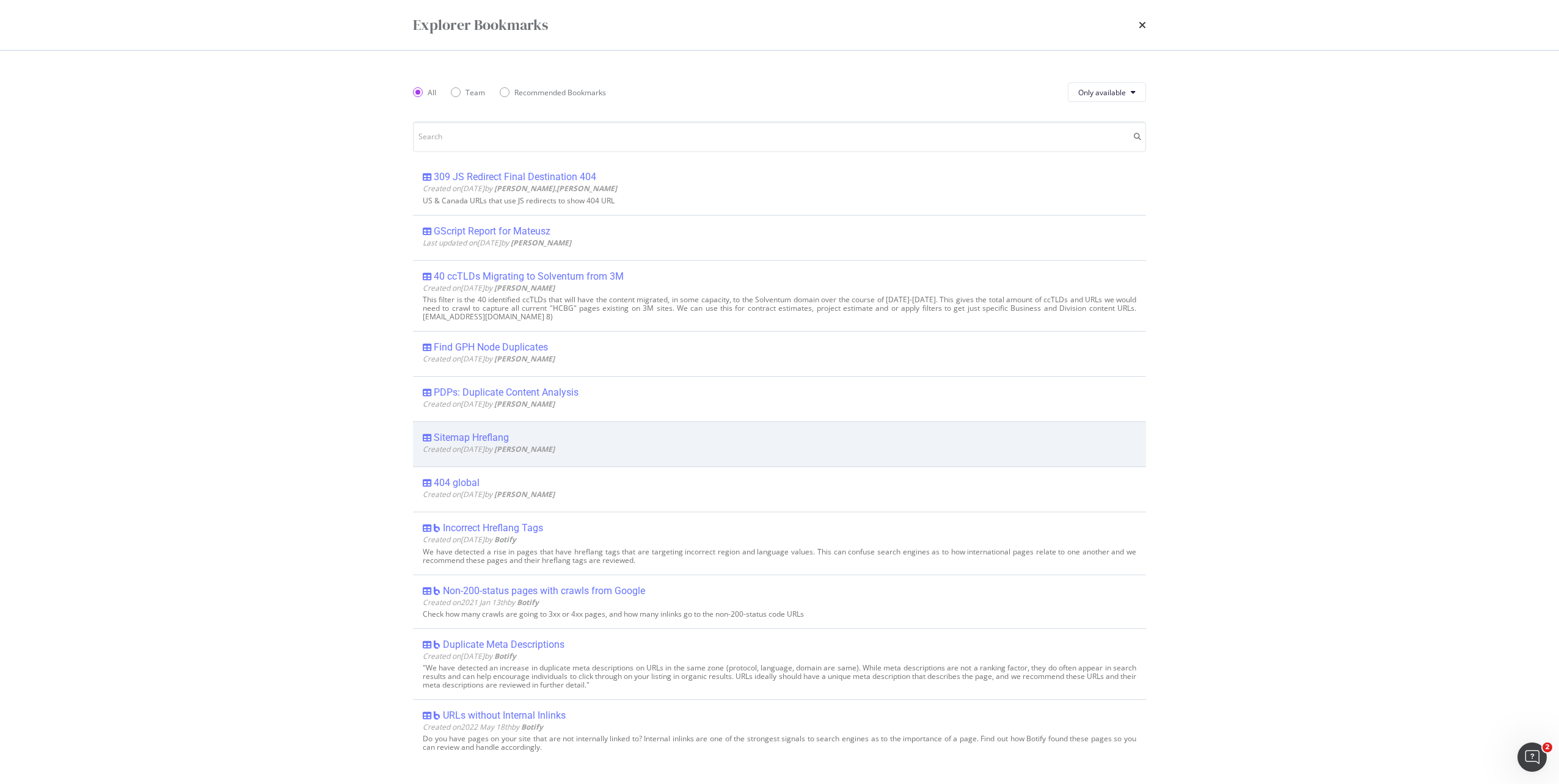
scroll to position [733, 0]
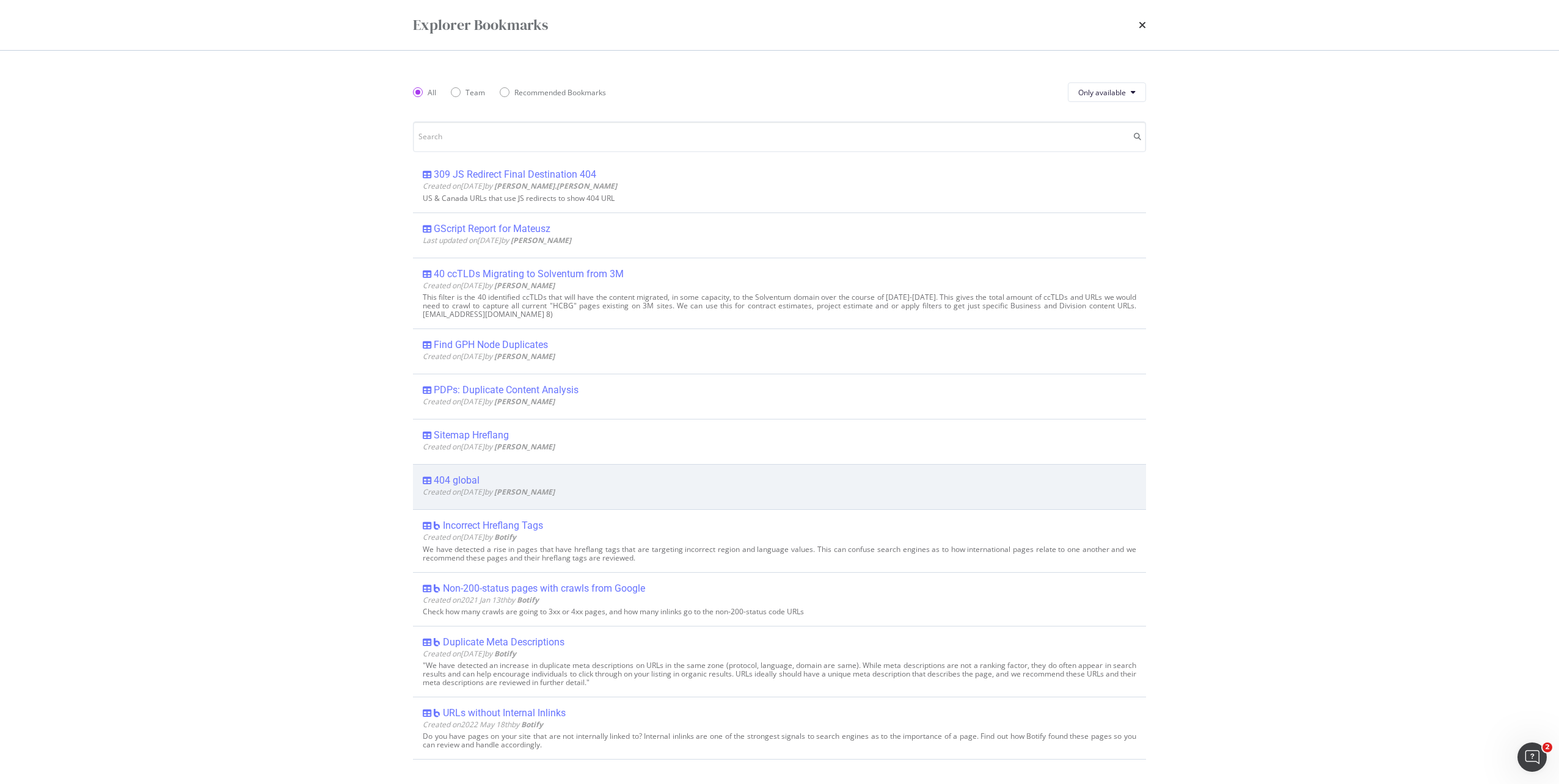
click at [471, 480] on div "404 global" at bounding box center [456, 480] width 45 height 12
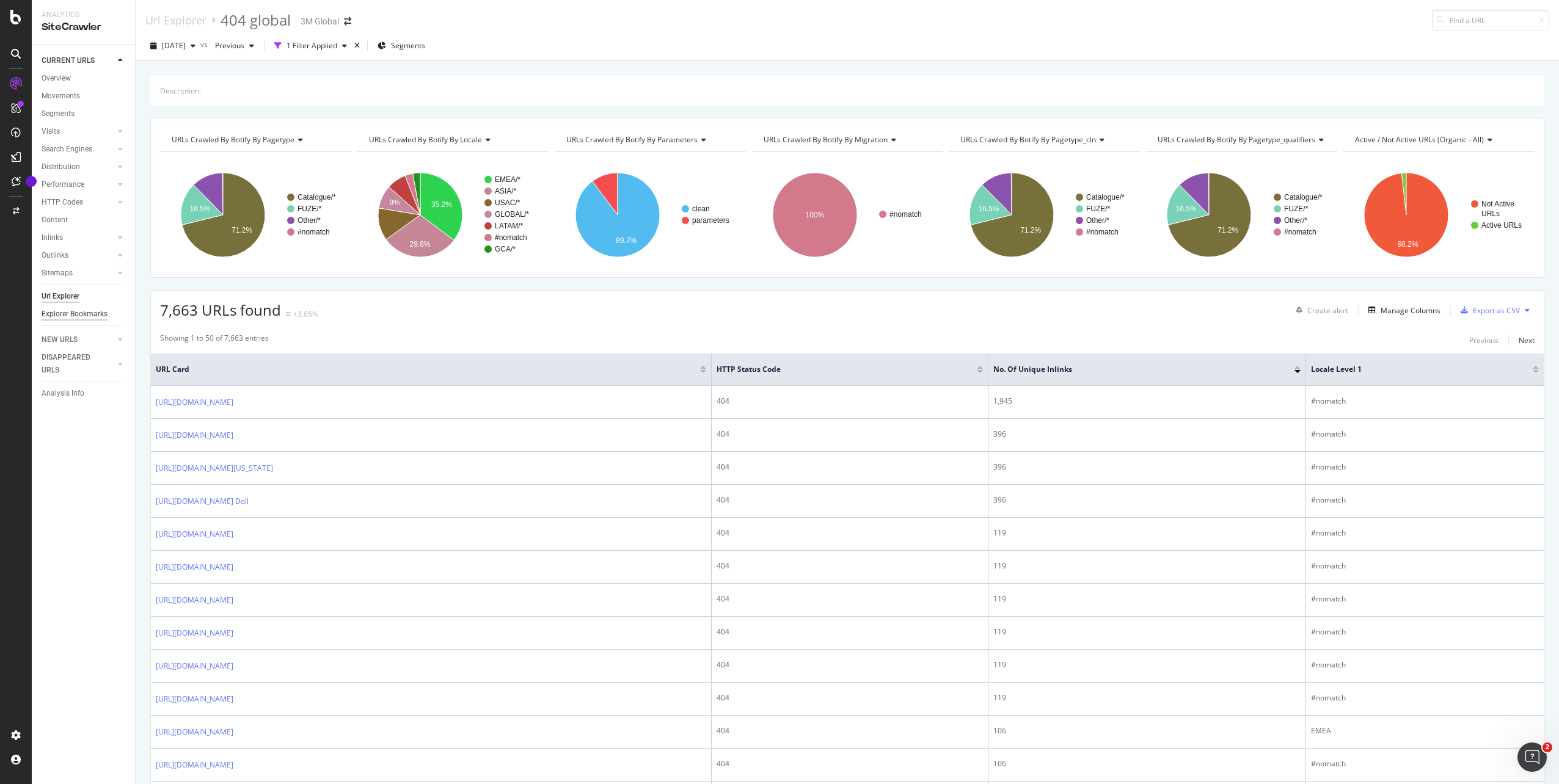
click at [65, 309] on div "Explorer Bookmarks" at bounding box center [74, 314] width 66 height 13
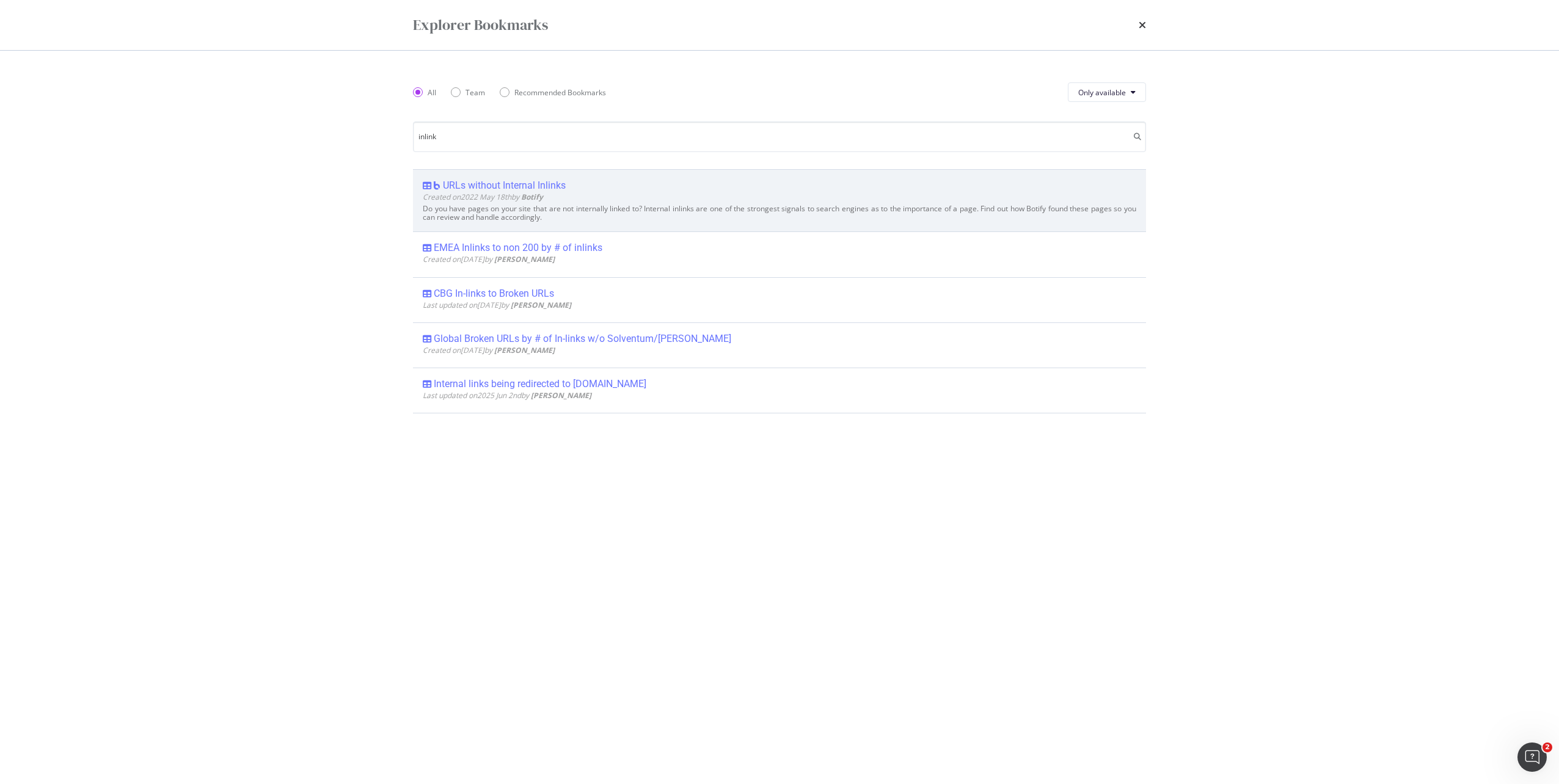
type input "inlink"
click at [499, 184] on div "URLs without Internal Inlinks" at bounding box center [504, 185] width 122 height 12
